Goal: Task Accomplishment & Management: Complete application form

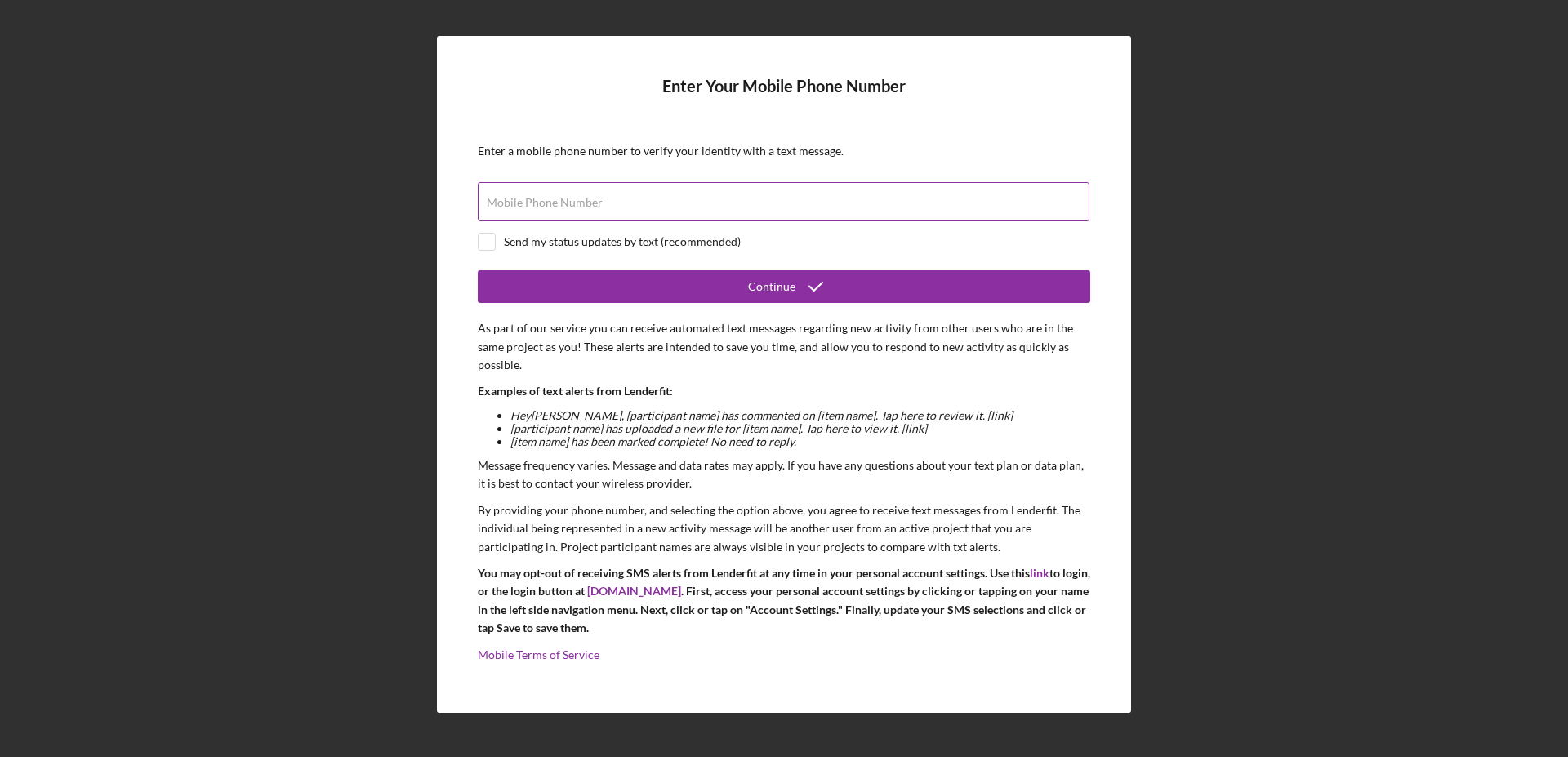
click at [609, 200] on input "Mobile Phone Number" at bounding box center [783, 202] width 611 height 39
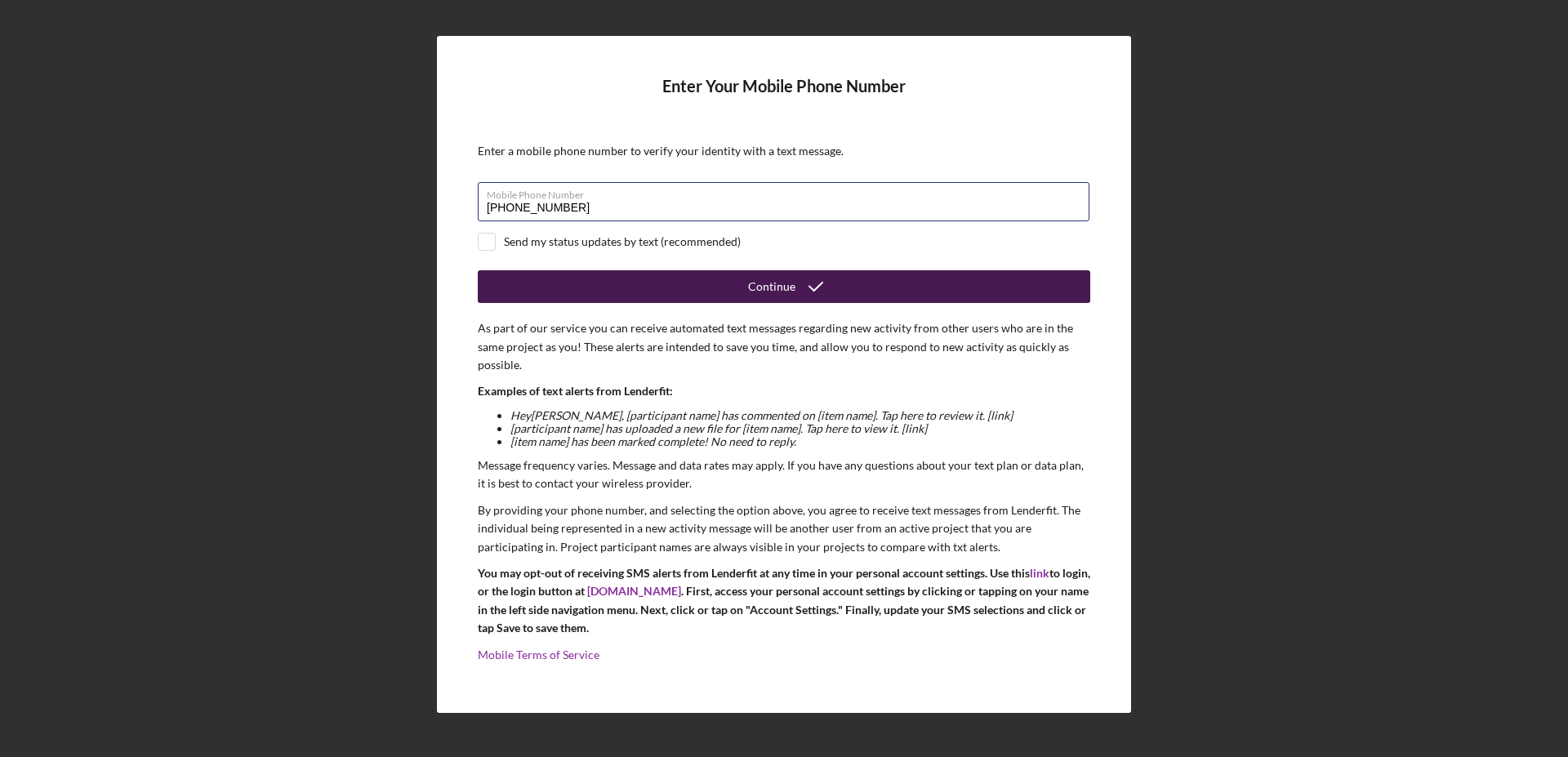
type input "[PHONE_NUMBER]"
click at [739, 277] on button "Continue" at bounding box center [784, 287] width 612 height 33
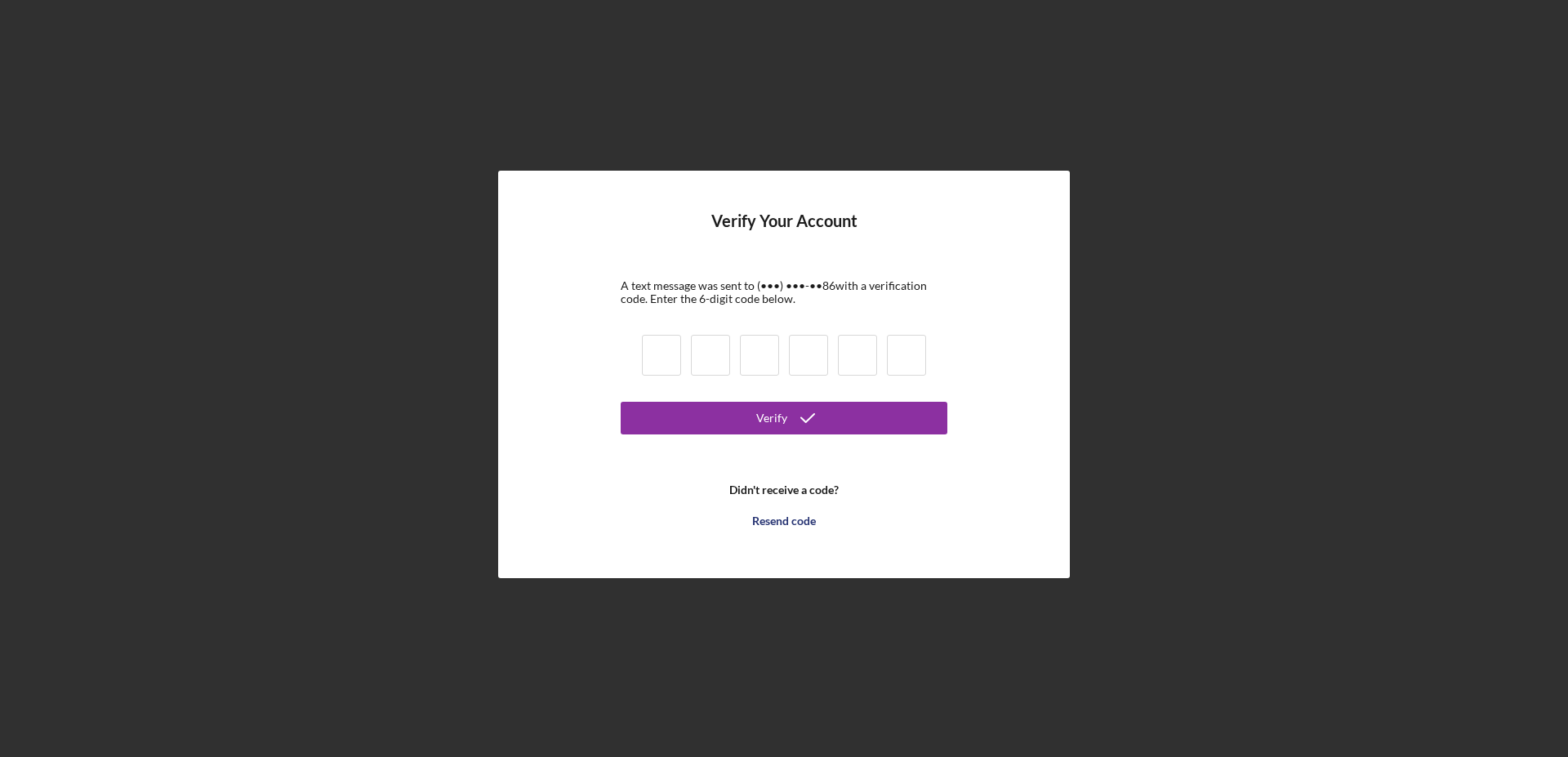
click at [659, 355] on input at bounding box center [662, 356] width 39 height 41
type input "0"
type input "8"
type input "6"
type input "8"
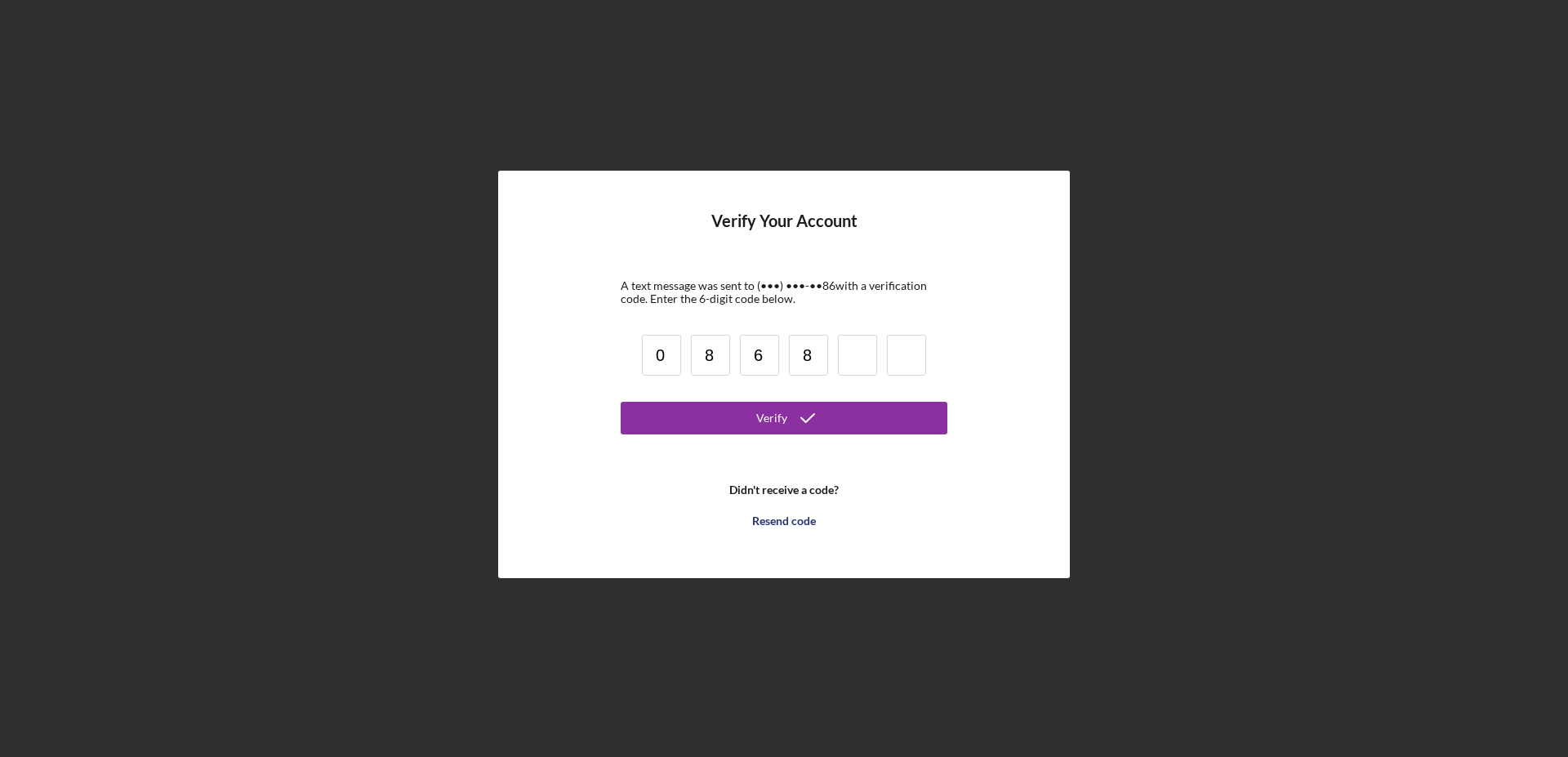
drag, startPoint x: 806, startPoint y: 356, endPoint x: 817, endPoint y: 352, distance: 11.7
click at [817, 352] on input "8" at bounding box center [808, 356] width 39 height 41
drag, startPoint x: 754, startPoint y: 357, endPoint x: 763, endPoint y: 357, distance: 9.0
click at [763, 357] on input "6" at bounding box center [760, 356] width 39 height 41
type input "4"
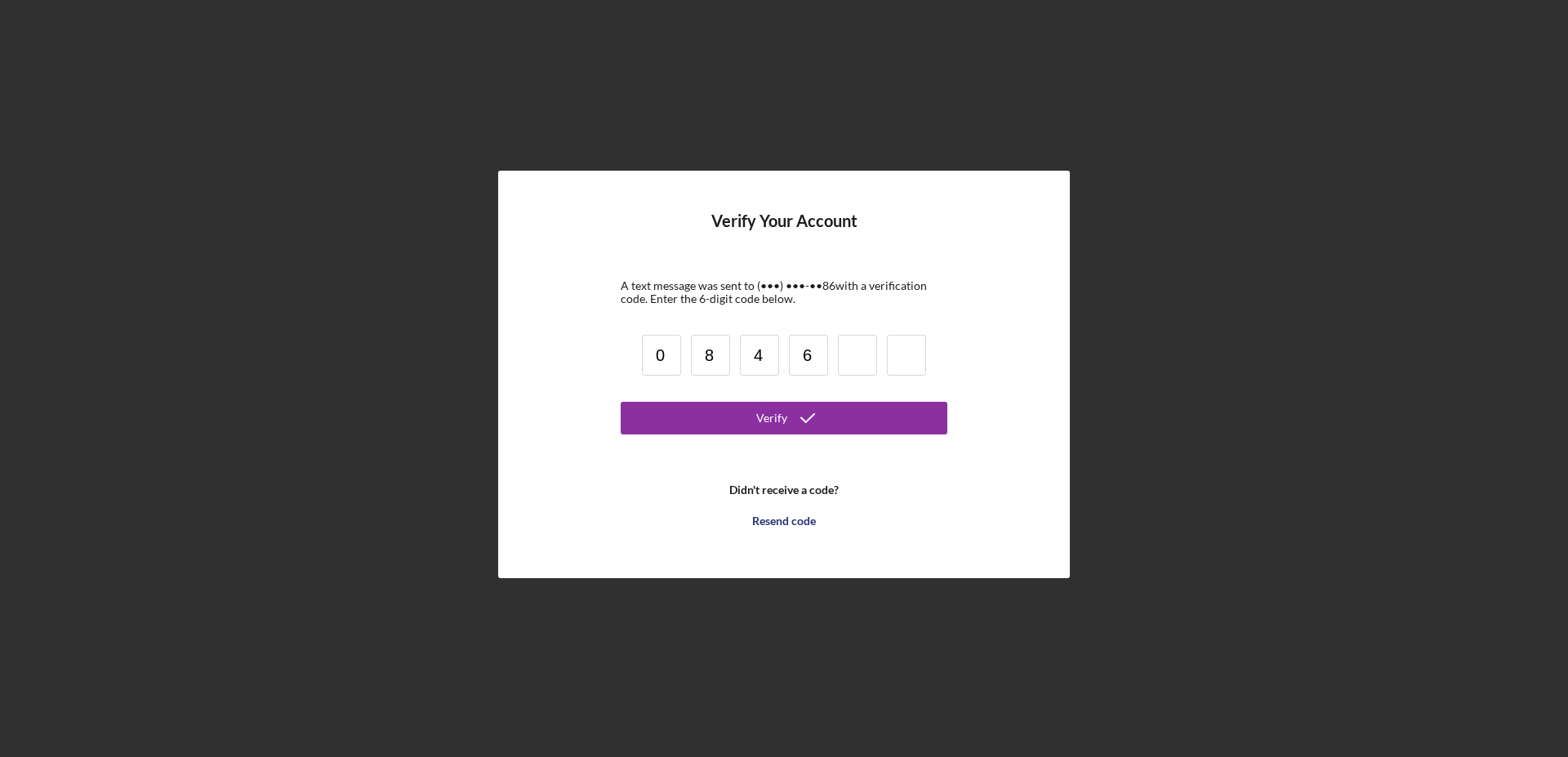
type input "6"
type input "8"
type input "4"
click at [781, 413] on div "Verify" at bounding box center [771, 418] width 31 height 33
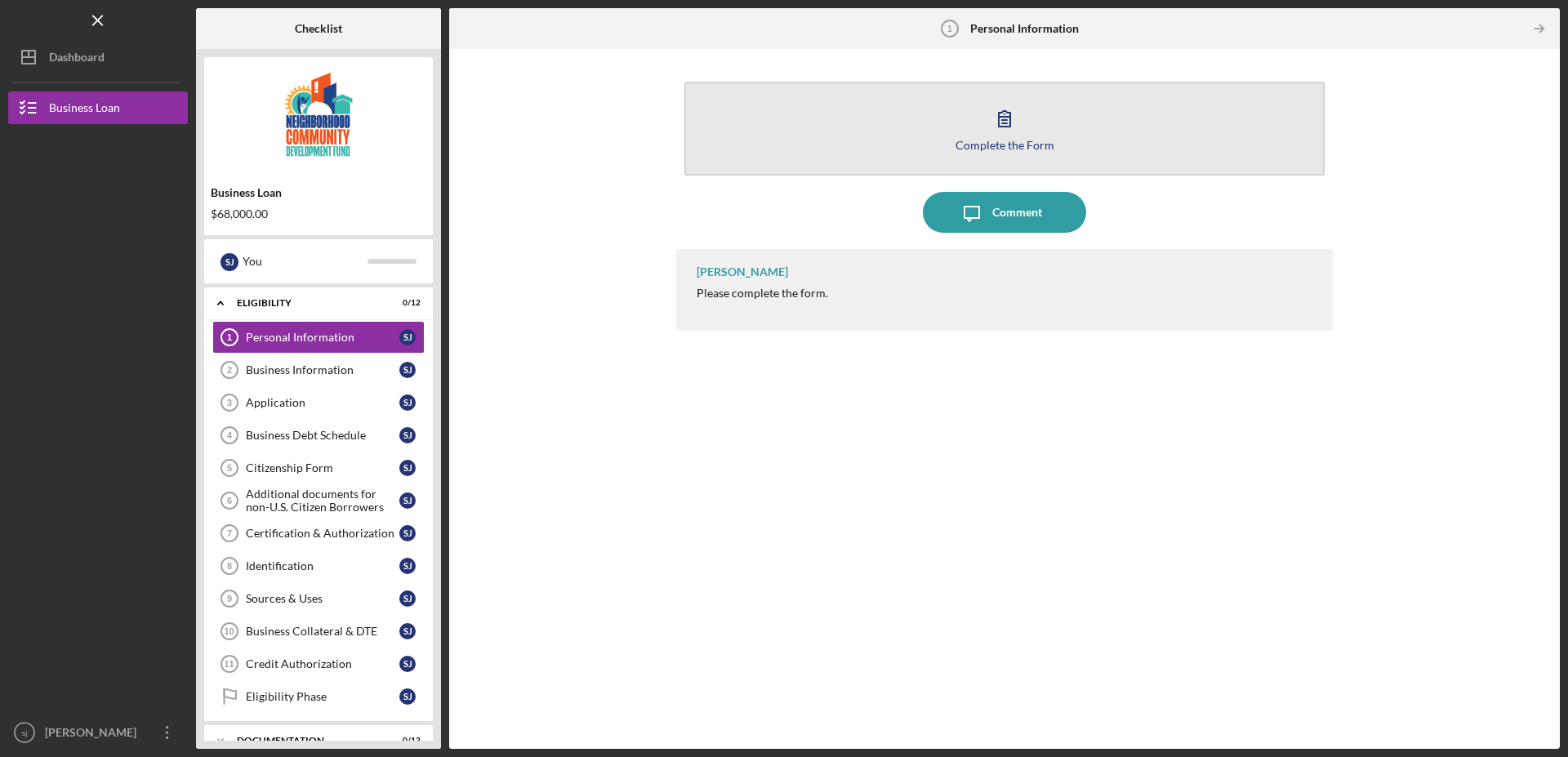
click at [991, 142] on div "Complete the Form" at bounding box center [1005, 145] width 99 height 12
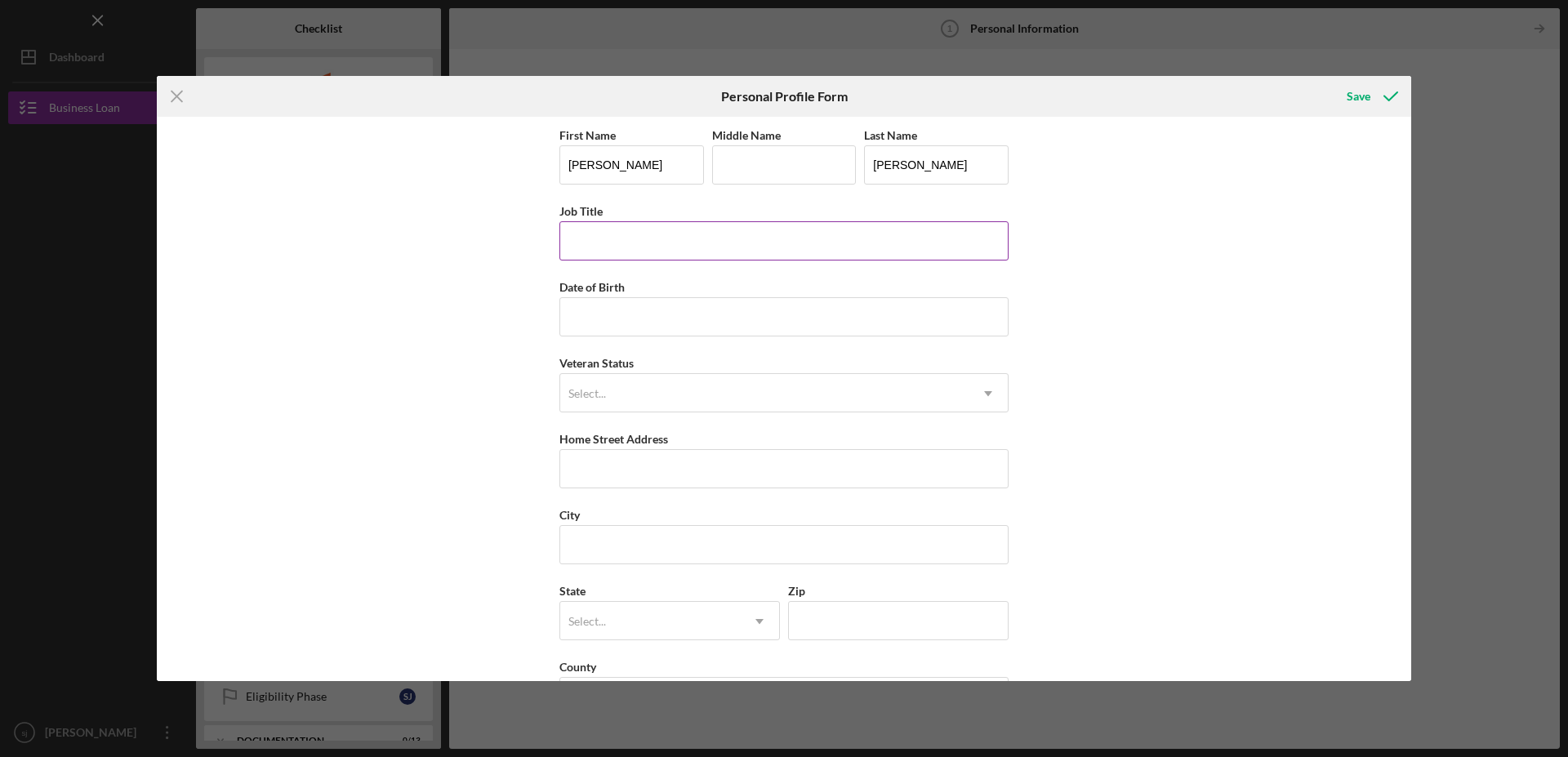
click at [618, 248] on input "Job Title" at bounding box center [783, 241] width 449 height 39
type input "general partner"
click at [596, 324] on input "Date of Birth" at bounding box center [783, 317] width 449 height 39
type input "[DATE]"
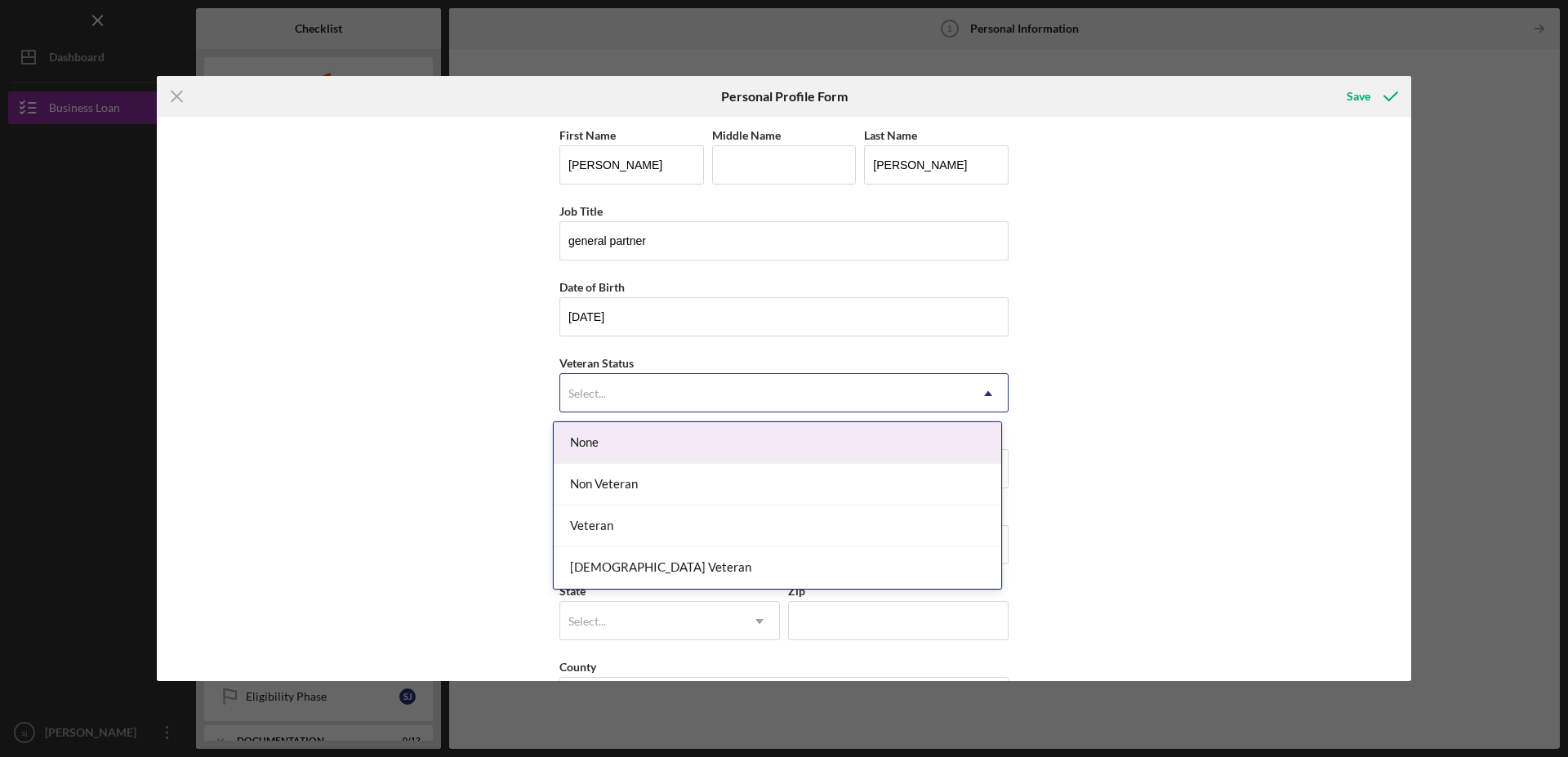
click at [606, 396] on div "Select..." at bounding box center [764, 394] width 409 height 37
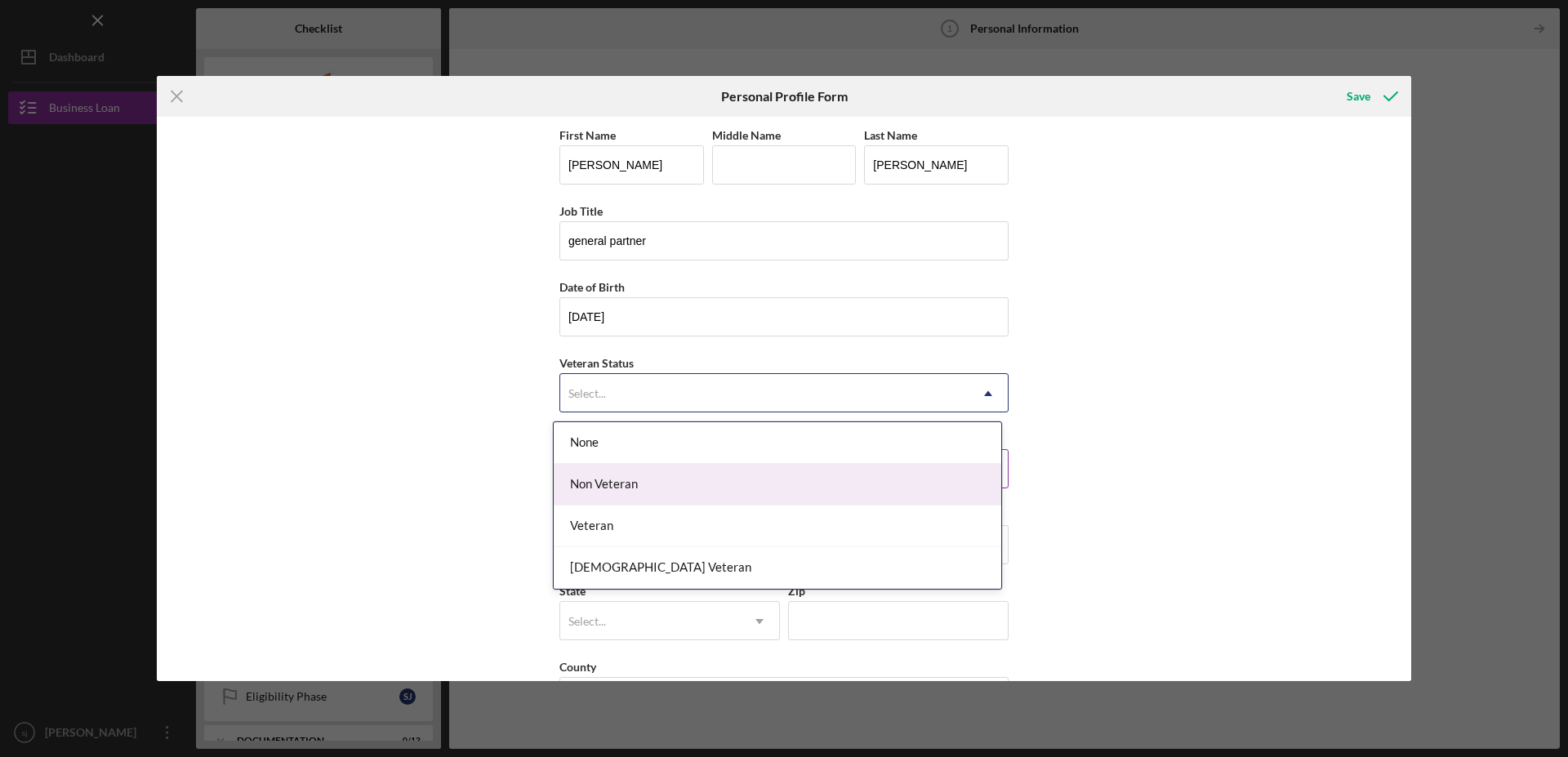
drag, startPoint x: 605, startPoint y: 475, endPoint x: 602, endPoint y: 448, distance: 27.2
click at [605, 473] on div "Non Veteran" at bounding box center [777, 484] width 448 height 42
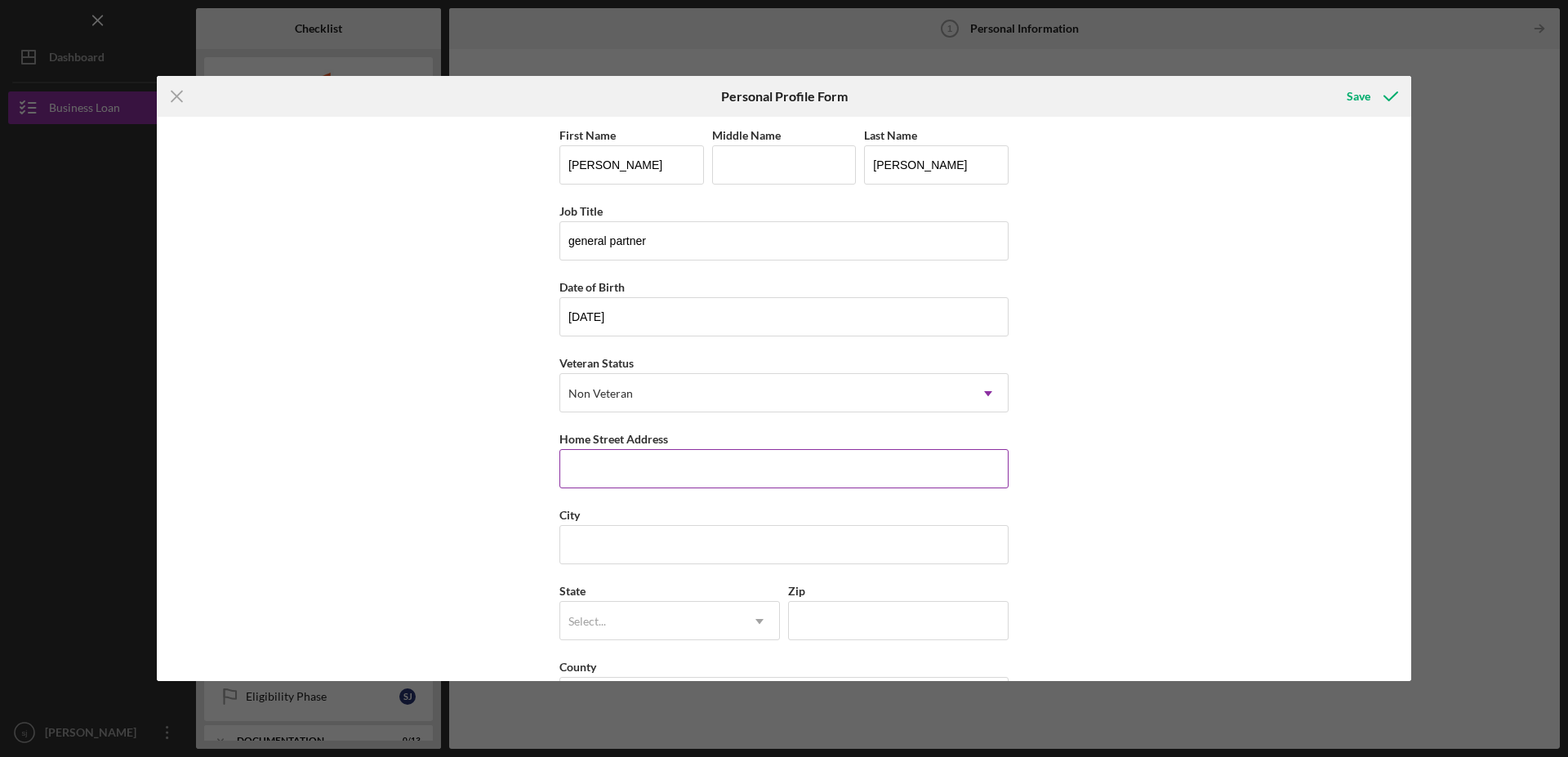
click at [598, 460] on input "Home Street Address" at bounding box center [783, 469] width 449 height 39
type input "[STREET_ADDRESS]"
type input "[PERSON_NAME]"
type input "L"
type input "[PERSON_NAME]"
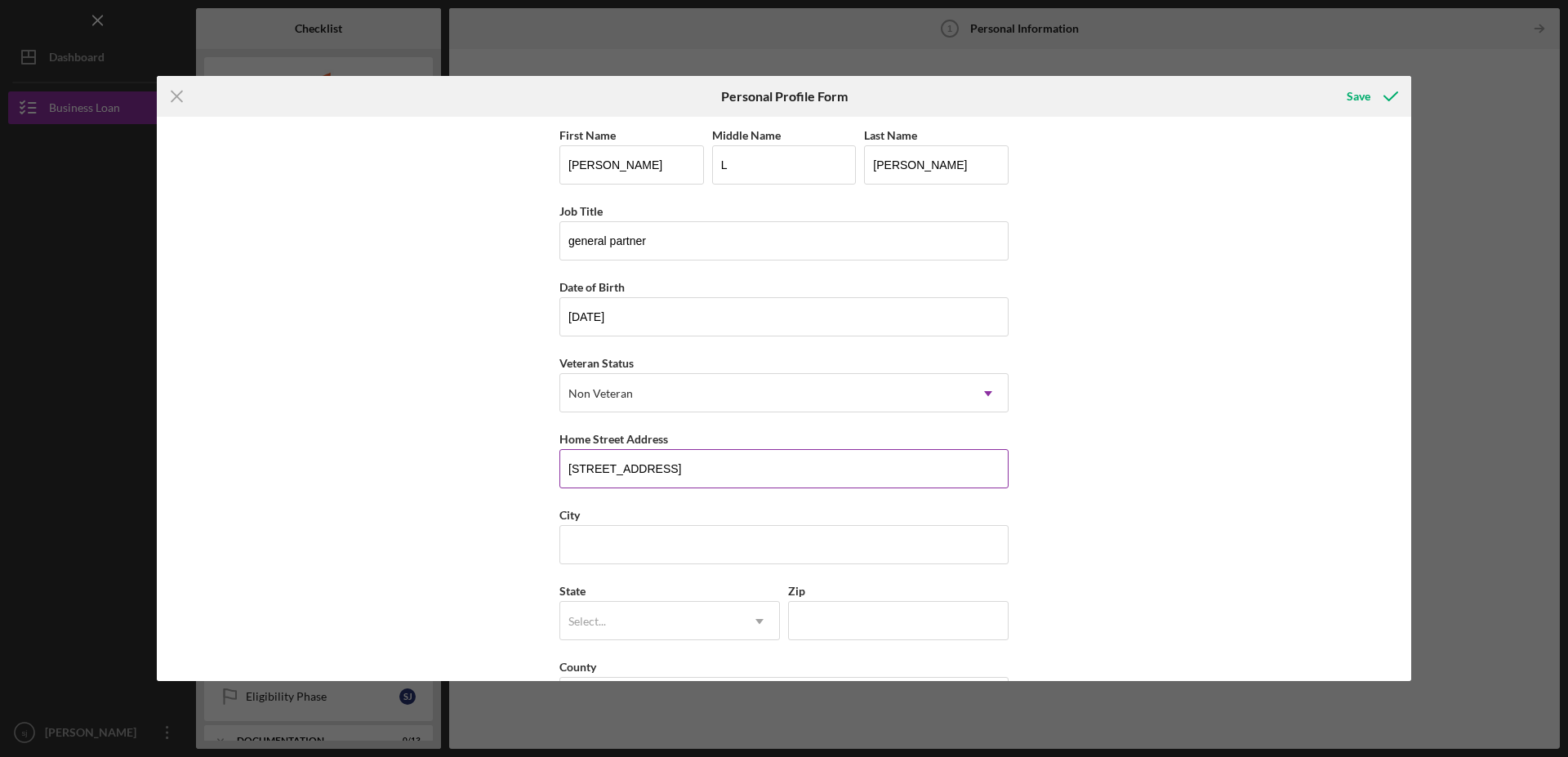
type input "[STREET_ADDRESS]"
type input "EXPORT"
type input "15632"
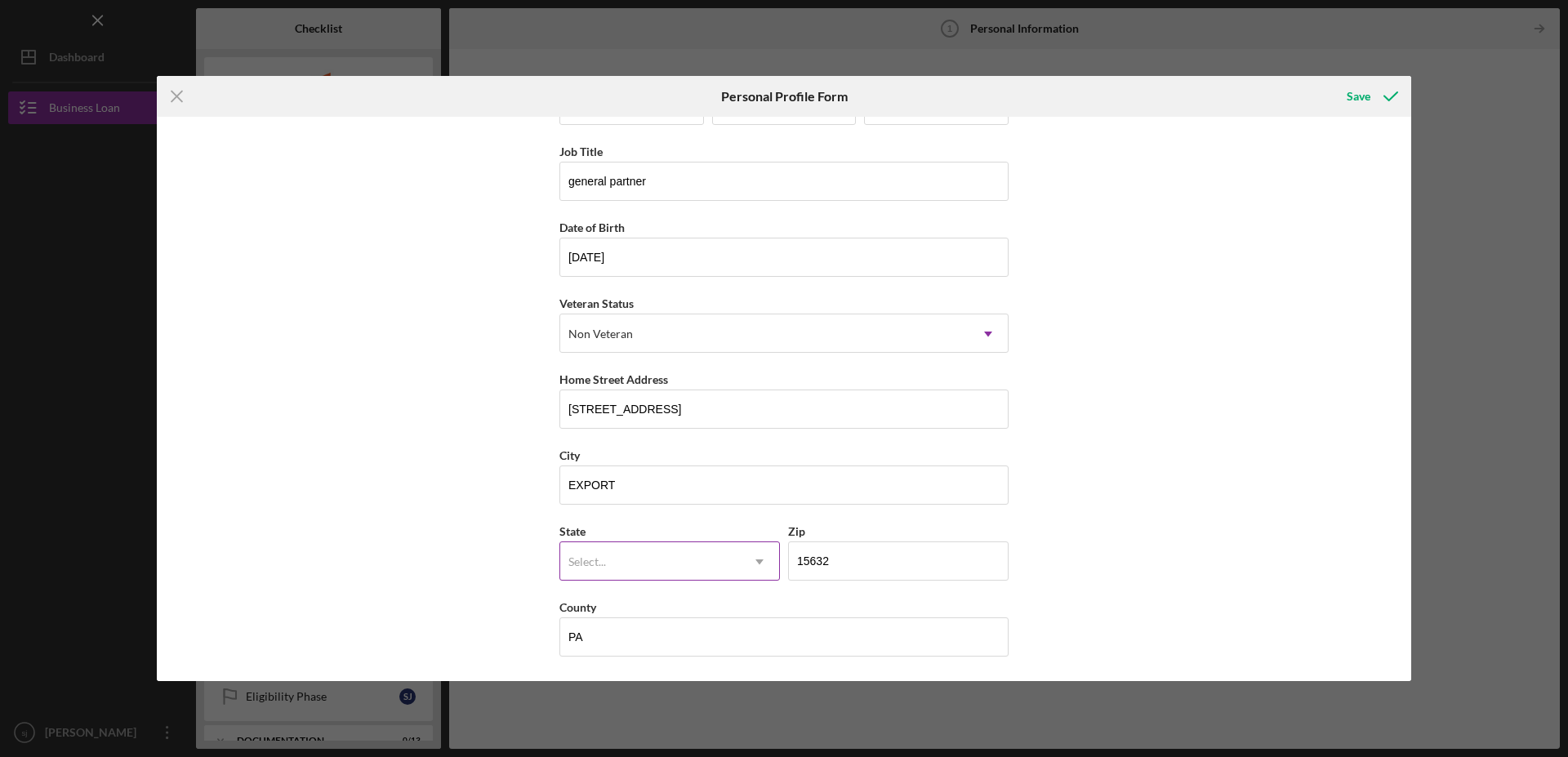
click at [595, 555] on div "Select..." at bounding box center [587, 562] width 37 height 13
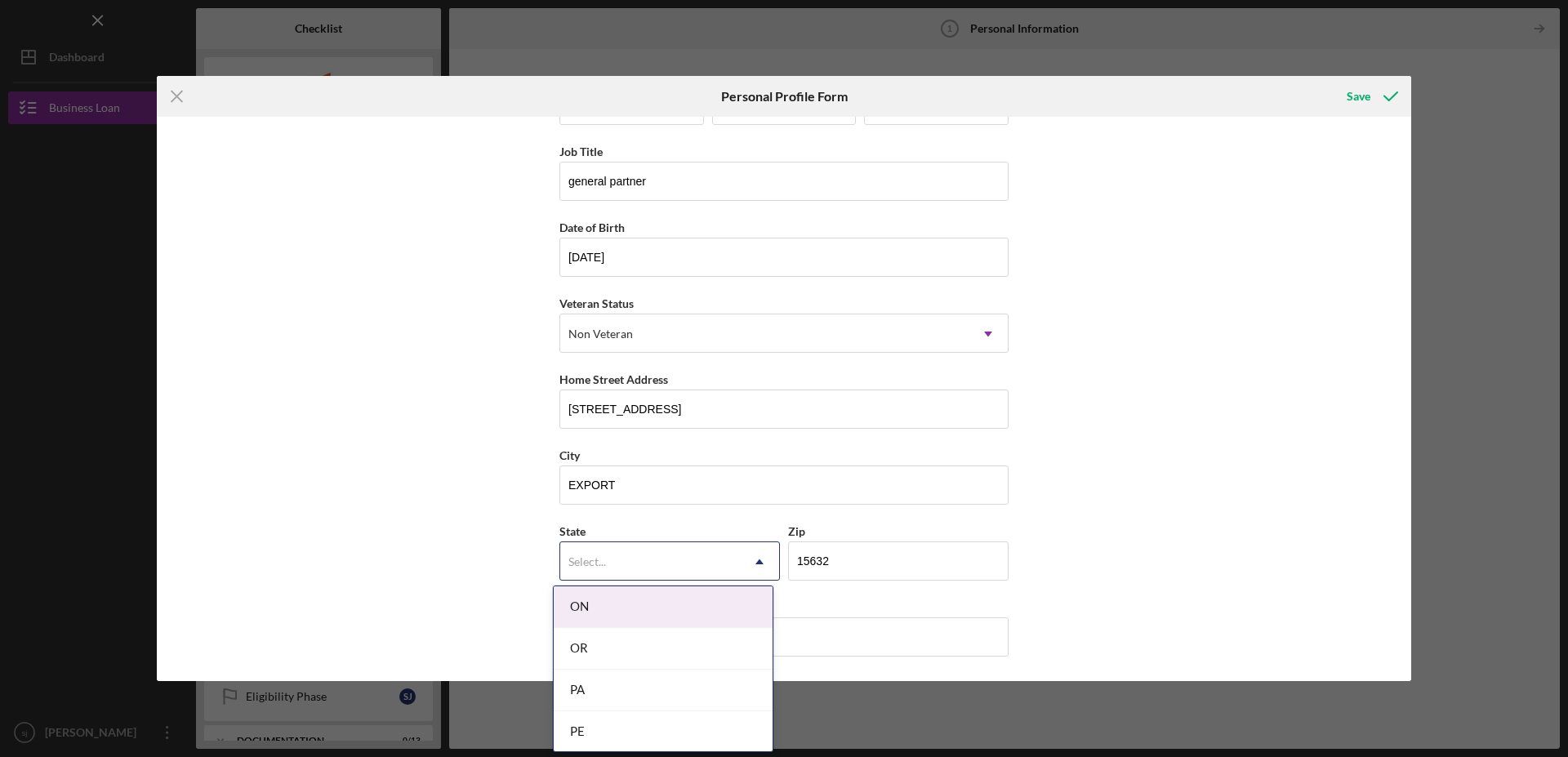
scroll to position [2333, 0]
click at [587, 611] on div "PA" at bounding box center [663, 607] width 219 height 42
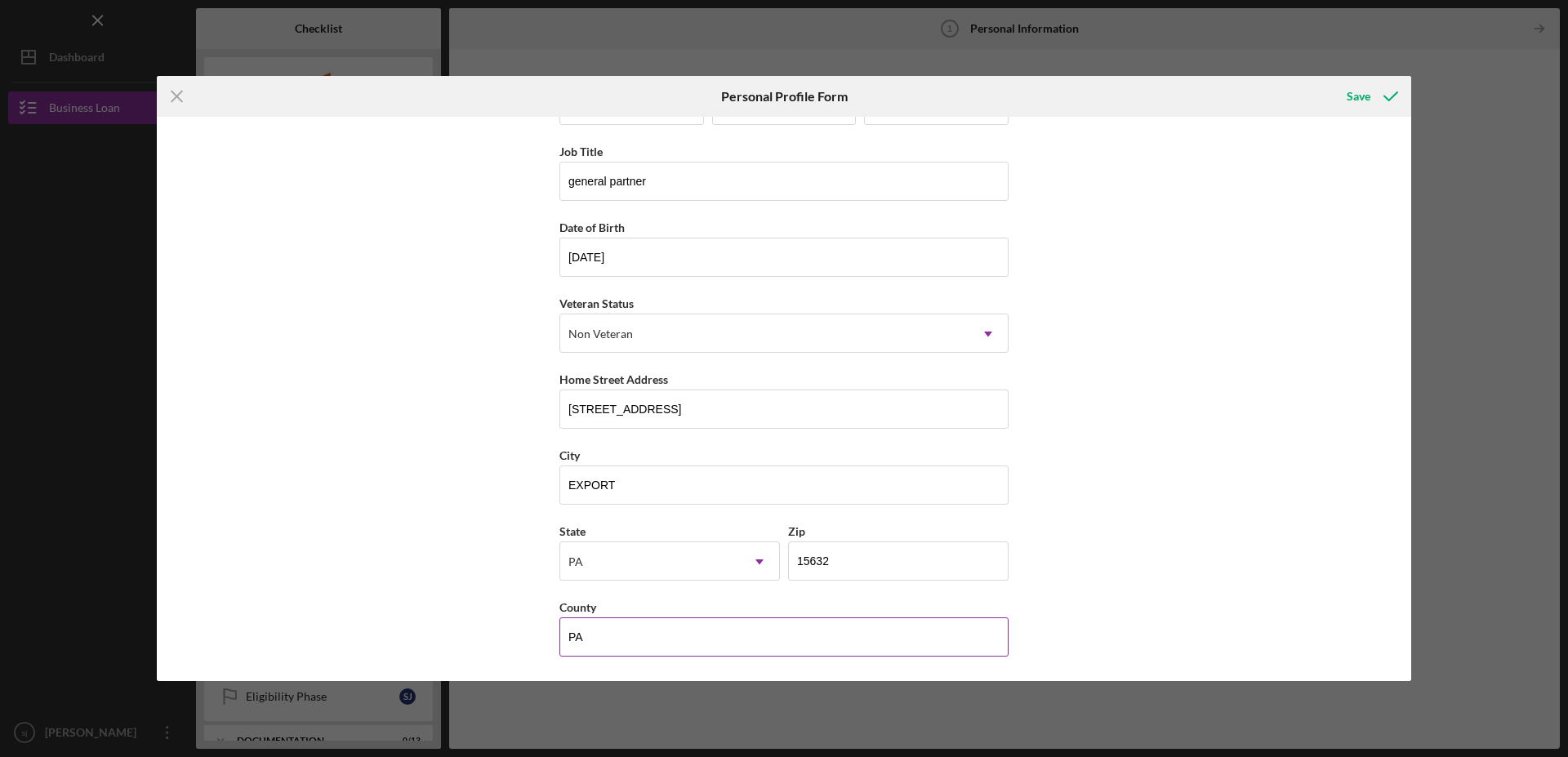
drag, startPoint x: 590, startPoint y: 635, endPoint x: 539, endPoint y: 635, distance: 51.0
click at [559, 635] on input "PA" at bounding box center [783, 638] width 449 height 39
type input "[PERSON_NAME]"
click at [1358, 100] on div "Save" at bounding box center [1358, 96] width 23 height 33
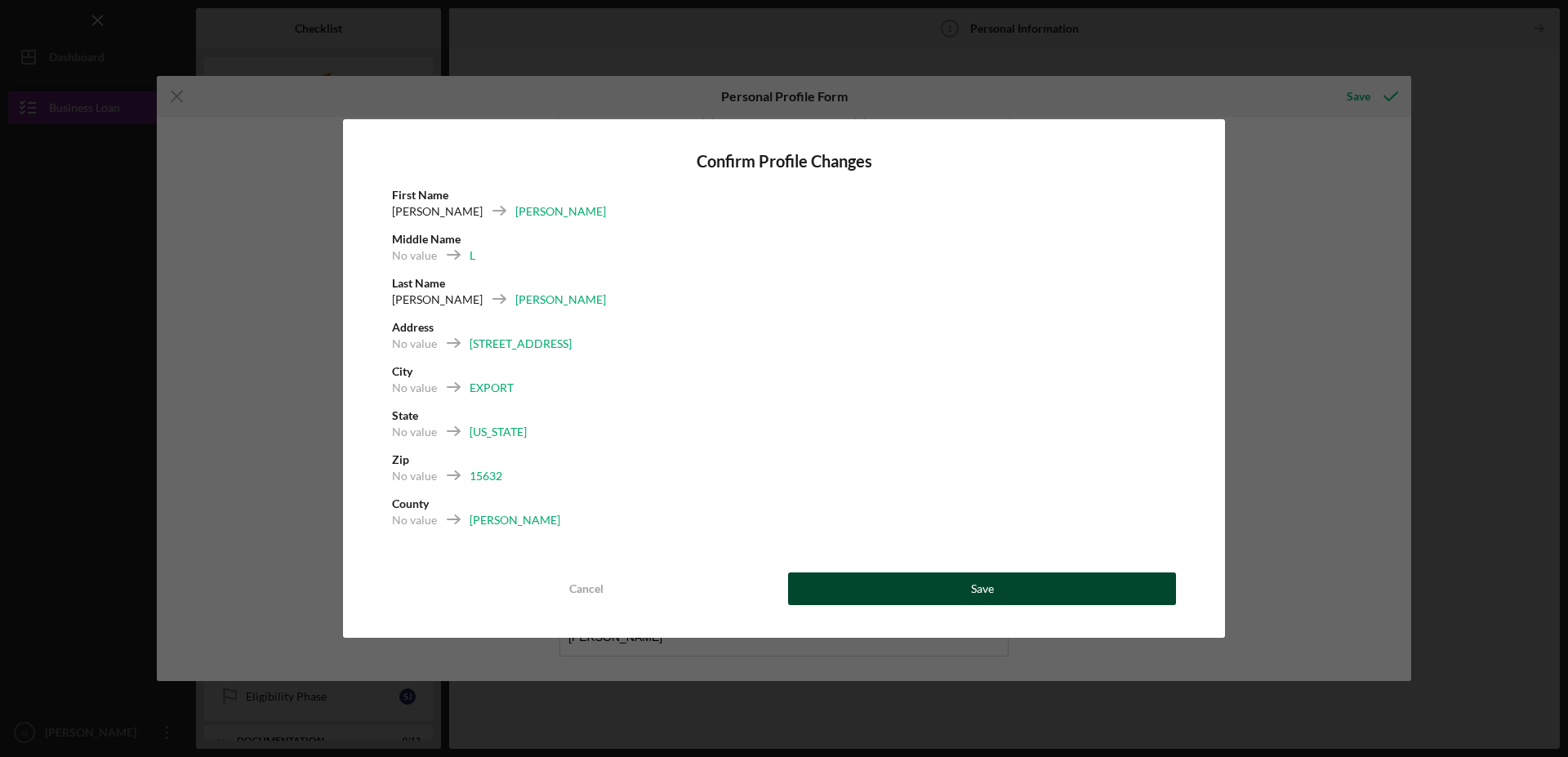
click at [974, 590] on div "Save" at bounding box center [982, 588] width 23 height 33
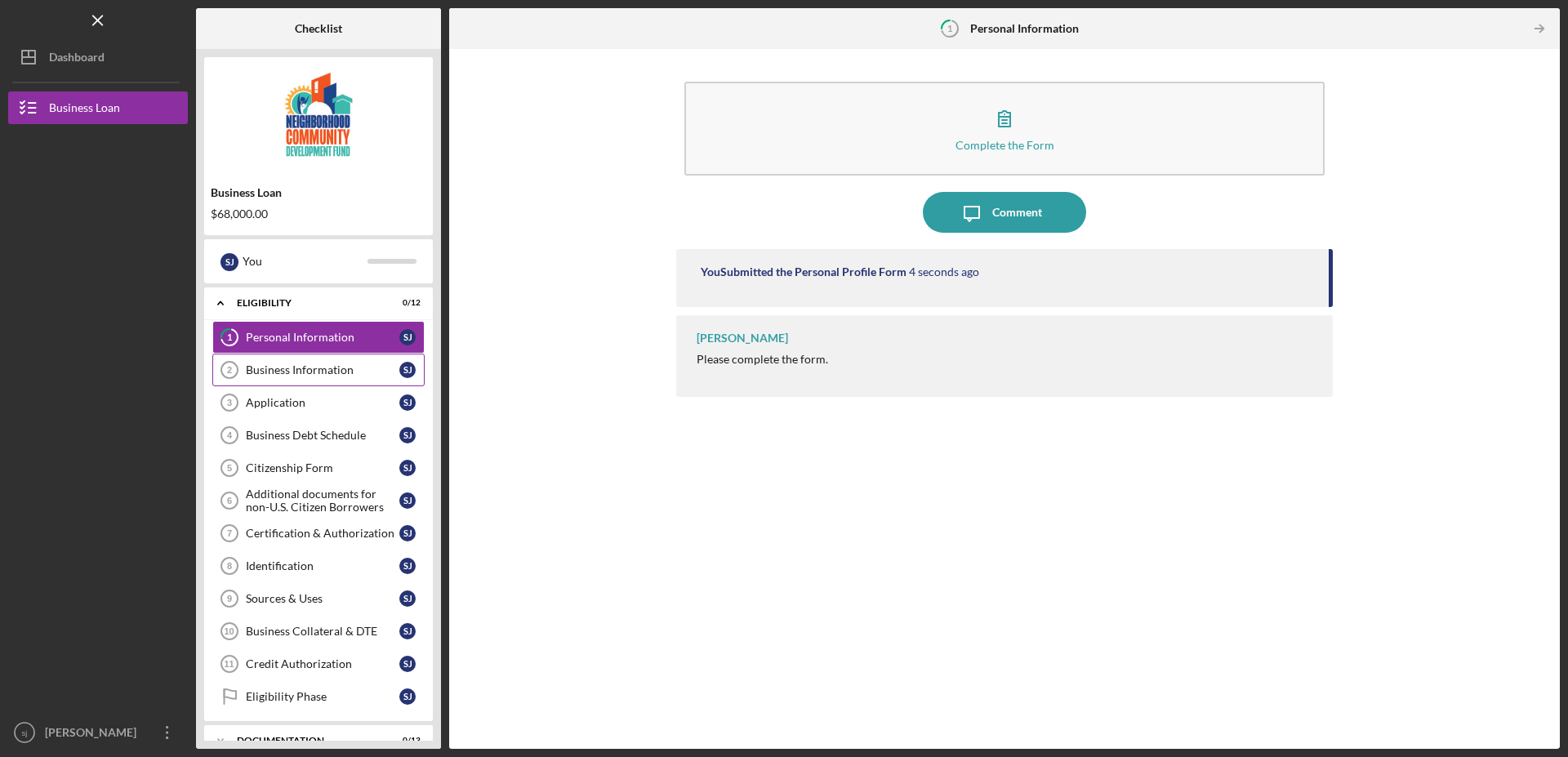
click at [321, 375] on div "Business Information" at bounding box center [322, 370] width 154 height 13
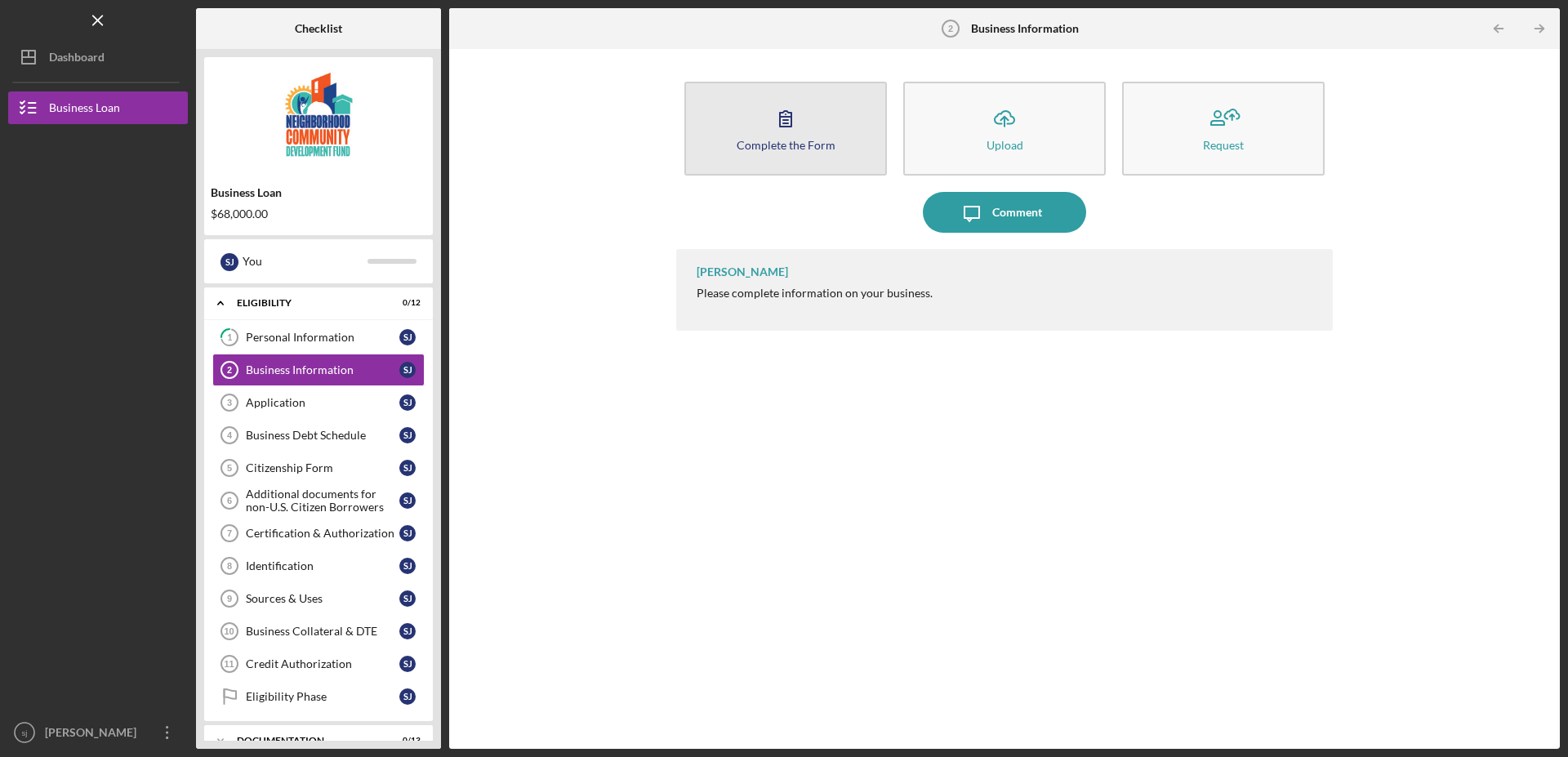
click at [793, 127] on icon "button" at bounding box center [786, 119] width 41 height 41
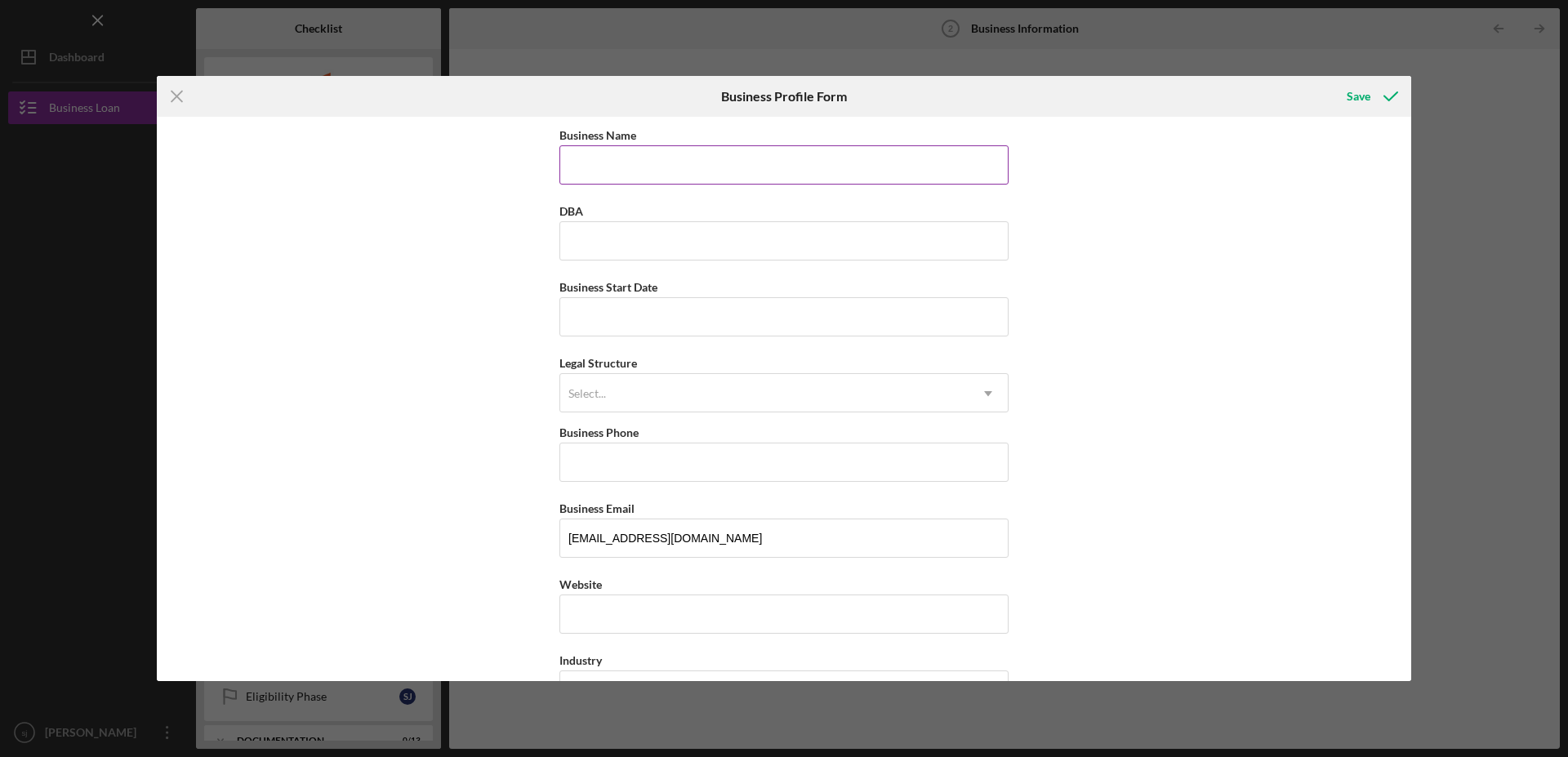
click at [623, 164] on input "Business Name" at bounding box center [783, 165] width 449 height 39
type input "[PERSON_NAME] properties"
click at [612, 322] on input "Business Start Date" at bounding box center [783, 317] width 449 height 39
type input "[DATE]"
click at [623, 393] on div "Select..." at bounding box center [764, 394] width 409 height 37
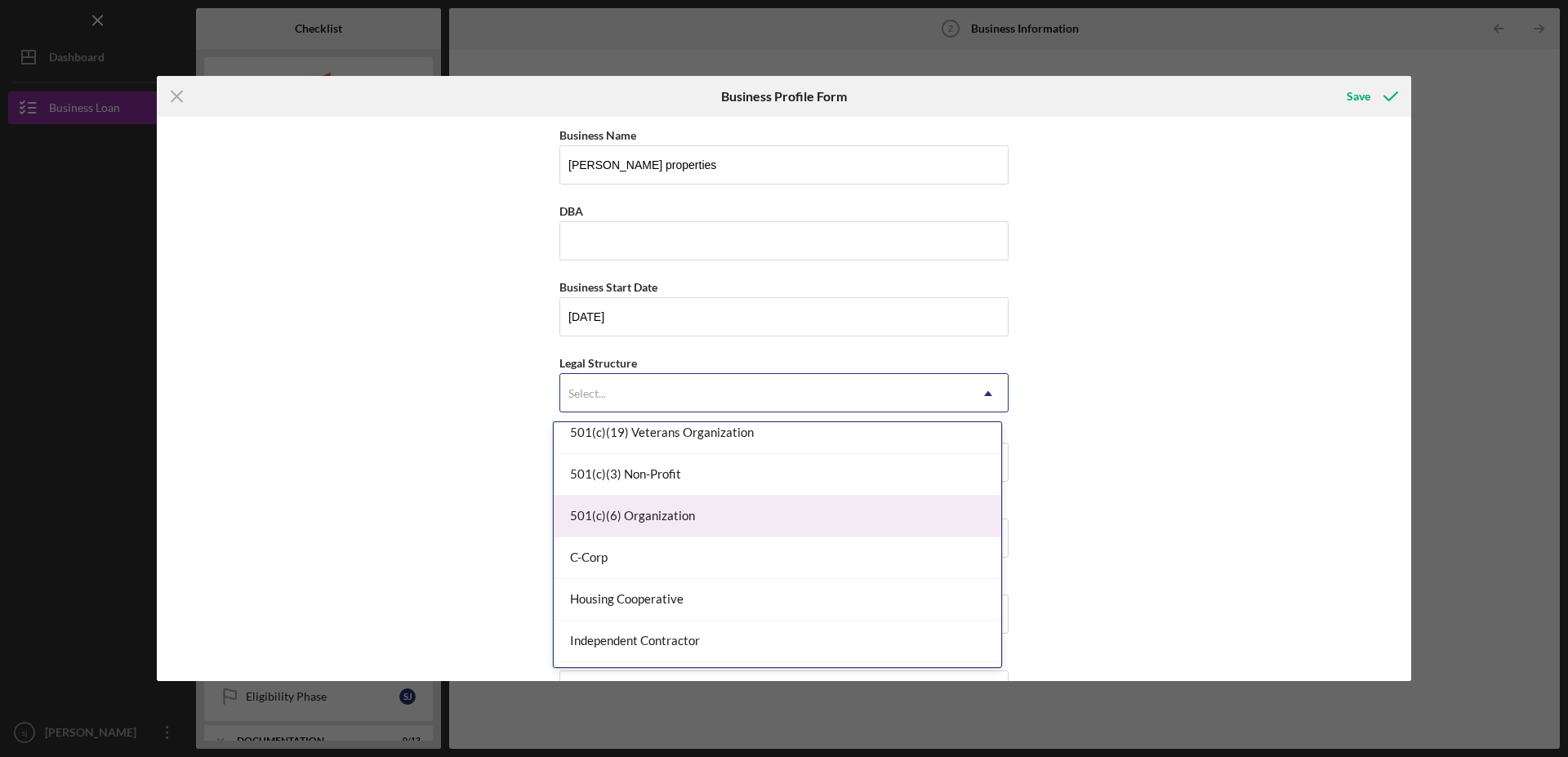
scroll to position [167, 0]
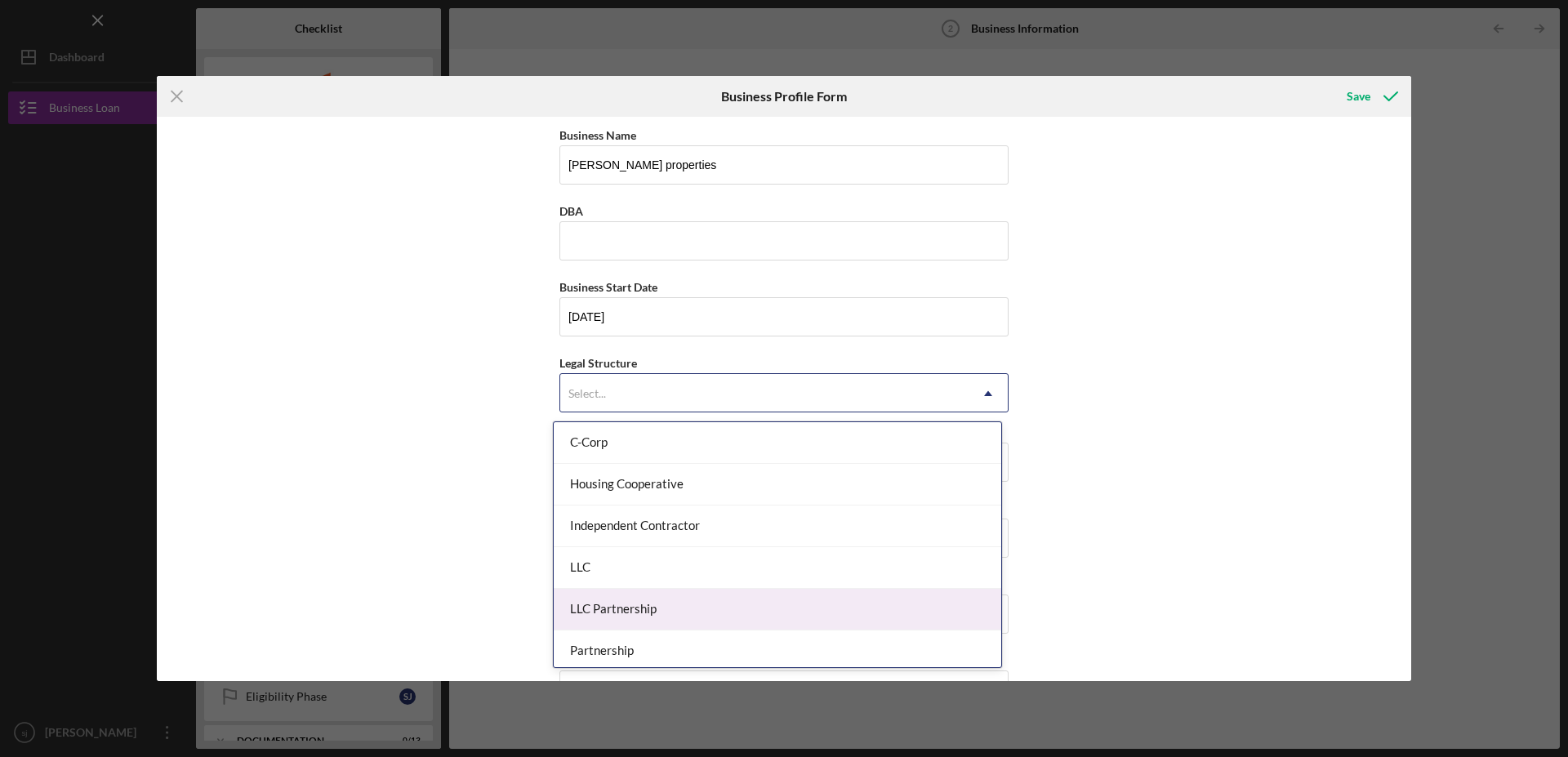
click at [657, 609] on div "LLC Partnership" at bounding box center [777, 610] width 448 height 42
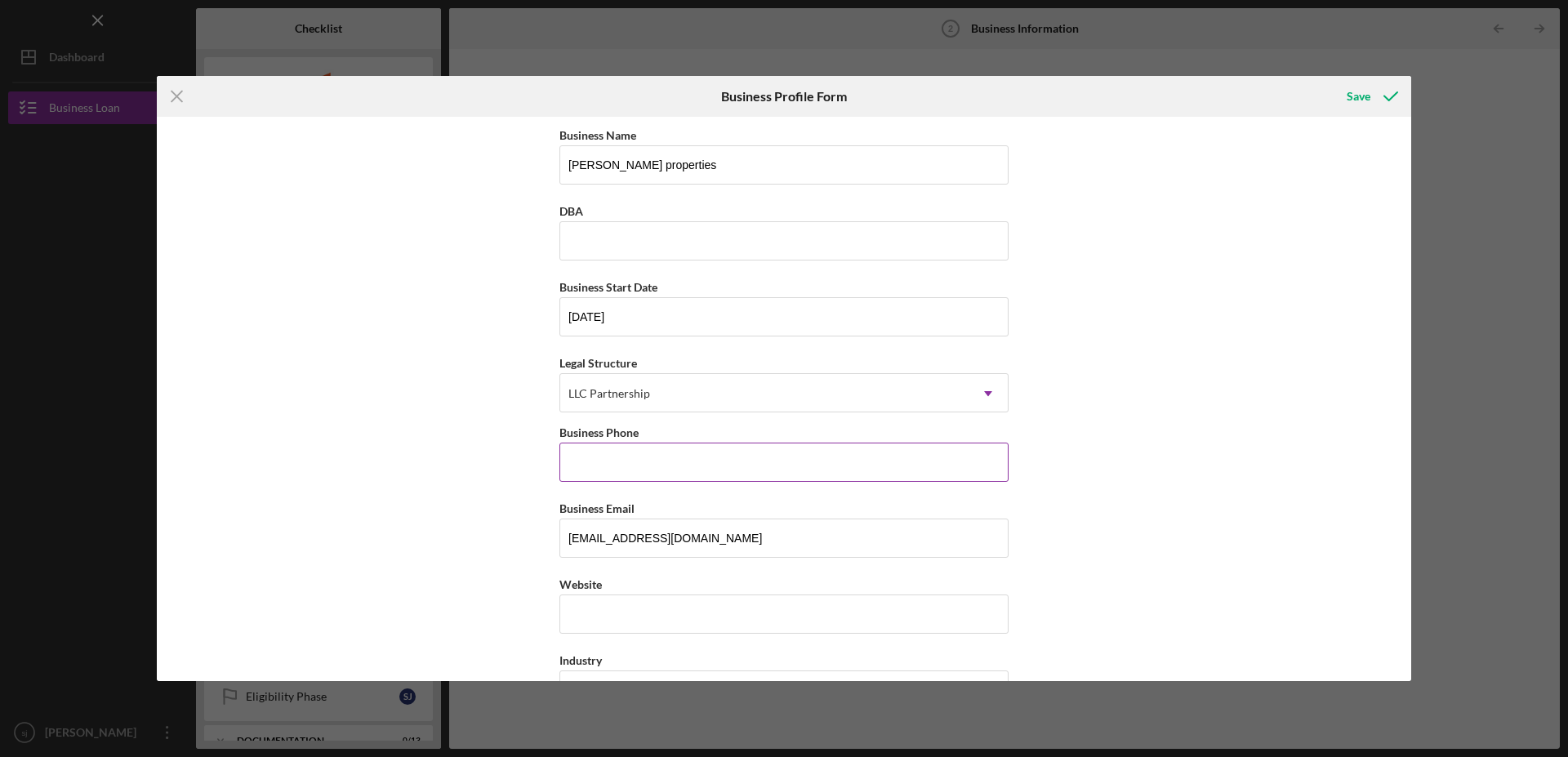
click at [657, 463] on input "Business Phone" at bounding box center [783, 462] width 449 height 39
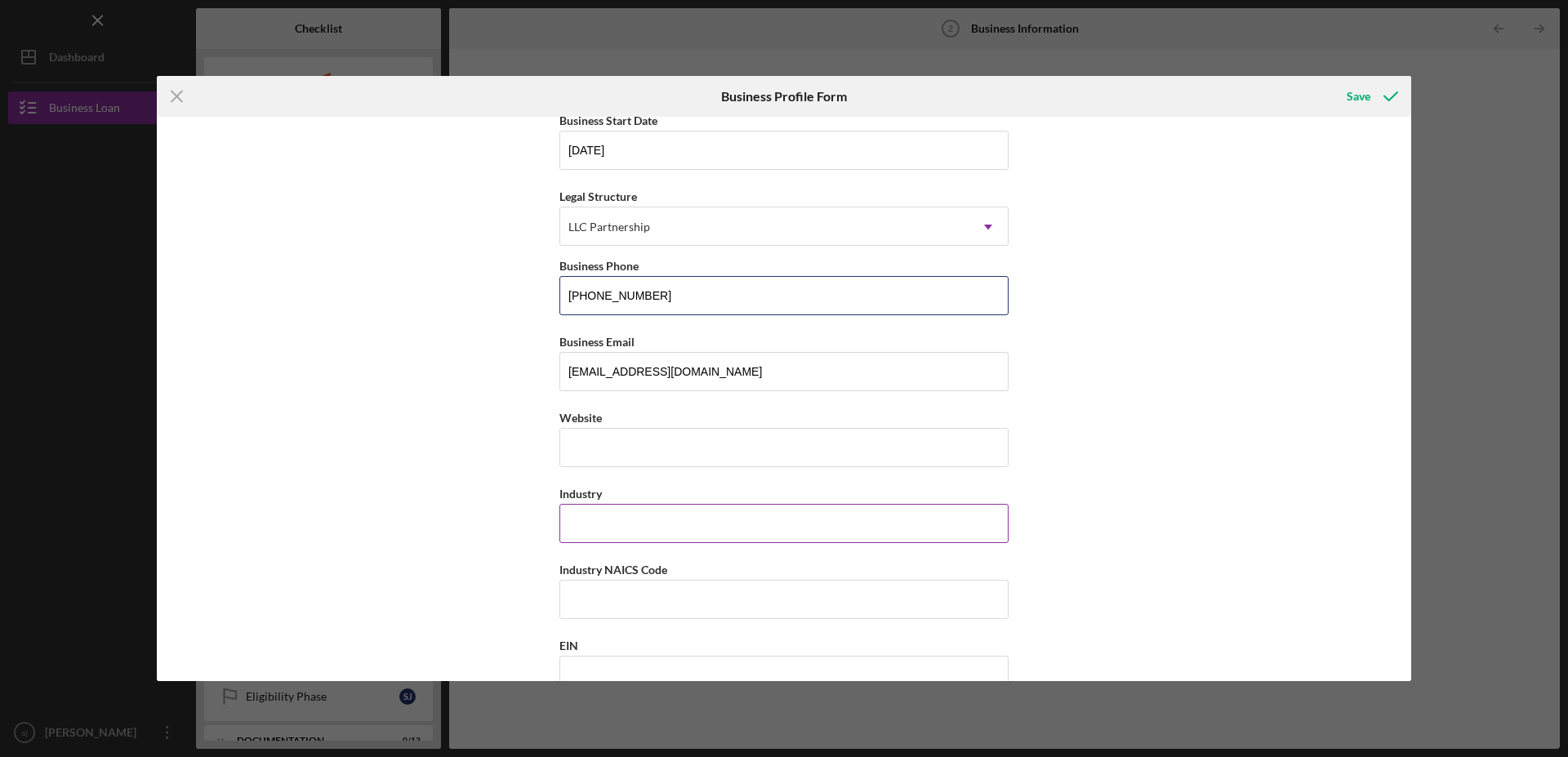
type input "[PHONE_NUMBER]"
click at [623, 526] on input "Industry" at bounding box center [783, 524] width 449 height 39
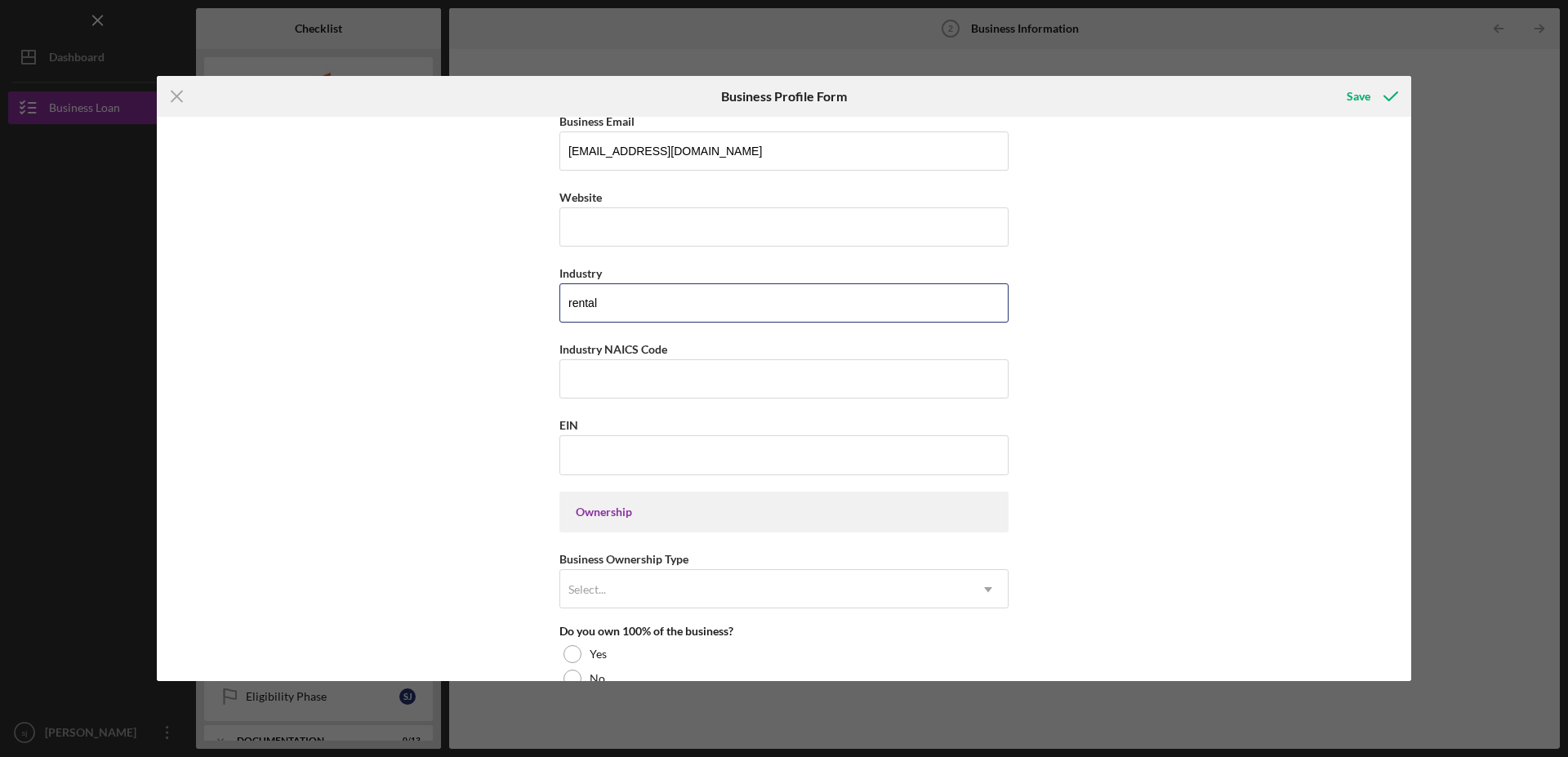
scroll to position [416, 0]
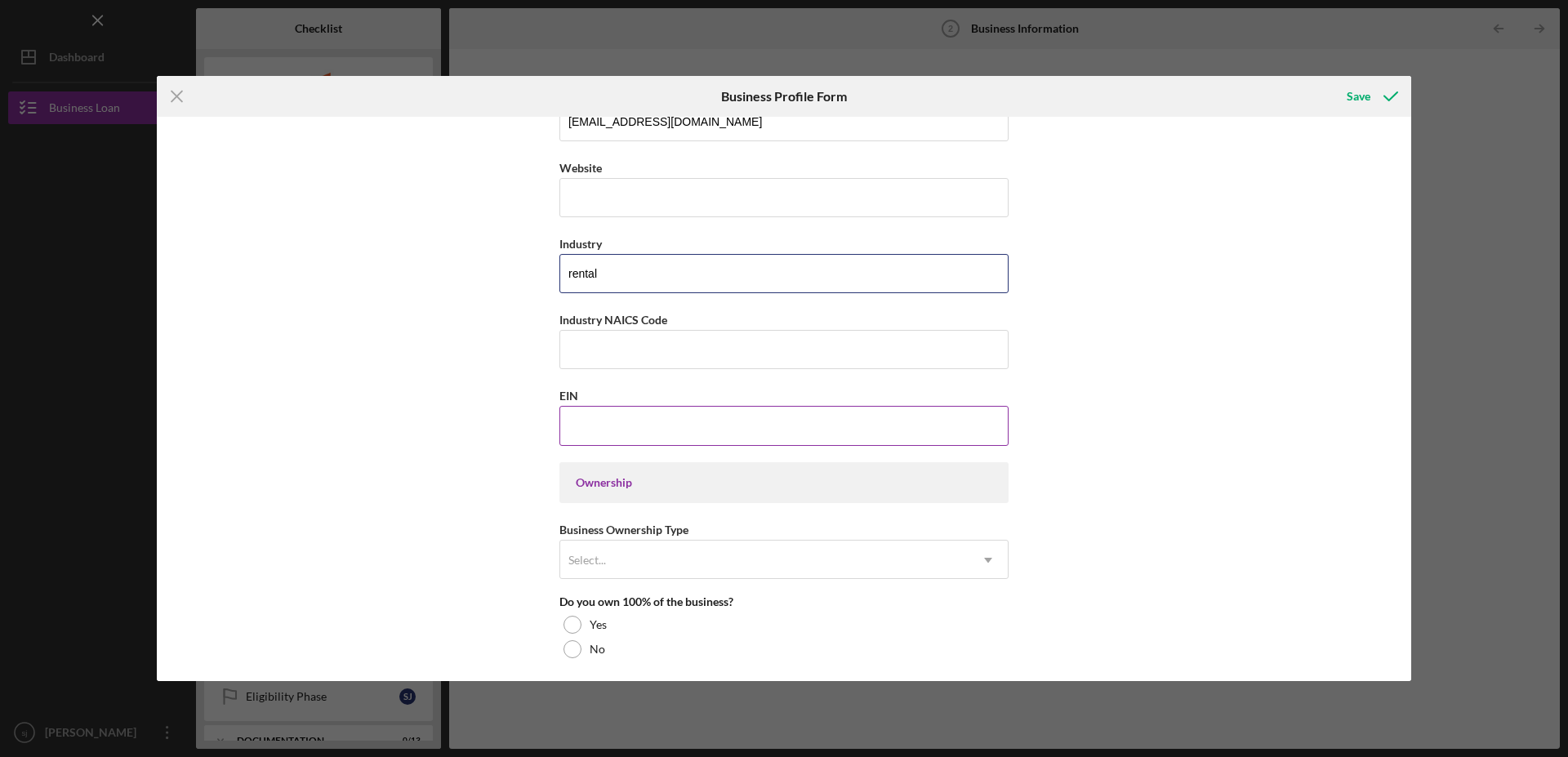
type input "rental"
click at [607, 441] on input "EIN" at bounding box center [783, 426] width 449 height 39
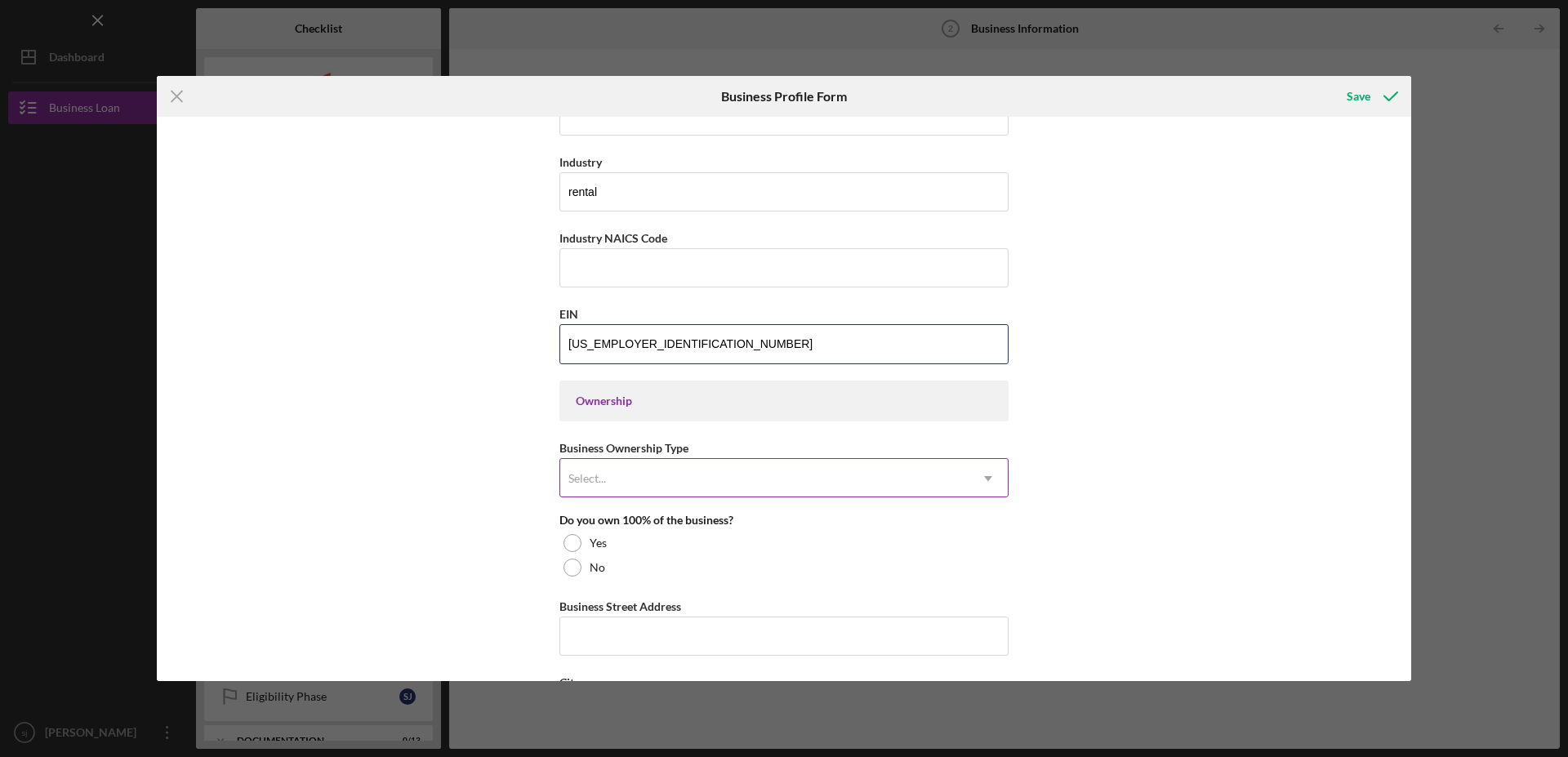
scroll to position [500, 0]
type input "[US_EMPLOYER_IDENTIFICATION_NUMBER]"
click at [609, 480] on div "Select..." at bounding box center [764, 477] width 409 height 37
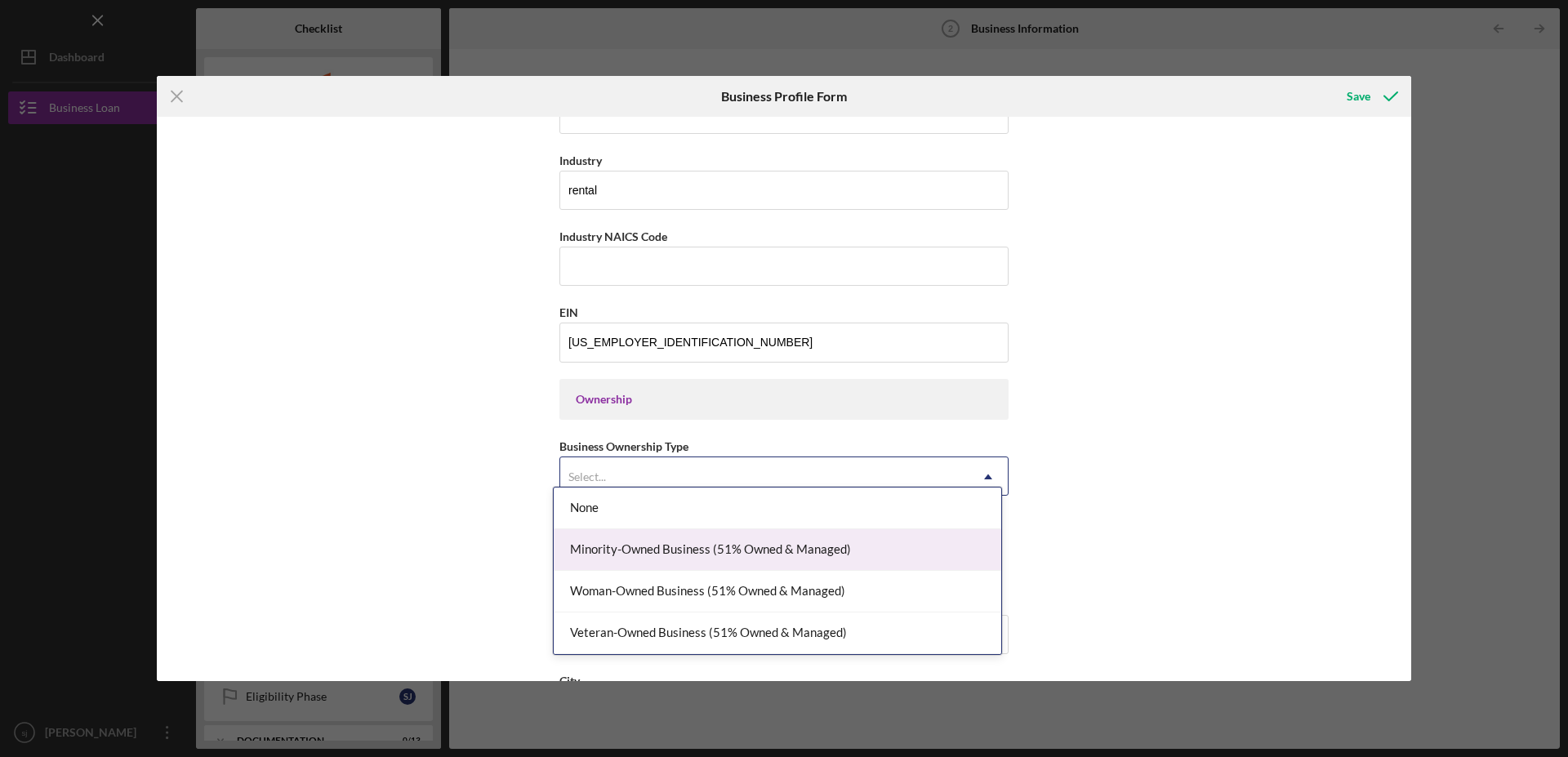
scroll to position [583, 0]
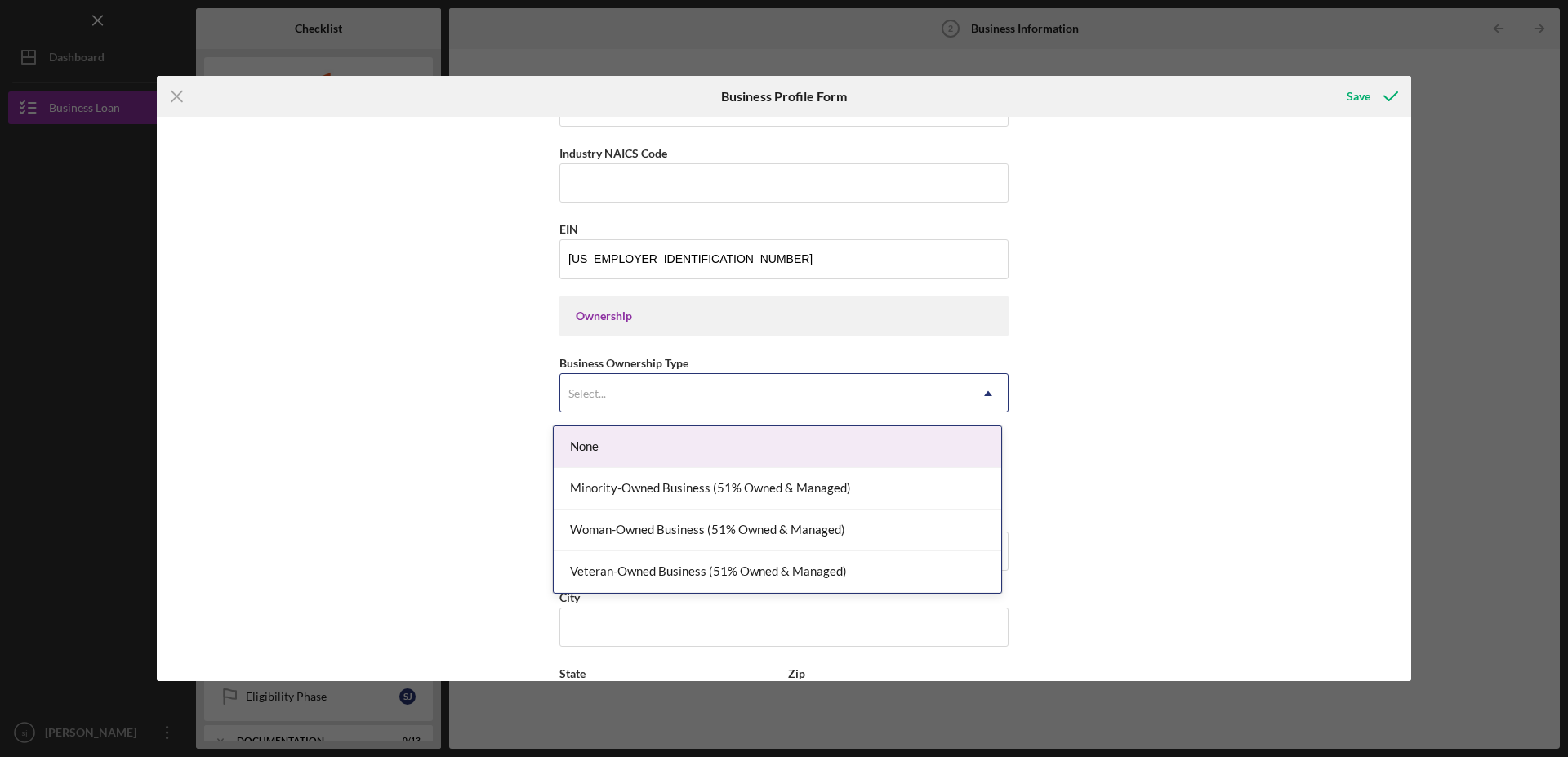
click at [627, 448] on div "None" at bounding box center [777, 447] width 448 height 42
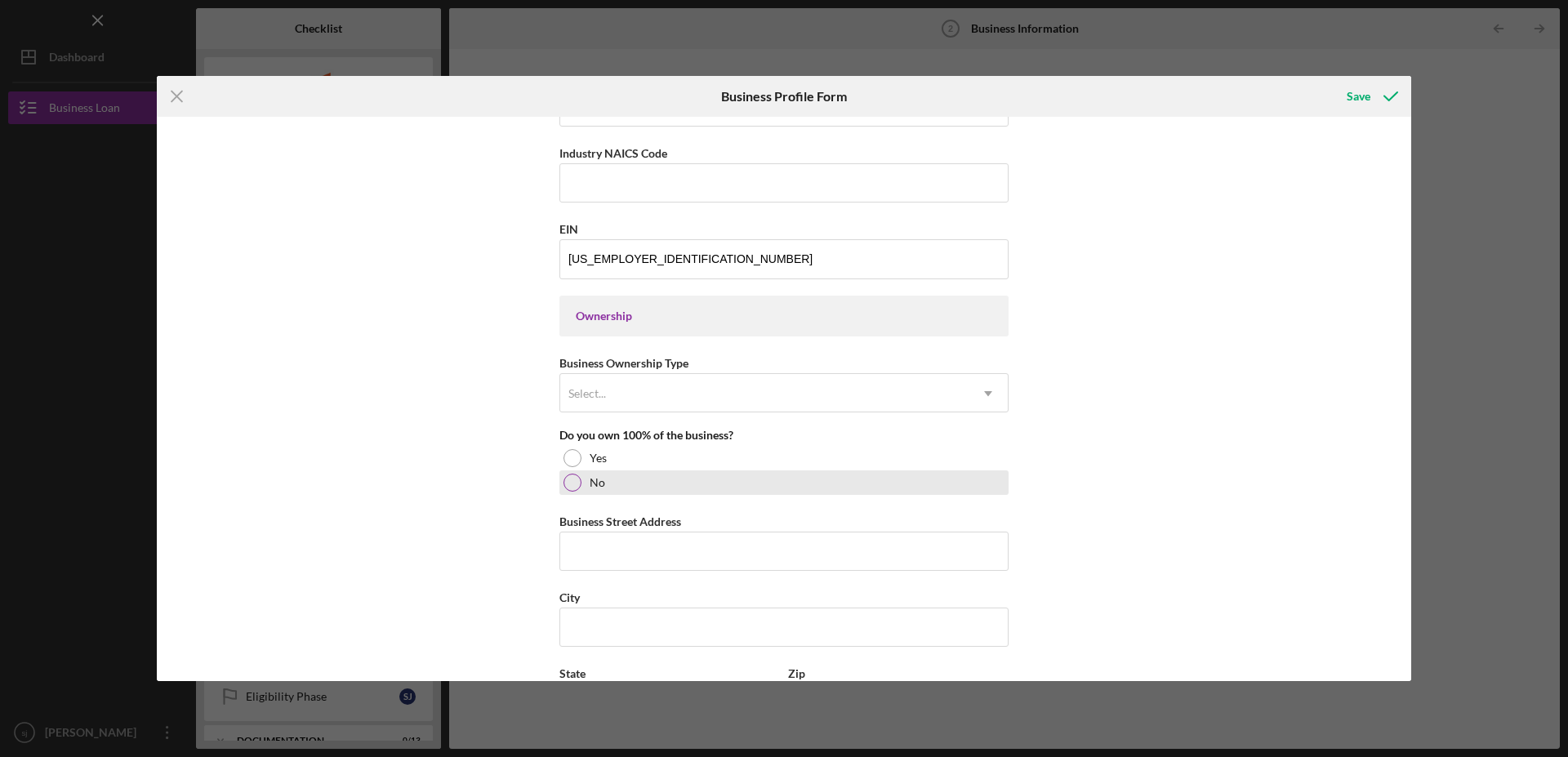
click at [564, 485] on div at bounding box center [572, 483] width 18 height 18
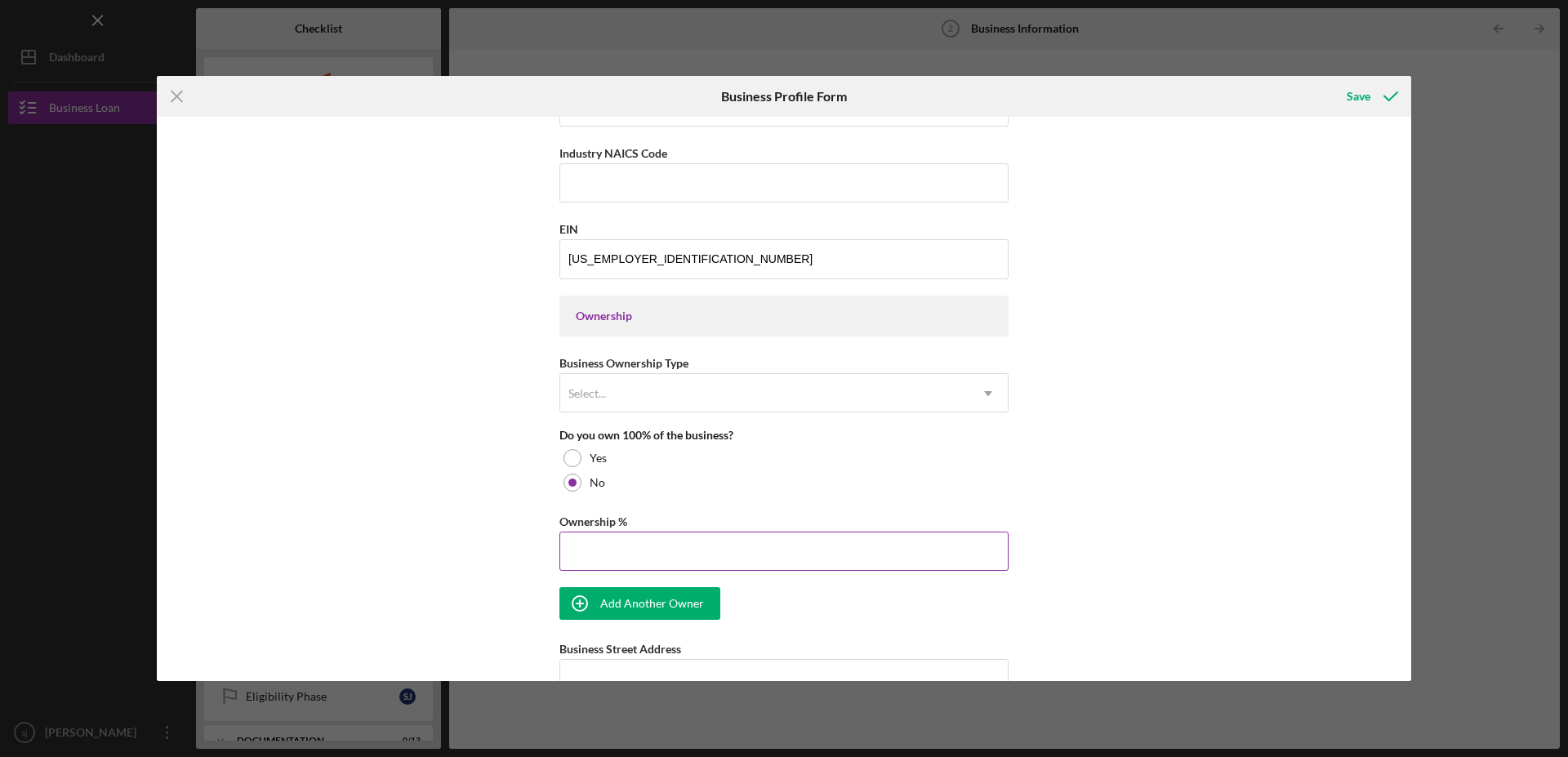
click at [572, 552] on input "Ownership %" at bounding box center [783, 552] width 449 height 39
type input "25.00%"
click at [619, 611] on div "Add Another Owner" at bounding box center [651, 603] width 104 height 33
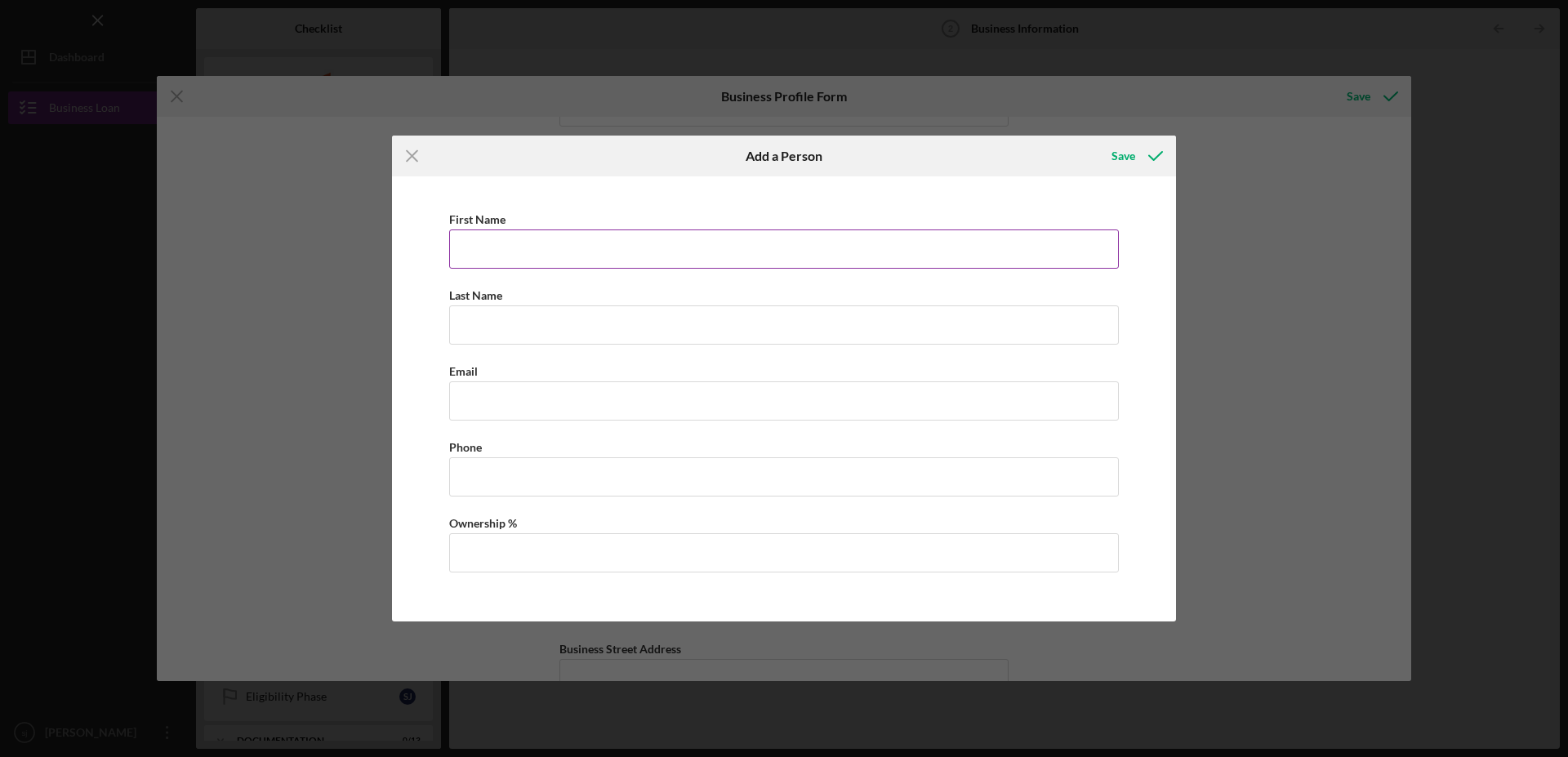
click at [516, 247] on input "First Name" at bounding box center [784, 249] width 670 height 39
type input "[PERSON_NAME]"
click at [523, 315] on input "Last Name" at bounding box center [784, 325] width 670 height 39
type input "[PERSON_NAME]"
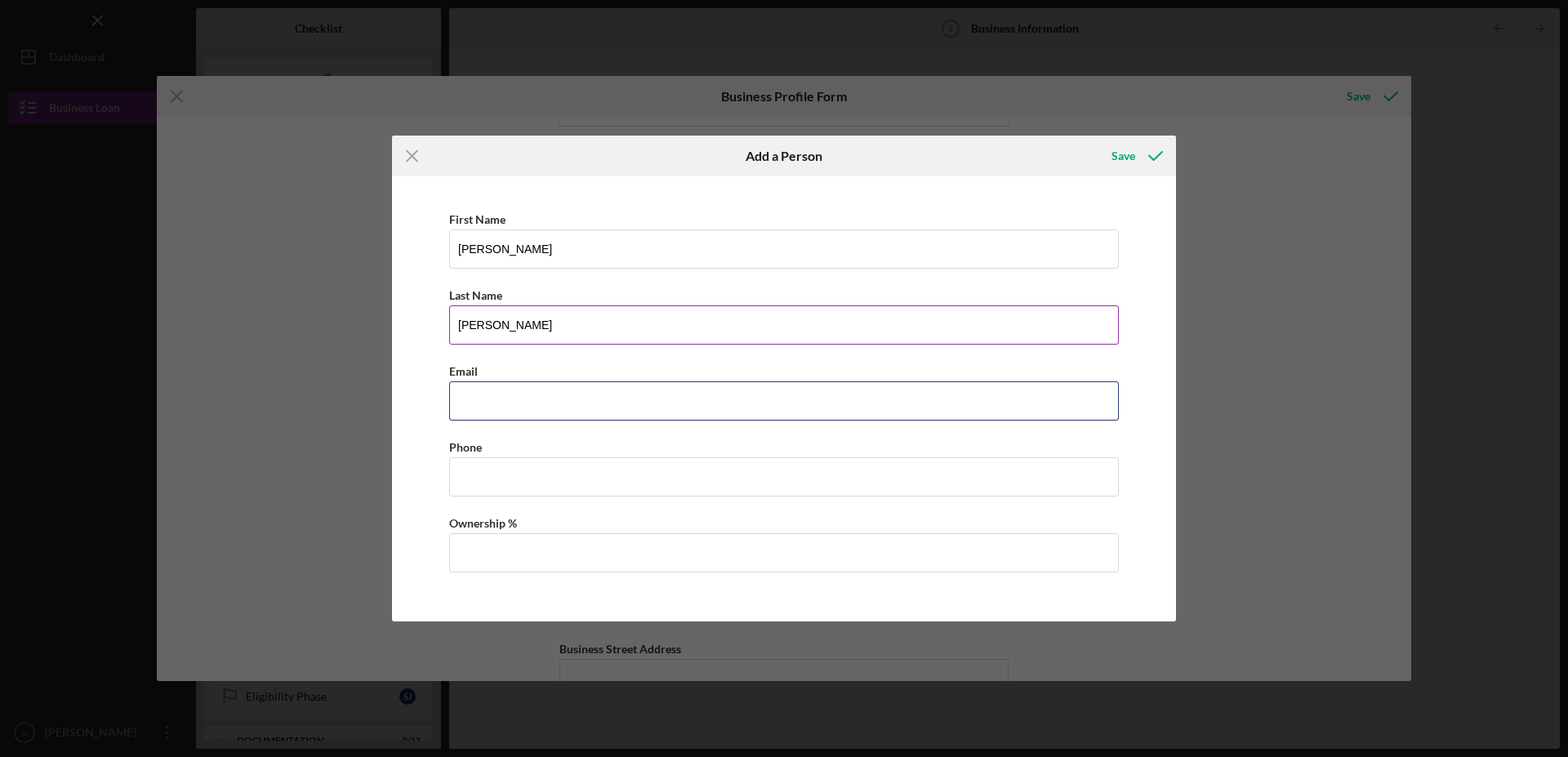
type input "[PERSON_NAME][EMAIL_ADDRESS][DOMAIN_NAME]"
type input "[PHONE_NUMBER]"
click at [517, 545] on input "Ownership %" at bounding box center [784, 553] width 670 height 39
type input "25.00%"
click at [1122, 152] on div "Save" at bounding box center [1123, 156] width 23 height 33
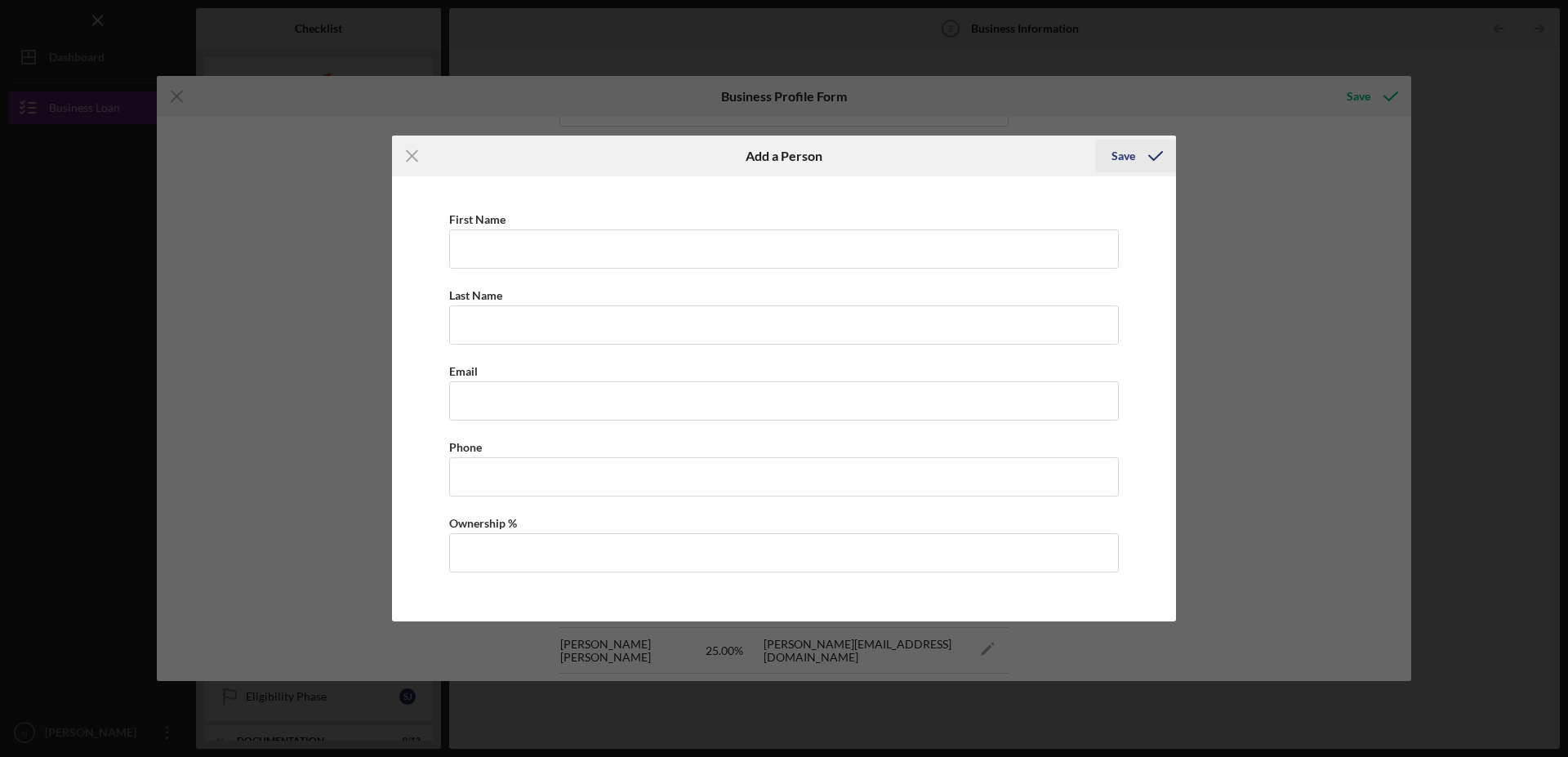
scroll to position [898, 0]
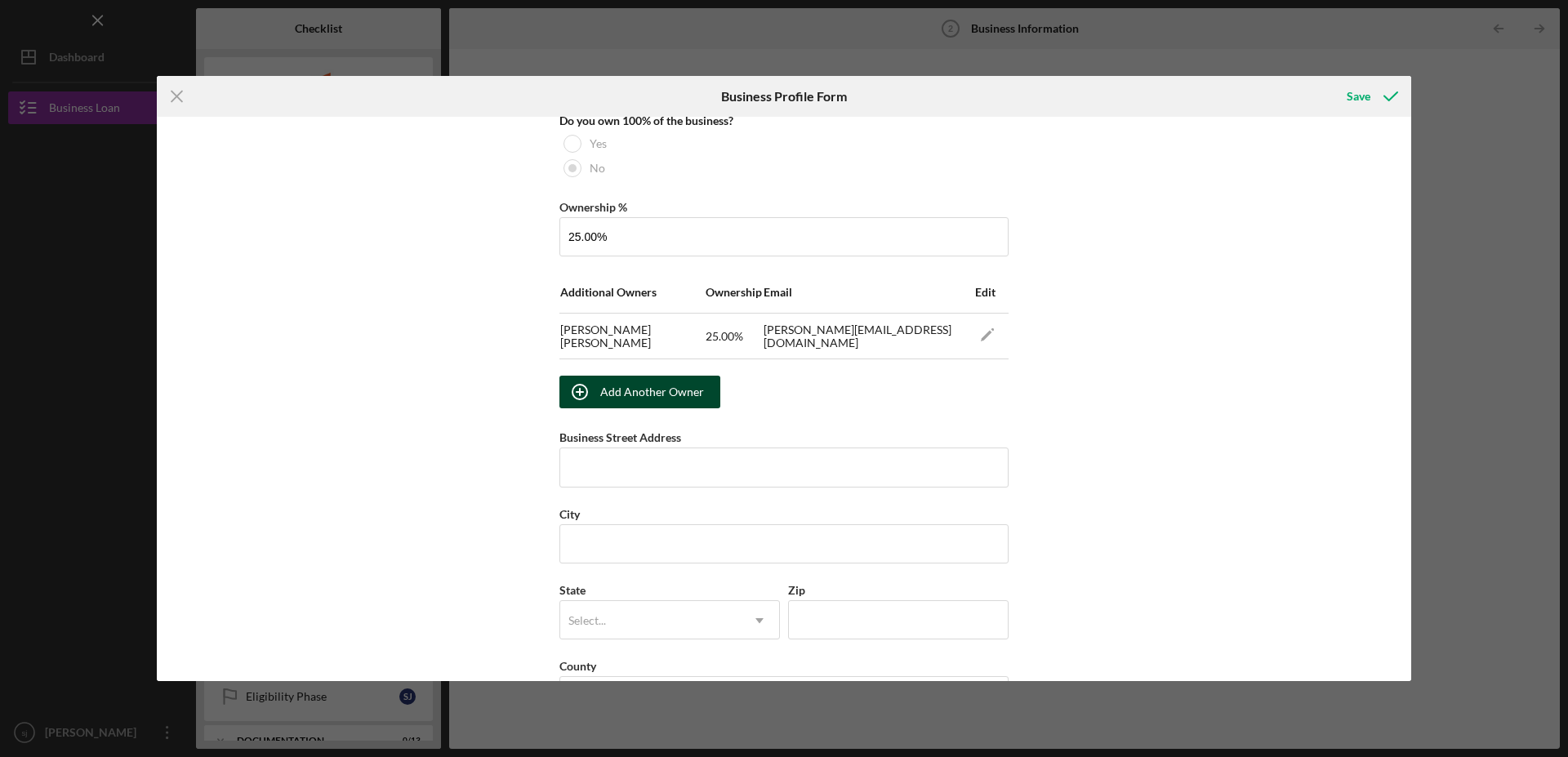
click at [646, 400] on div "Add Another Owner" at bounding box center [651, 392] width 104 height 33
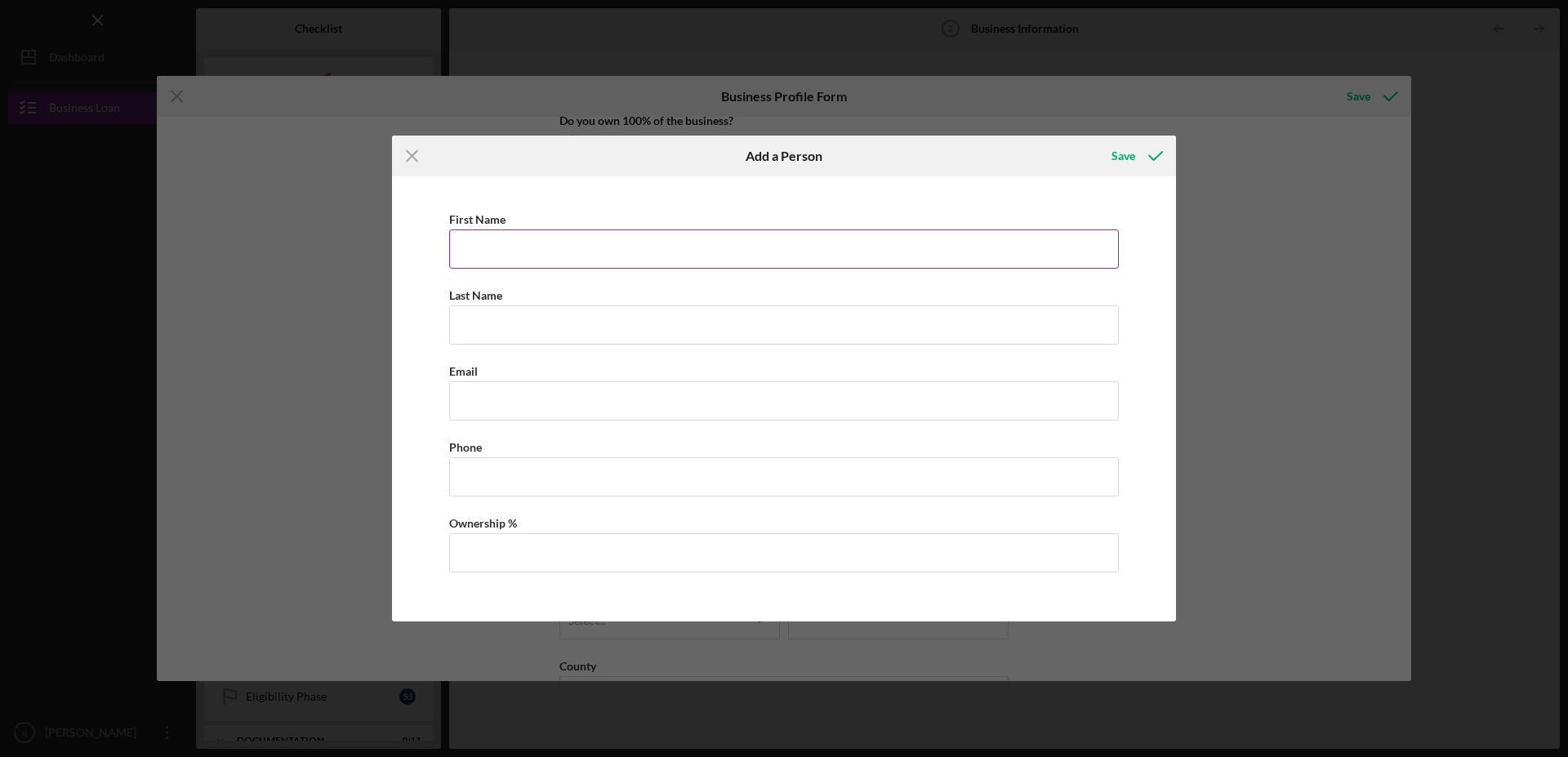
click at [581, 248] on input "First Name" at bounding box center [784, 249] width 670 height 39
type input "[PERSON_NAME]"
click at [1340, 278] on div "Icon/Menu Close Add a Person Save First Name [PERSON_NAME] Name [PERSON_NAME] E…" at bounding box center [784, 378] width 1568 height 757
drag, startPoint x: 739, startPoint y: 400, endPoint x: 712, endPoint y: 389, distance: 29.2
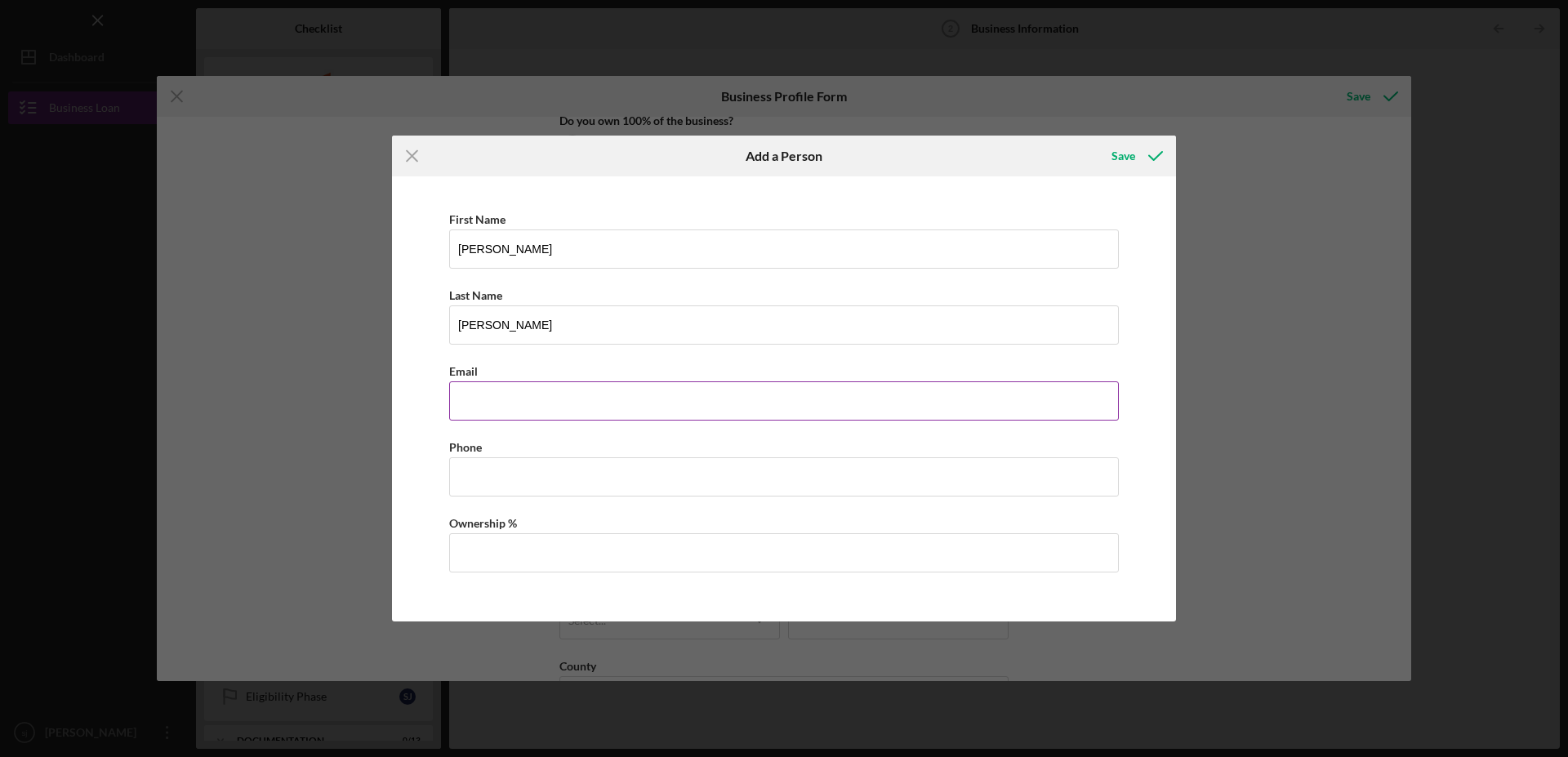
click at [736, 400] on input "Business Email" at bounding box center [784, 401] width 670 height 39
type input "radudley@gfbinsurance,com"
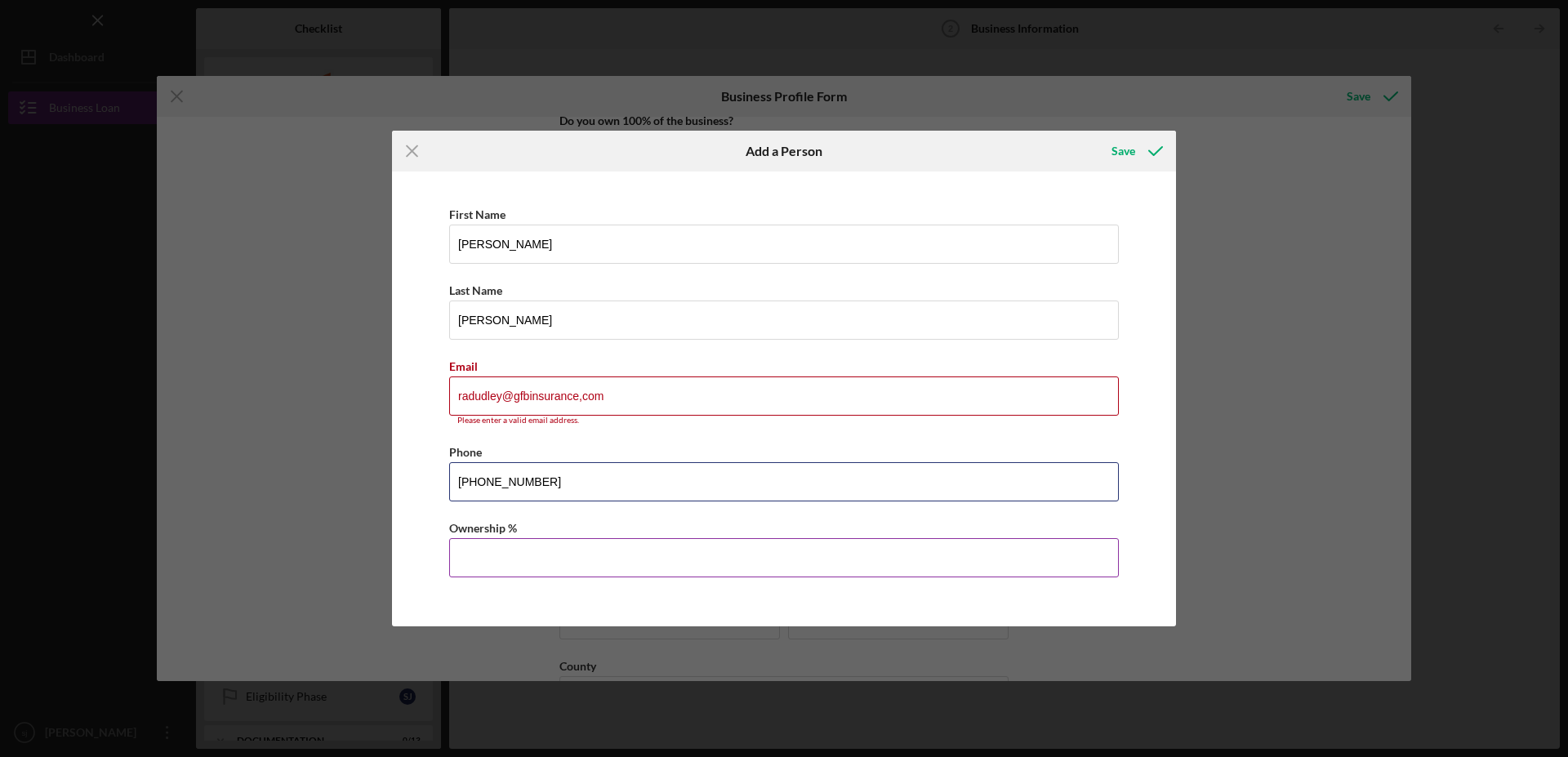
type input "[PHONE_NUMBER]"
click at [566, 571] on input "Ownership %" at bounding box center [784, 558] width 670 height 39
type input "25.00%"
click at [579, 400] on input "radudley@gfbinsurance,com" at bounding box center [784, 396] width 670 height 39
click at [580, 400] on input "radudley@gfbinsurance,com" at bounding box center [784, 396] width 670 height 39
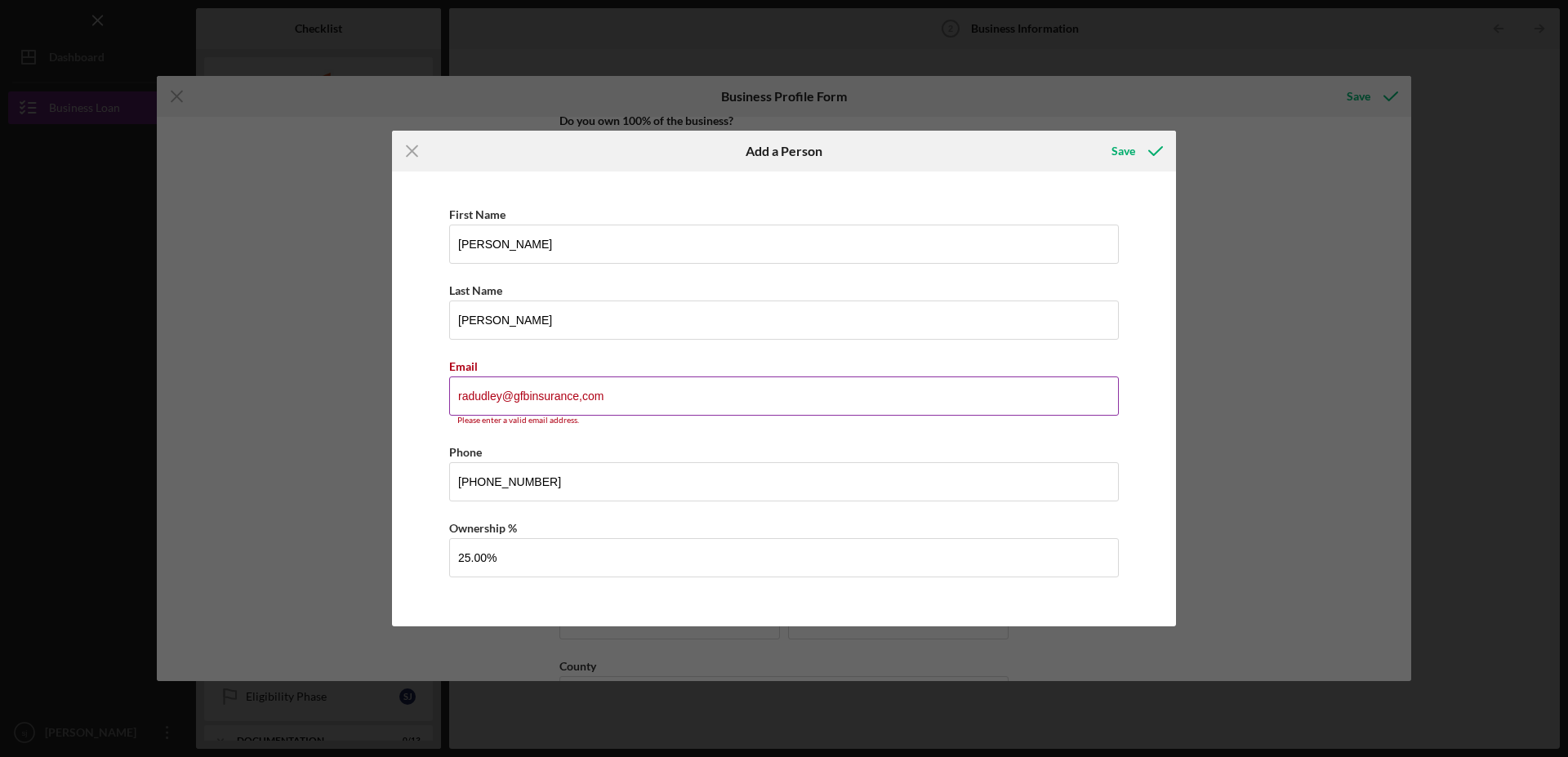
click at [607, 404] on input "radudley@gfbinsurance,com" at bounding box center [784, 396] width 670 height 39
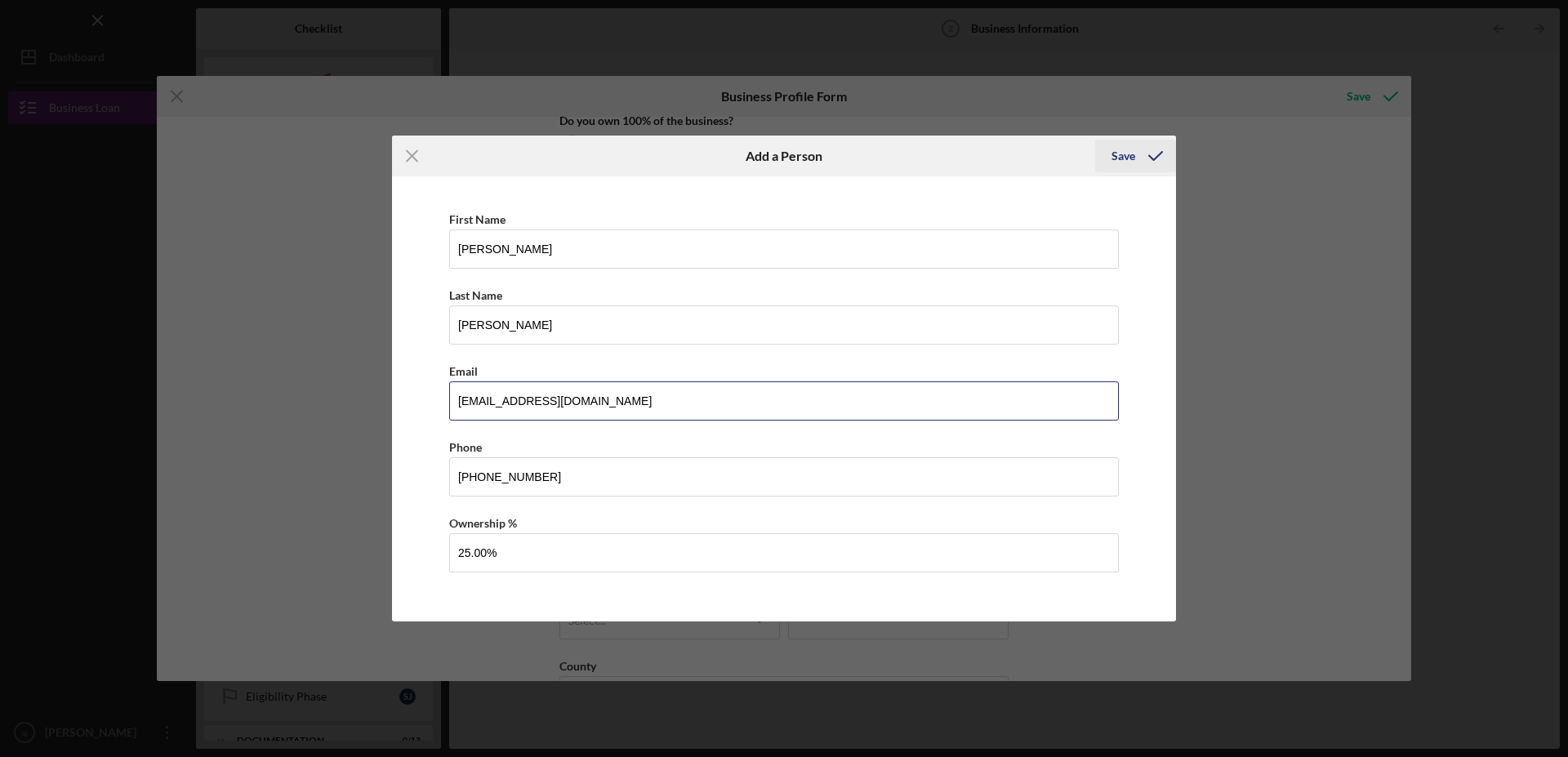
type input "[EMAIL_ADDRESS][DOMAIN_NAME]"
click at [1120, 154] on div "Save" at bounding box center [1123, 156] width 23 height 33
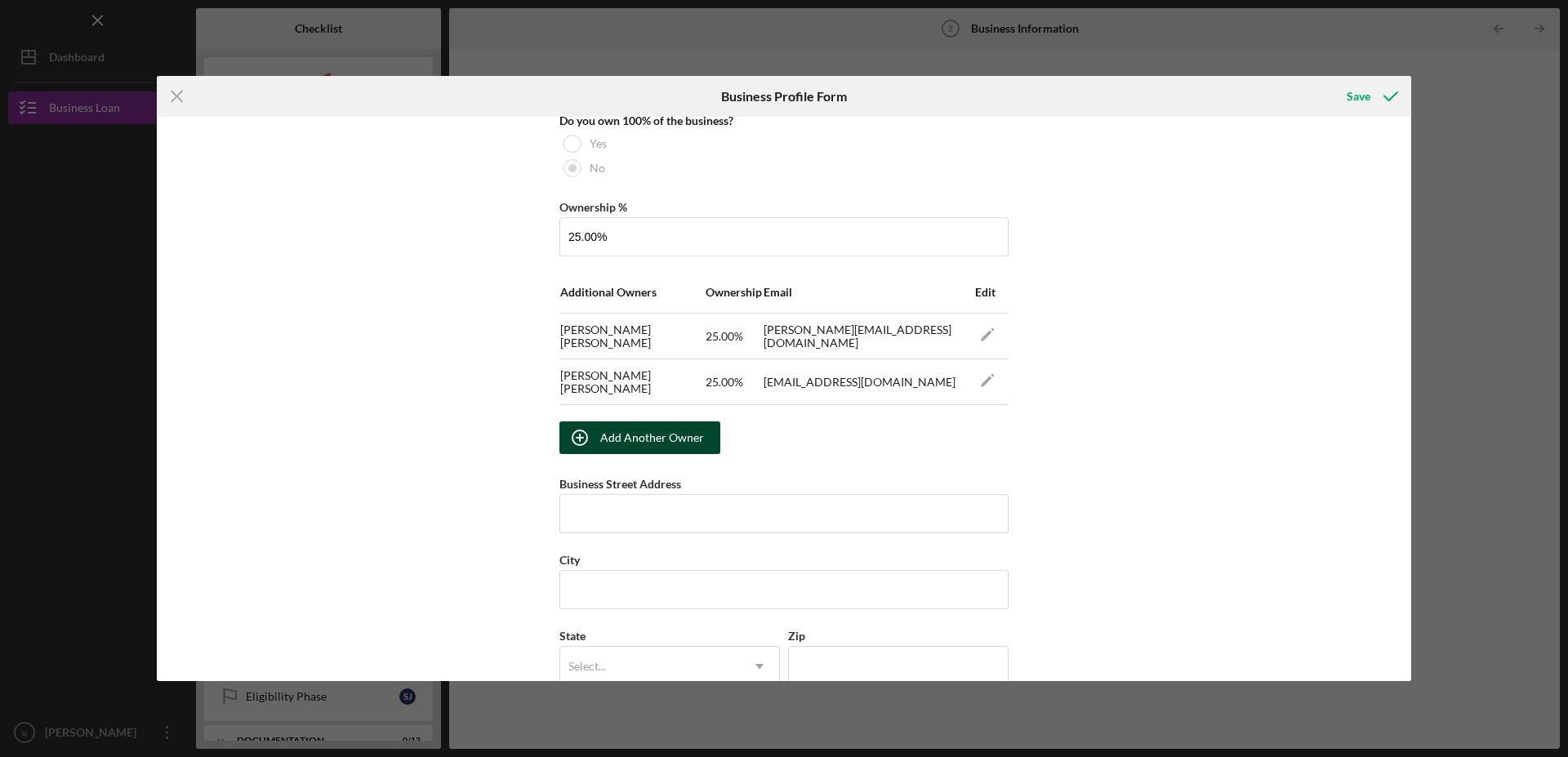
click at [639, 445] on div "Add Another Owner" at bounding box center [651, 438] width 104 height 33
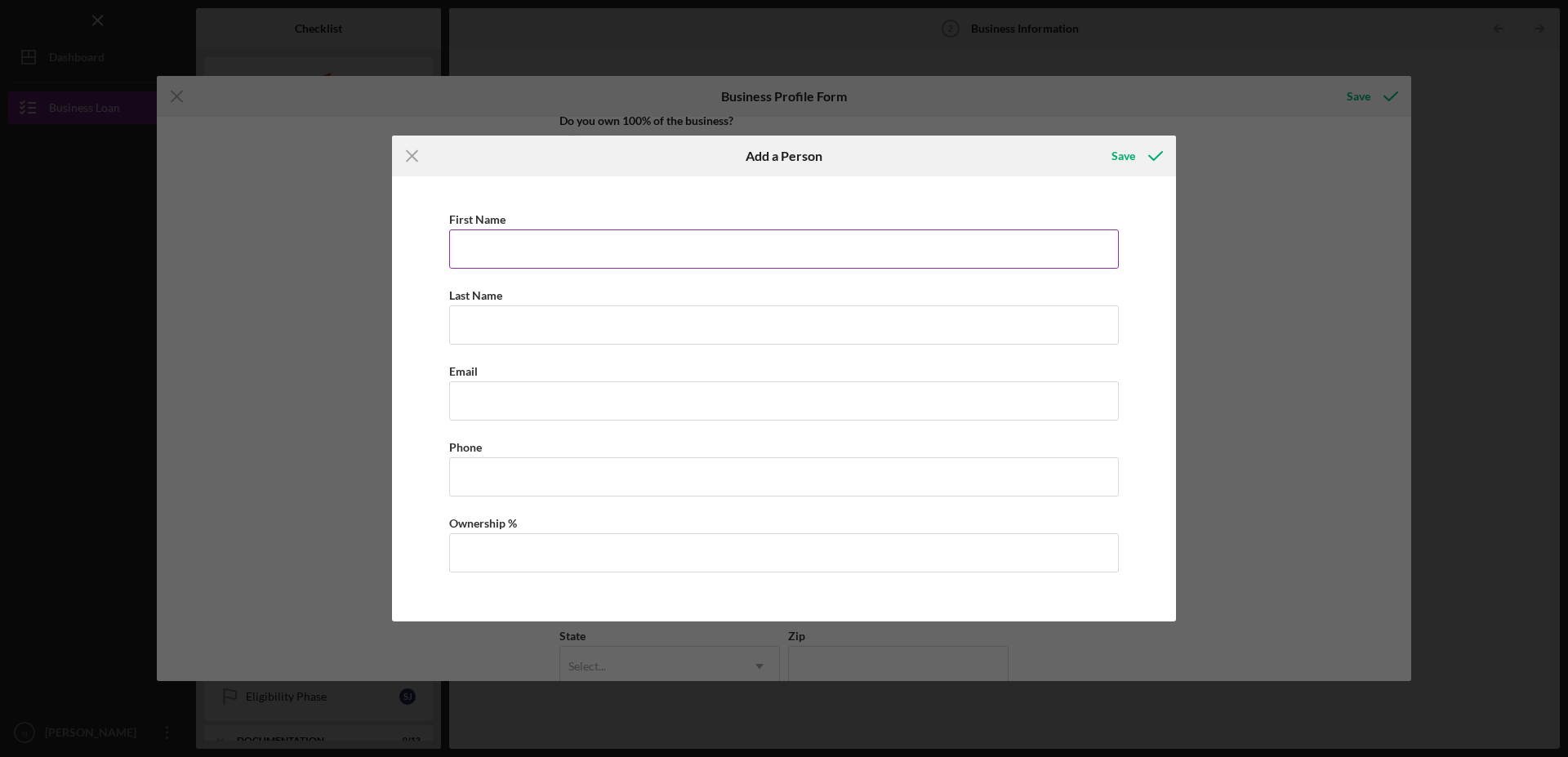
click at [494, 256] on input "First Name" at bounding box center [784, 249] width 670 height 39
type input "brain"
type input "dudely"
type input "[PHONE_NUMBER]"
click at [483, 546] on input "Ownership %" at bounding box center [784, 553] width 670 height 39
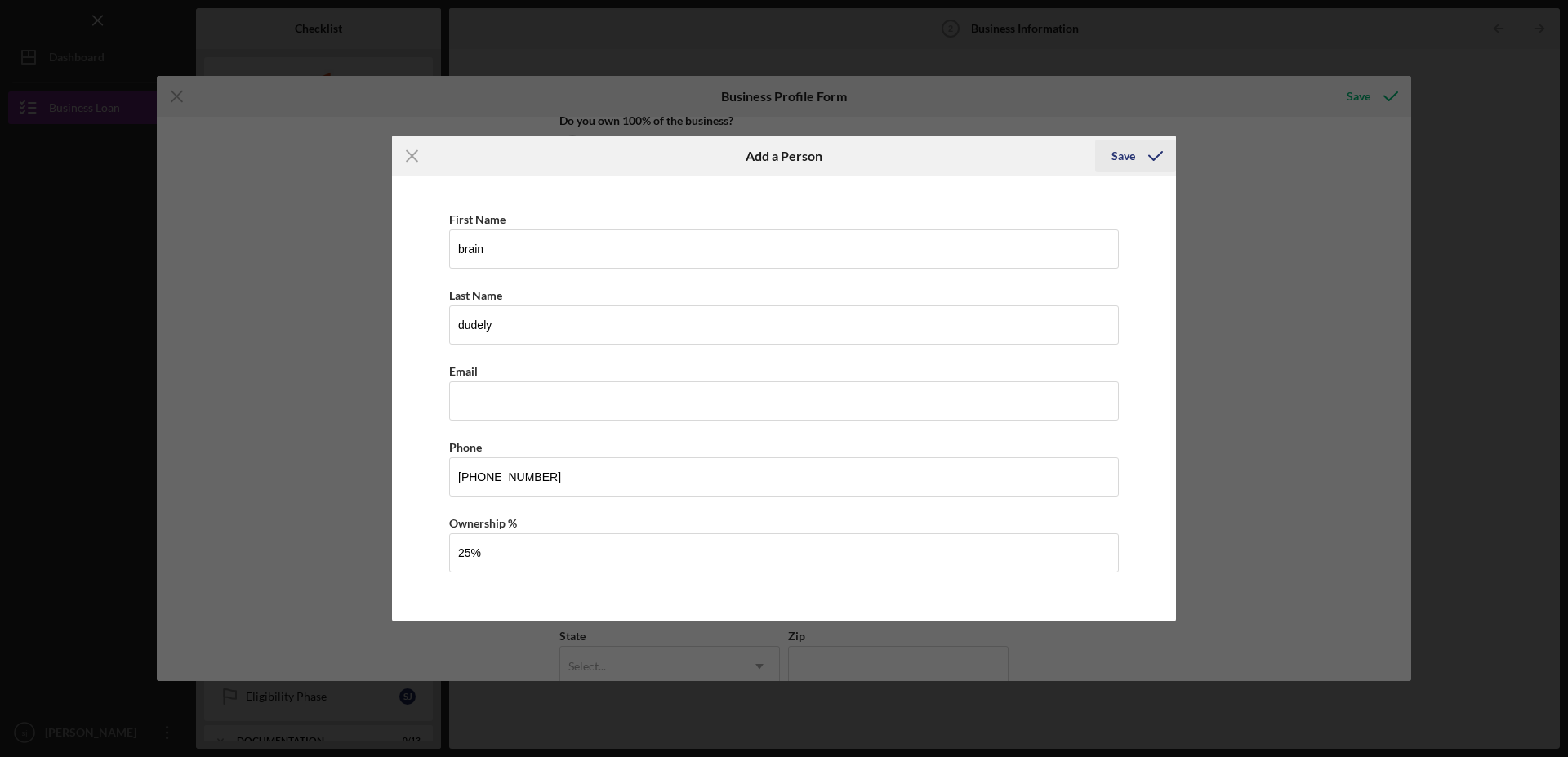
type input "25.00%"
click at [1117, 157] on div "Save" at bounding box center [1123, 156] width 23 height 33
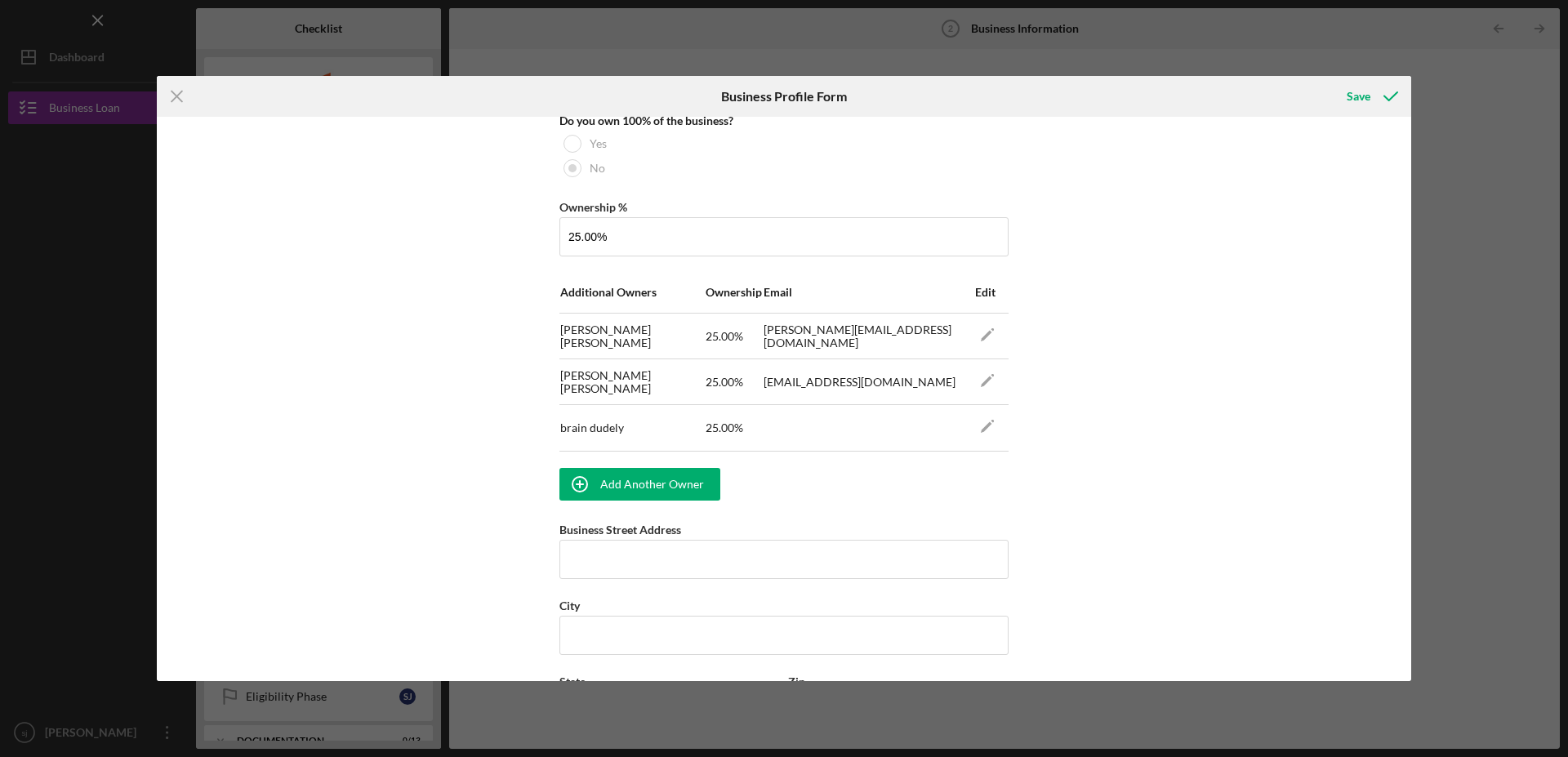
scroll to position [981, 0]
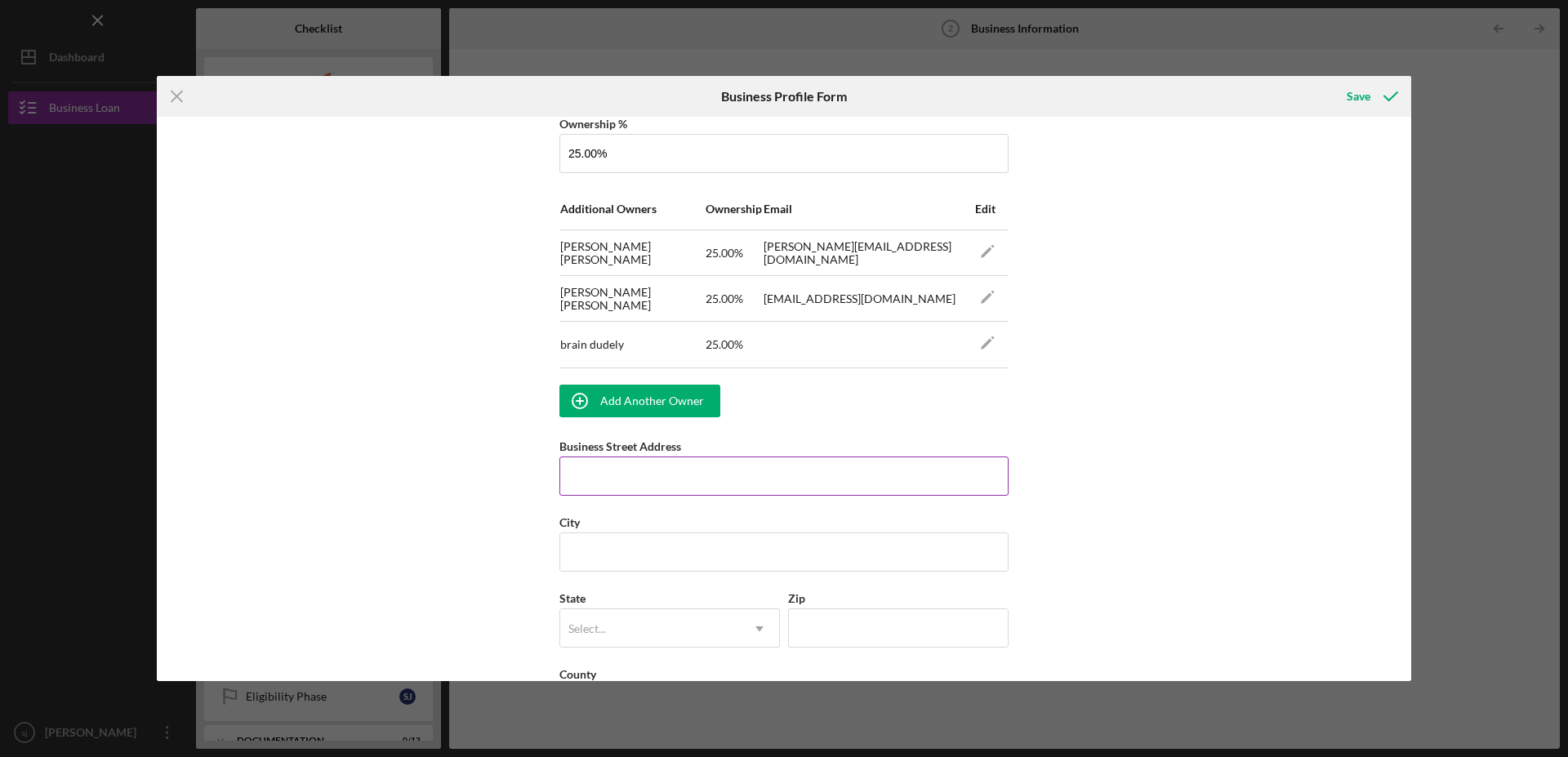
click at [755, 487] on input "Business Street Address" at bounding box center [783, 476] width 449 height 39
type input "44"
type input "[PERSON_NAME] awning co., inc."
type input "[EMAIL_ADDRESS][DOMAIN_NAME]"
type input "[STREET_ADDRESS][PERSON_NAME]"
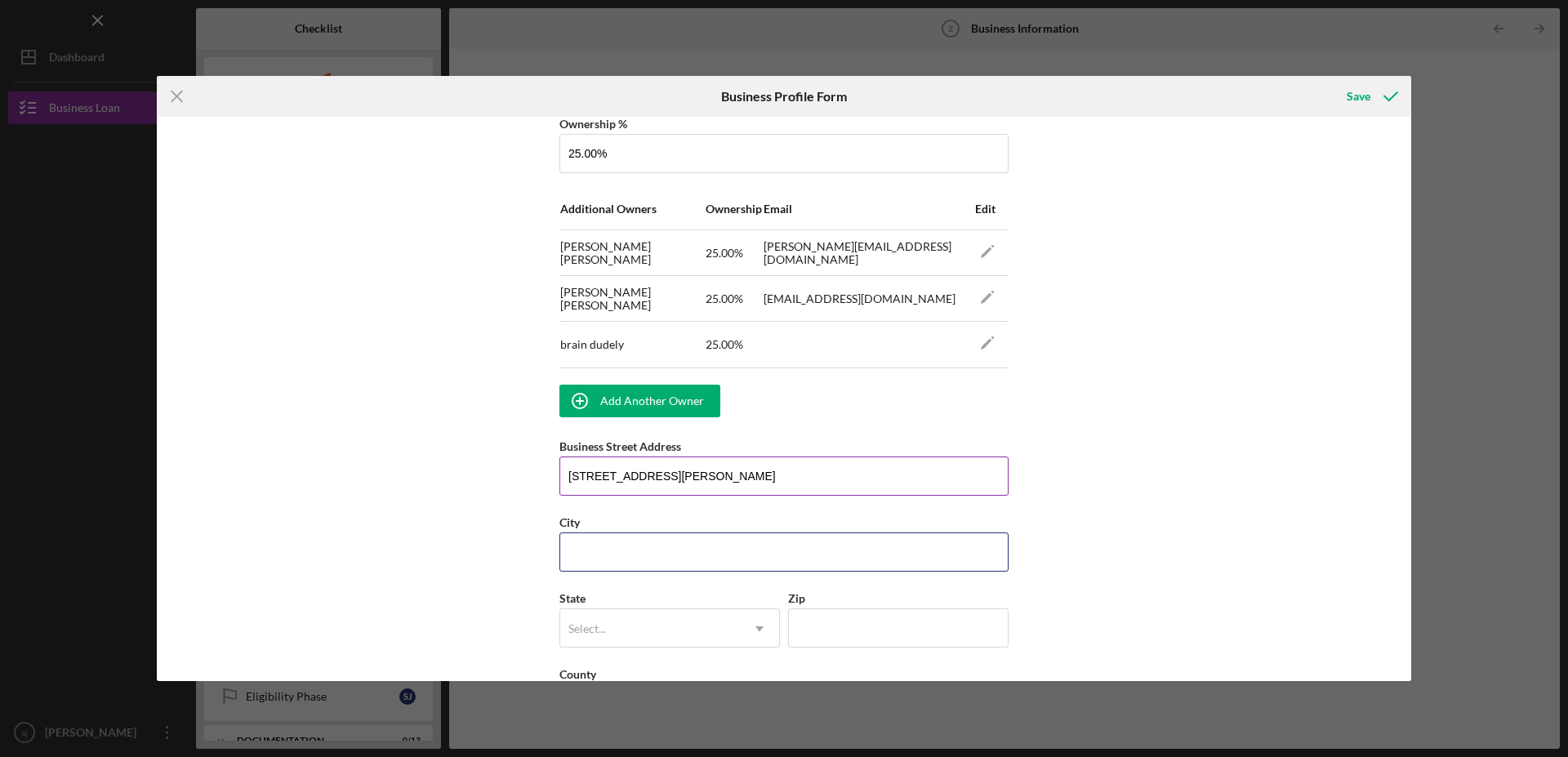
type input "[GEOGRAPHIC_DATA]"
type input "15207"
type input "PA"
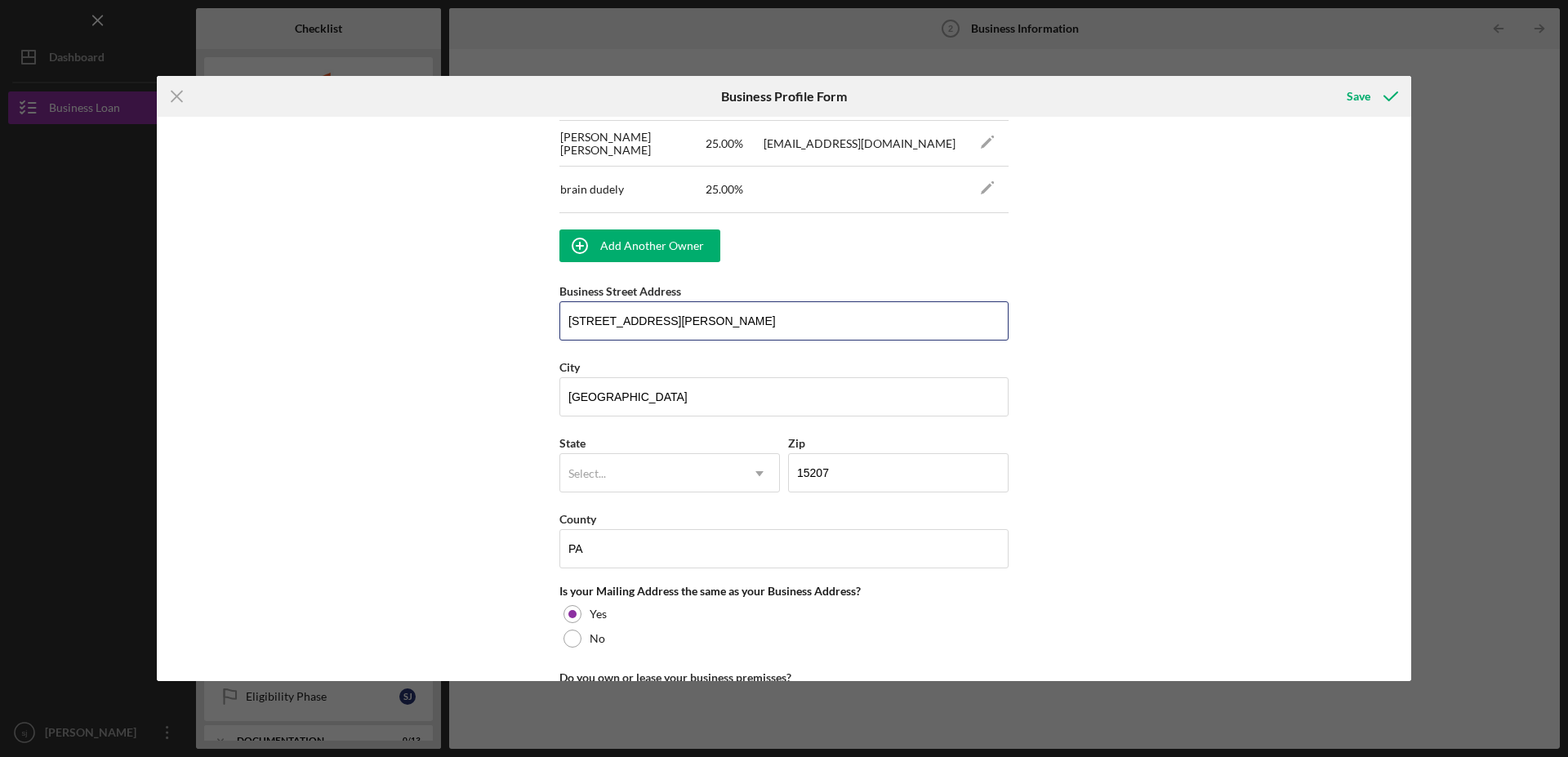
scroll to position [1147, 0]
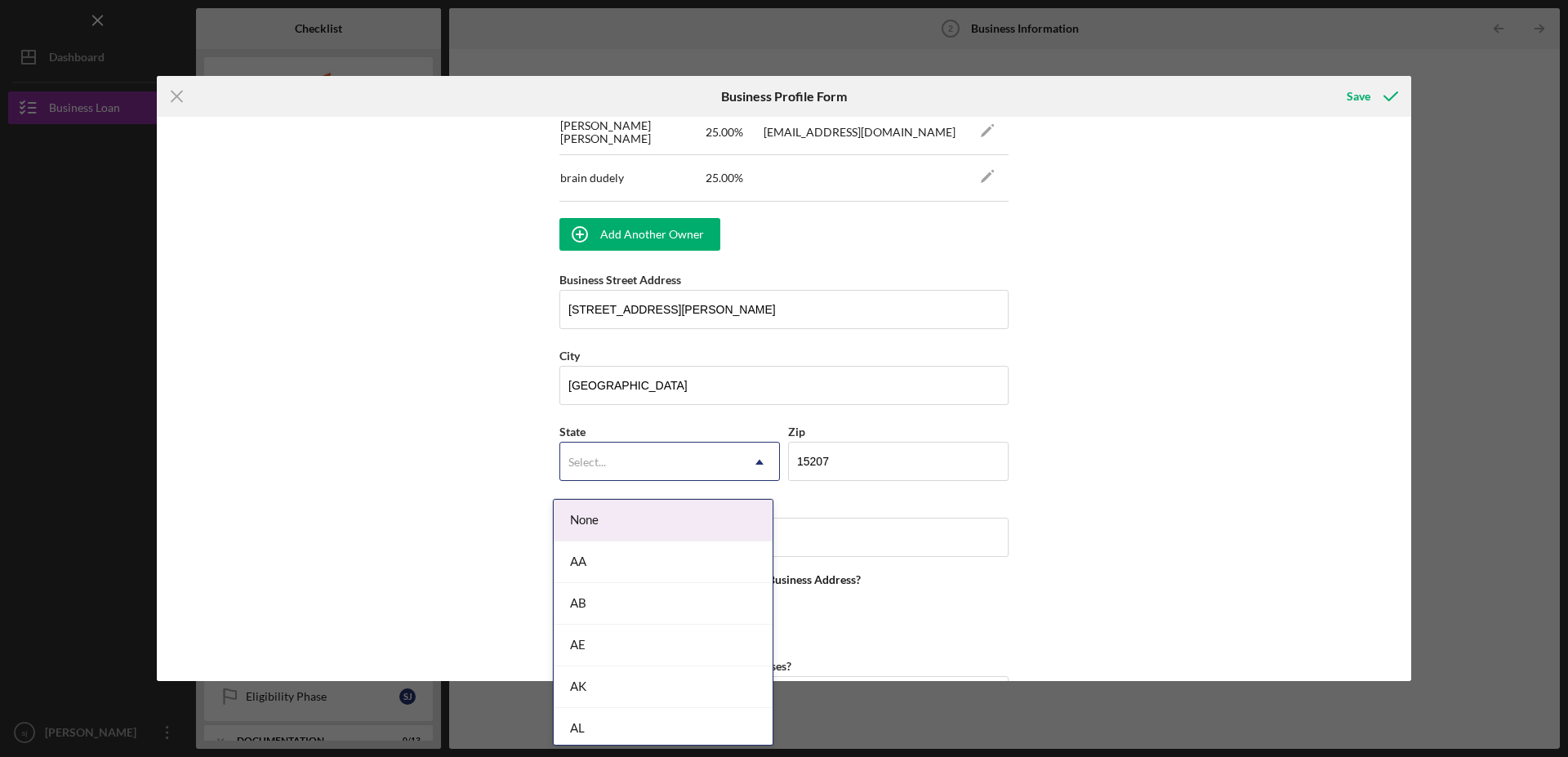
click at [607, 470] on div "Select..." at bounding box center [650, 462] width 180 height 37
type input "p"
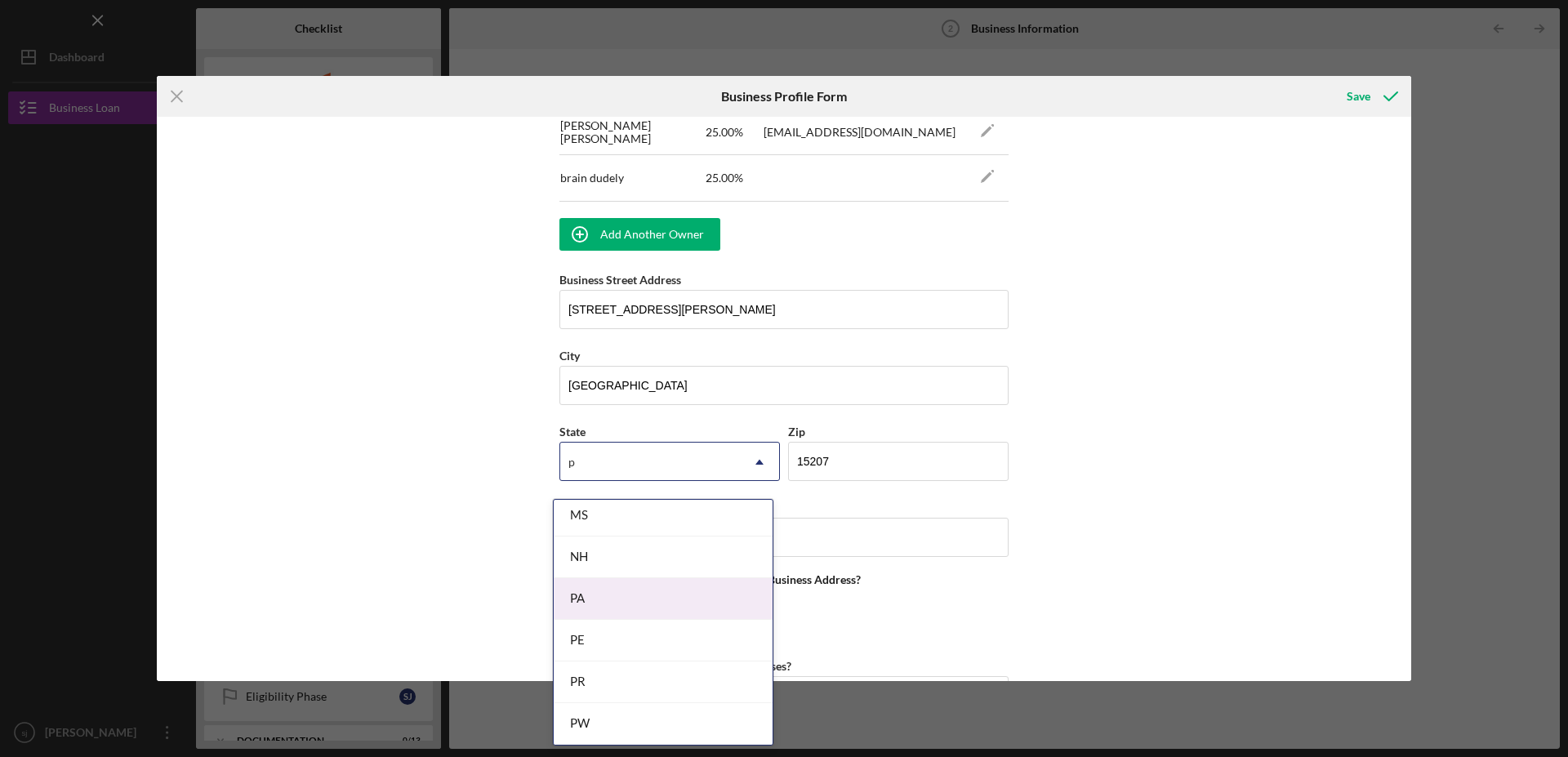
click at [575, 600] on div "PA" at bounding box center [663, 599] width 219 height 42
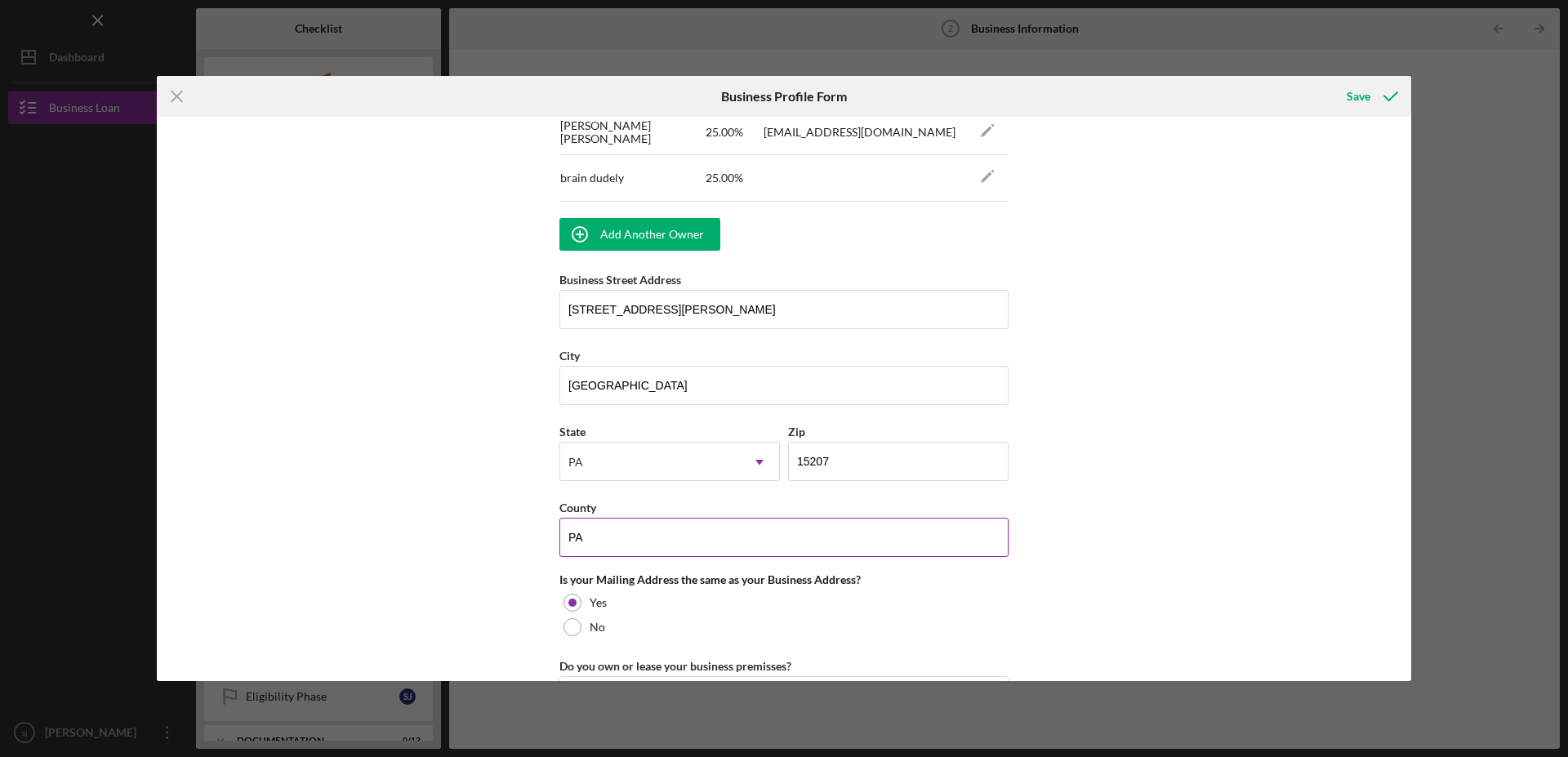
click at [604, 557] on input "PA" at bounding box center [783, 538] width 449 height 39
type input "P"
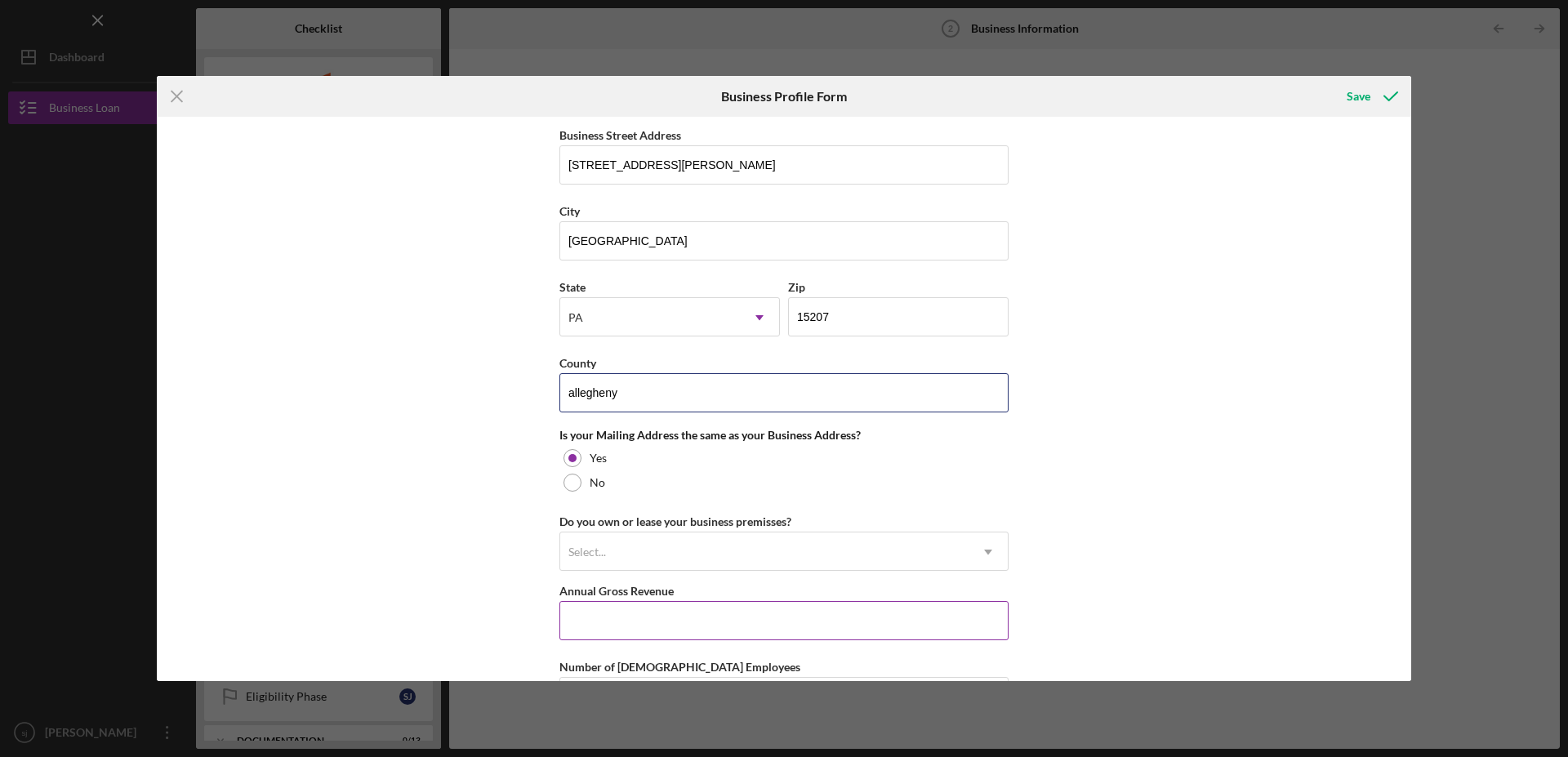
scroll to position [1314, 0]
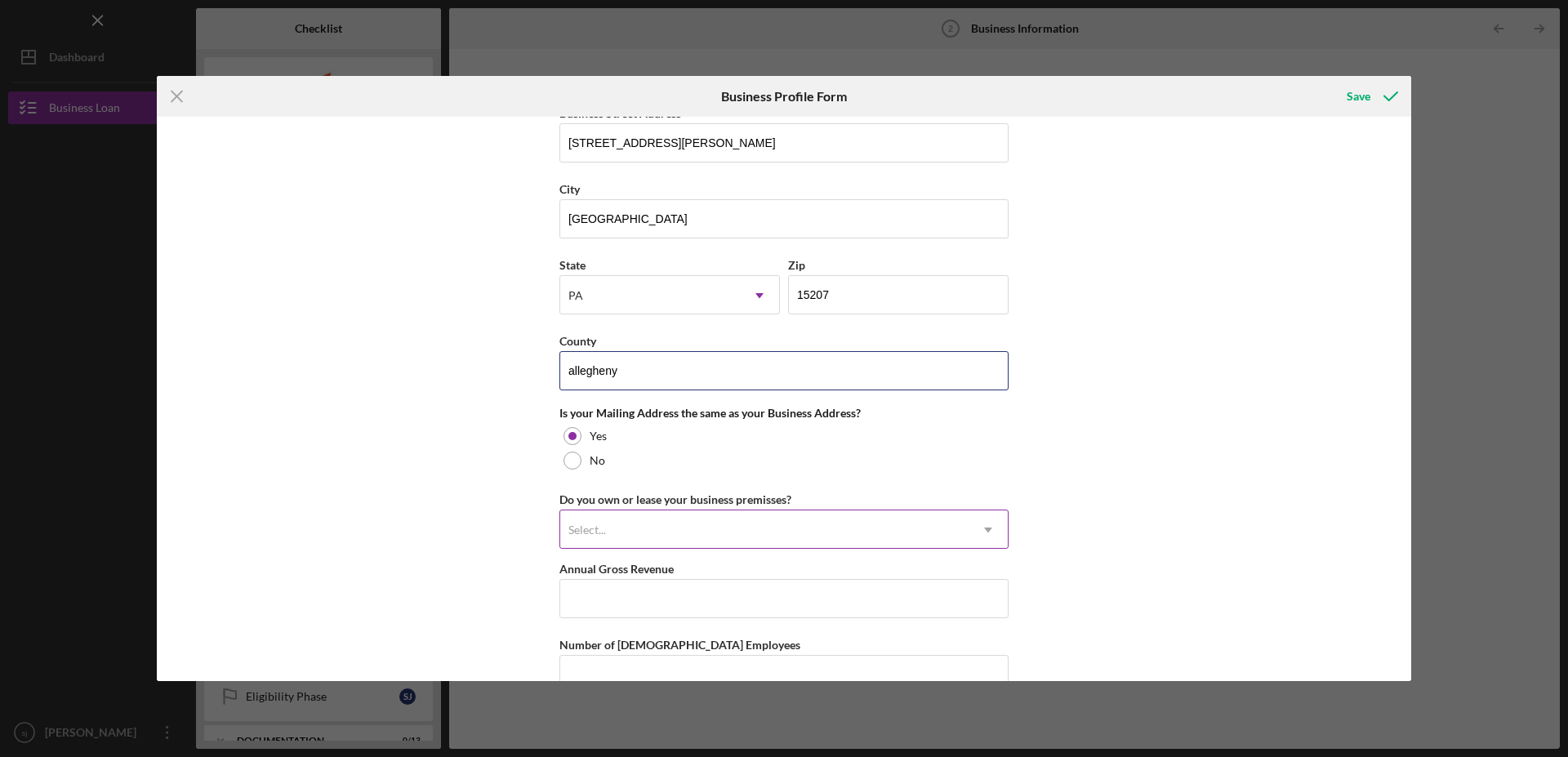
type input "allegheny"
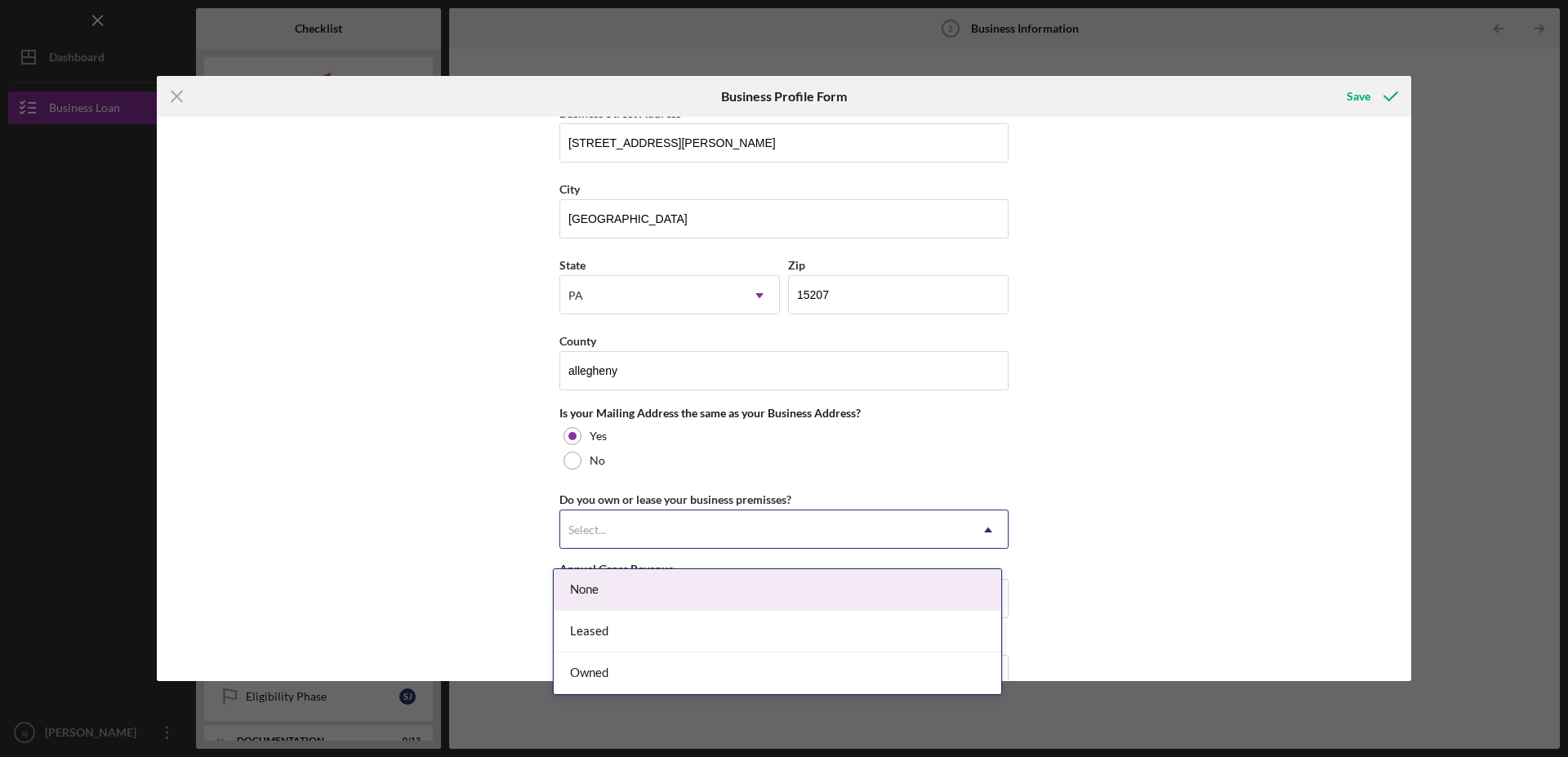
click at [637, 549] on div "Select..." at bounding box center [764, 530] width 409 height 37
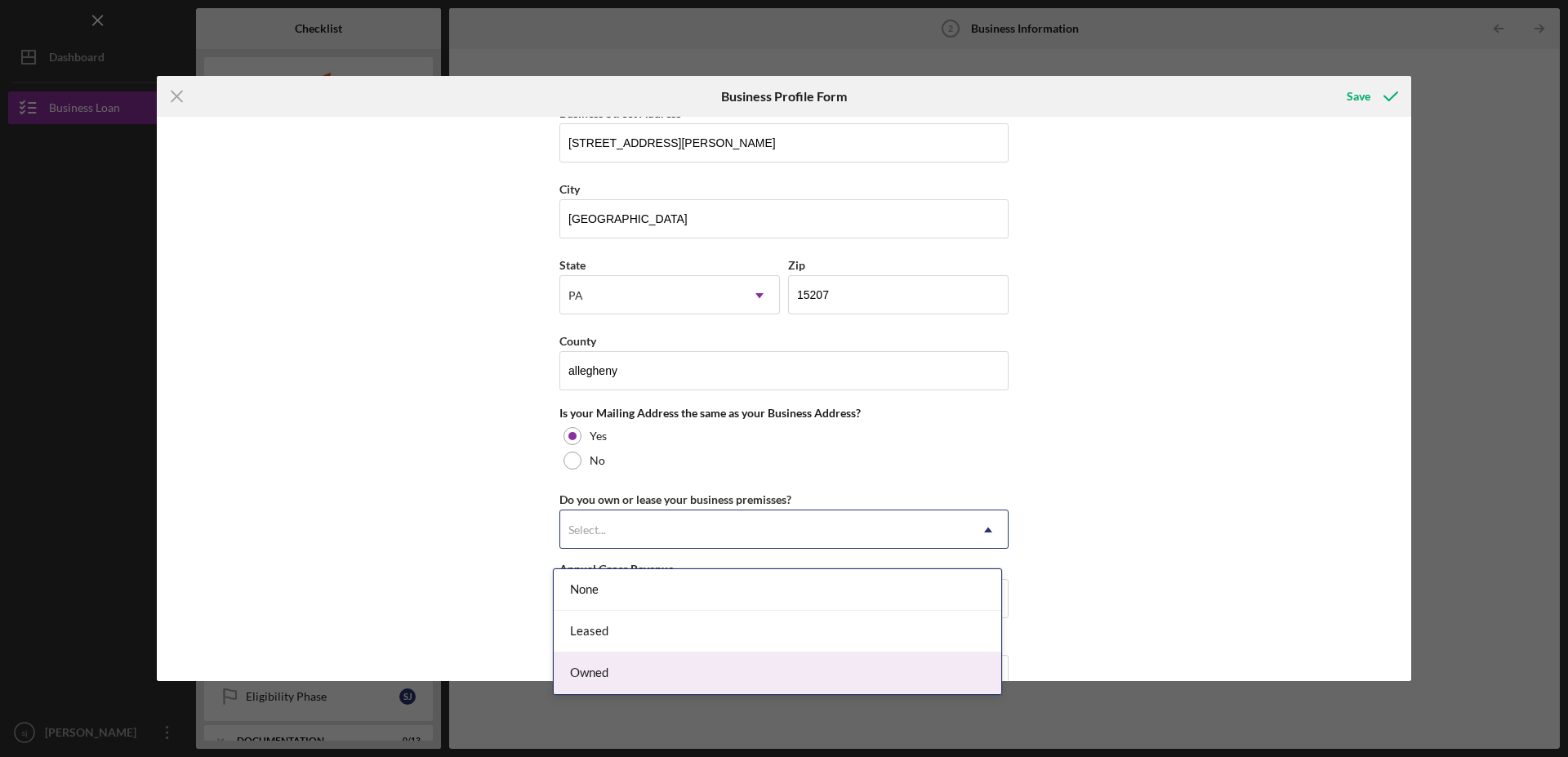
click at [601, 672] on div "Owned" at bounding box center [777, 673] width 448 height 42
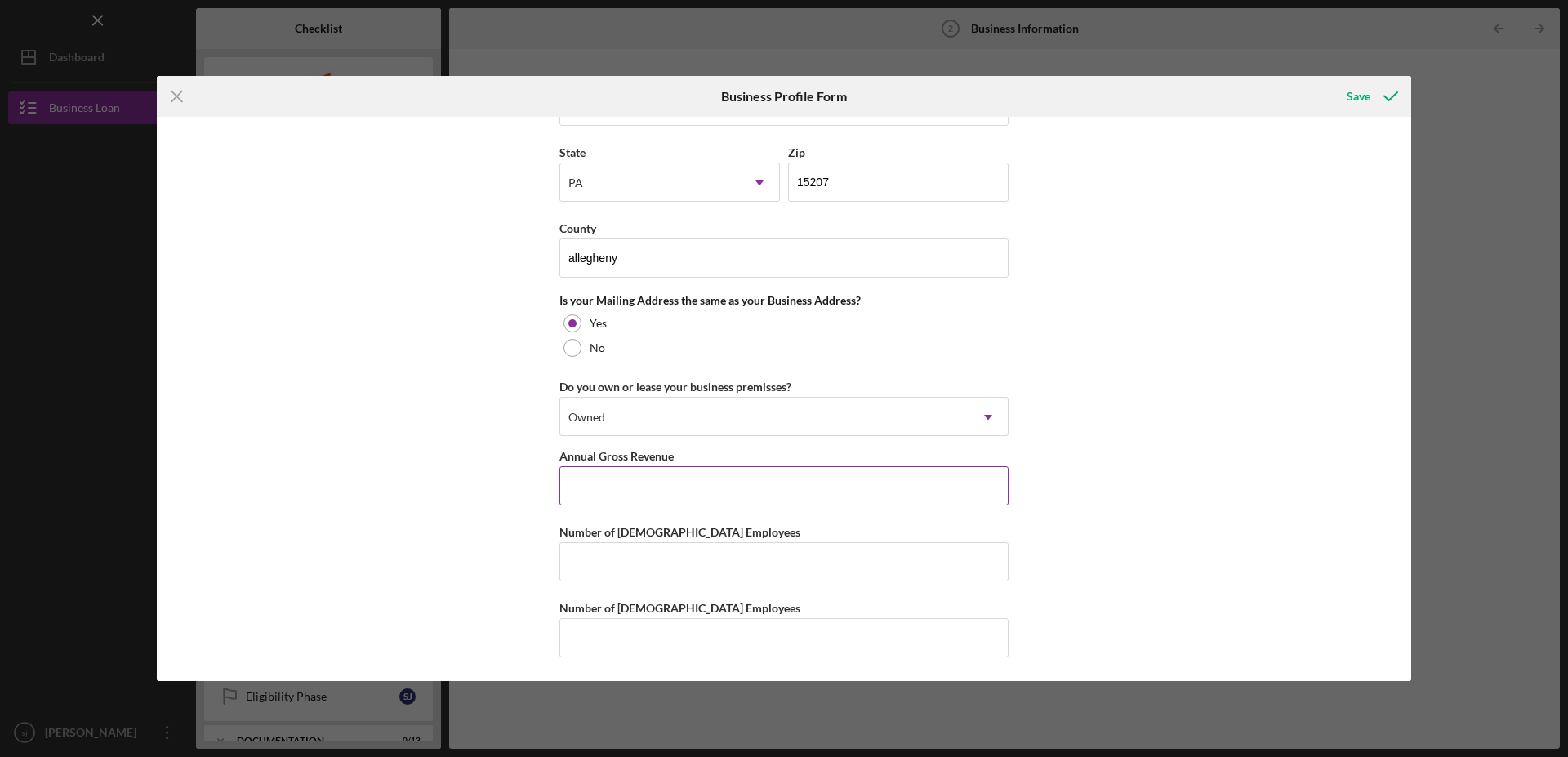
scroll to position [1443, 0]
click at [630, 565] on input "Number of [DEMOGRAPHIC_DATA] Employees" at bounding box center [783, 561] width 449 height 39
type input "2"
click at [807, 483] on input "Annual Gross Revenue" at bounding box center [783, 485] width 449 height 39
type input "$75,000"
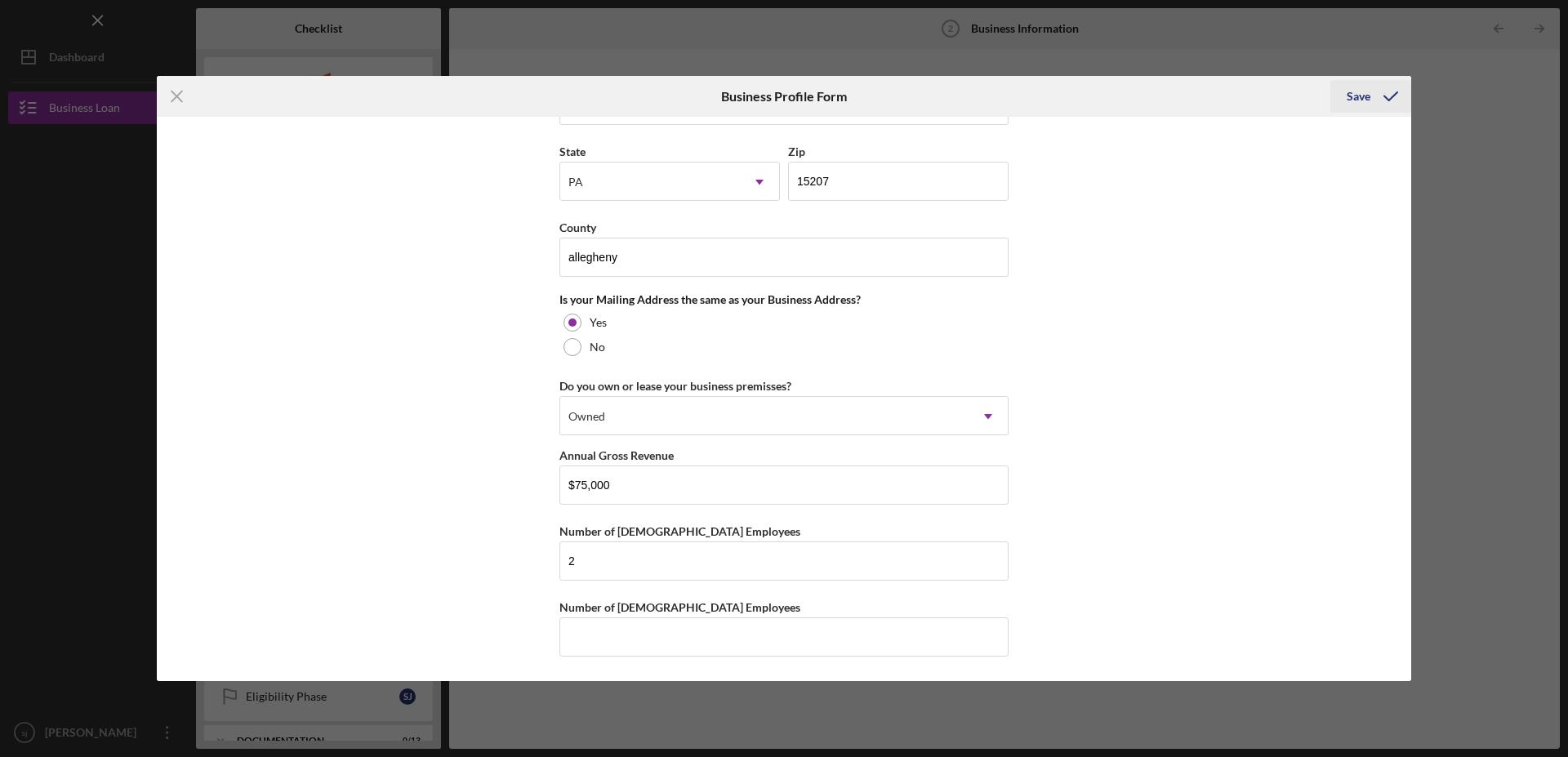
click at [1361, 97] on div "Save" at bounding box center [1358, 96] width 23 height 33
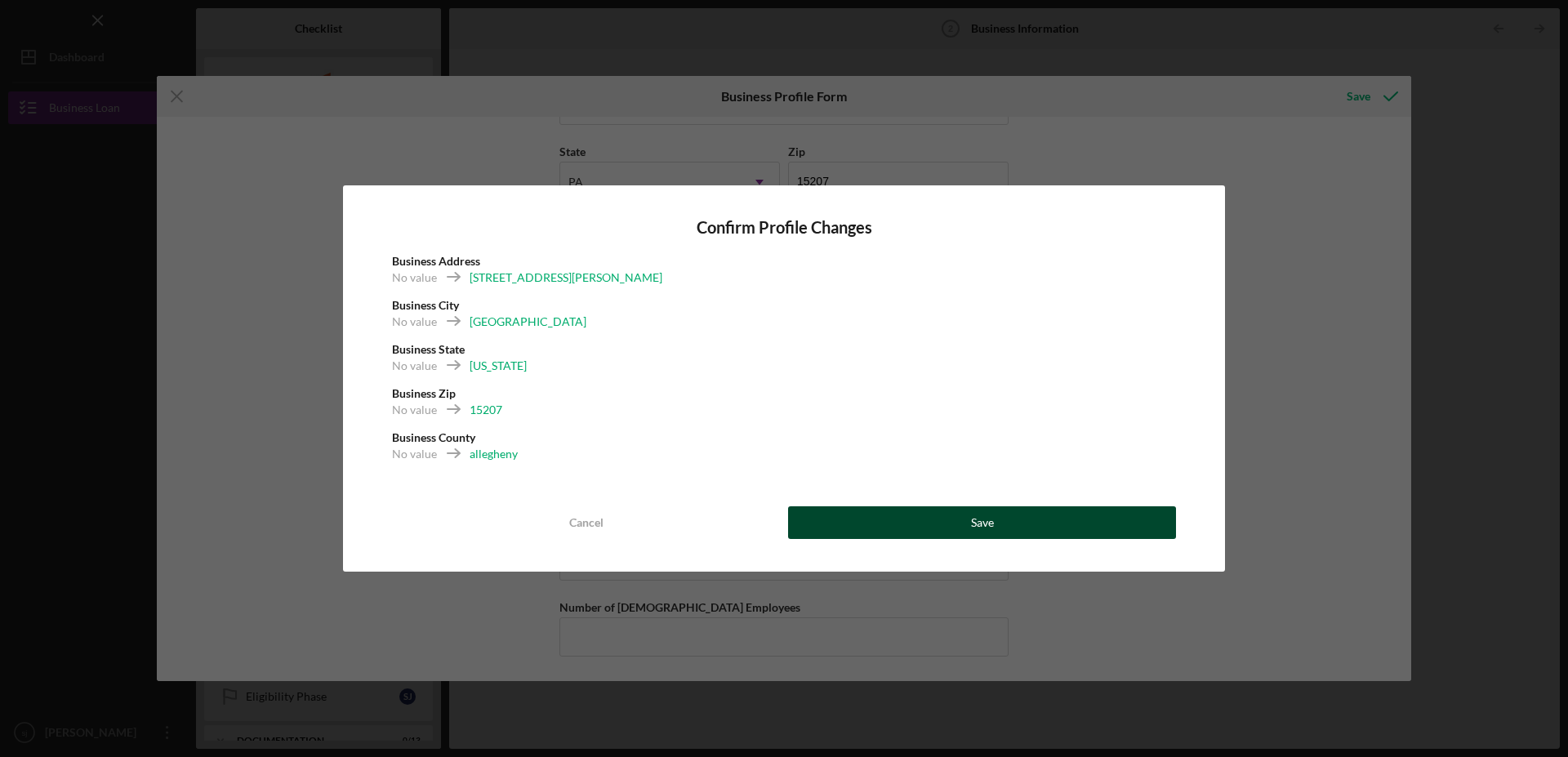
click at [974, 522] on div "Save" at bounding box center [982, 523] width 23 height 33
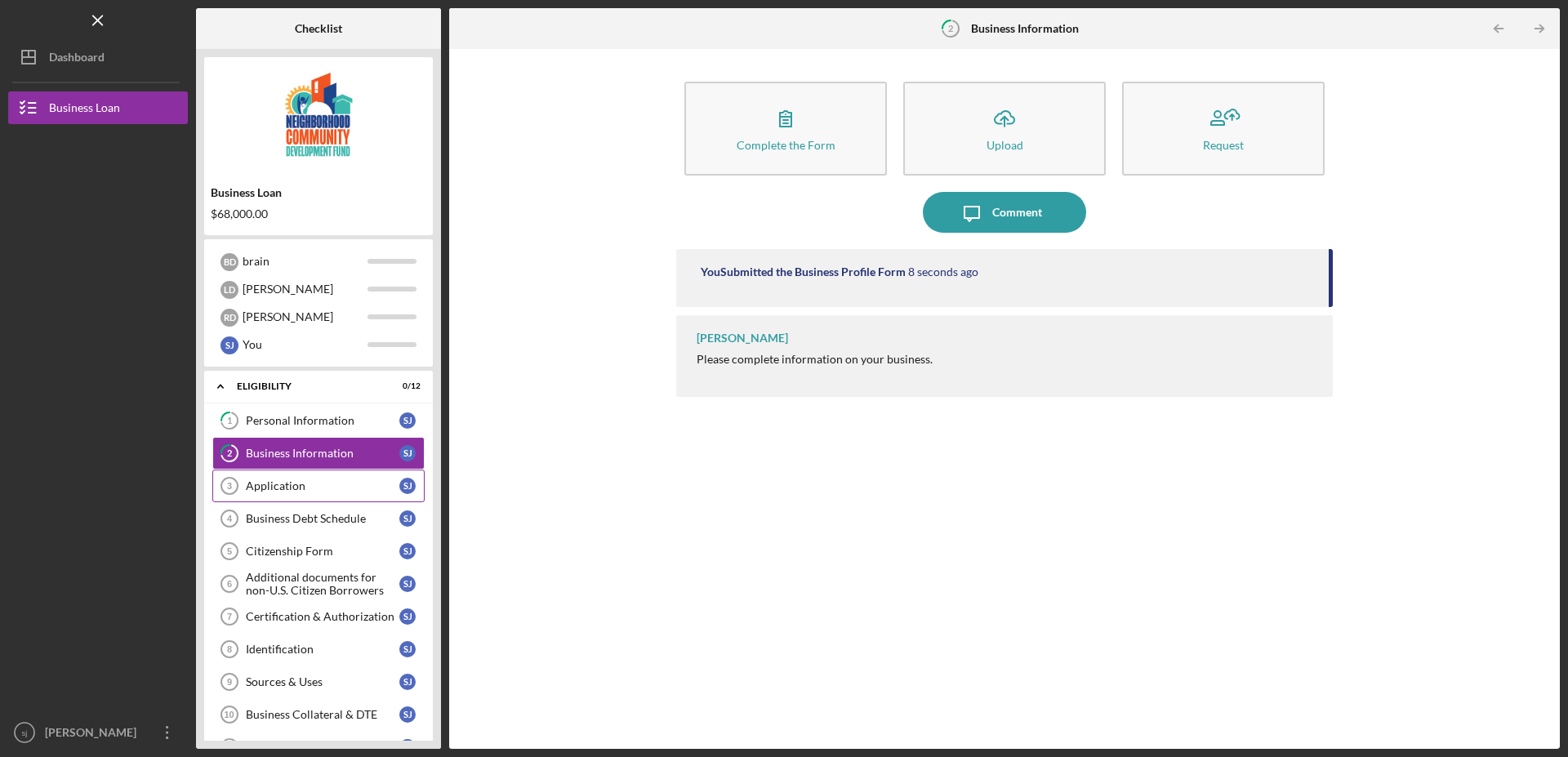
click at [315, 493] on div "Application" at bounding box center [322, 486] width 154 height 13
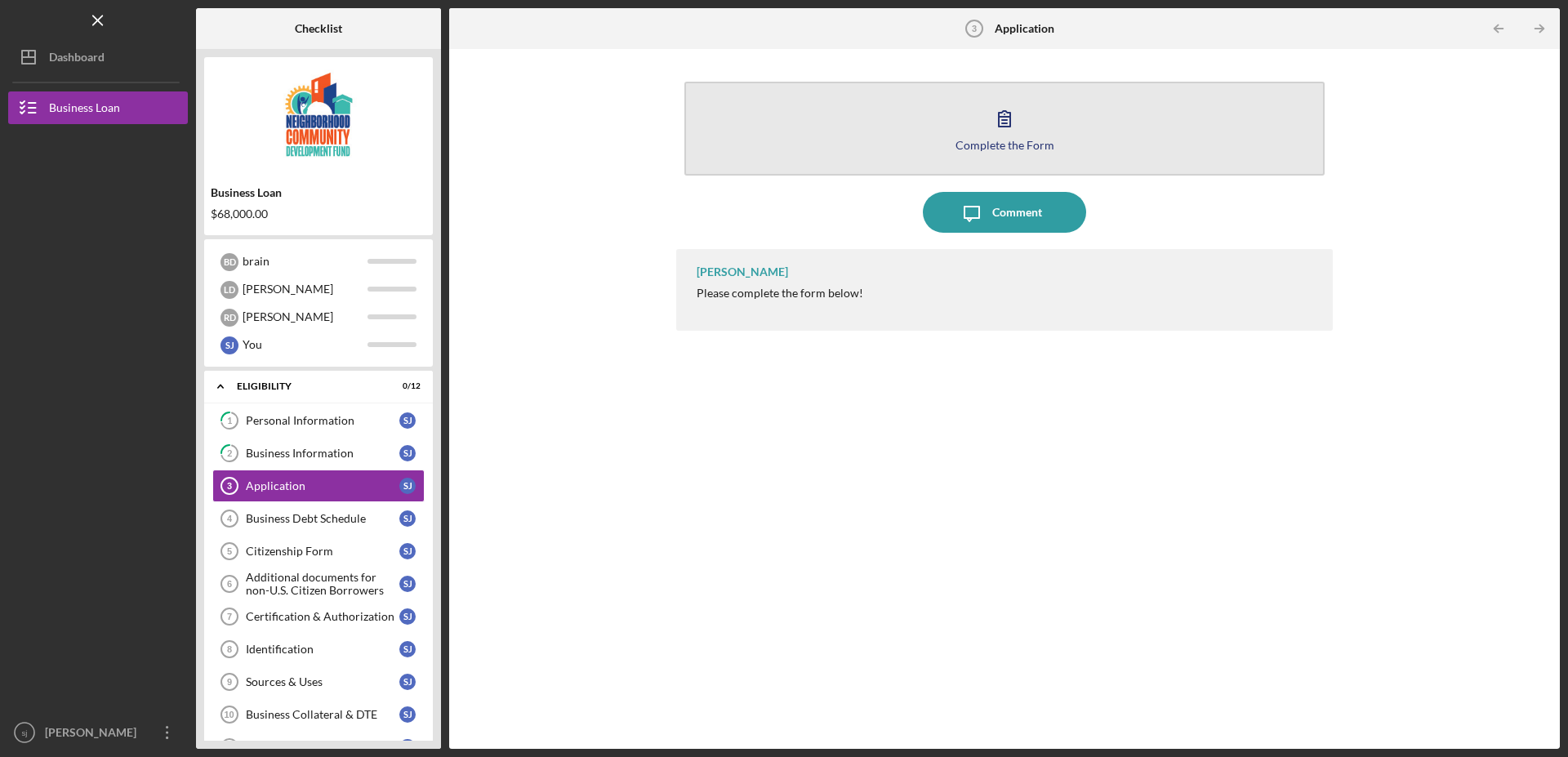
click at [995, 136] on icon "button" at bounding box center [1004, 119] width 41 height 41
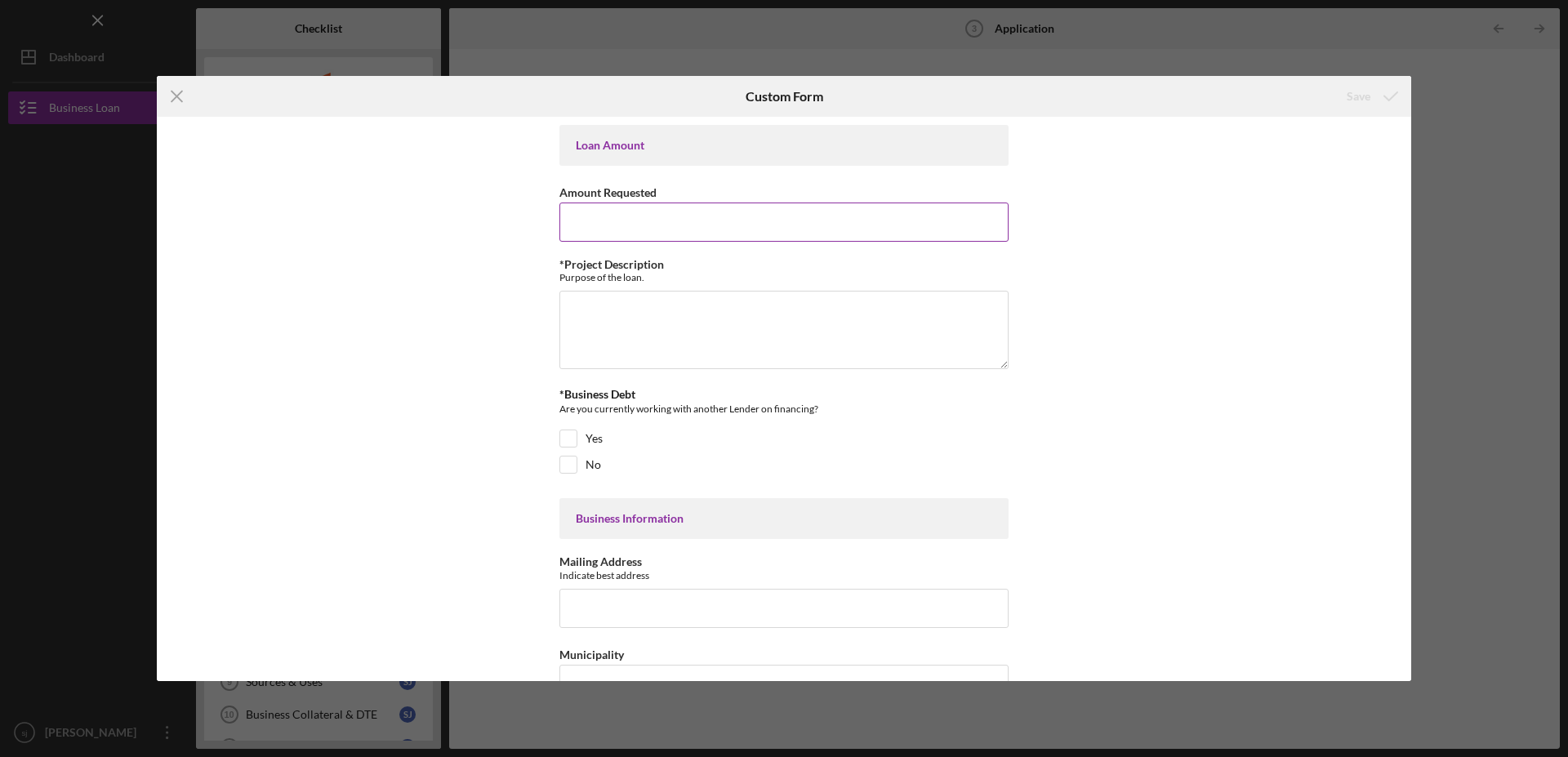
click at [596, 217] on input "Amount Requested" at bounding box center [783, 222] width 449 height 39
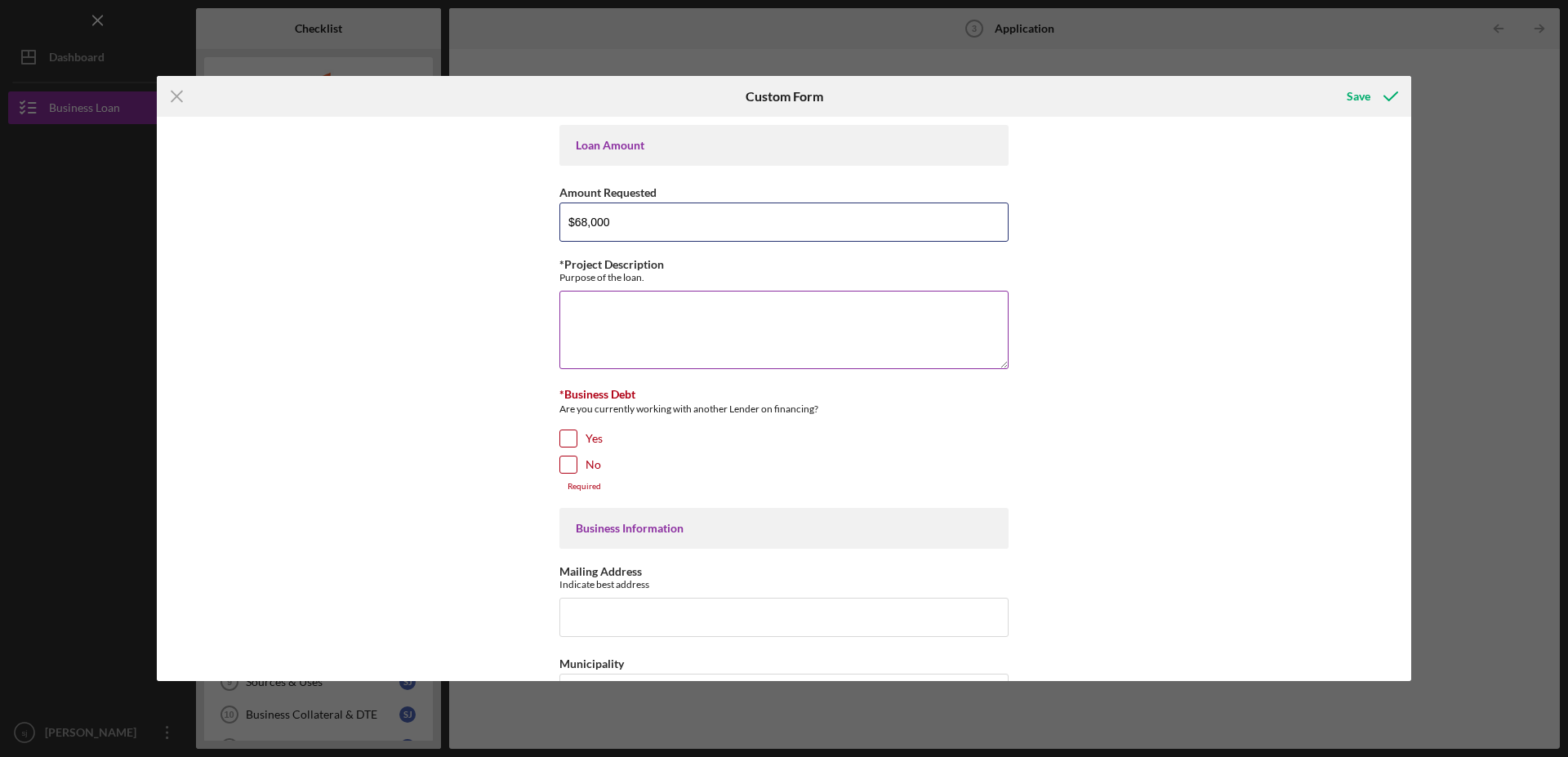
type input "$68,000"
click at [610, 305] on textarea "*Project Description" at bounding box center [783, 330] width 449 height 78
type textarea "to pay off a loan"
click at [565, 464] on input "No" at bounding box center [568, 465] width 17 height 17
checkbox input "true"
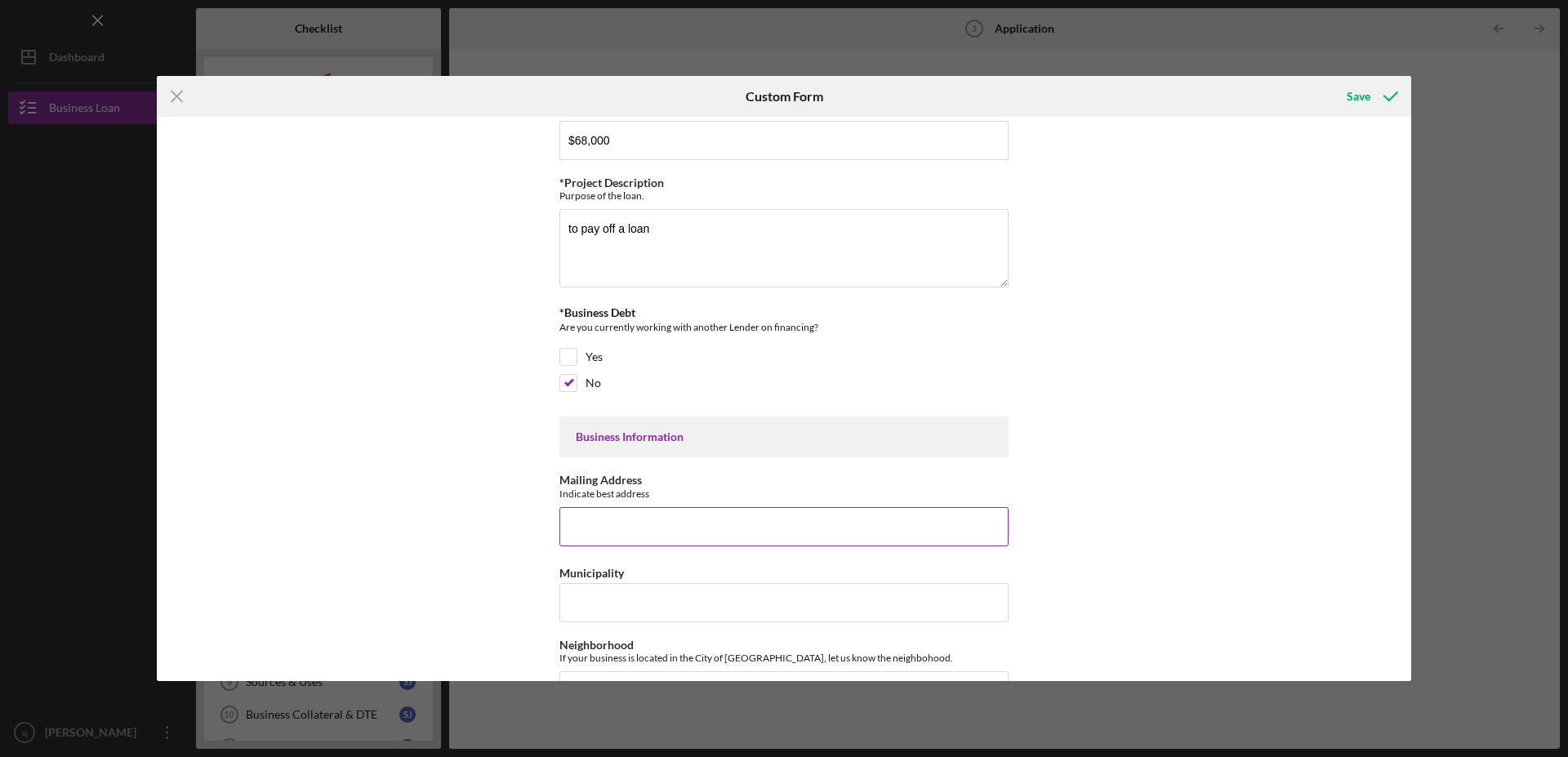
scroll to position [83, 0]
click at [621, 524] on input "Mailing Address" at bounding box center [783, 526] width 449 height 39
type input "[STREET_ADDRESS][PERSON_NAME]"
type input ".%"
type input "."
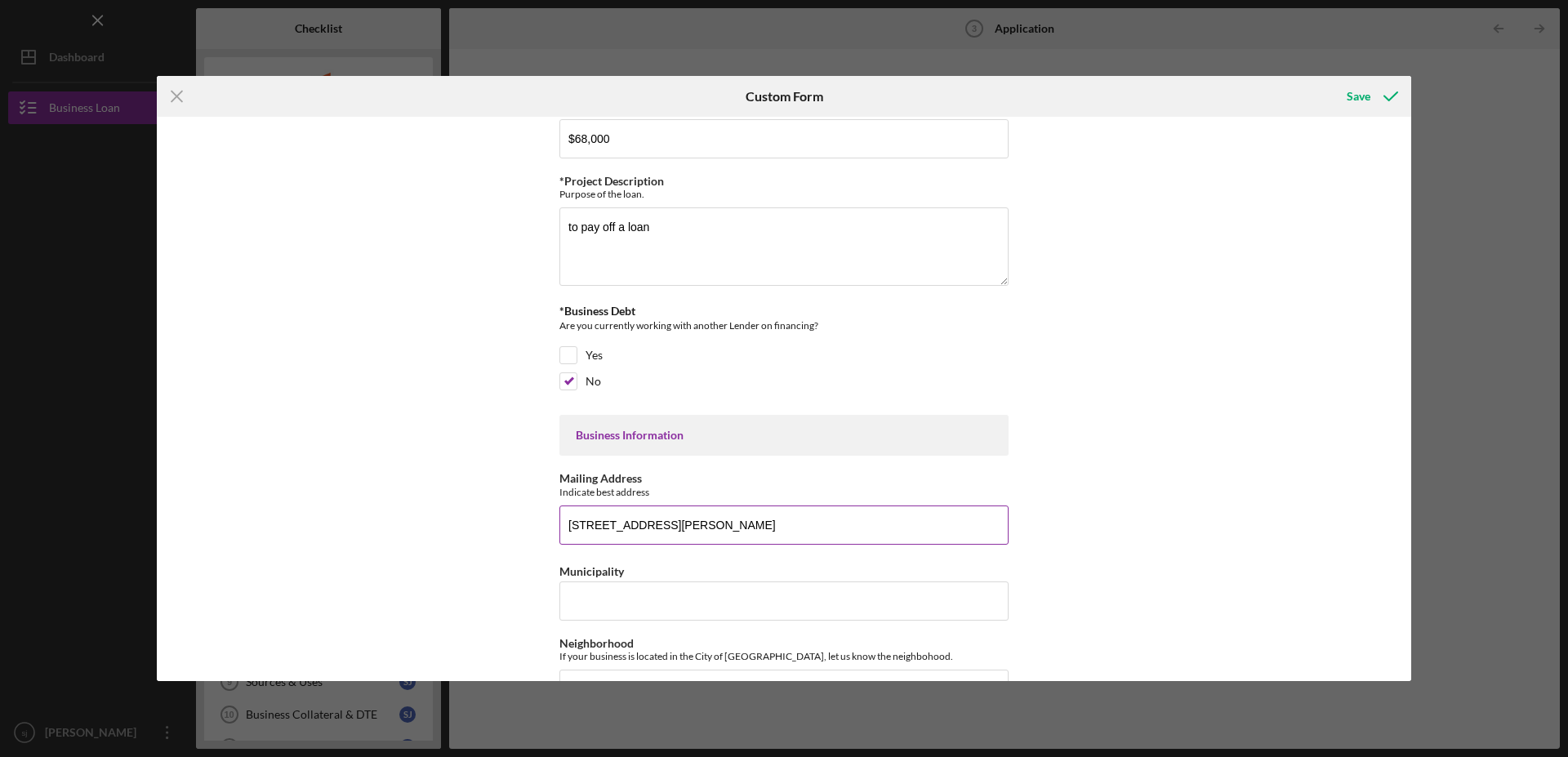
type input "0.00000%"
type input "0"
type input ".%"
type input "."
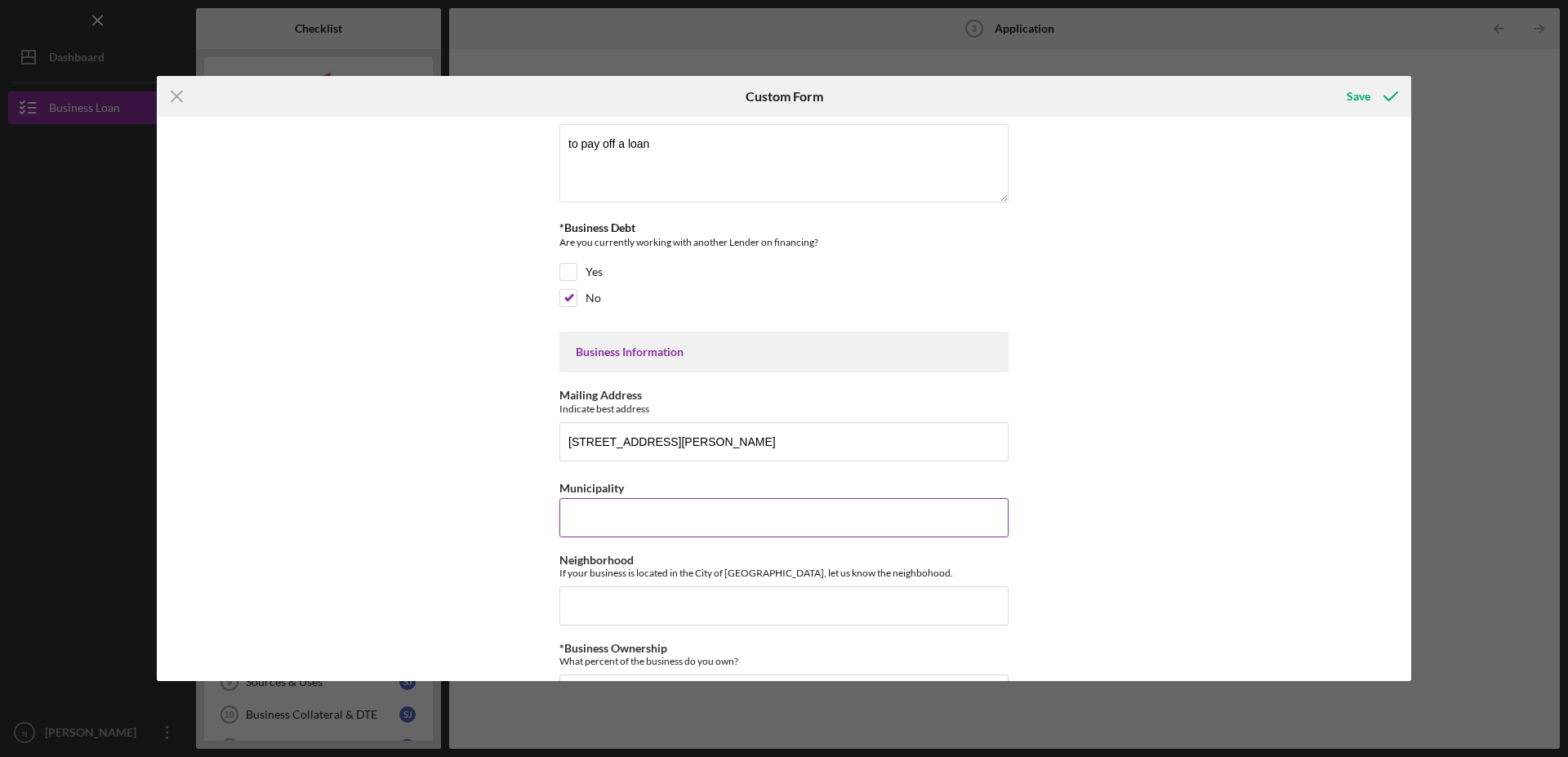
click at [608, 525] on input "Municipality" at bounding box center [783, 518] width 449 height 39
click at [598, 595] on input "Neighborhood" at bounding box center [783, 606] width 449 height 39
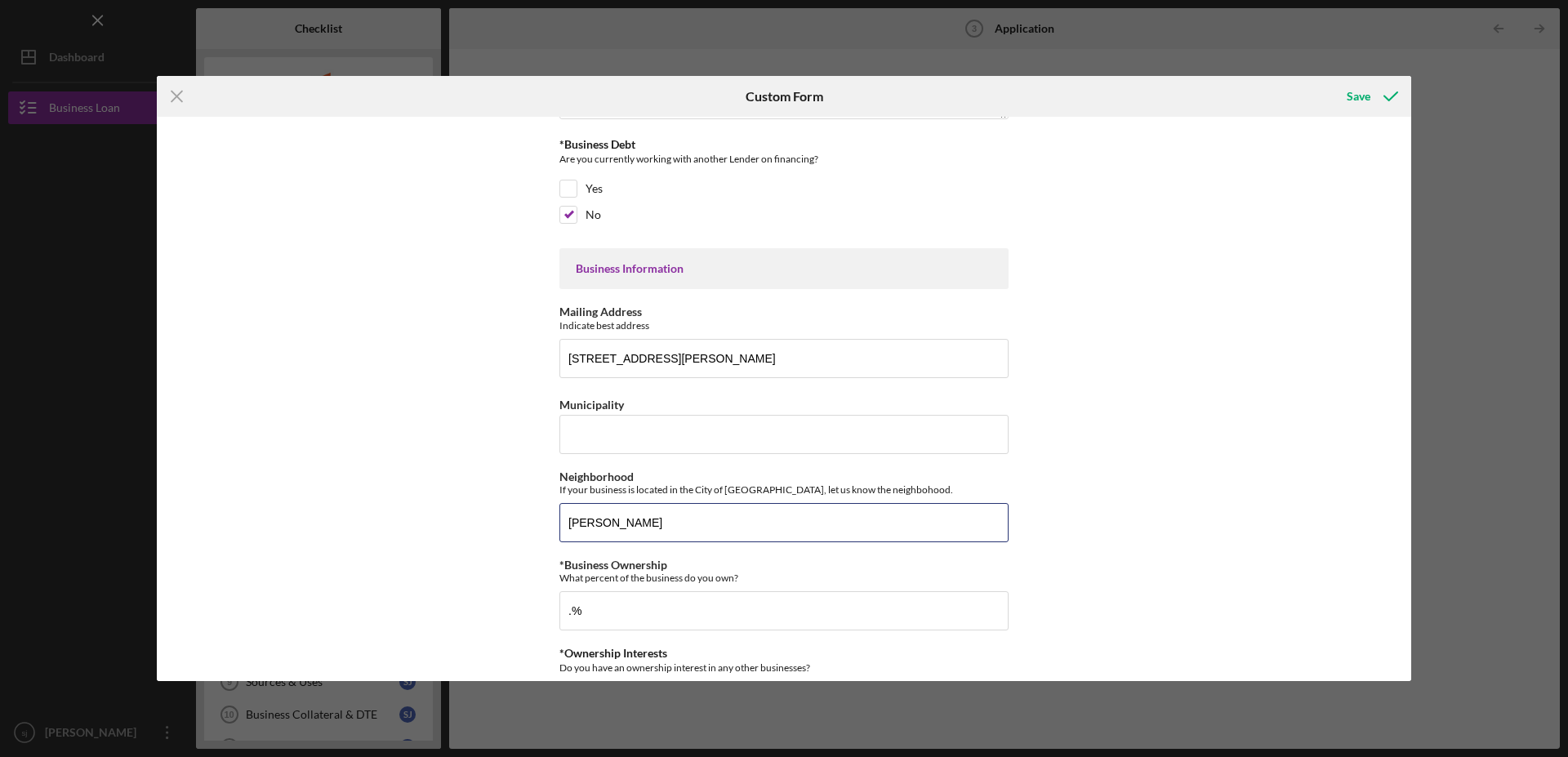
scroll to position [333, 0]
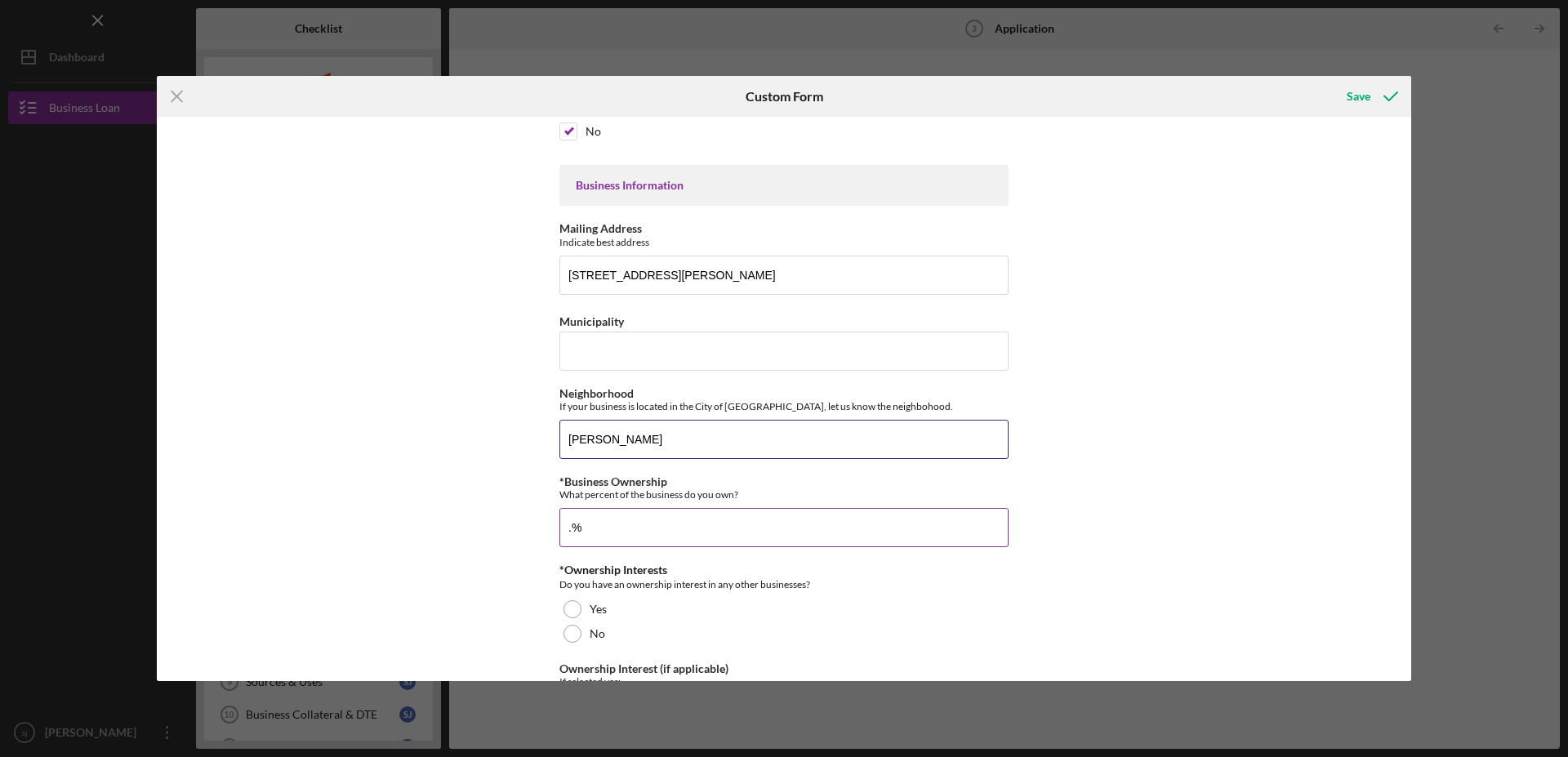
type input "[PERSON_NAME]"
click at [563, 530] on input ".%" at bounding box center [783, 527] width 449 height 39
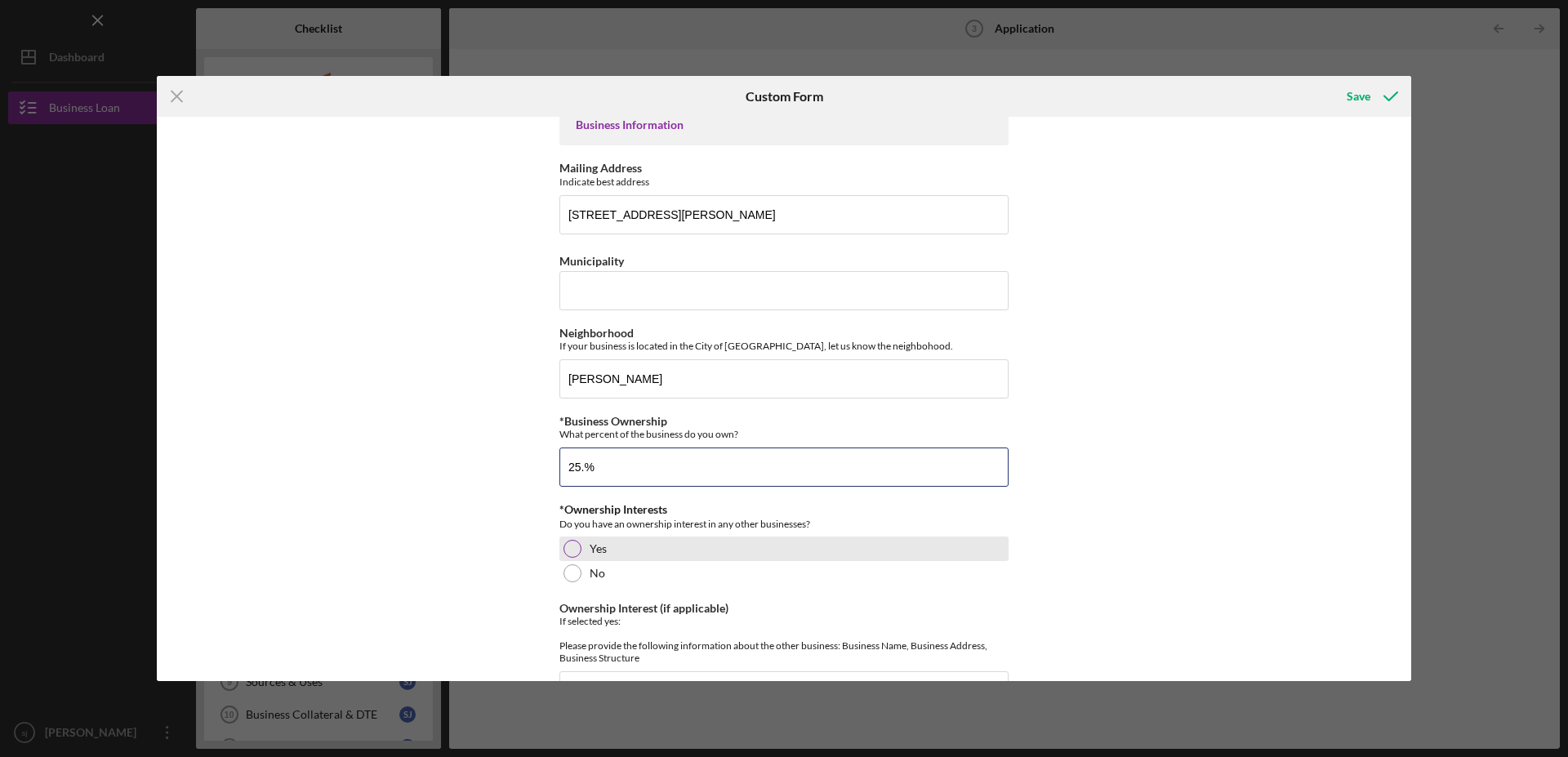
scroll to position [416, 0]
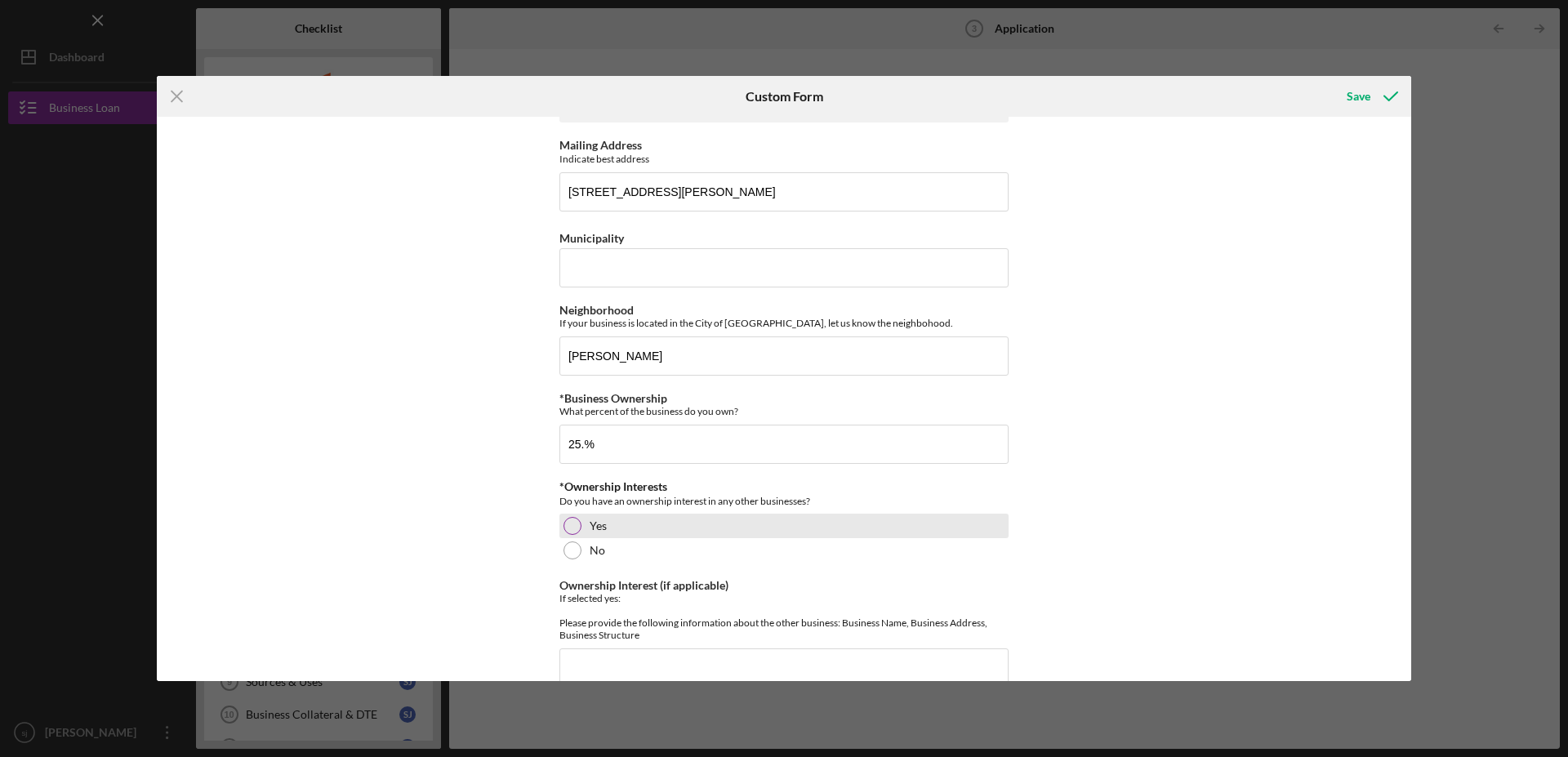
type input "25.00000%"
click at [566, 525] on div at bounding box center [572, 526] width 18 height 18
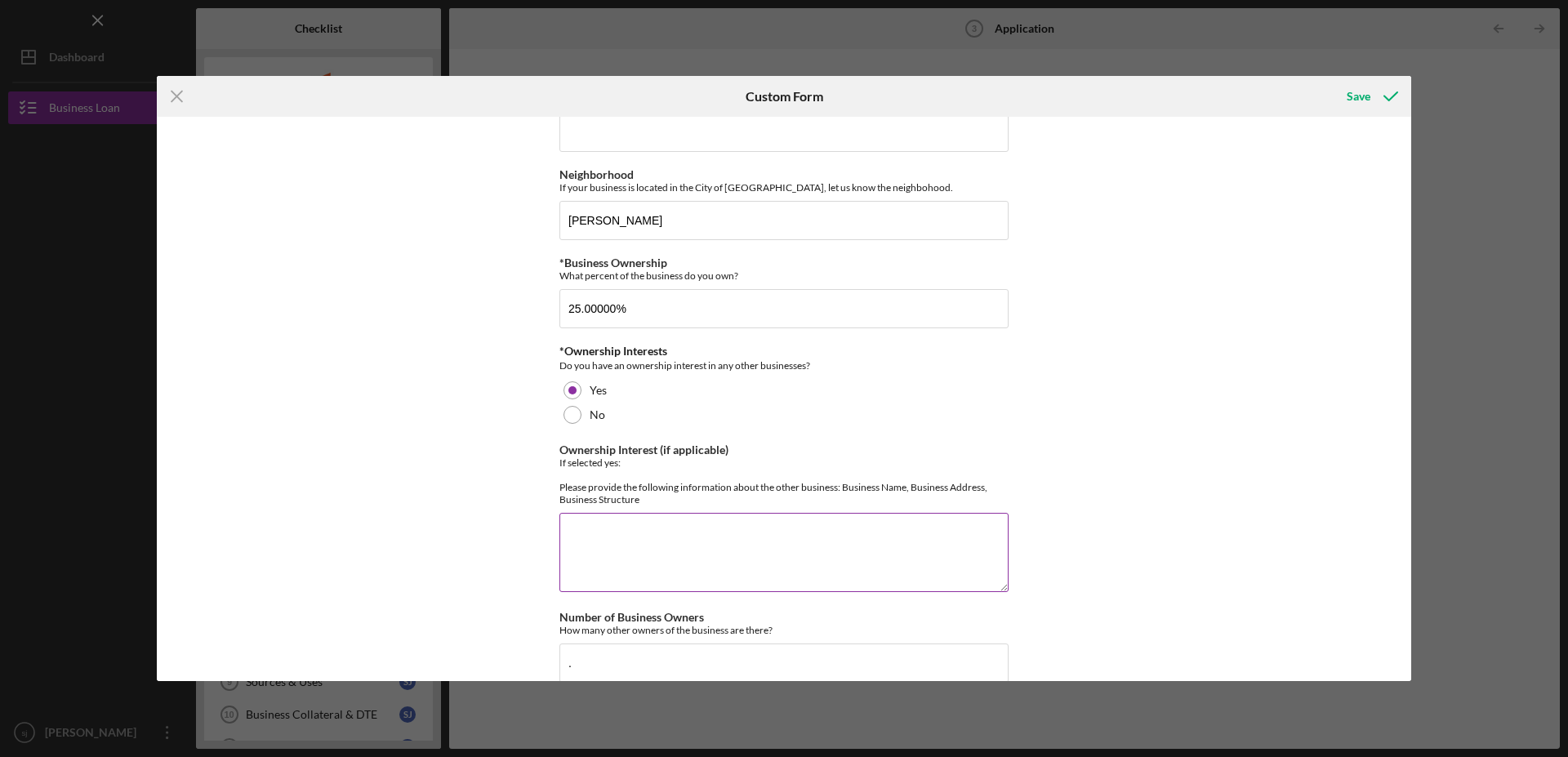
scroll to position [583, 0]
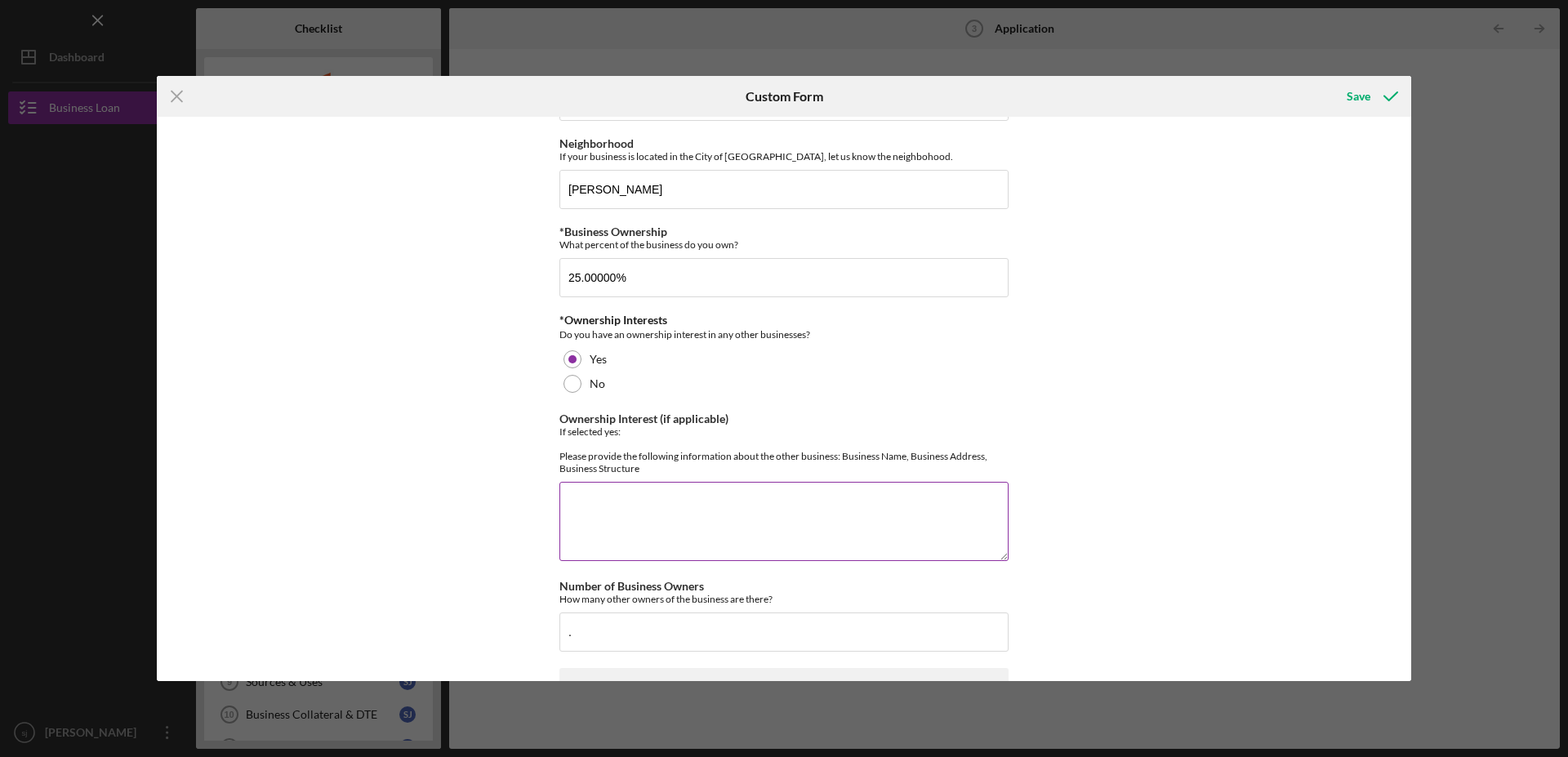
click at [593, 509] on textarea "Ownership Interest (if applicable)" at bounding box center [783, 521] width 449 height 78
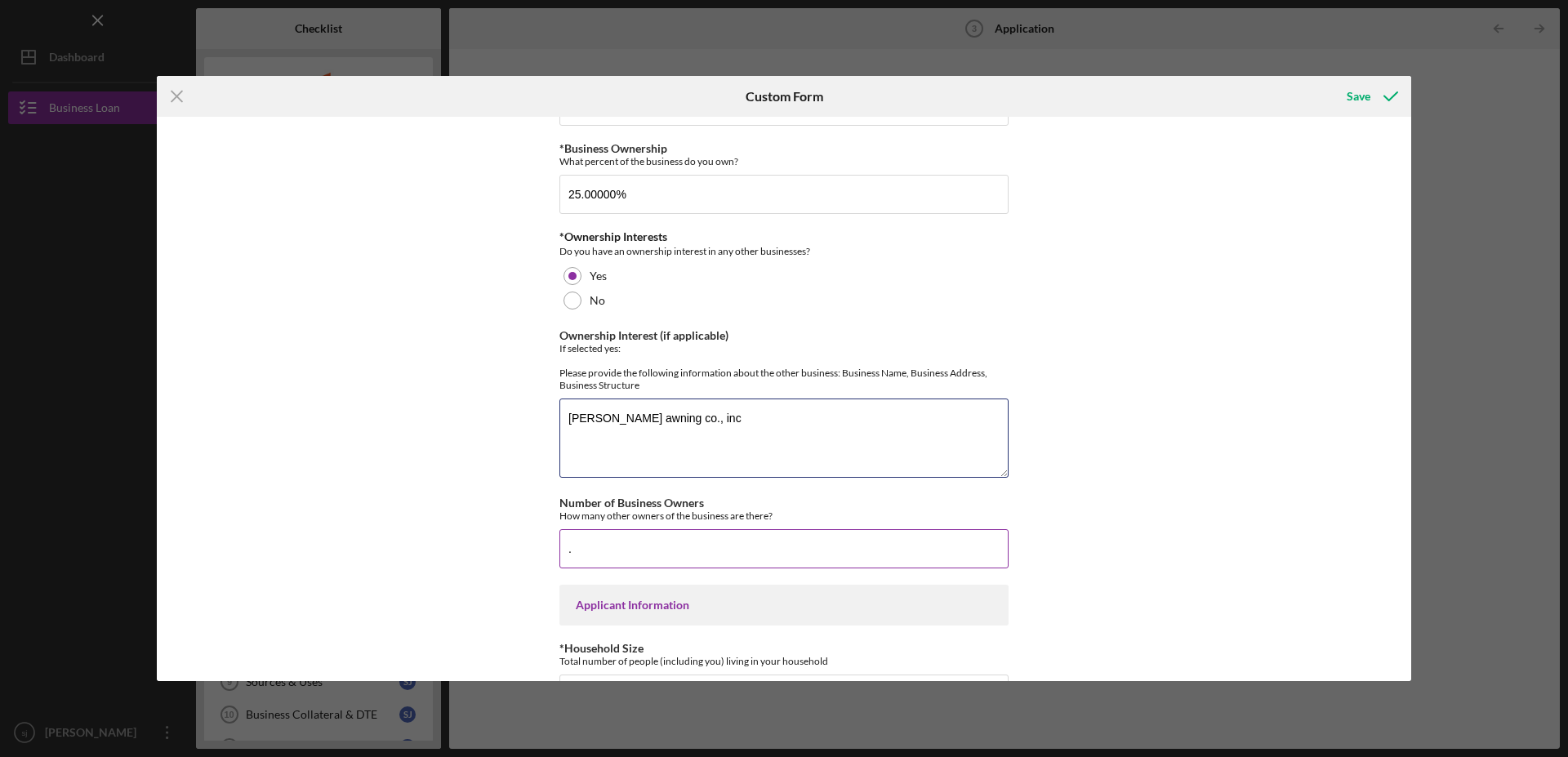
type textarea "[PERSON_NAME] awning co., inc"
click at [729, 546] on input "." at bounding box center [783, 549] width 449 height 39
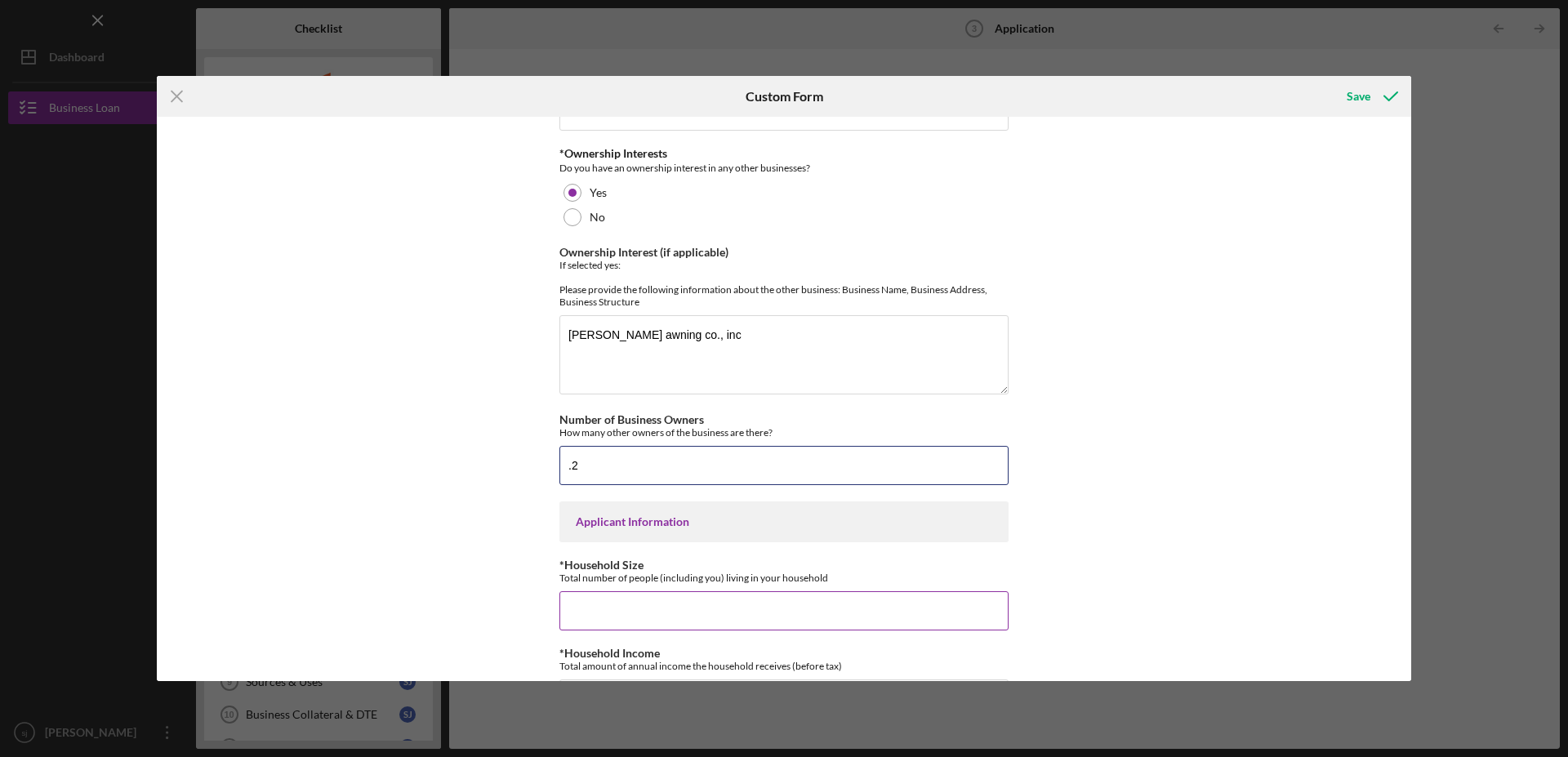
scroll to position [834, 0]
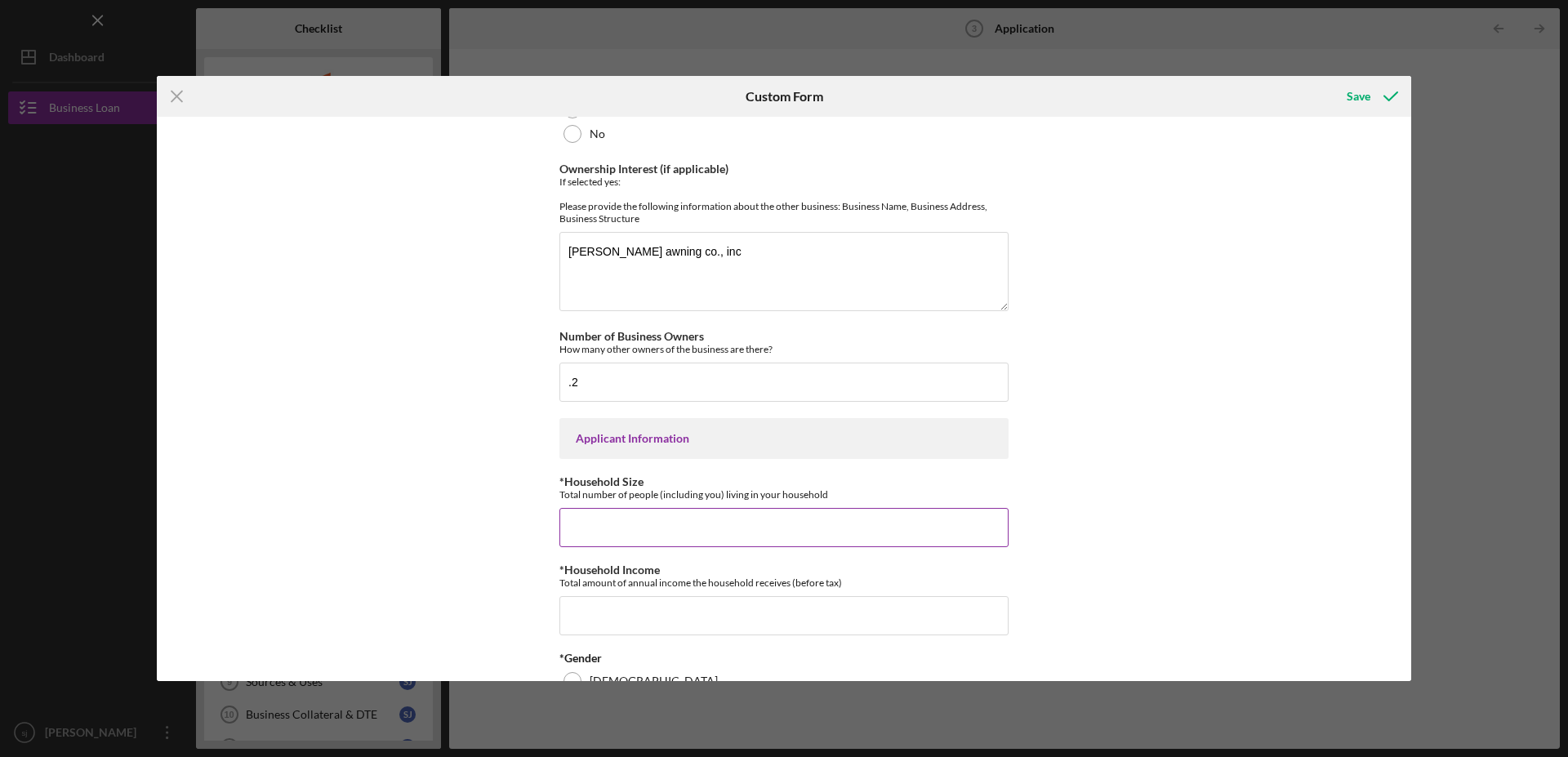
type input "0.2"
click at [717, 547] on input "*Household Size" at bounding box center [783, 527] width 449 height 39
type input "2"
click at [1114, 540] on div "Loan Amount Amount Requested $68,000 *Project Description Purpose of the loan. …" at bounding box center [784, 400] width 1254 height 566
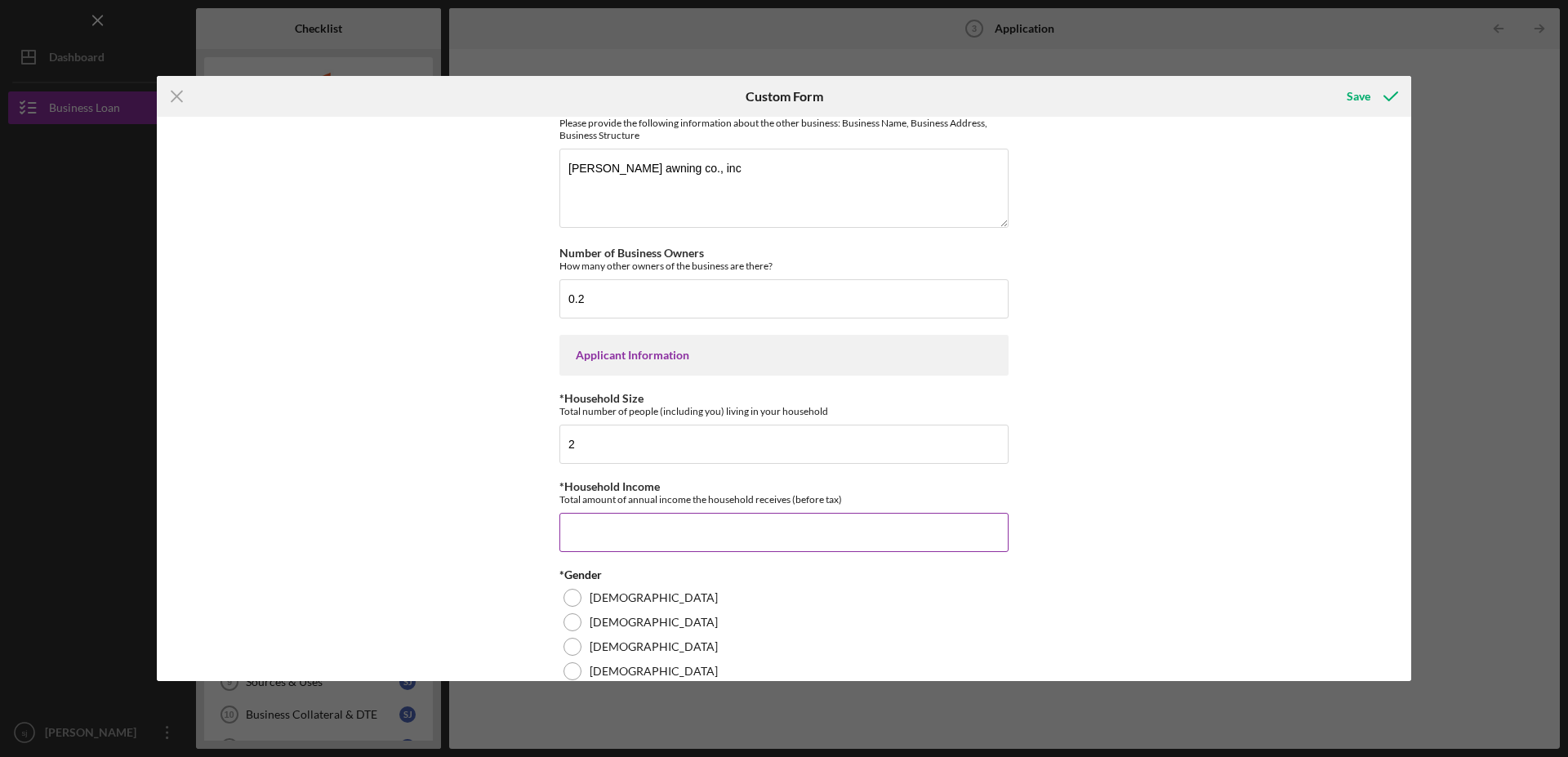
click at [698, 553] on input "*Household Income" at bounding box center [783, 533] width 449 height 39
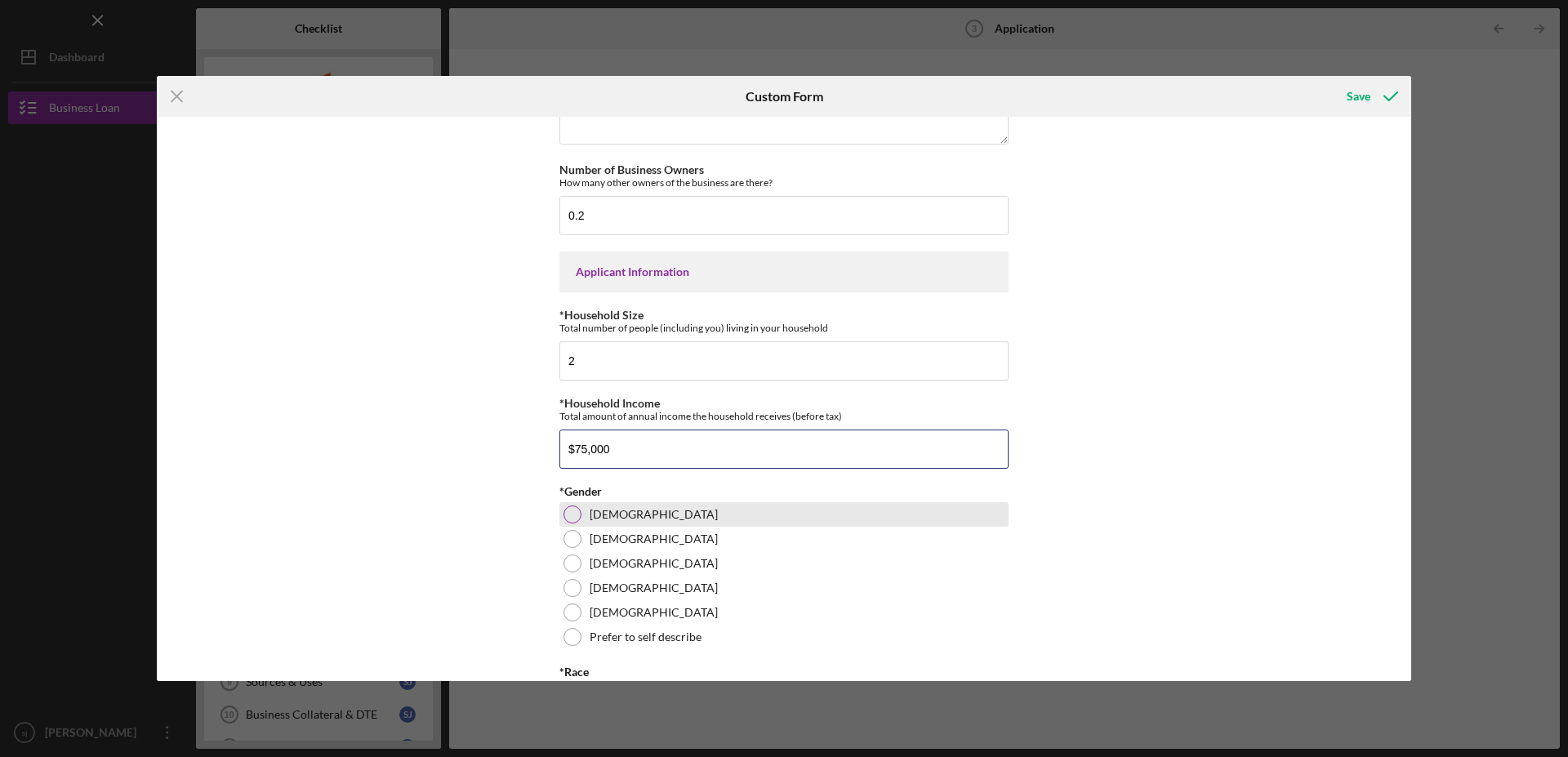
type input "$75,000"
click at [565, 524] on div at bounding box center [572, 514] width 18 height 18
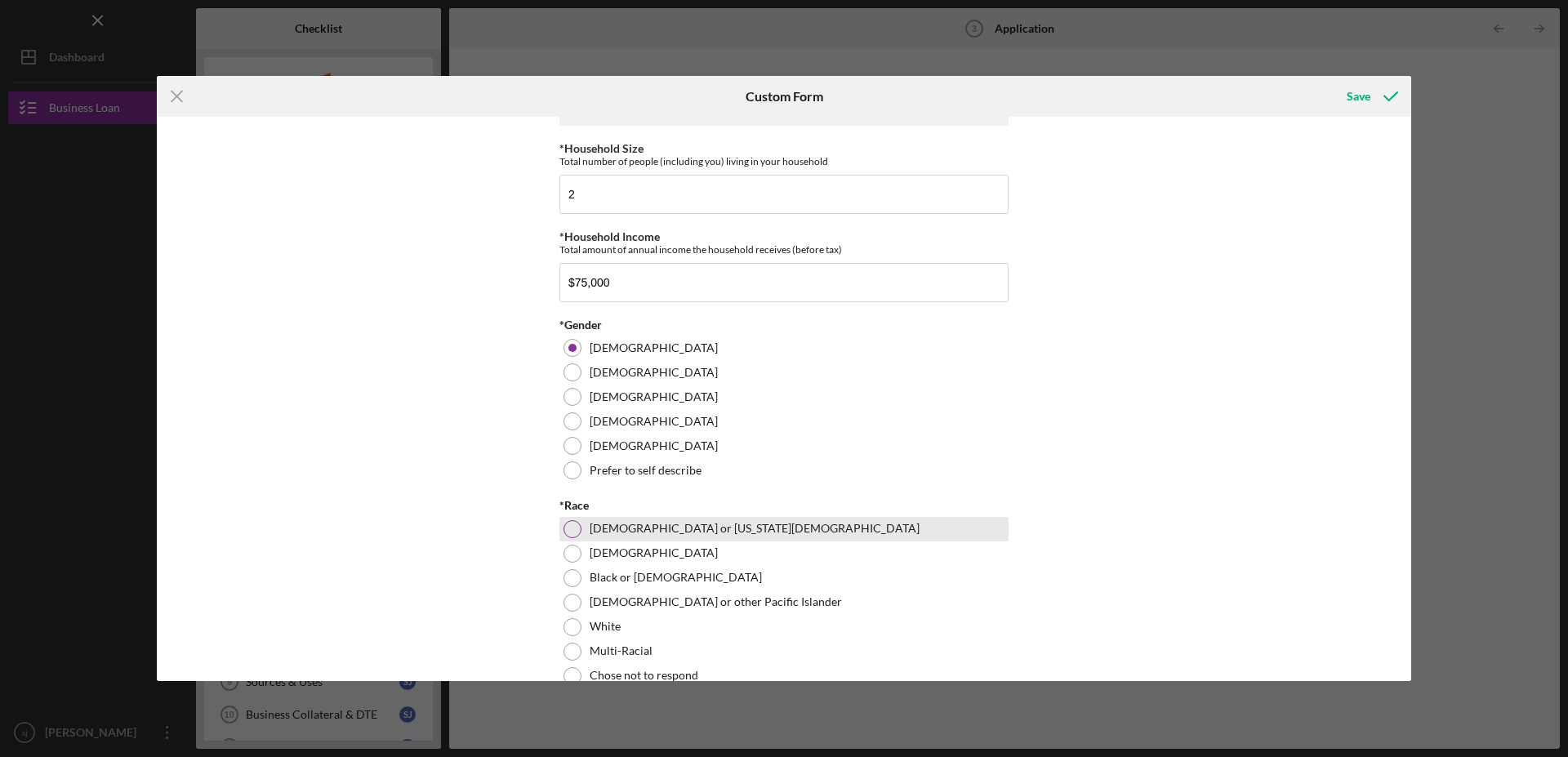
scroll to position [1250, 0]
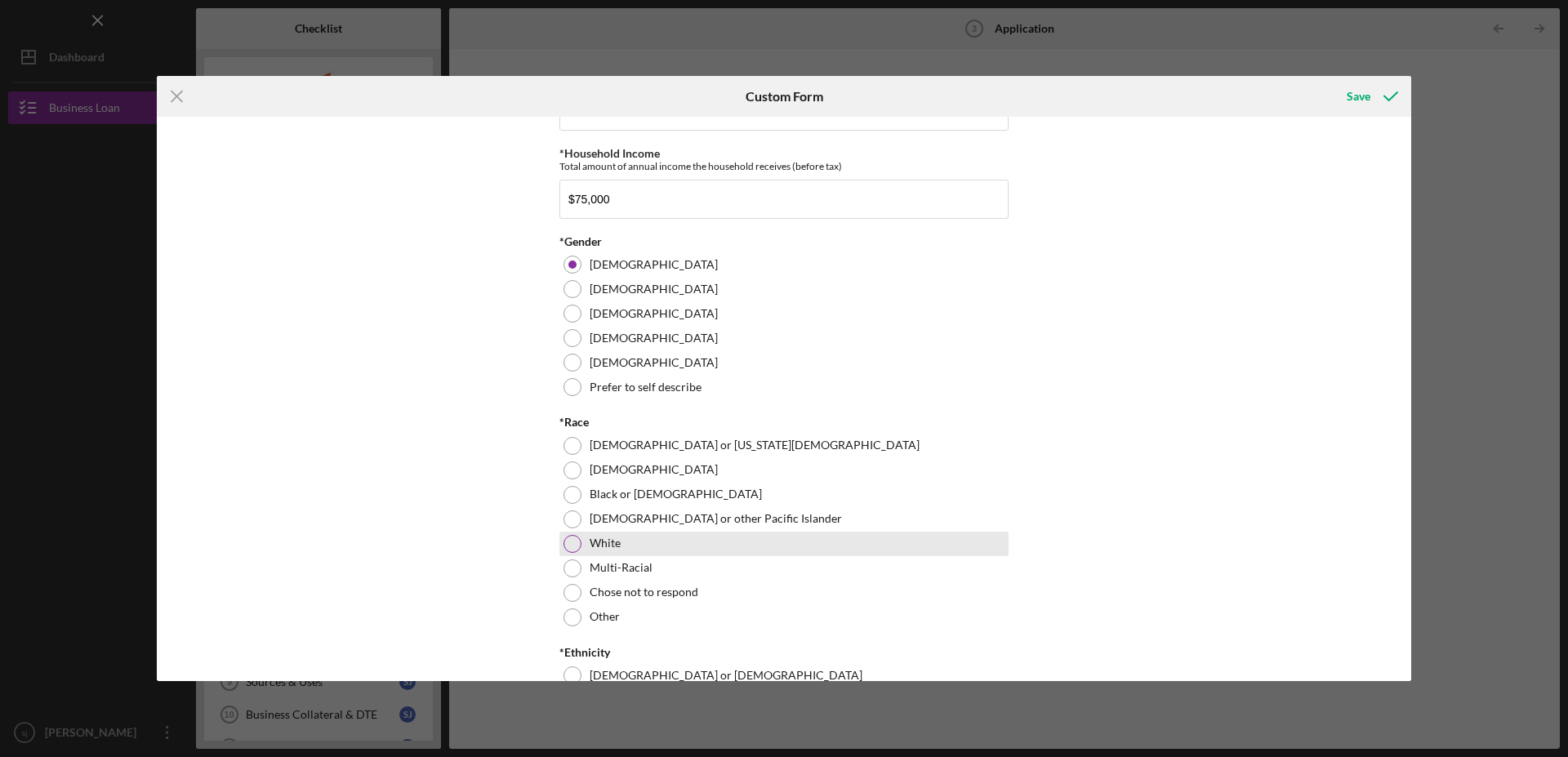
click at [567, 553] on div at bounding box center [572, 543] width 18 height 18
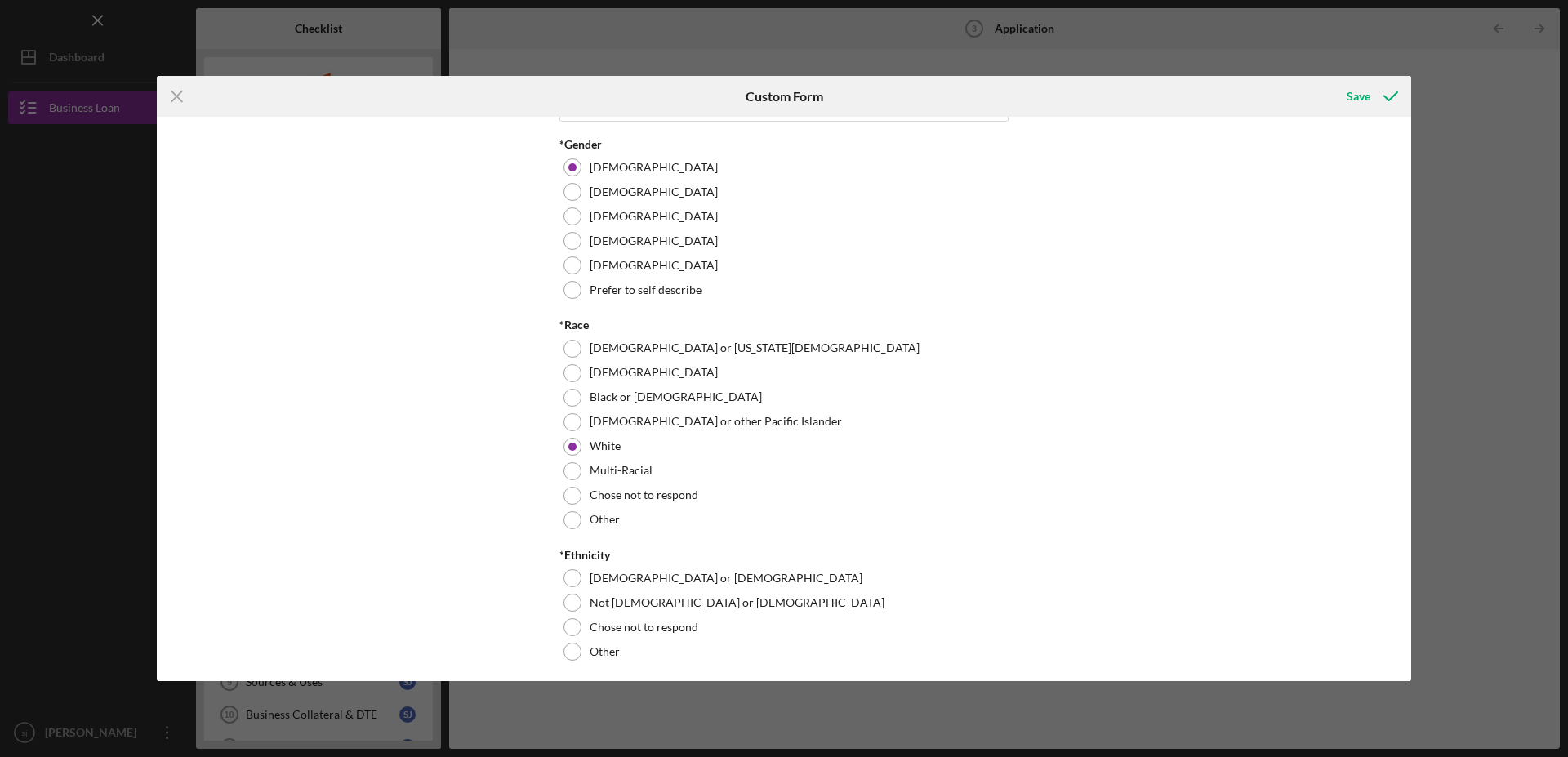
scroll to position [1500, 0]
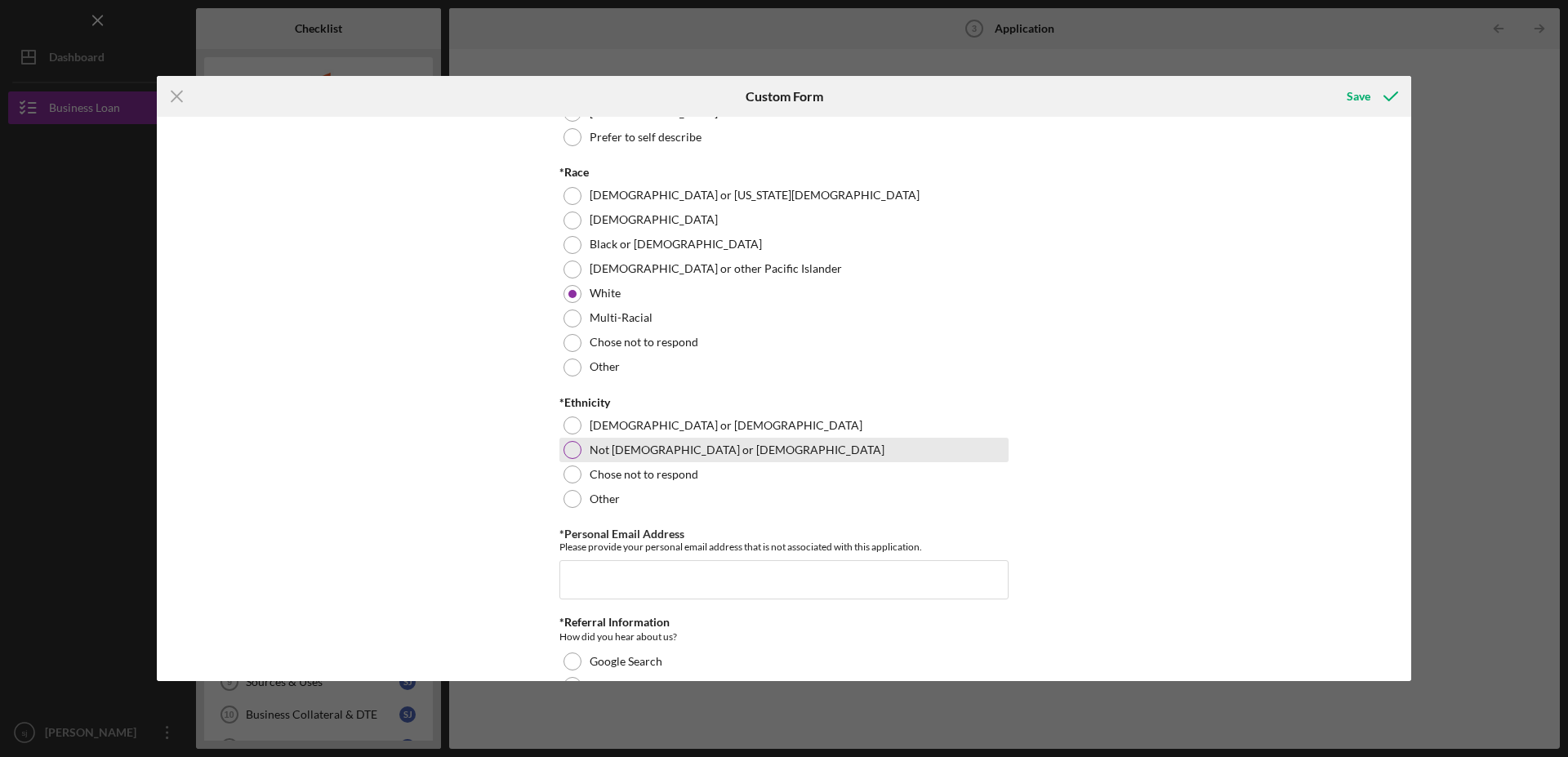
click at [564, 459] on div at bounding box center [572, 450] width 18 height 18
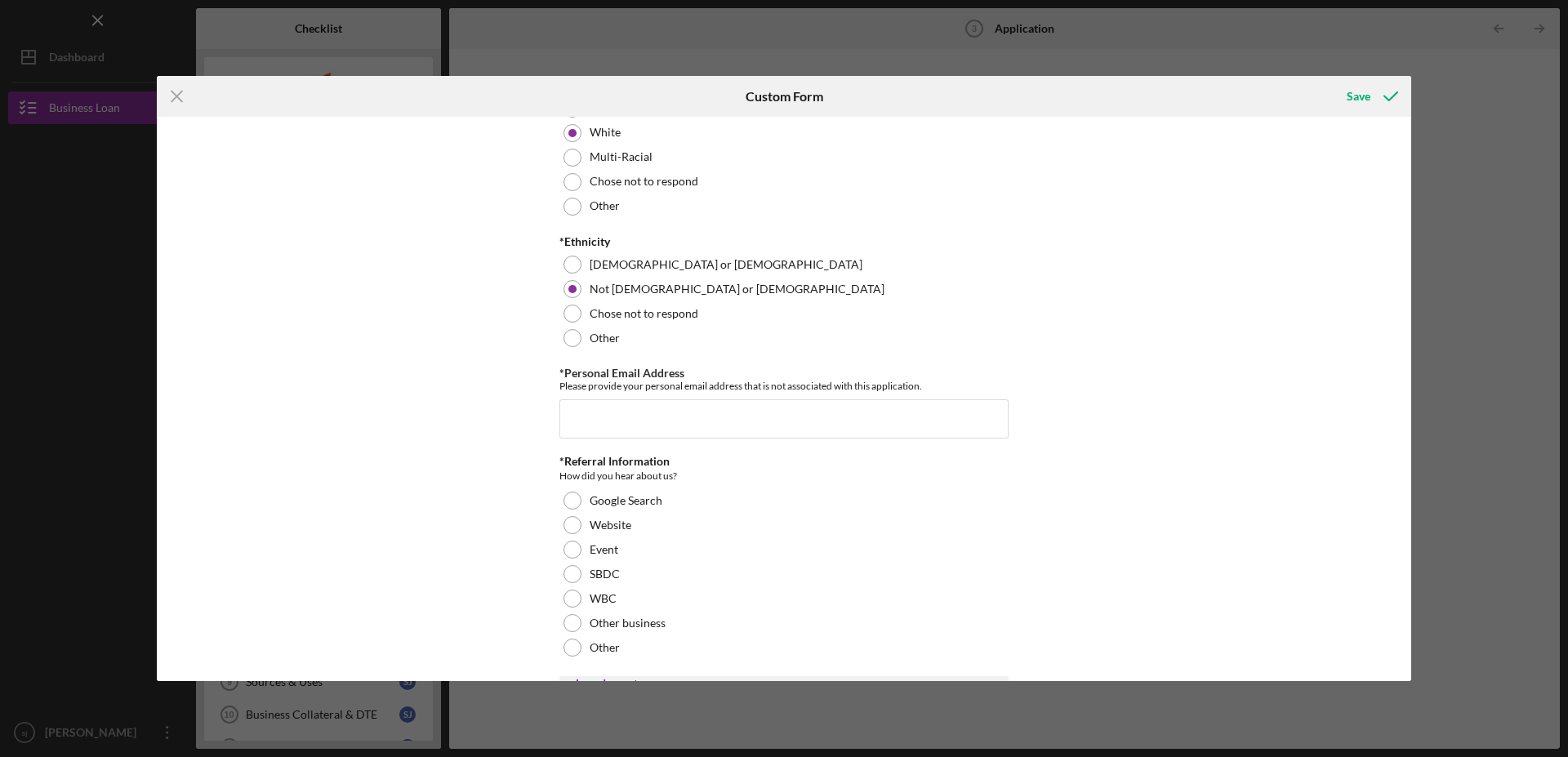
scroll to position [1666, 0]
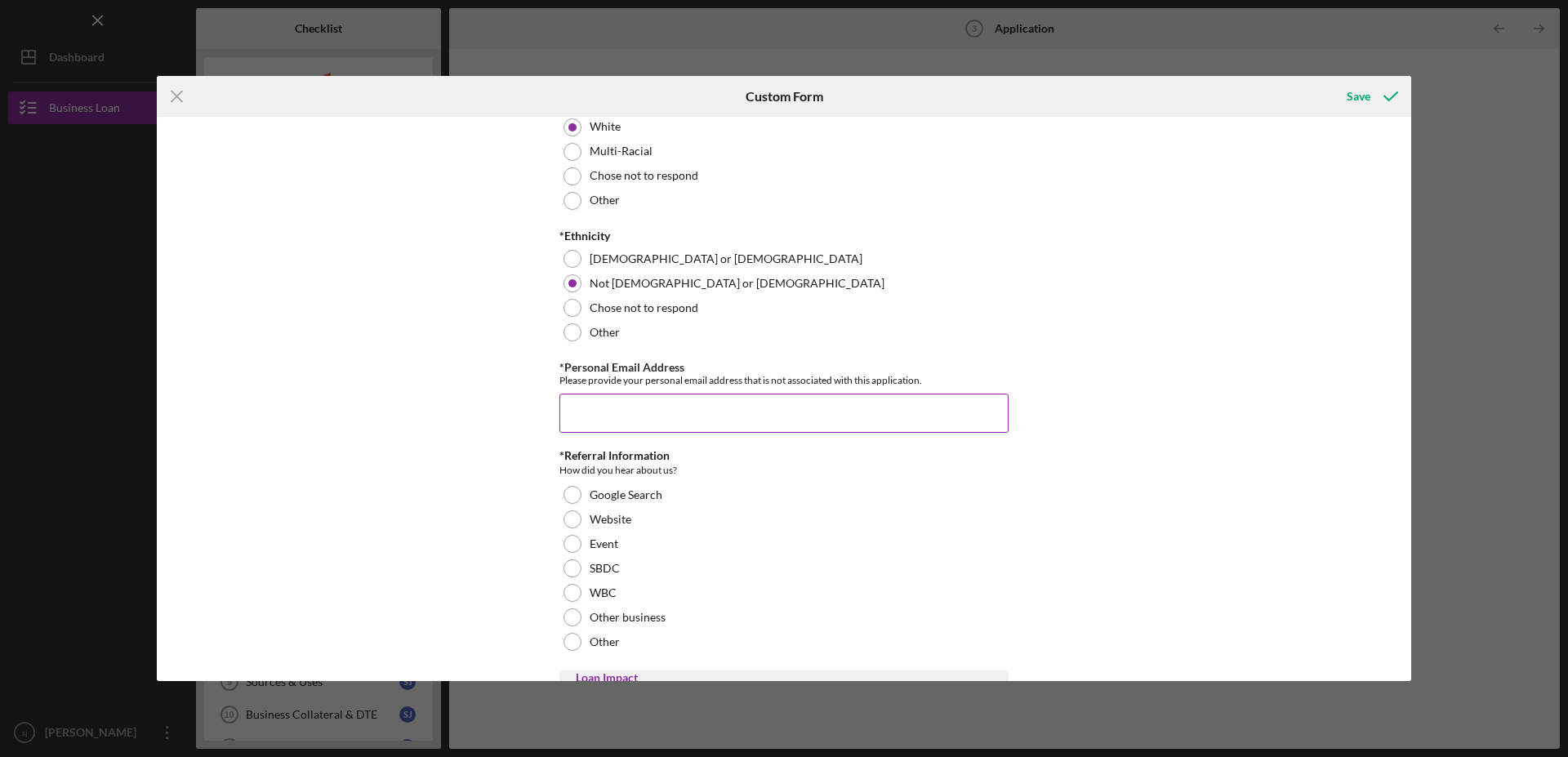
click at [670, 433] on input "*Personal Email Address" at bounding box center [783, 414] width 449 height 39
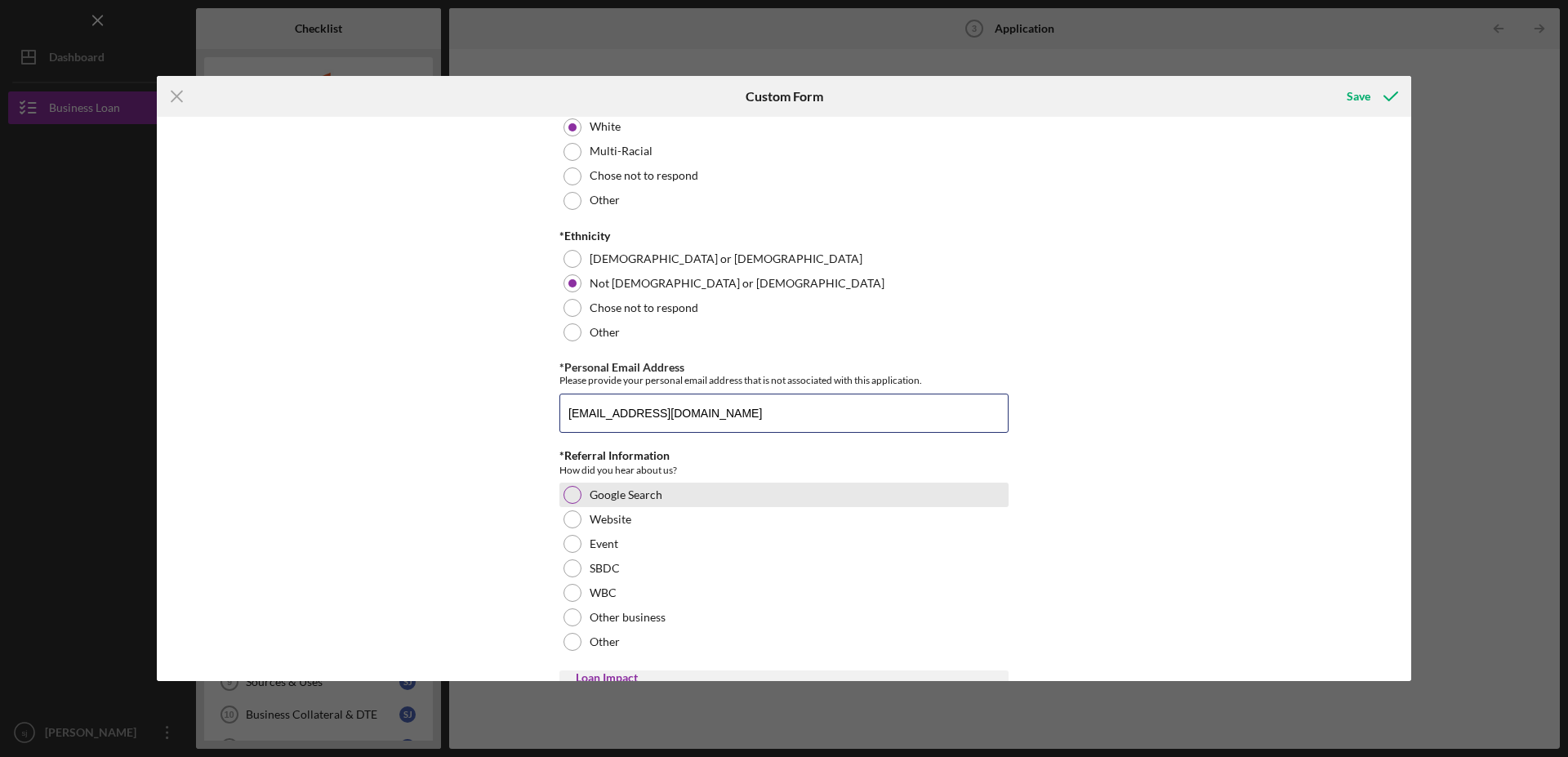
scroll to position [1749, 0]
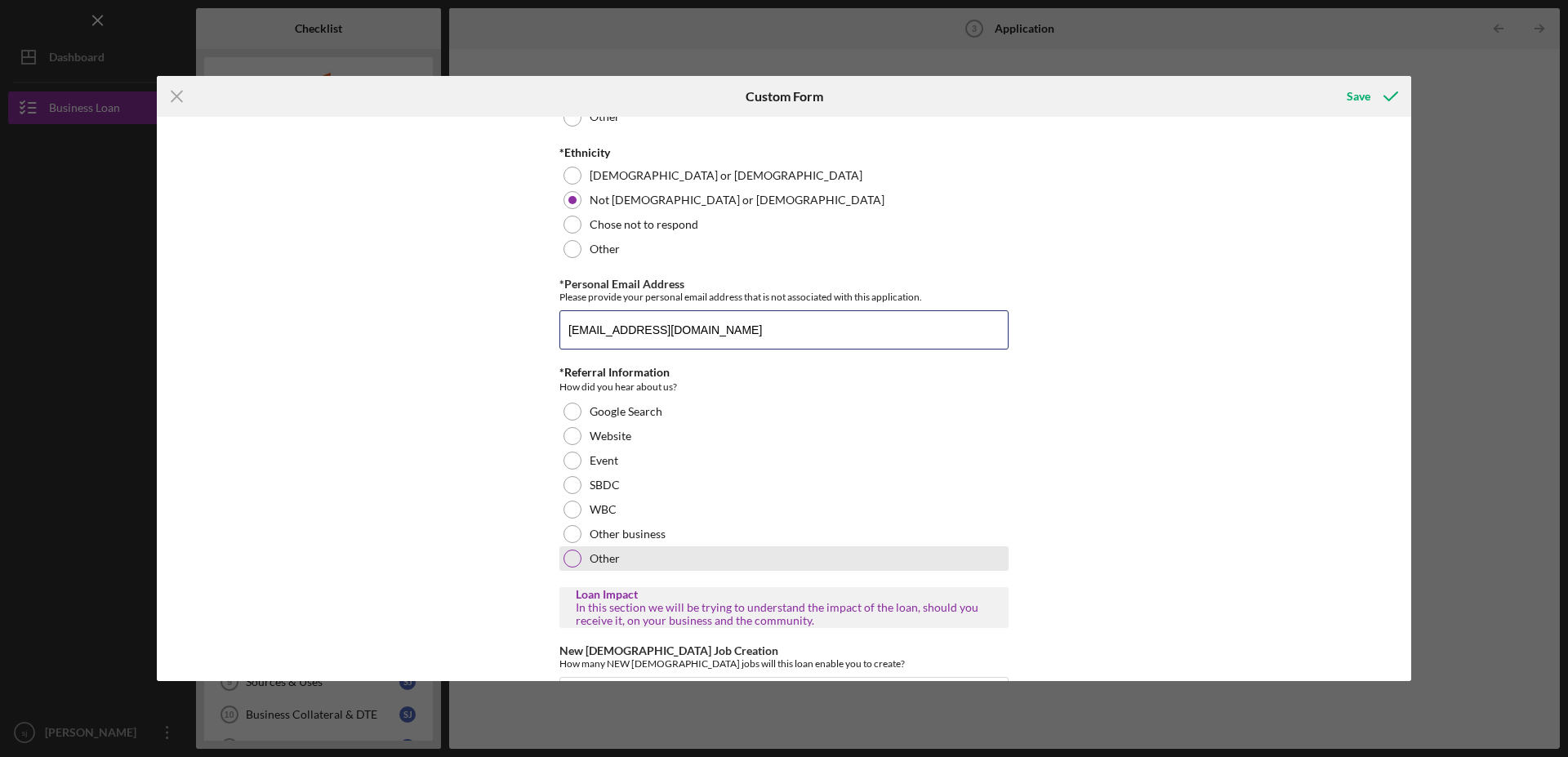
type input "[EMAIL_ADDRESS][DOMAIN_NAME]"
click at [567, 568] on div at bounding box center [572, 558] width 18 height 18
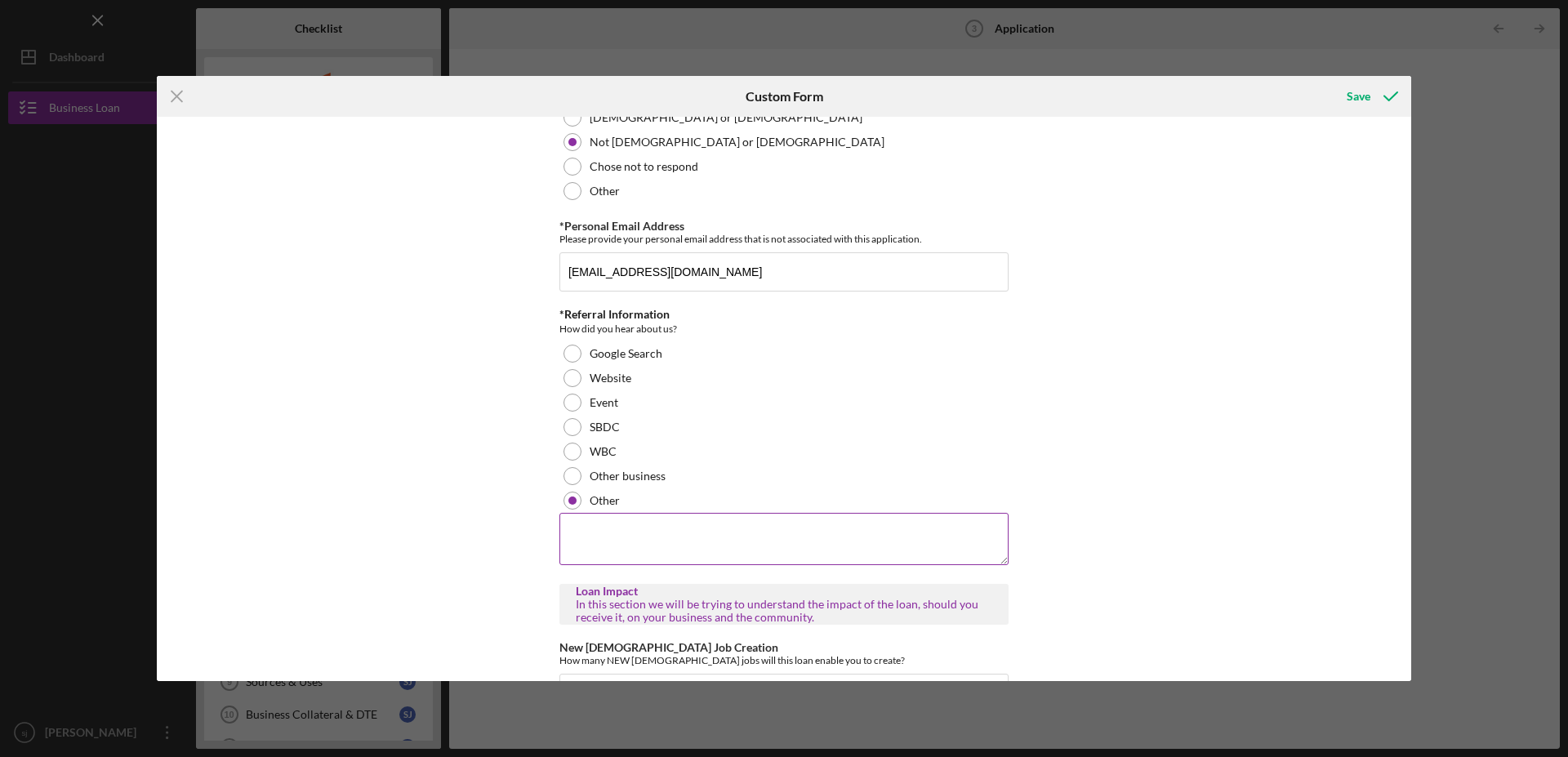
scroll to position [1833, 0]
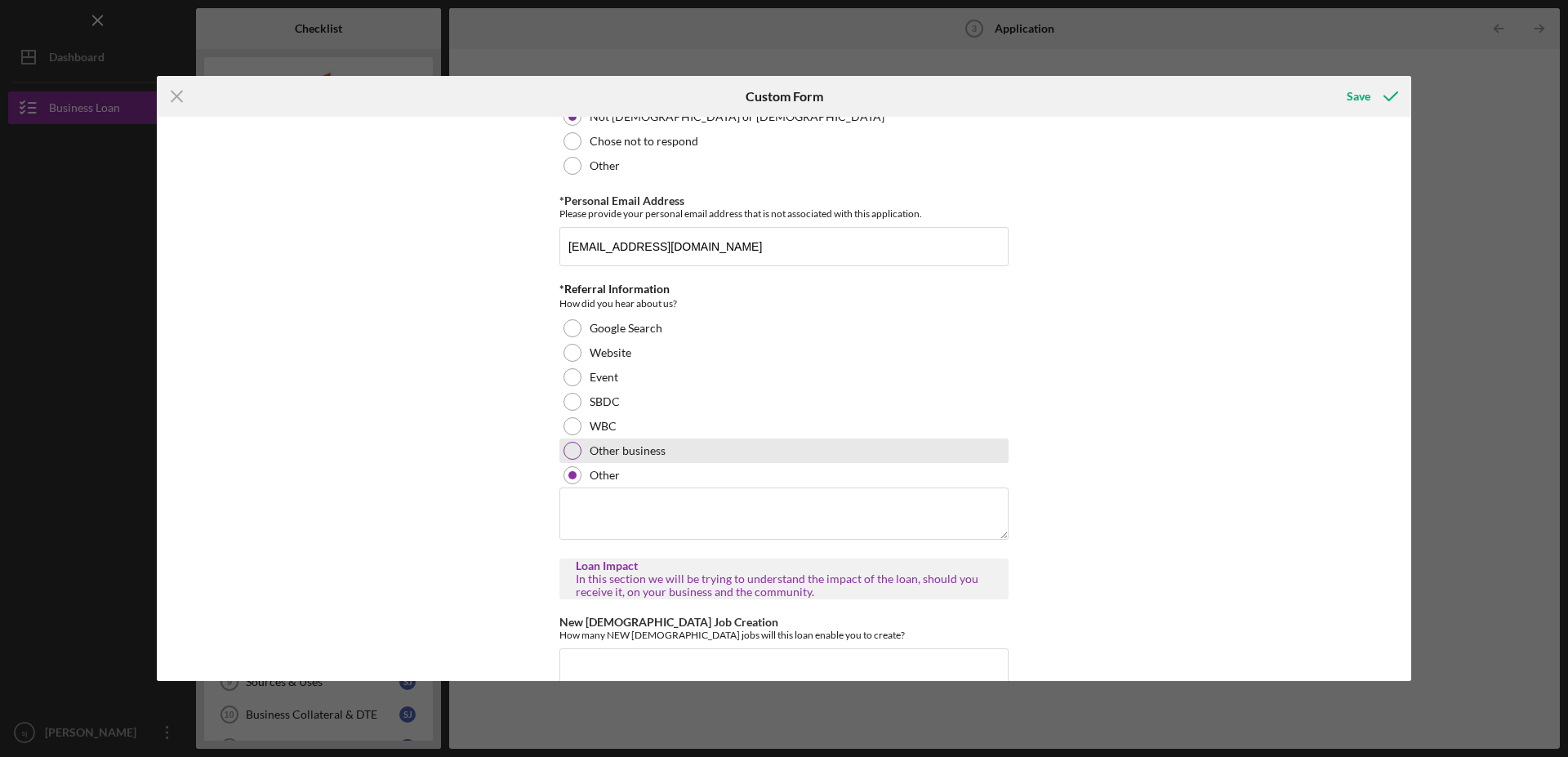
click at [567, 460] on div at bounding box center [572, 450] width 18 height 18
click at [747, 522] on textarea at bounding box center [783, 513] width 449 height 52
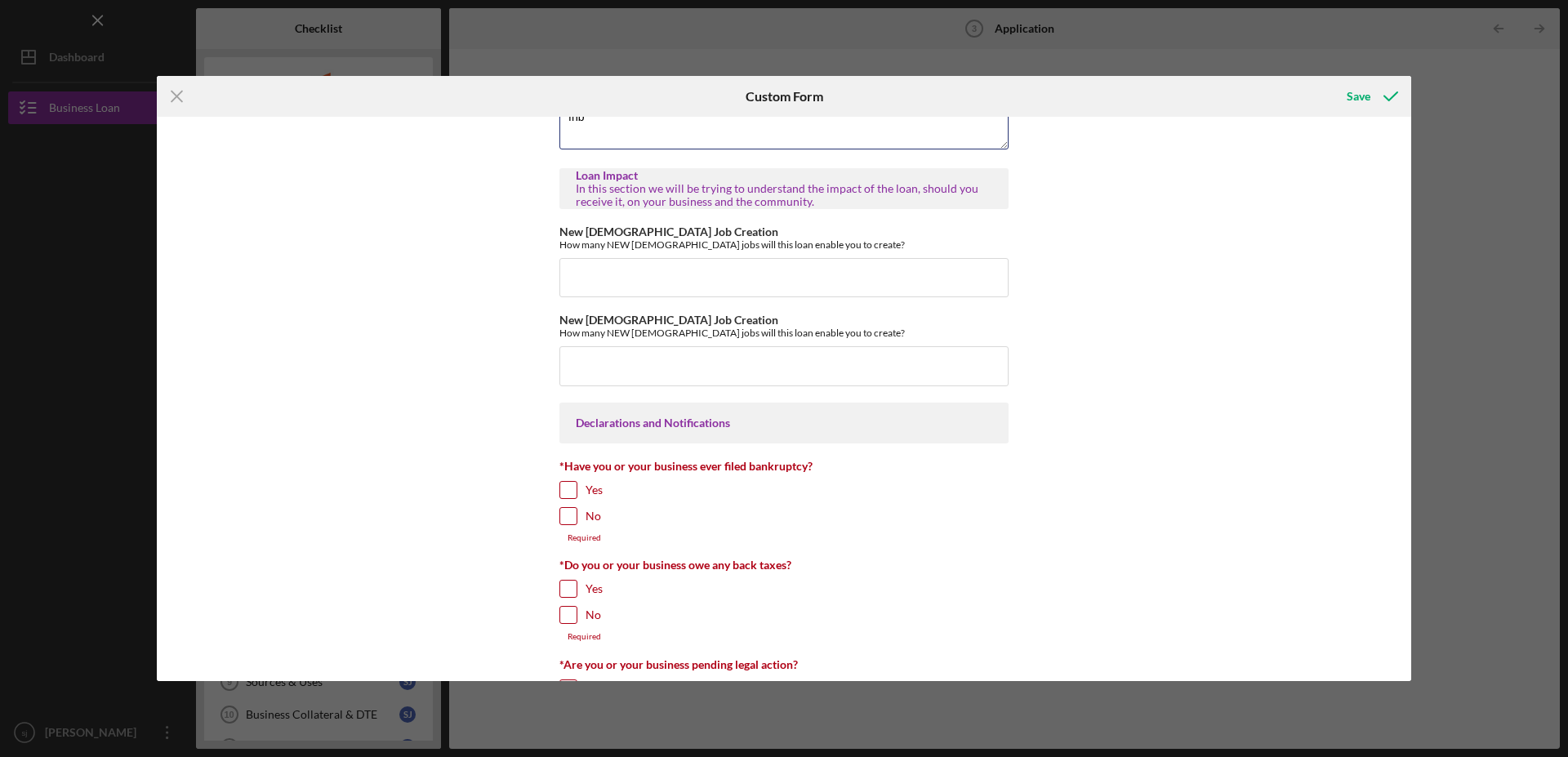
scroll to position [2250, 0]
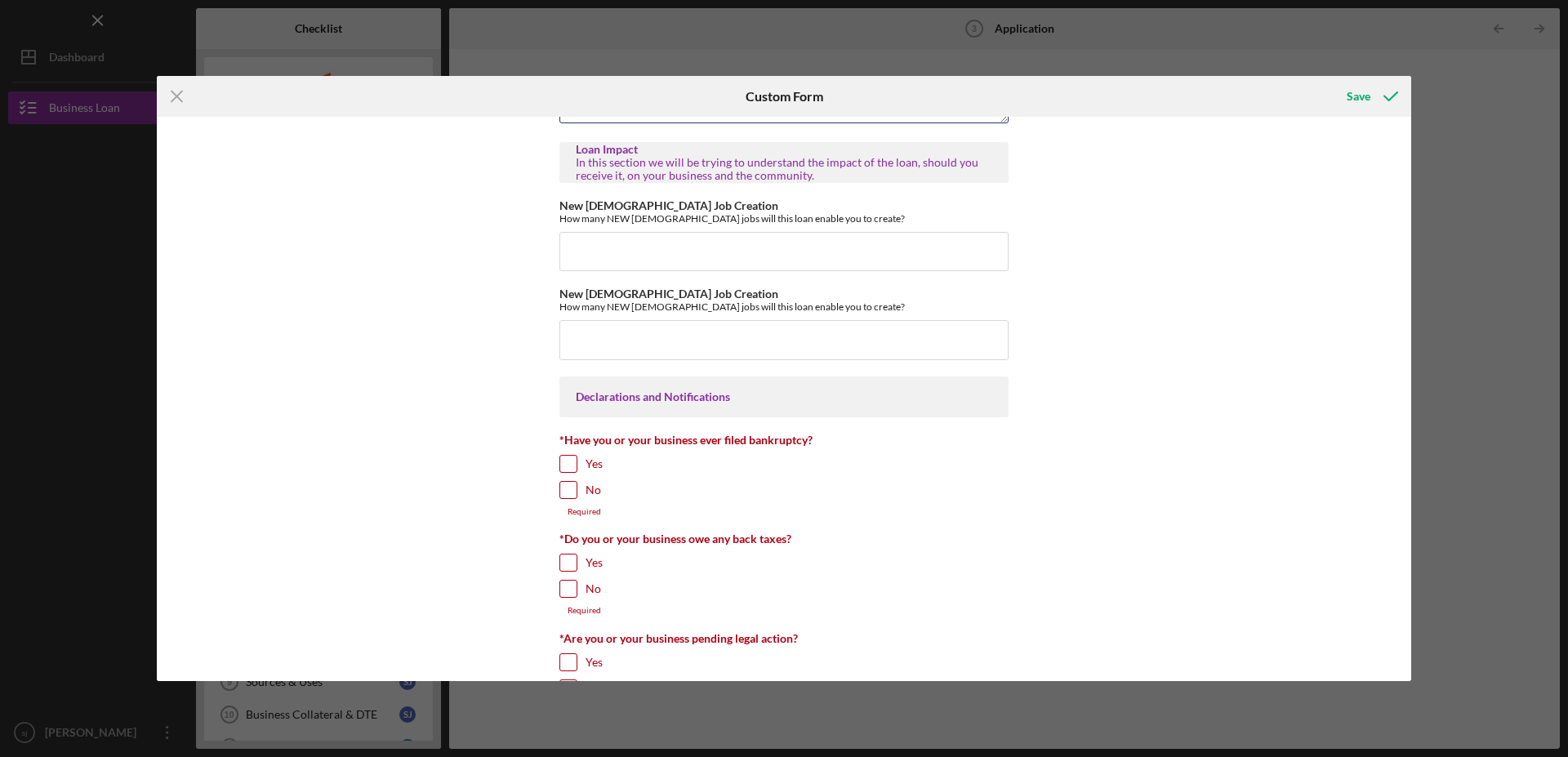
type textarea "fnb"
click at [559, 499] on div at bounding box center [567, 489] width 18 height 18
click at [567, 498] on input "No" at bounding box center [568, 490] width 17 height 17
checkbox input "true"
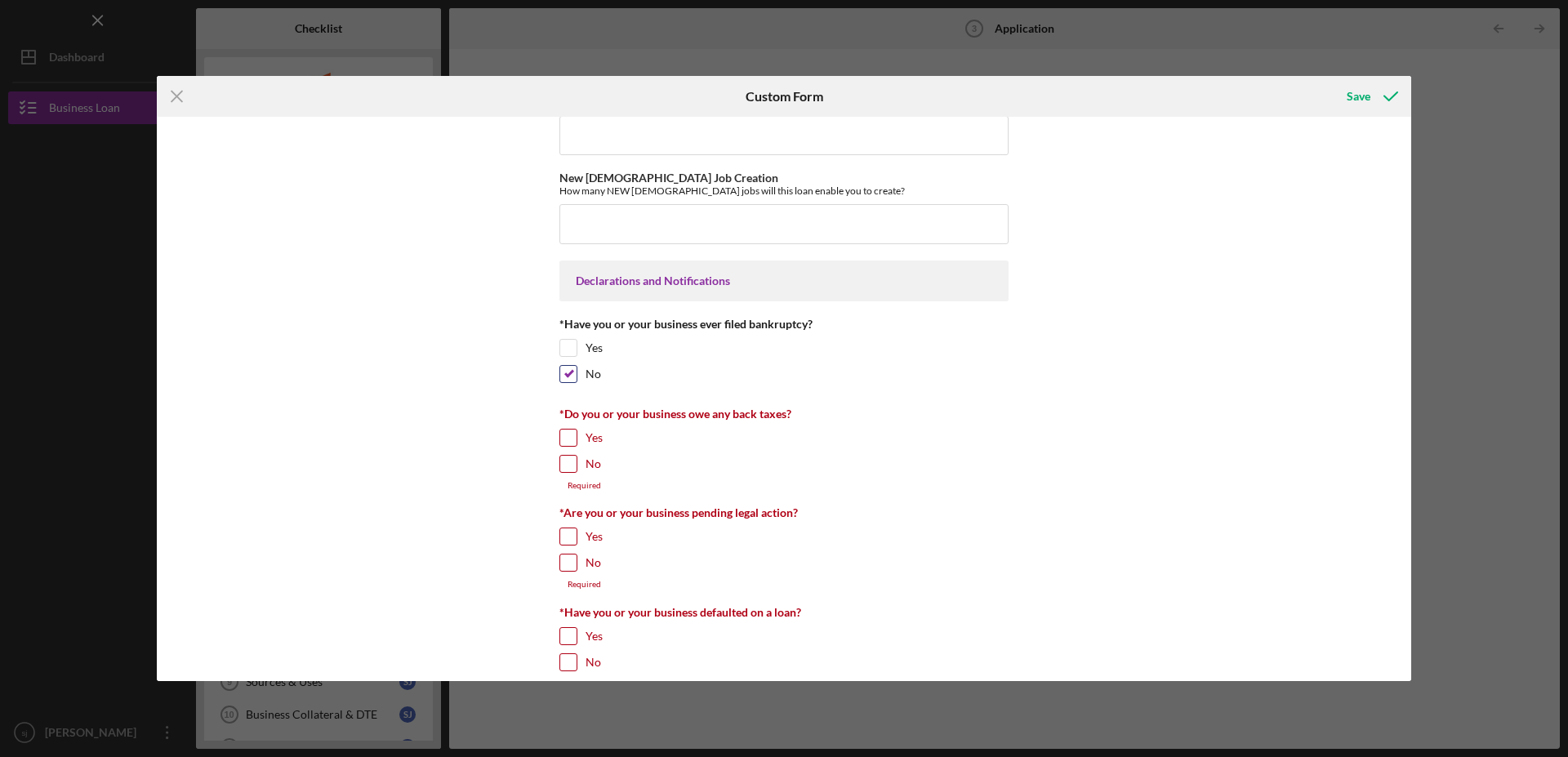
scroll to position [2416, 0]
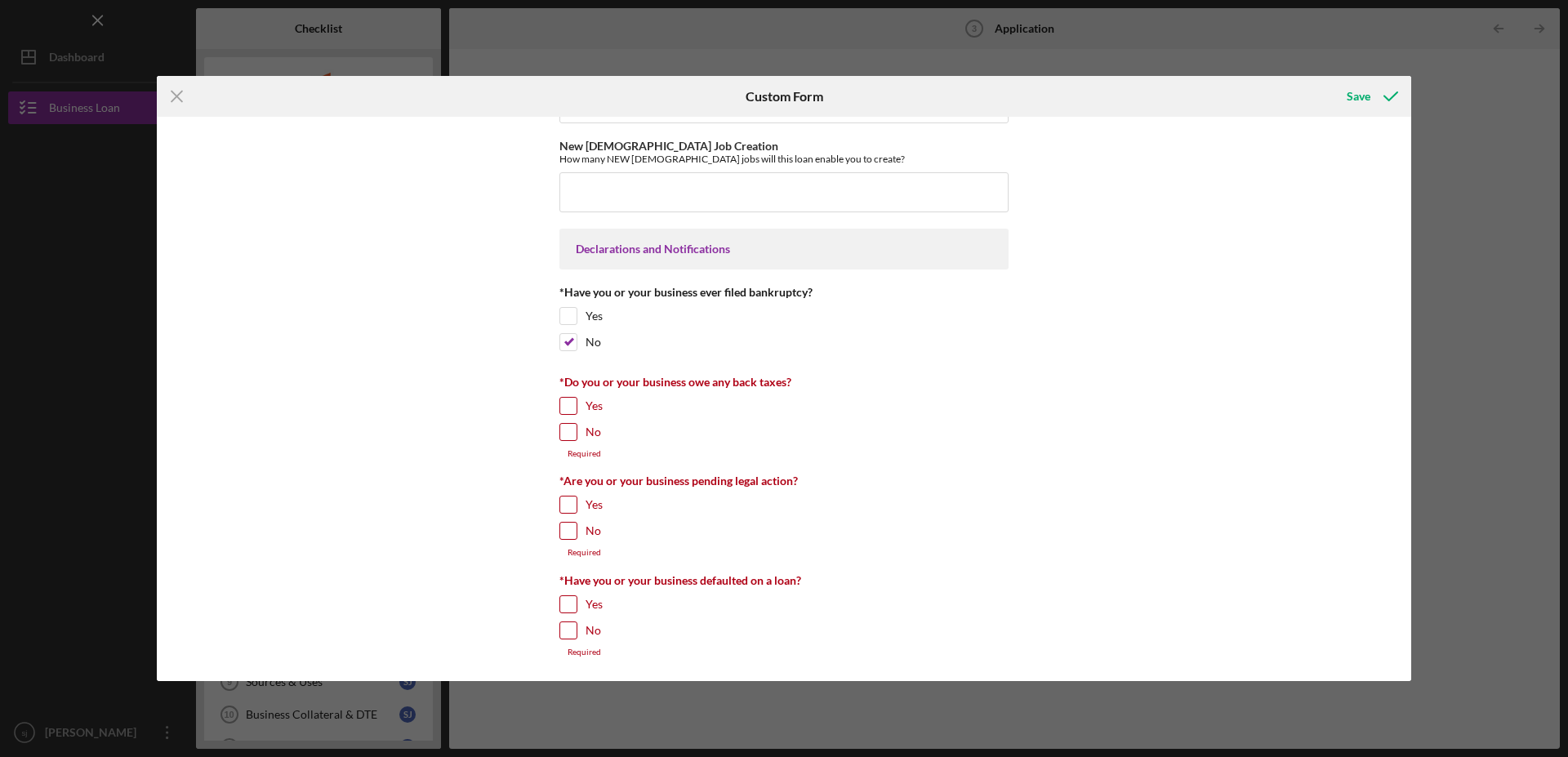
click at [565, 414] on input "Yes" at bounding box center [568, 406] width 17 height 17
checkbox input "true"
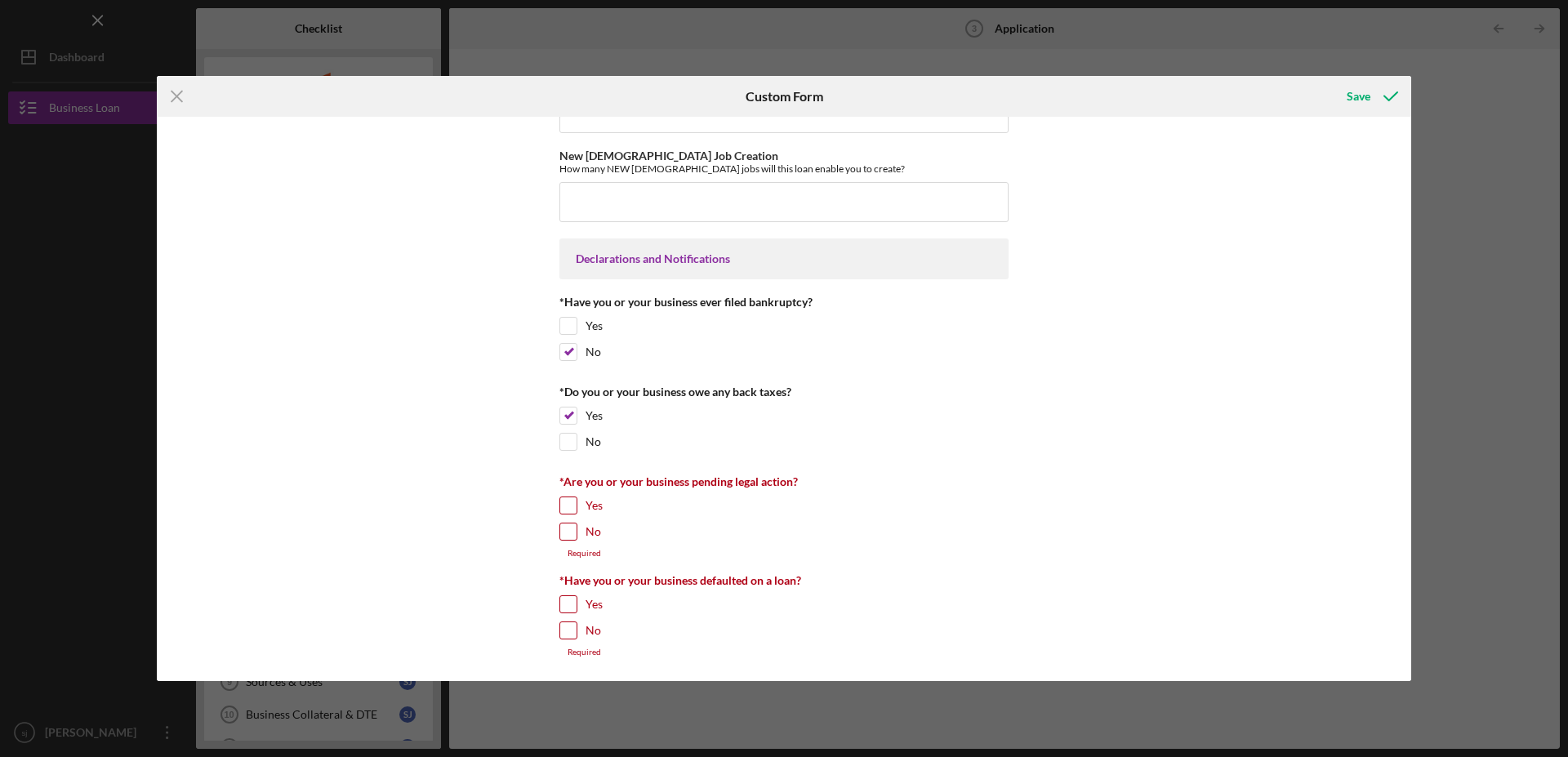
click at [560, 530] on input "No" at bounding box center [568, 532] width 17 height 17
checkbox input "true"
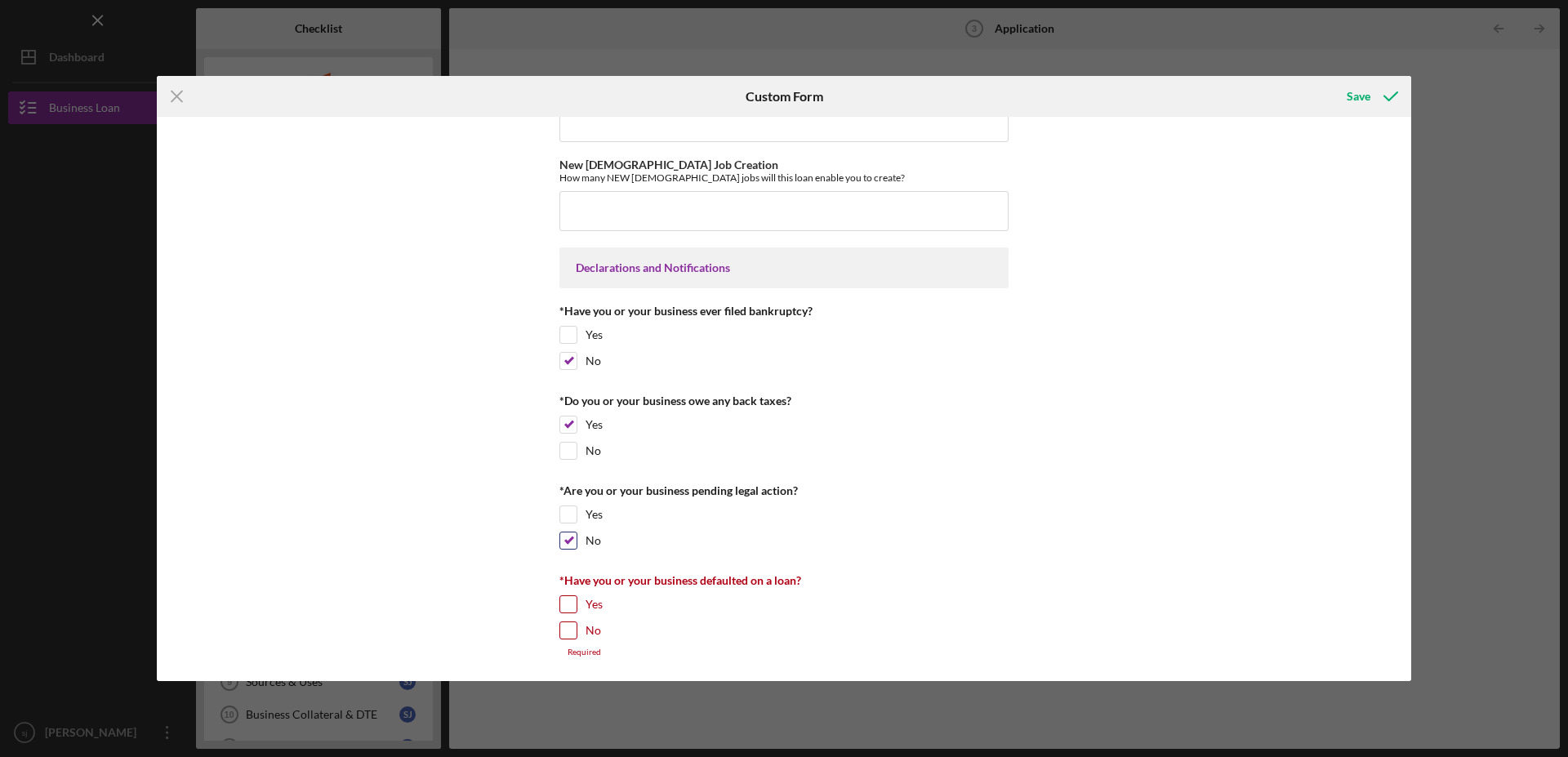
scroll to position [2404, 0]
click at [560, 632] on input "No" at bounding box center [568, 631] width 17 height 17
checkbox input "true"
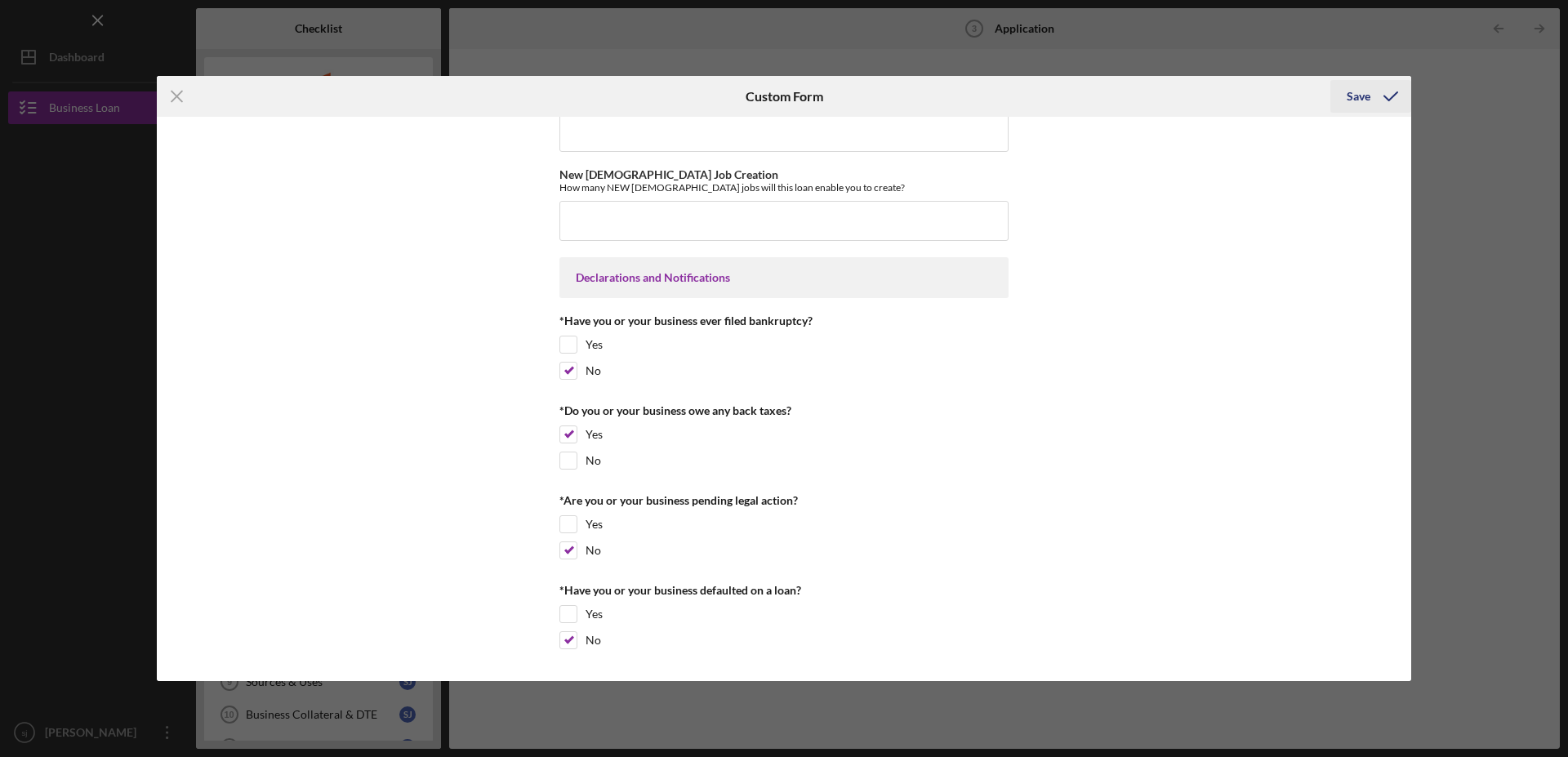
click at [1356, 96] on div "Save" at bounding box center [1358, 96] width 23 height 33
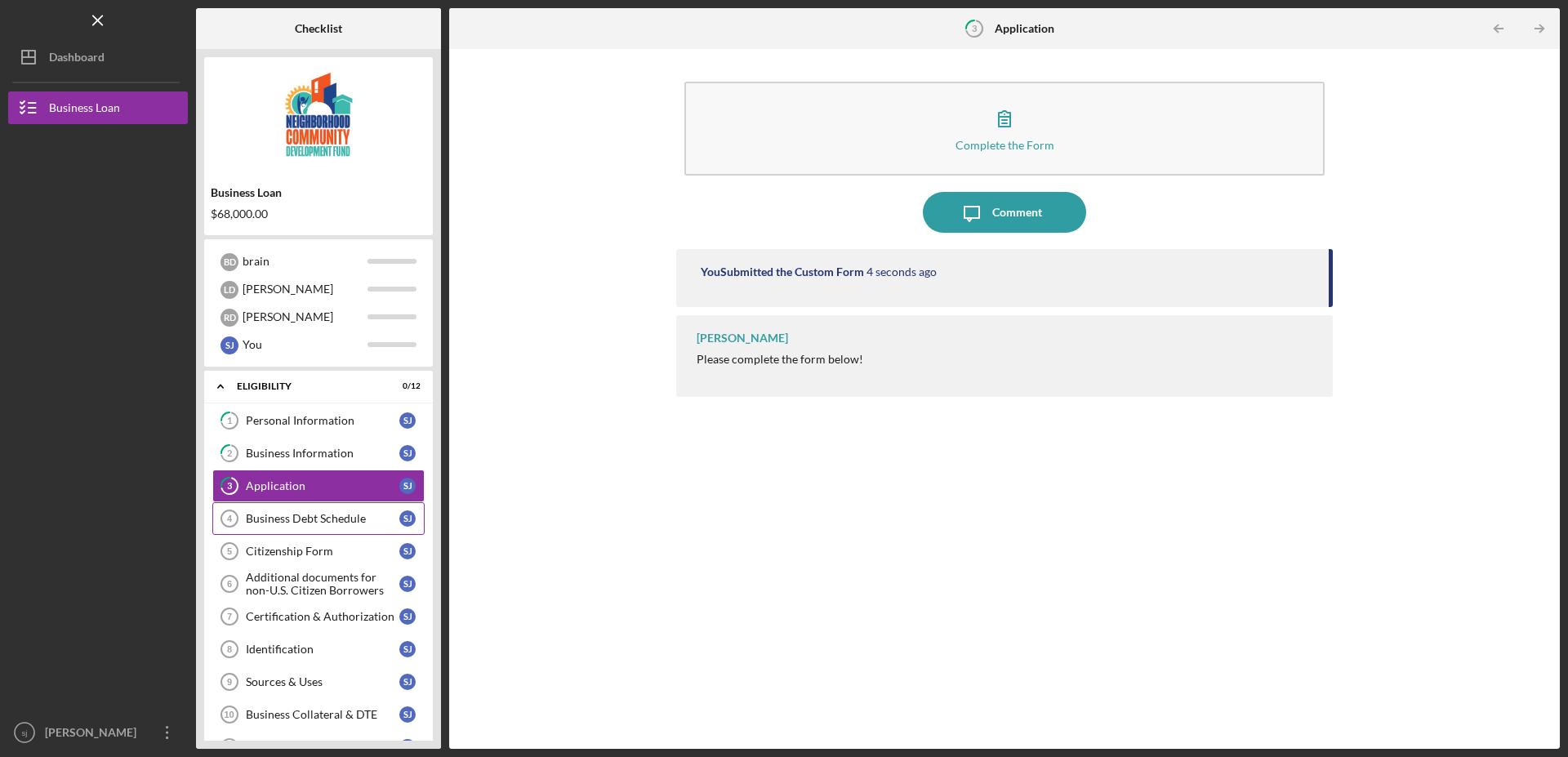
click at [287, 524] on div "Business Debt Schedule" at bounding box center [322, 519] width 154 height 13
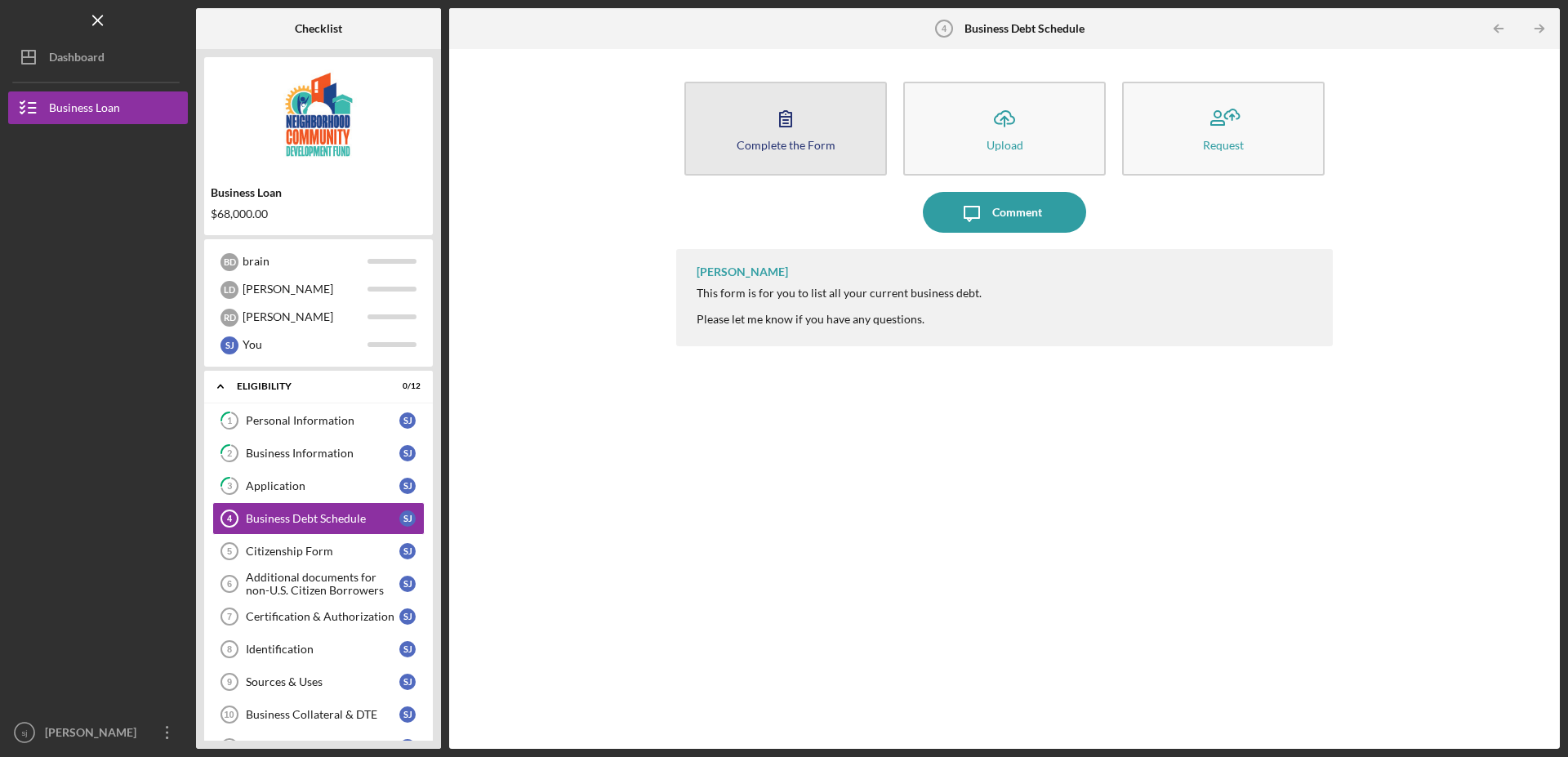
click at [792, 132] on icon "button" at bounding box center [786, 119] width 41 height 41
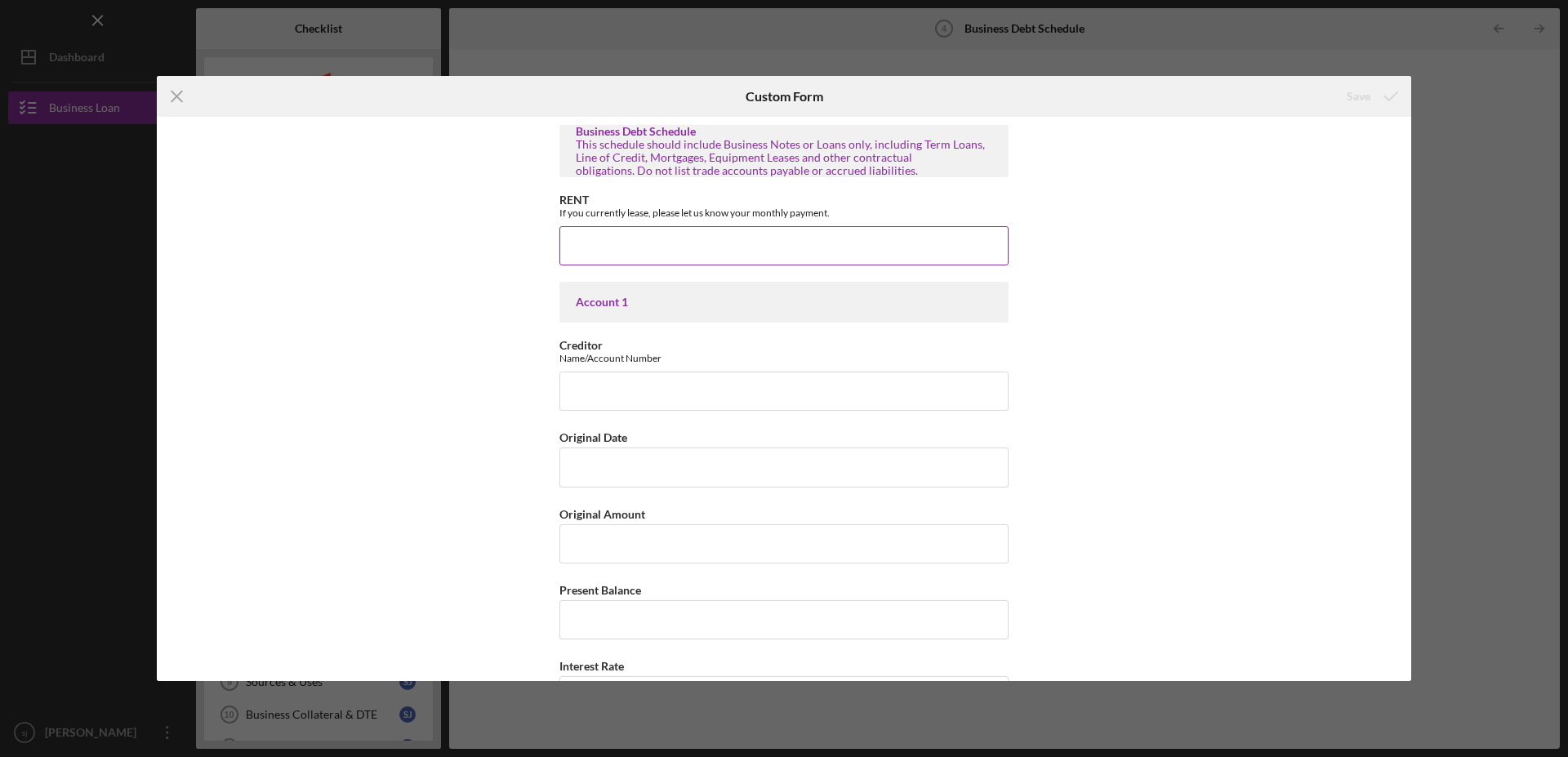
click at [669, 256] on input "RENT" at bounding box center [783, 245] width 449 height 39
type input "$0"
click at [1355, 92] on div "Save" at bounding box center [1358, 96] width 23 height 33
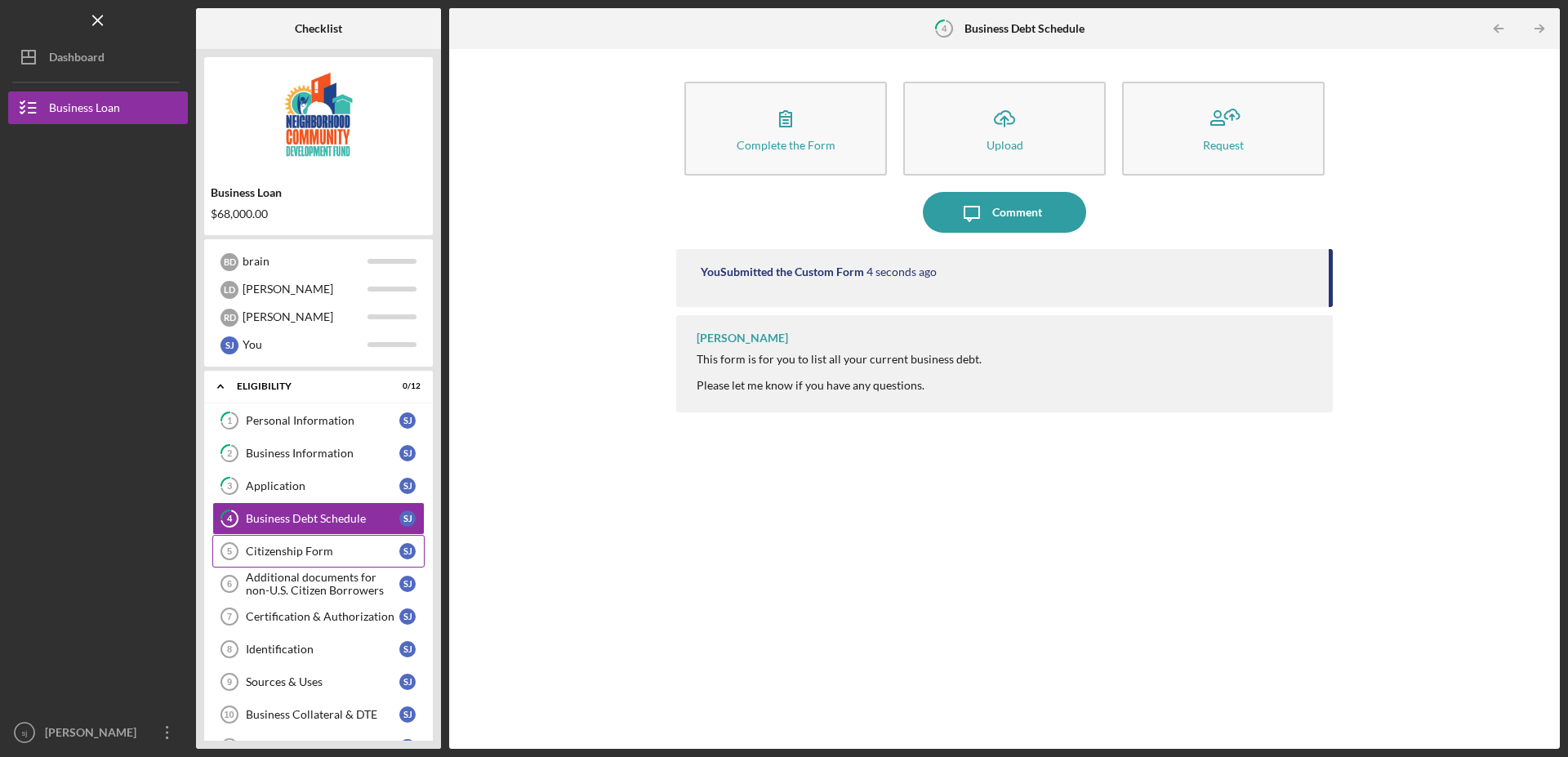
click at [269, 556] on div "Citizenship Form" at bounding box center [322, 552] width 154 height 13
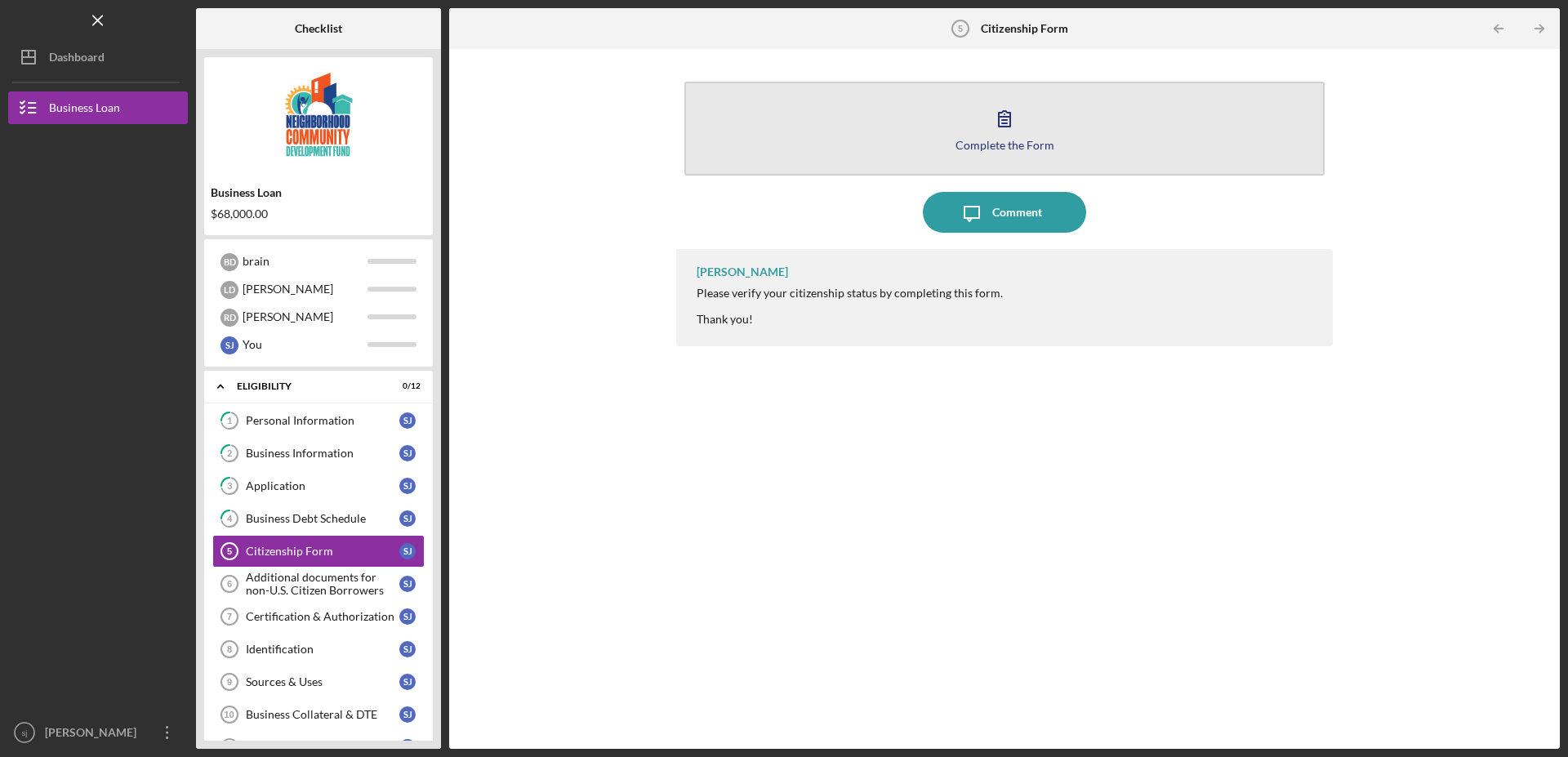
click at [1001, 128] on icon "button" at bounding box center [1004, 119] width 41 height 41
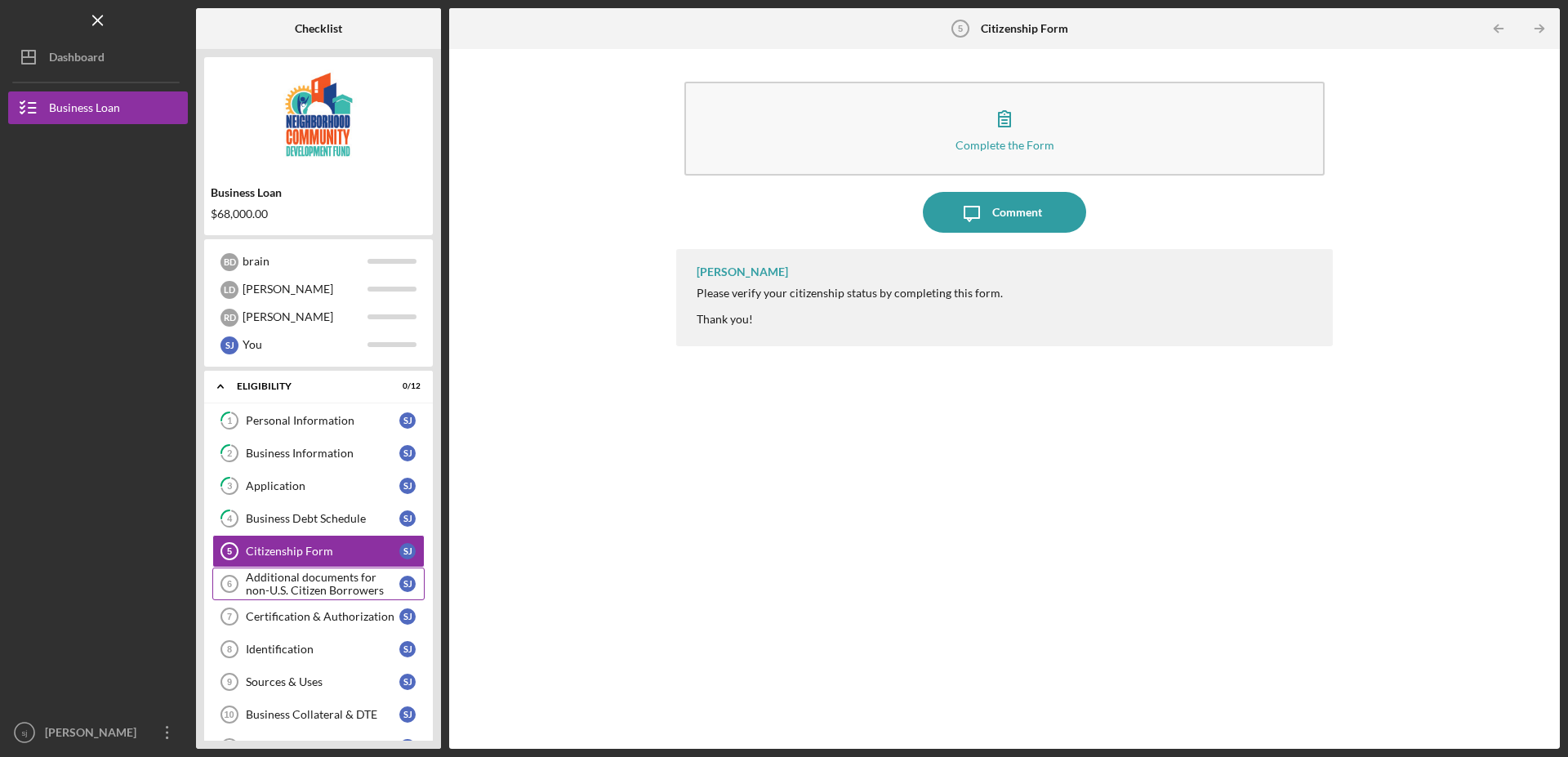
click at [268, 586] on div "Additional documents for non-U.S. Citizen Borrowers" at bounding box center [322, 584] width 154 height 26
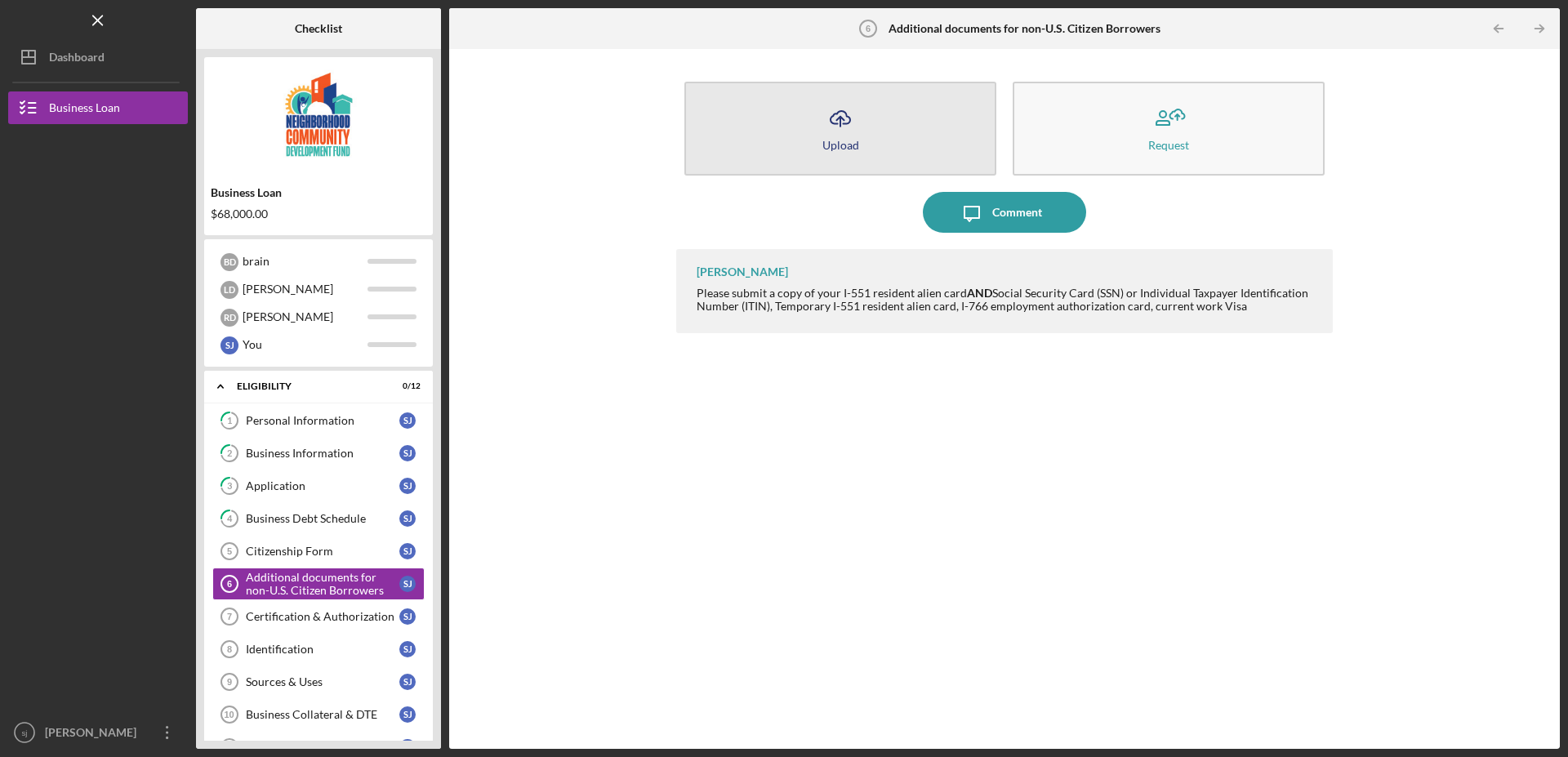
click at [842, 139] on div "Upload" at bounding box center [840, 145] width 36 height 12
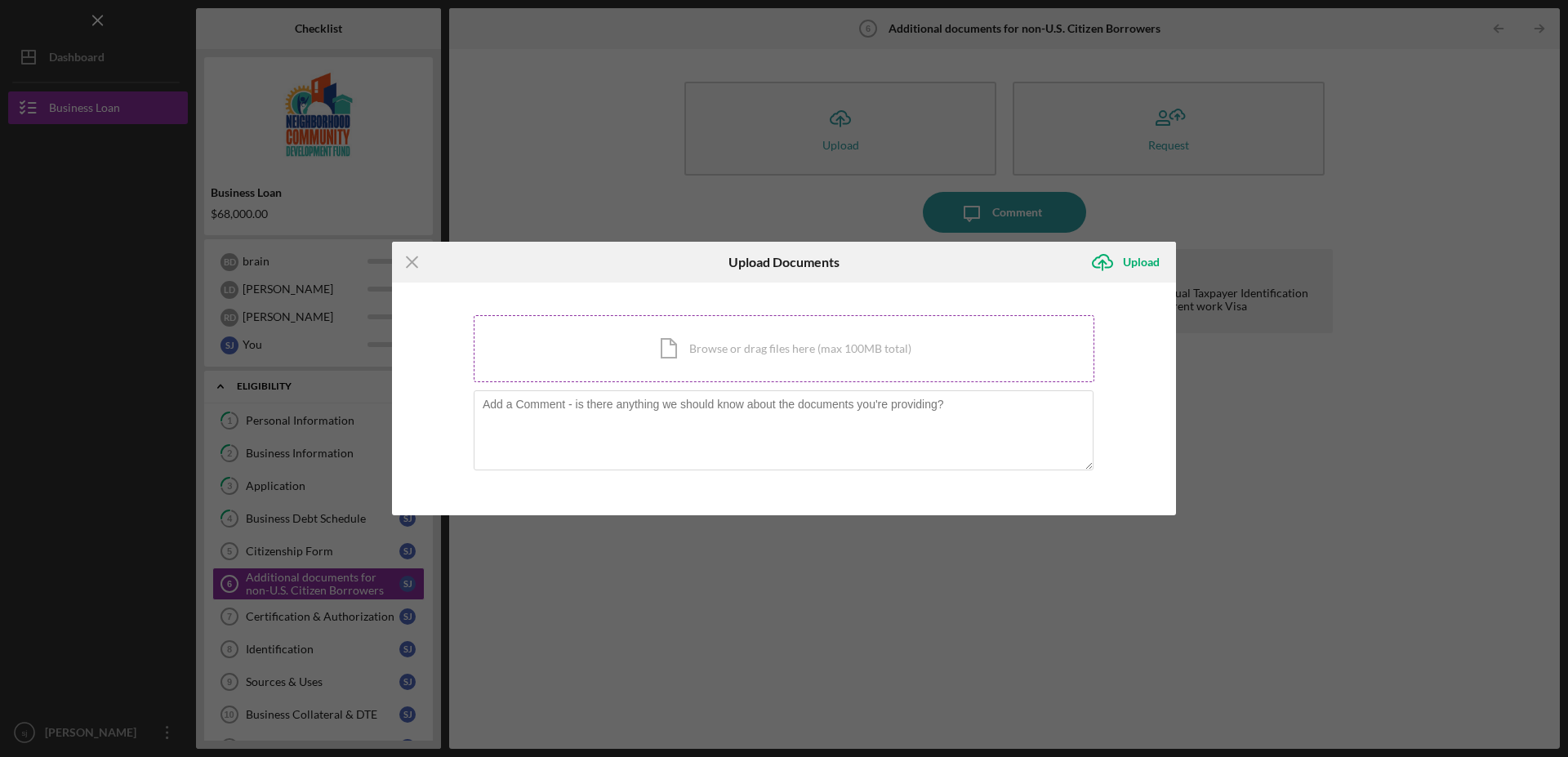
click at [731, 354] on div "Icon/Document Browse or drag files here (max 100MB total) Tap to choose files o…" at bounding box center [784, 349] width 621 height 67
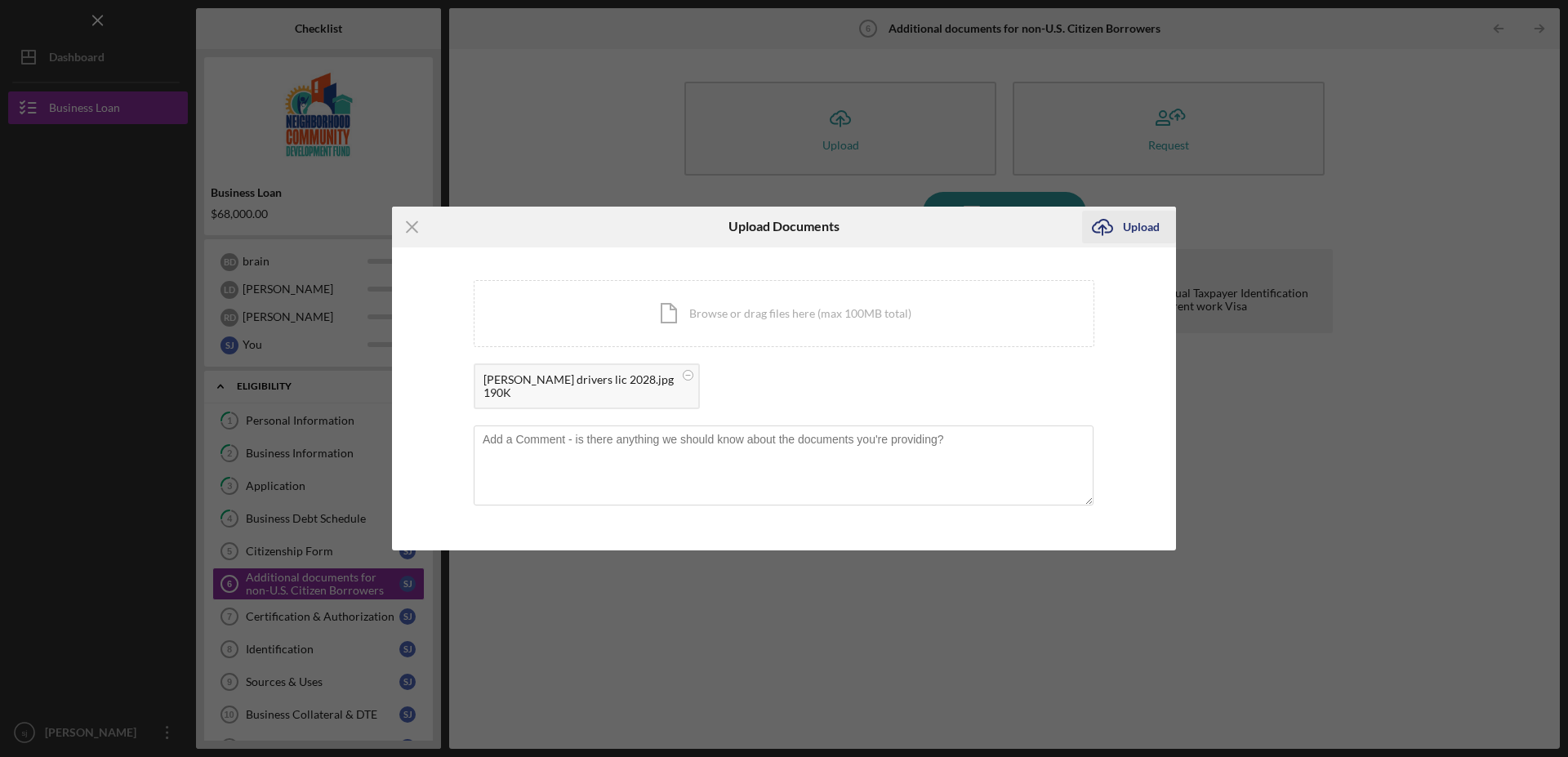
click at [1135, 230] on div "Upload" at bounding box center [1141, 227] width 36 height 33
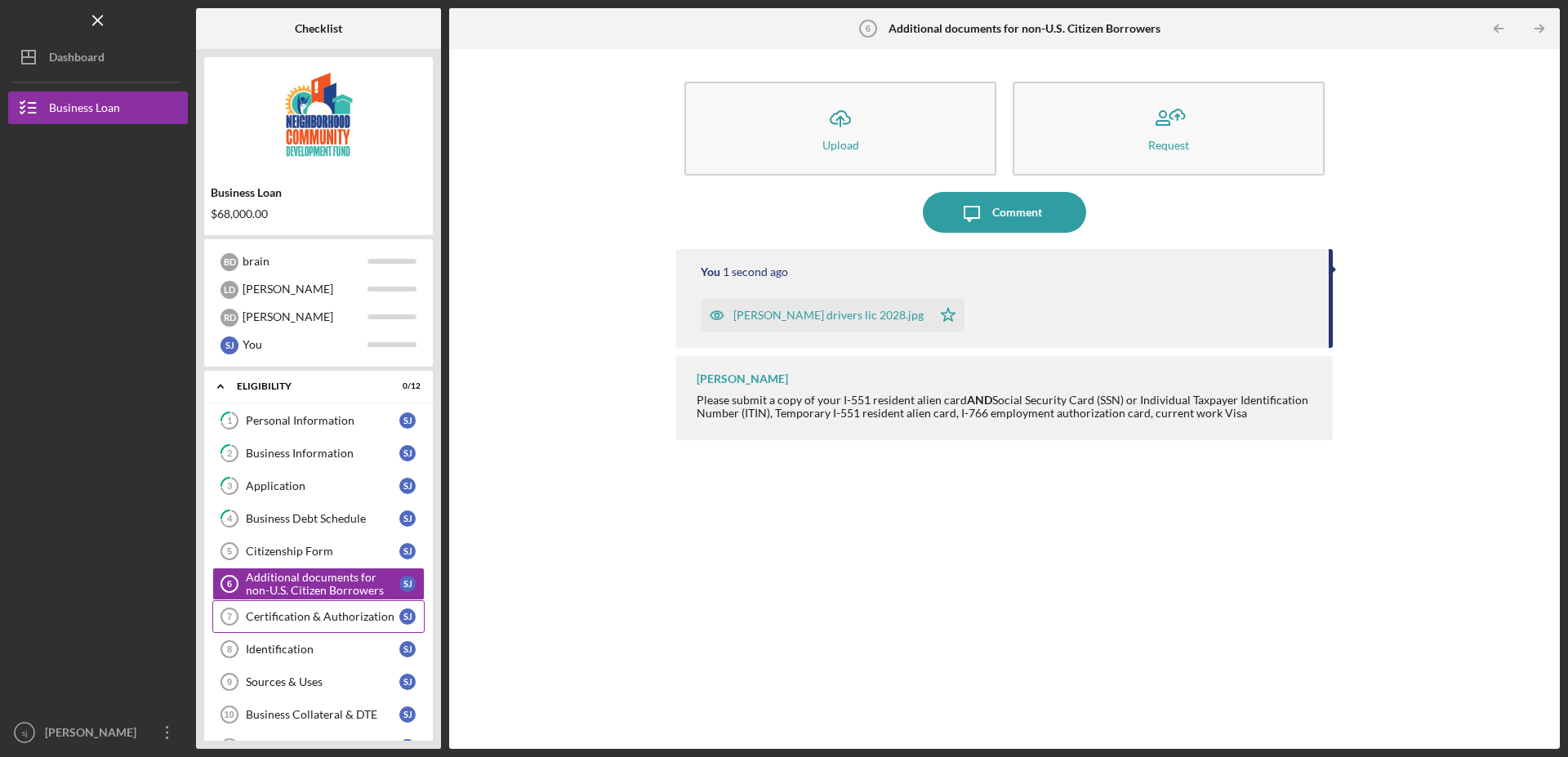
click at [275, 613] on div "Certification & Authorization" at bounding box center [322, 617] width 154 height 13
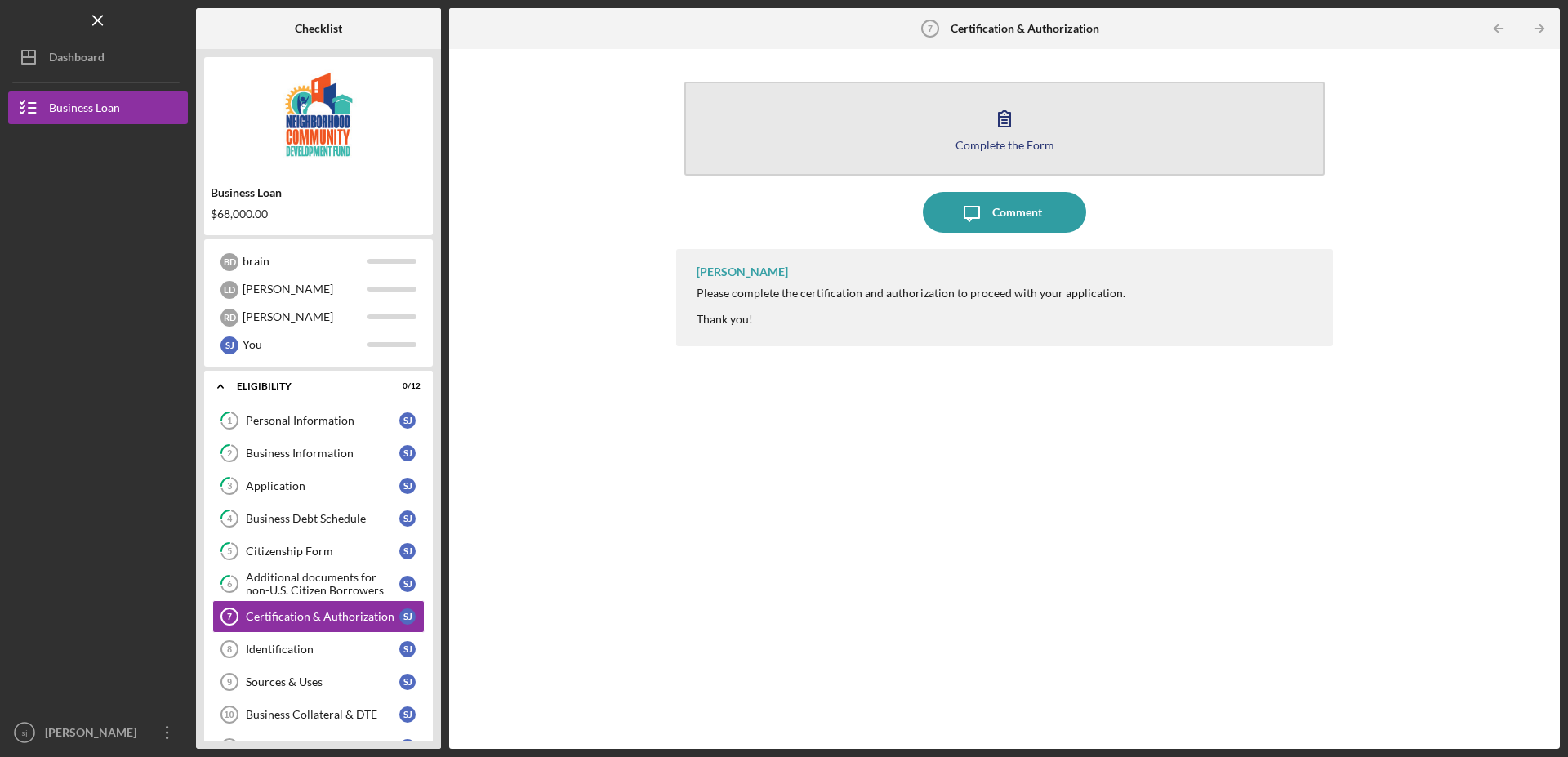
click at [1008, 113] on icon "button" at bounding box center [1004, 119] width 41 height 41
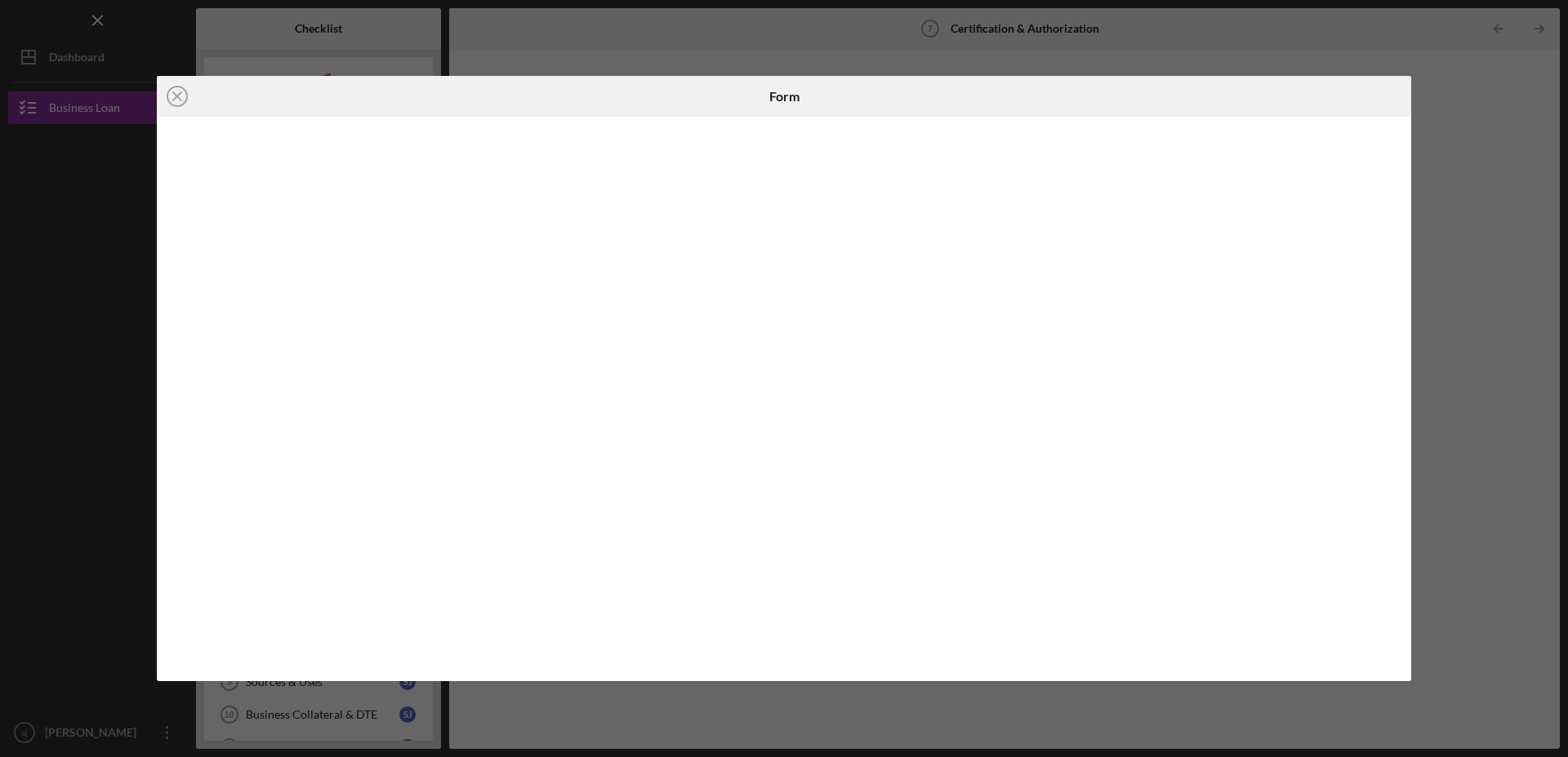
click at [730, 346] on iframe at bounding box center [785, 400] width 1224 height 533
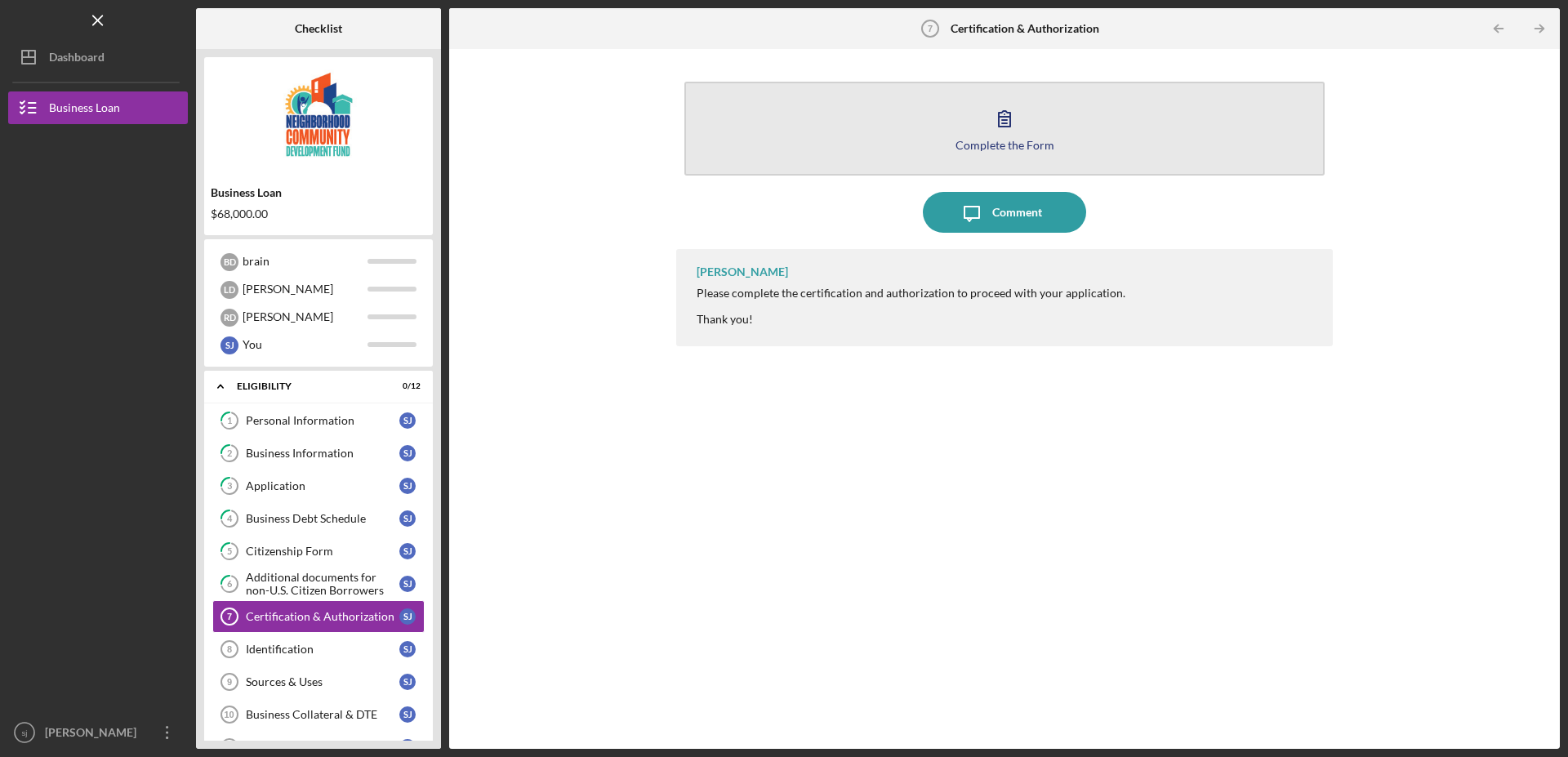
click at [997, 123] on icon "button" at bounding box center [1004, 119] width 41 height 41
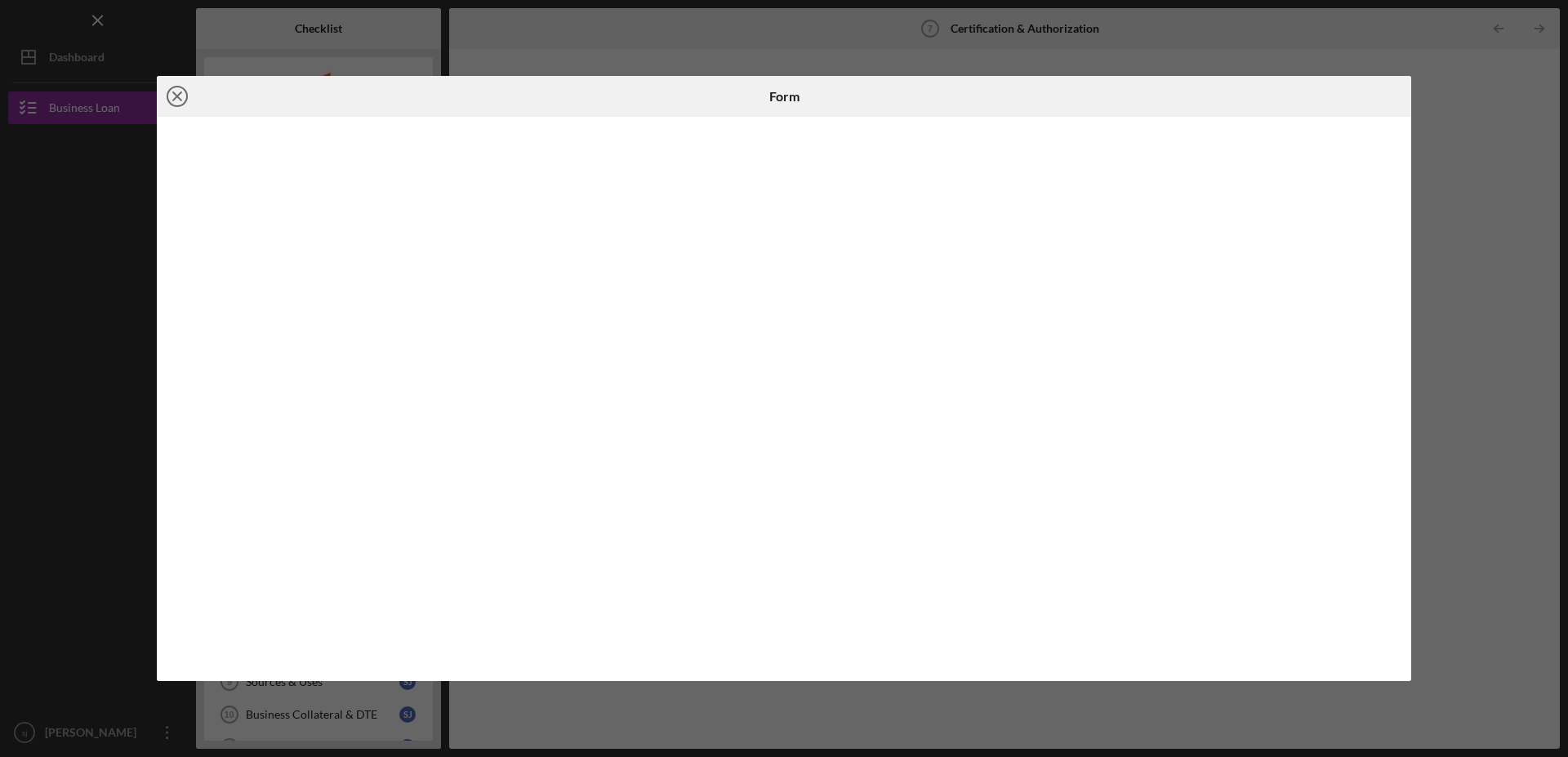
click at [174, 96] on icon "Icon/Close" at bounding box center [177, 96] width 41 height 41
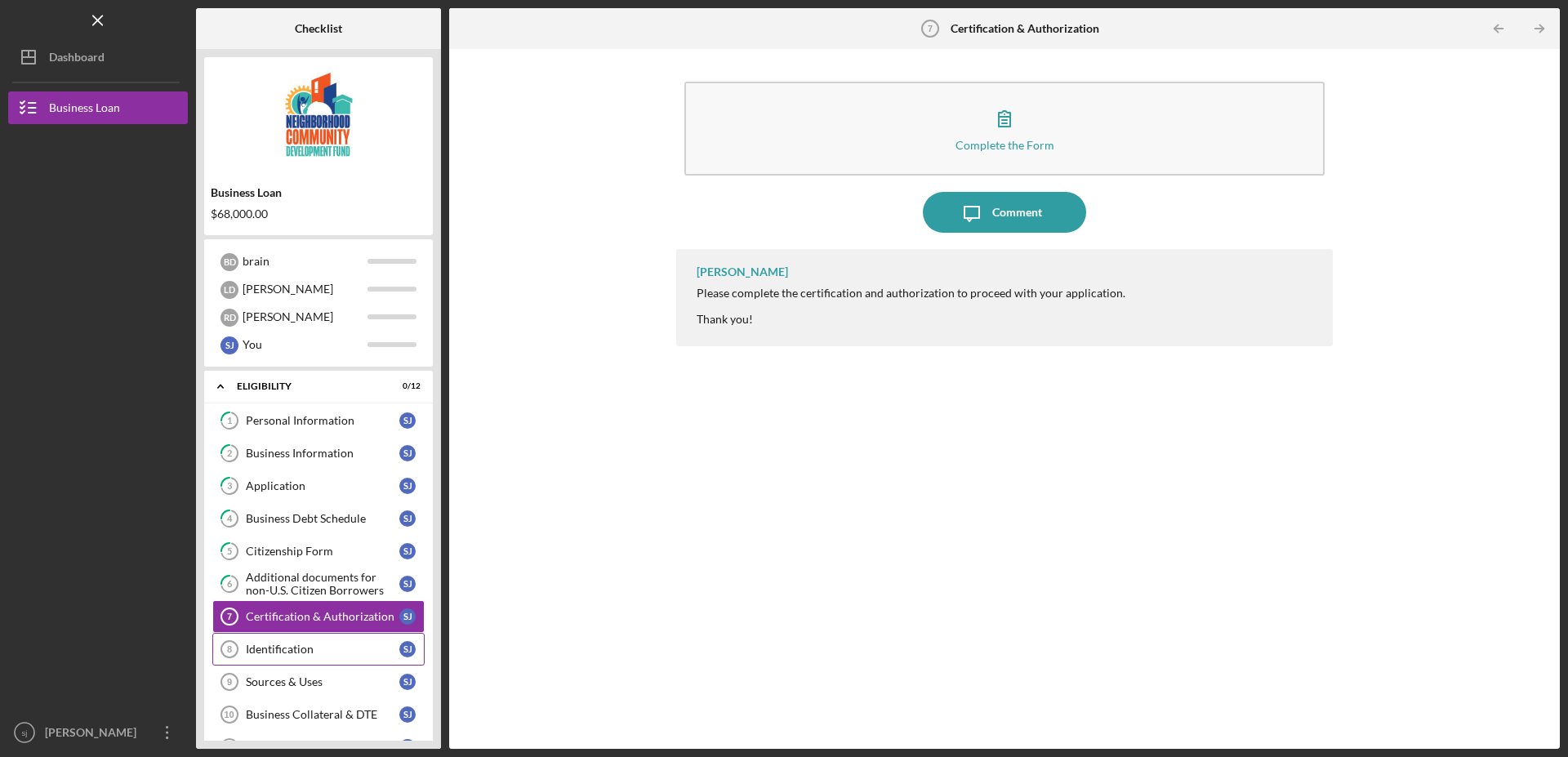
click at [290, 650] on div "Identification" at bounding box center [322, 650] width 154 height 13
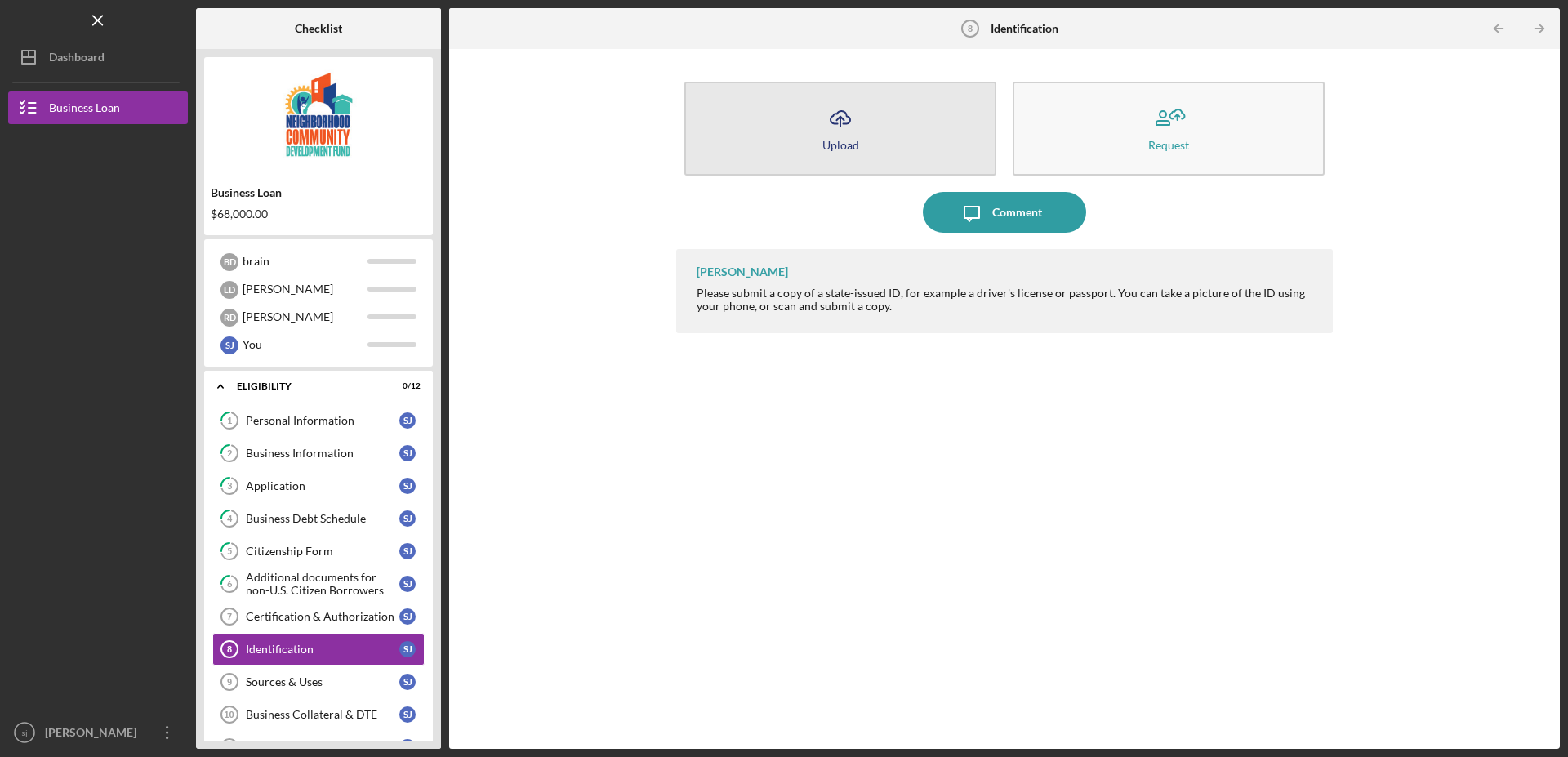
click at [851, 145] on div "Upload" at bounding box center [840, 145] width 36 height 12
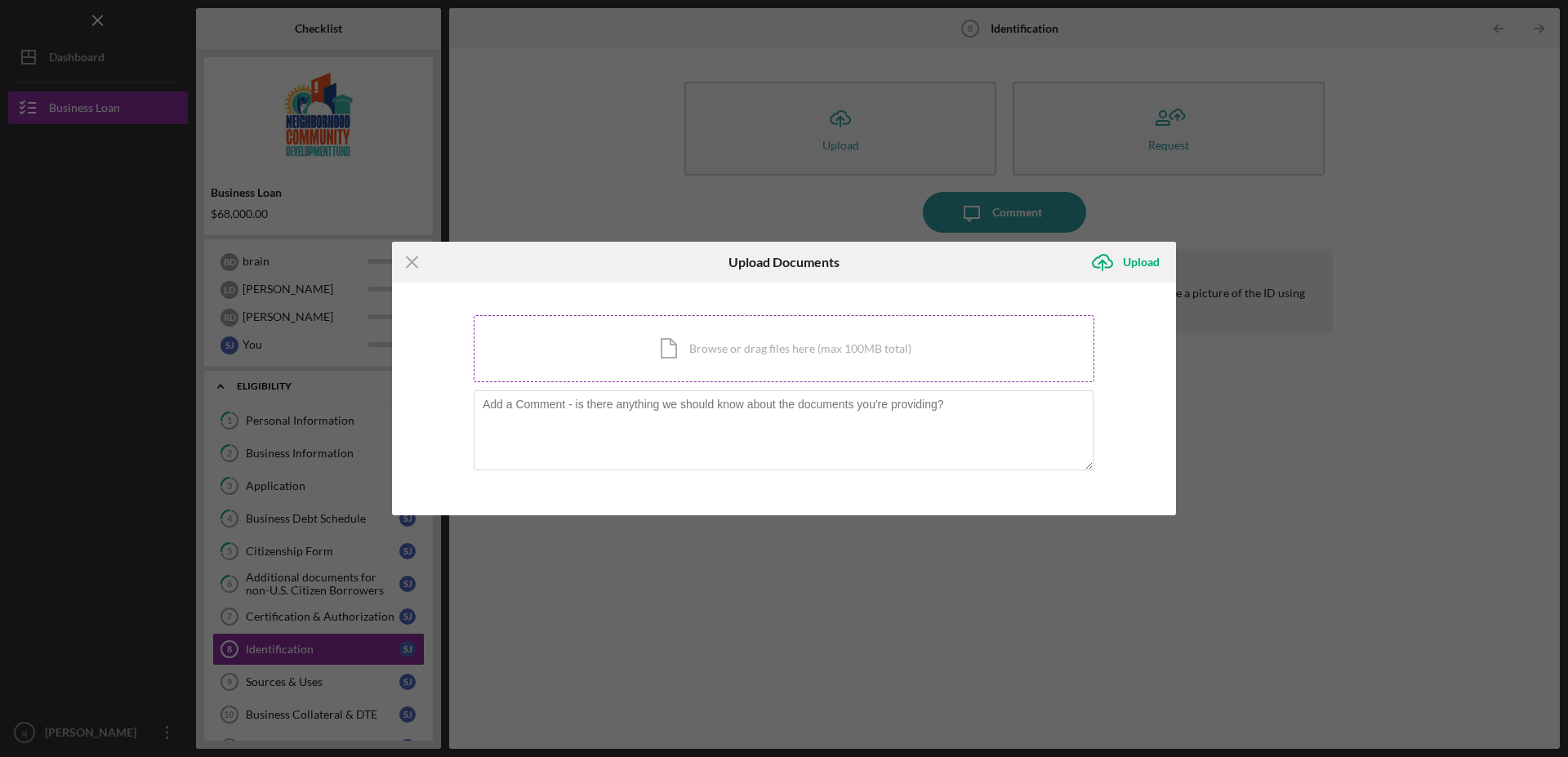
click at [750, 361] on div "Icon/Document Browse or drag files here (max 100MB total) Tap to choose files o…" at bounding box center [784, 349] width 621 height 67
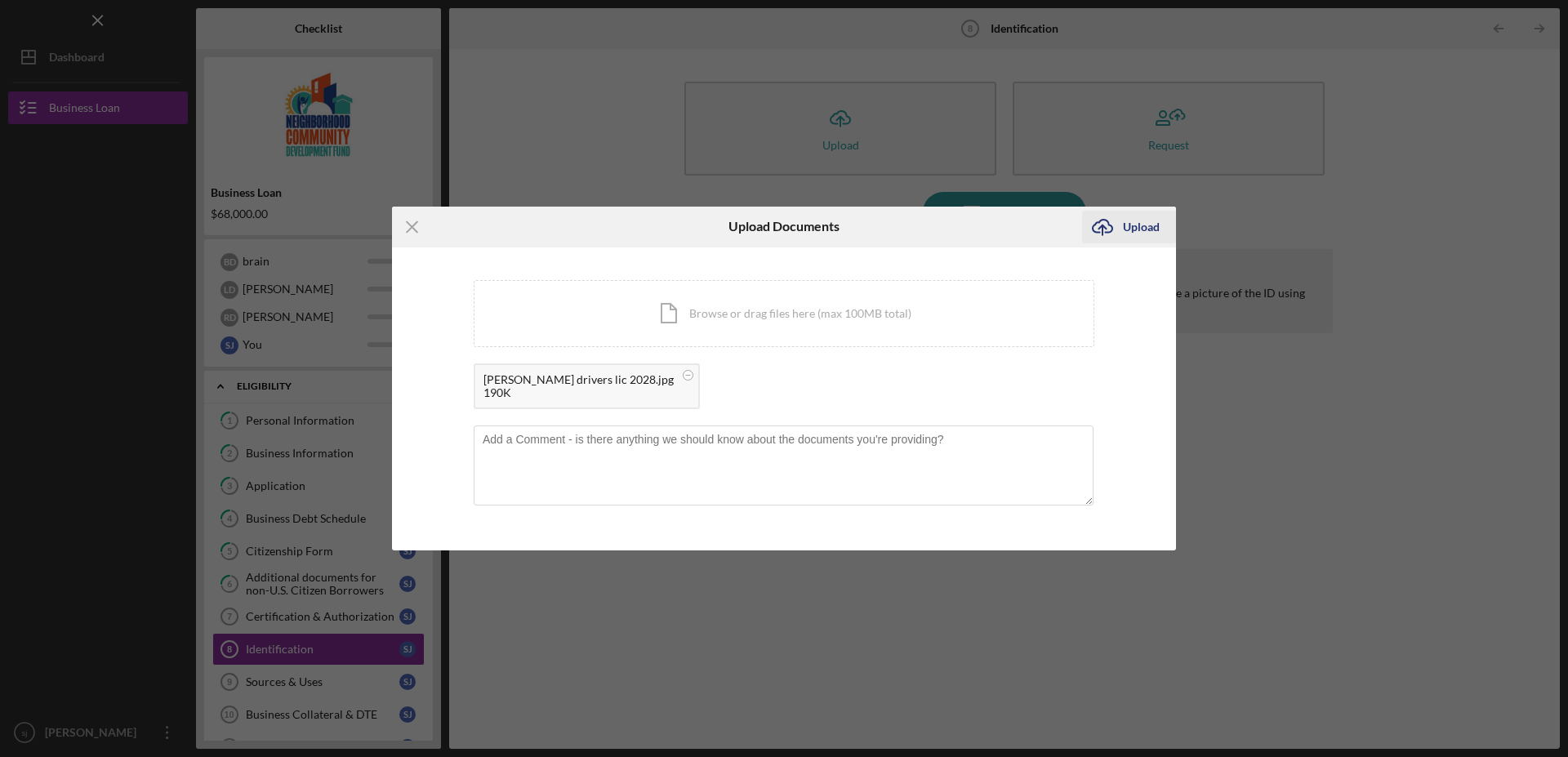
click at [1137, 228] on div "Upload" at bounding box center [1141, 227] width 36 height 33
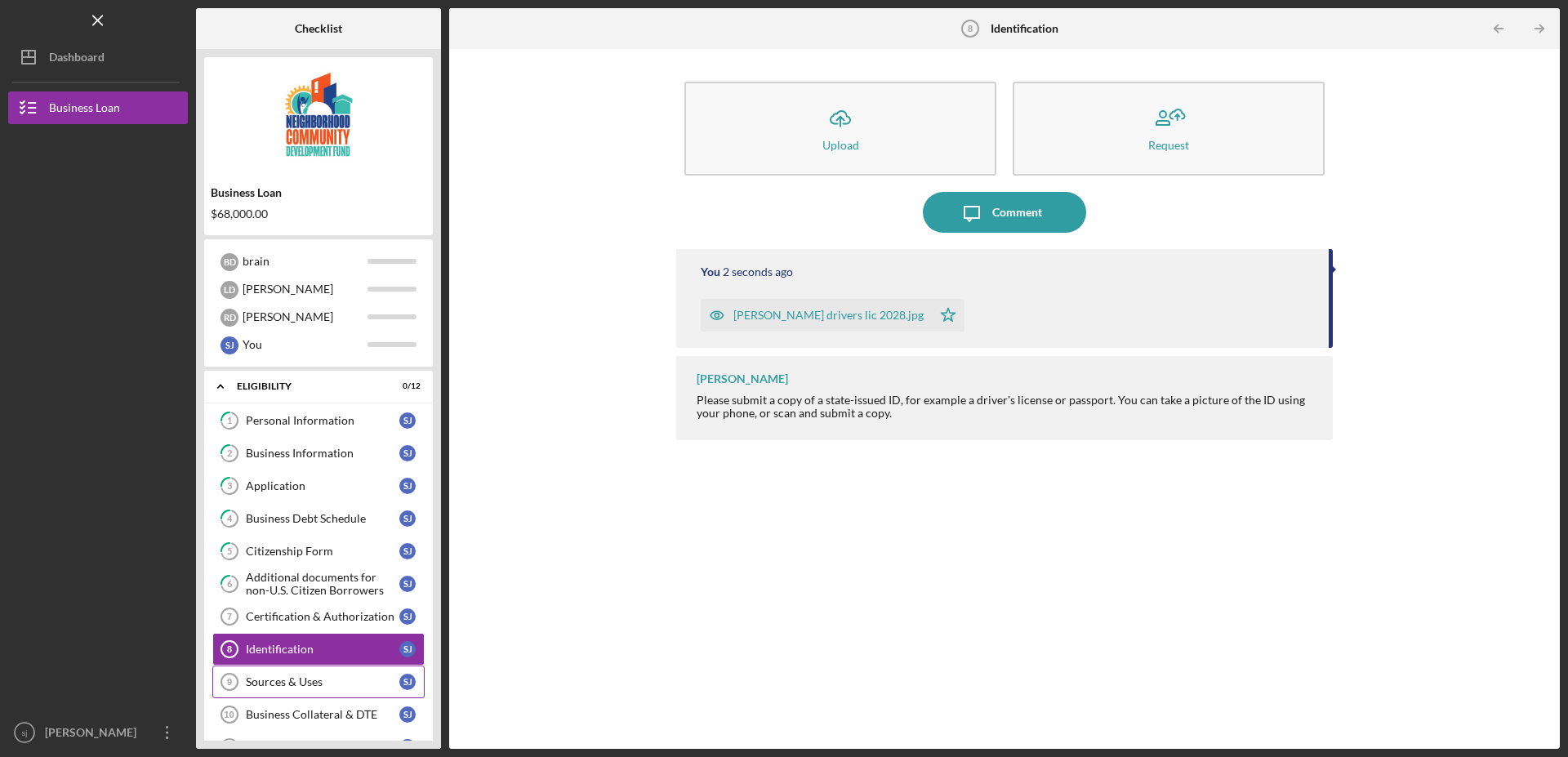
click at [292, 681] on div "Sources & Uses" at bounding box center [322, 682] width 154 height 13
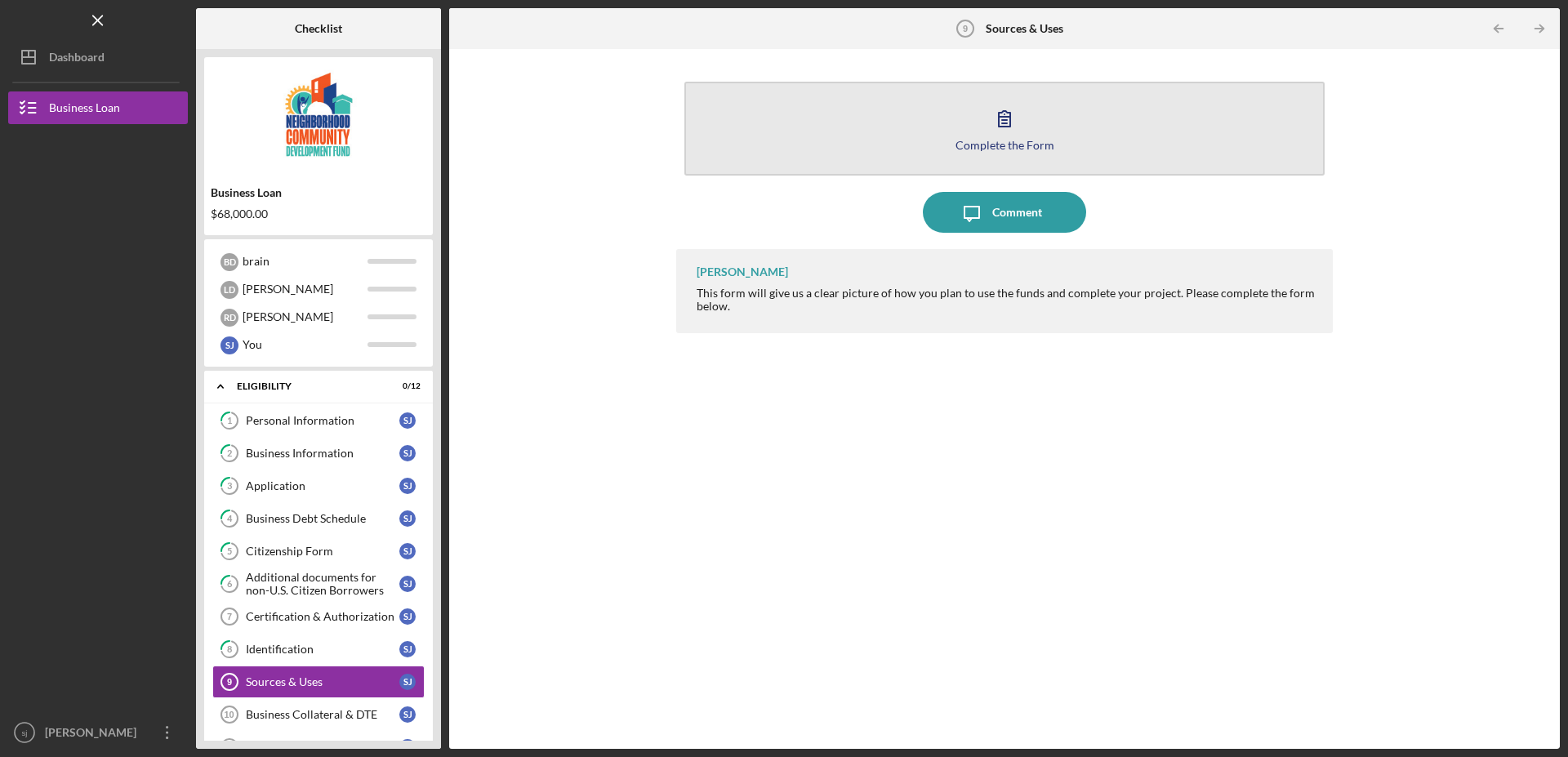
click at [1010, 133] on icon "button" at bounding box center [1004, 119] width 41 height 41
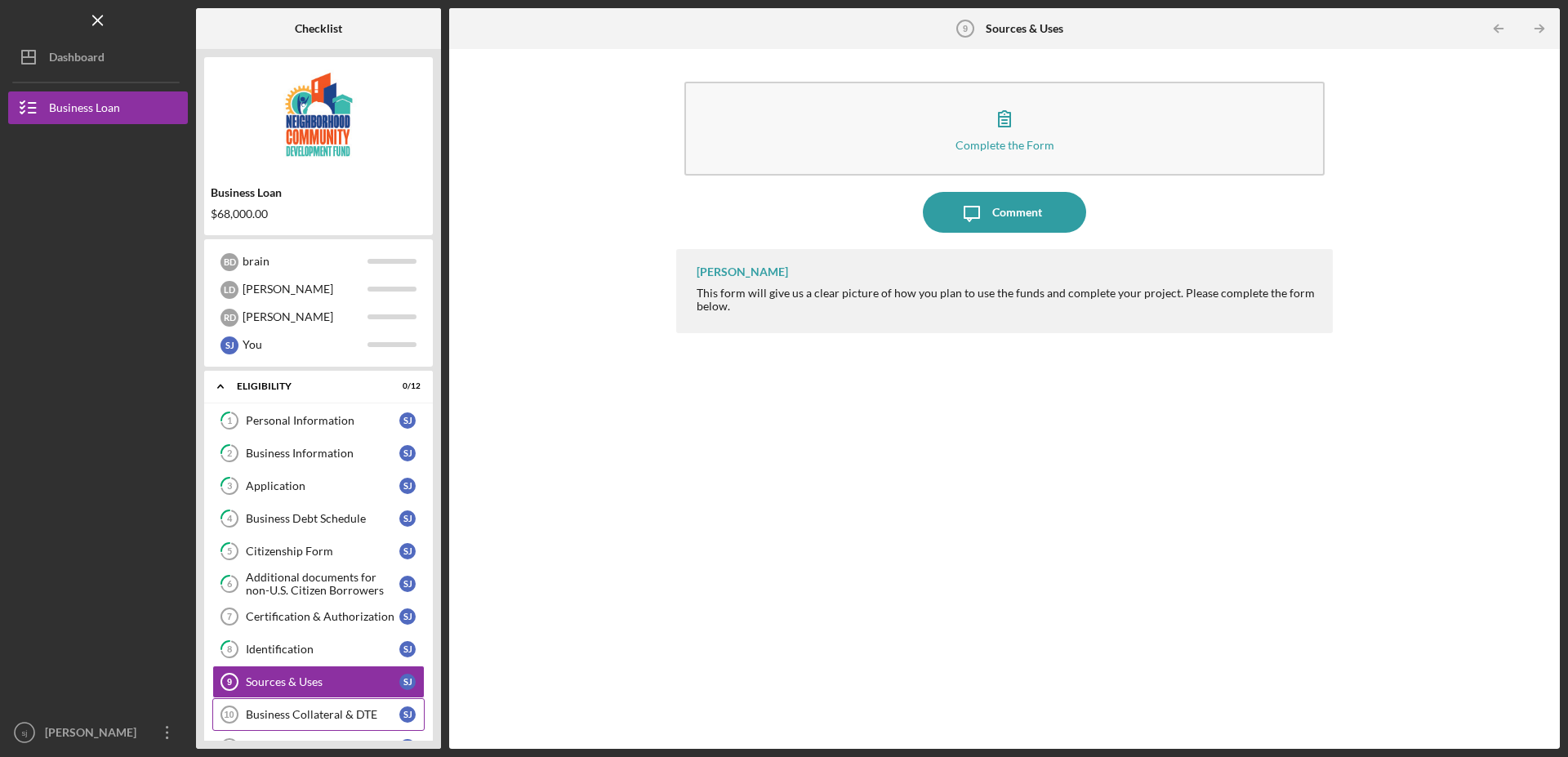
click at [273, 721] on div "Business Collateral & DTE" at bounding box center [322, 715] width 154 height 13
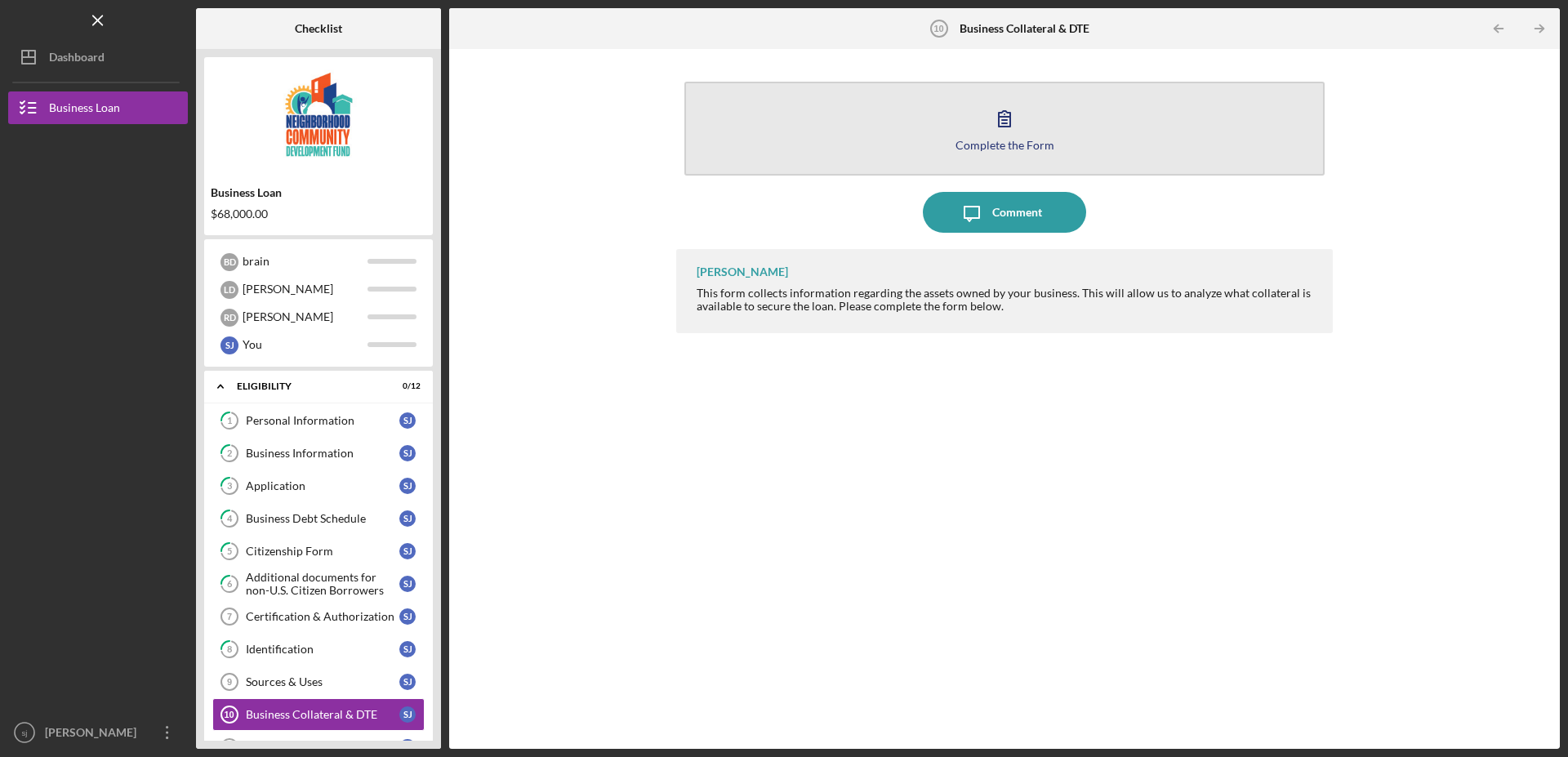
click at [990, 134] on icon "button" at bounding box center [1004, 119] width 41 height 41
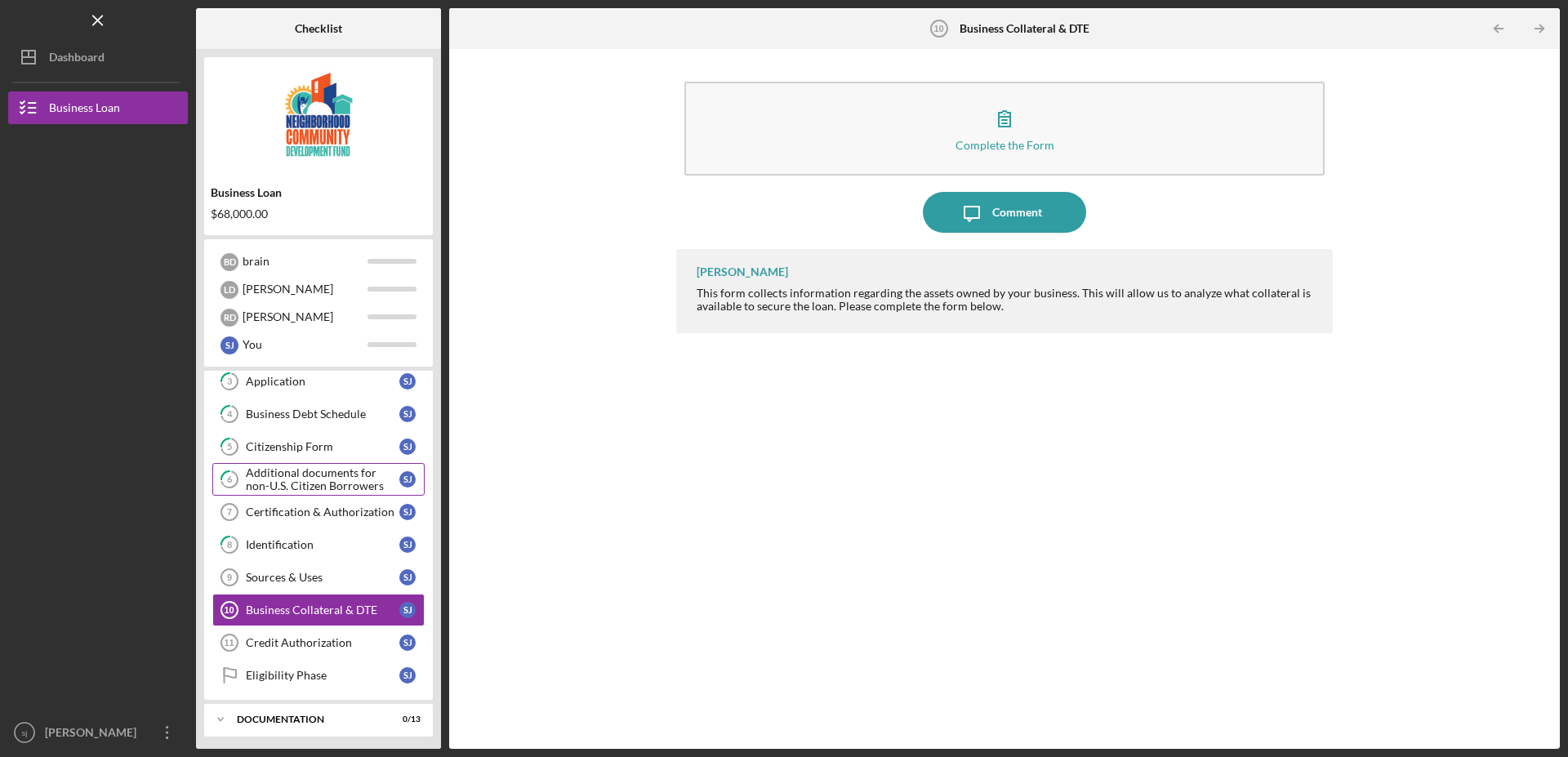
scroll to position [146, 0]
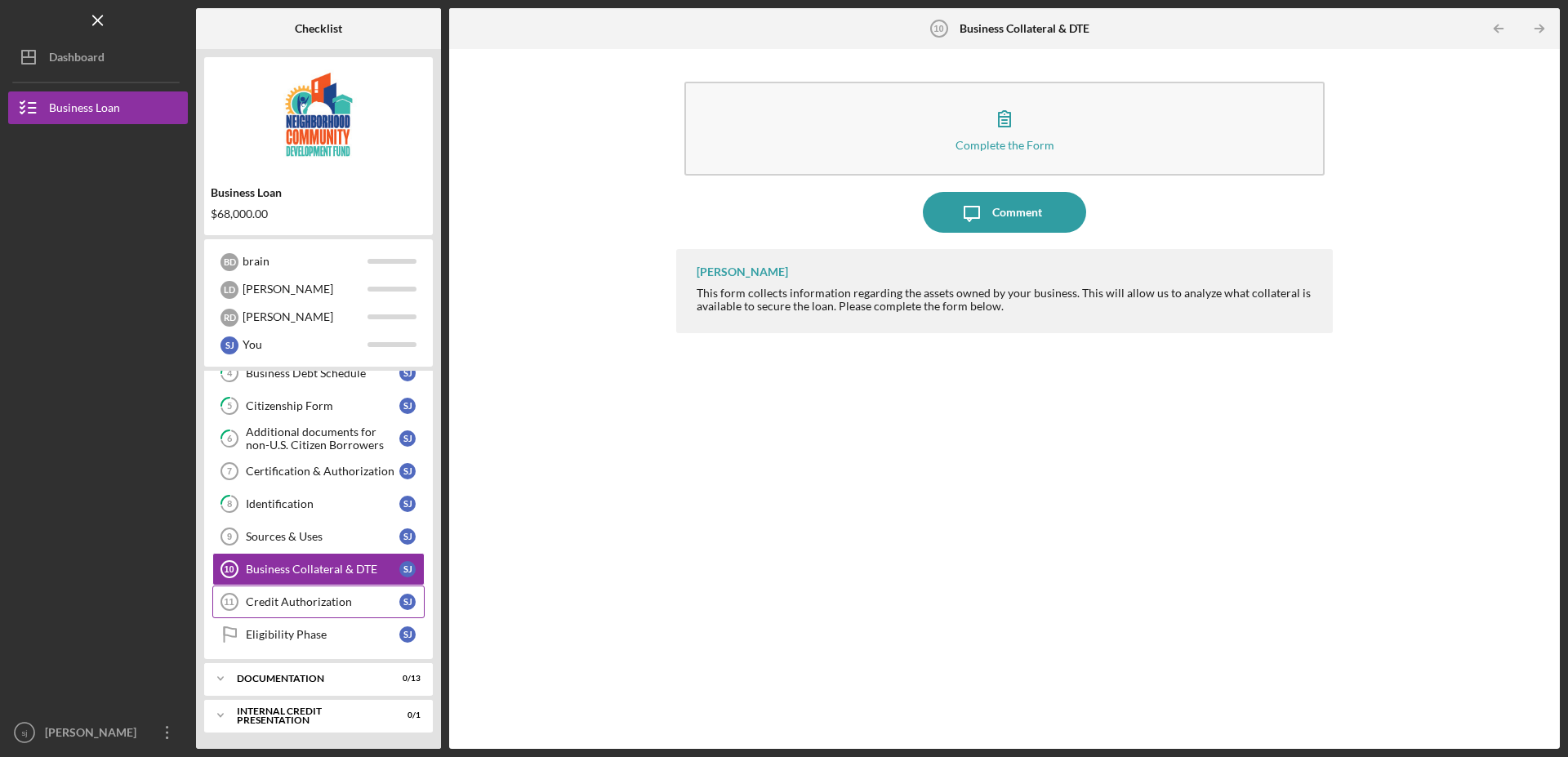
click at [343, 599] on div "Credit Authorization" at bounding box center [322, 602] width 154 height 13
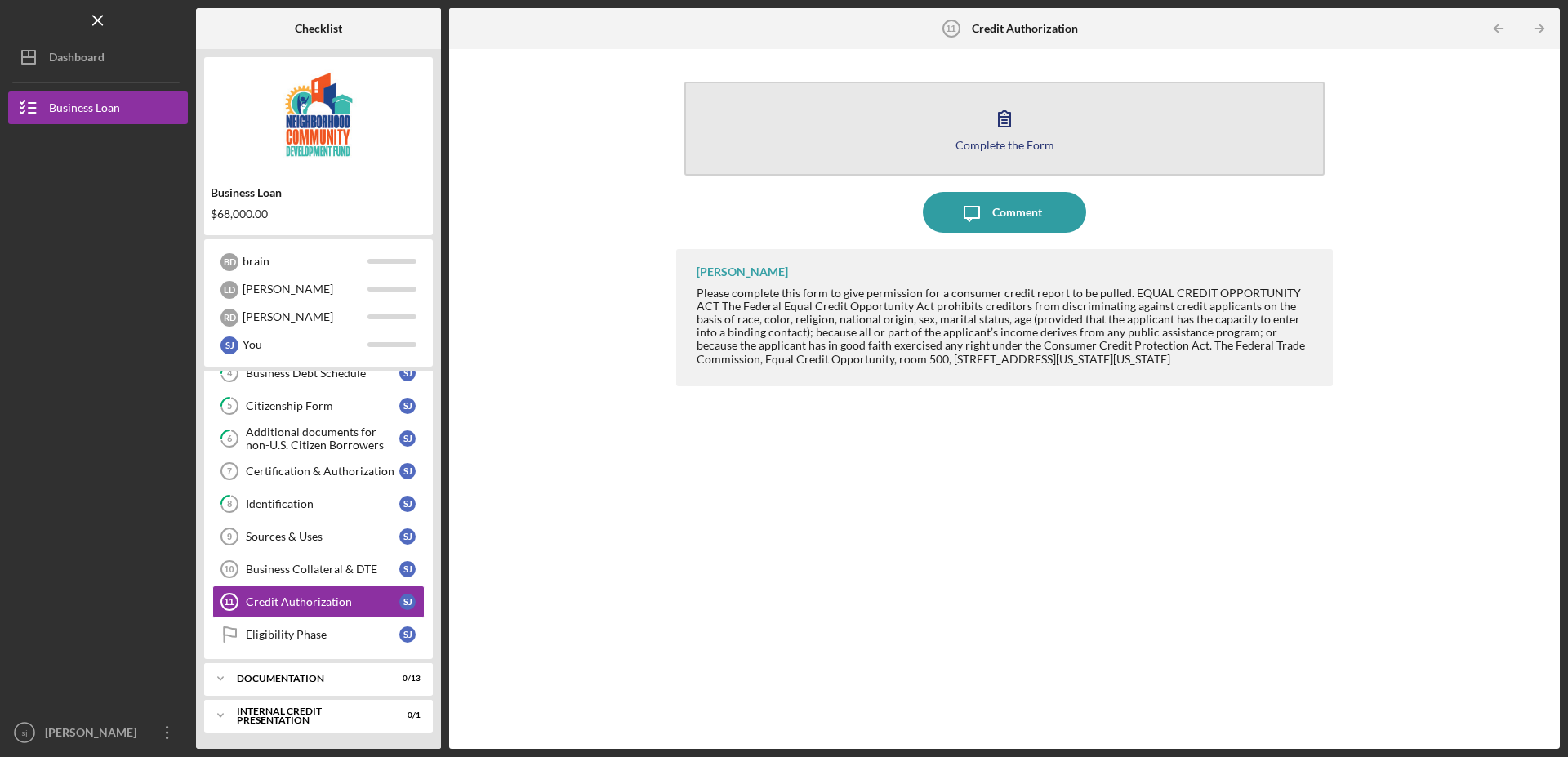
click at [1008, 132] on icon "button" at bounding box center [1004, 119] width 41 height 41
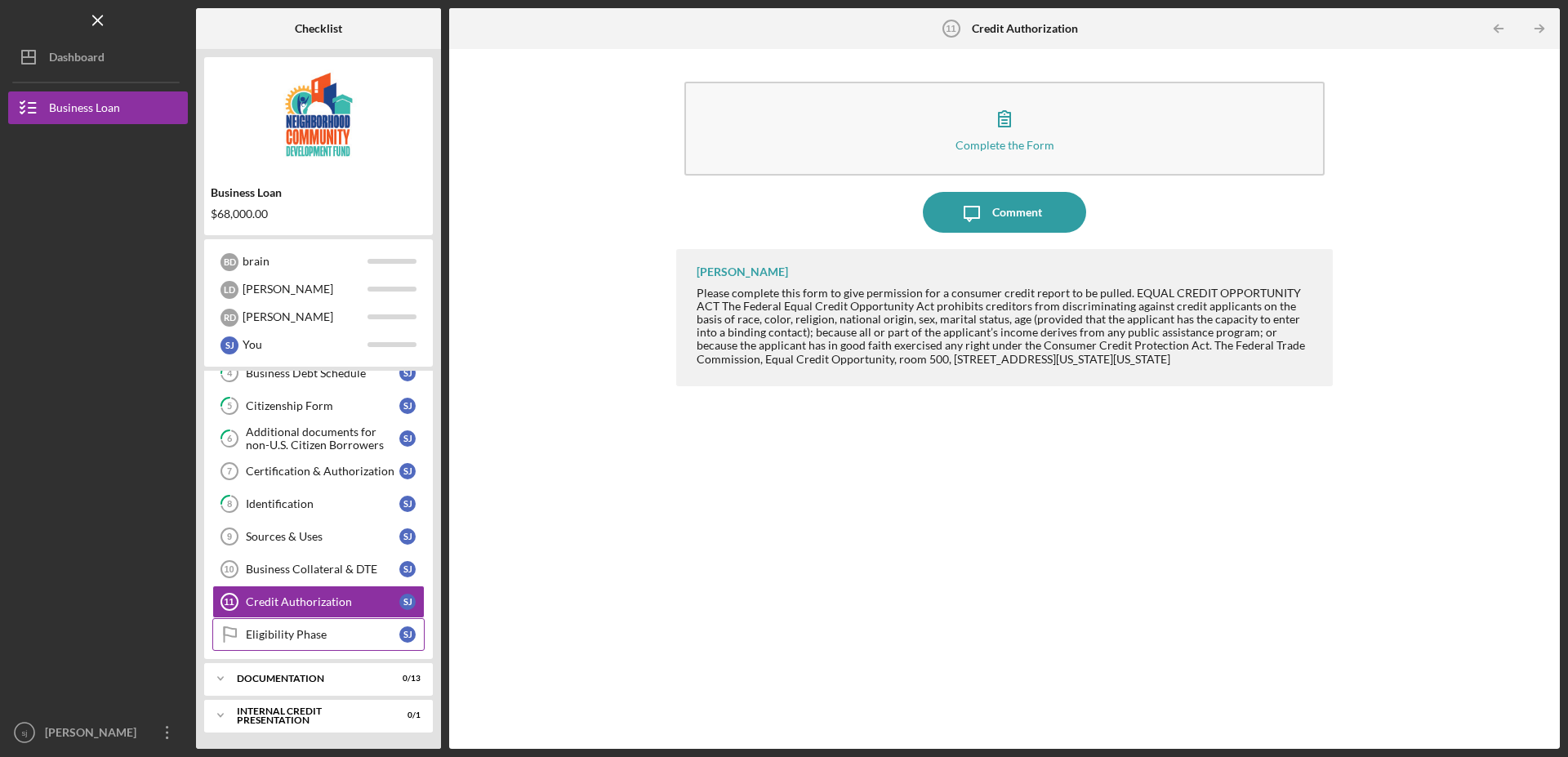
click at [291, 639] on div "Eligibility Phase" at bounding box center [322, 635] width 154 height 13
